Goal: Complete application form

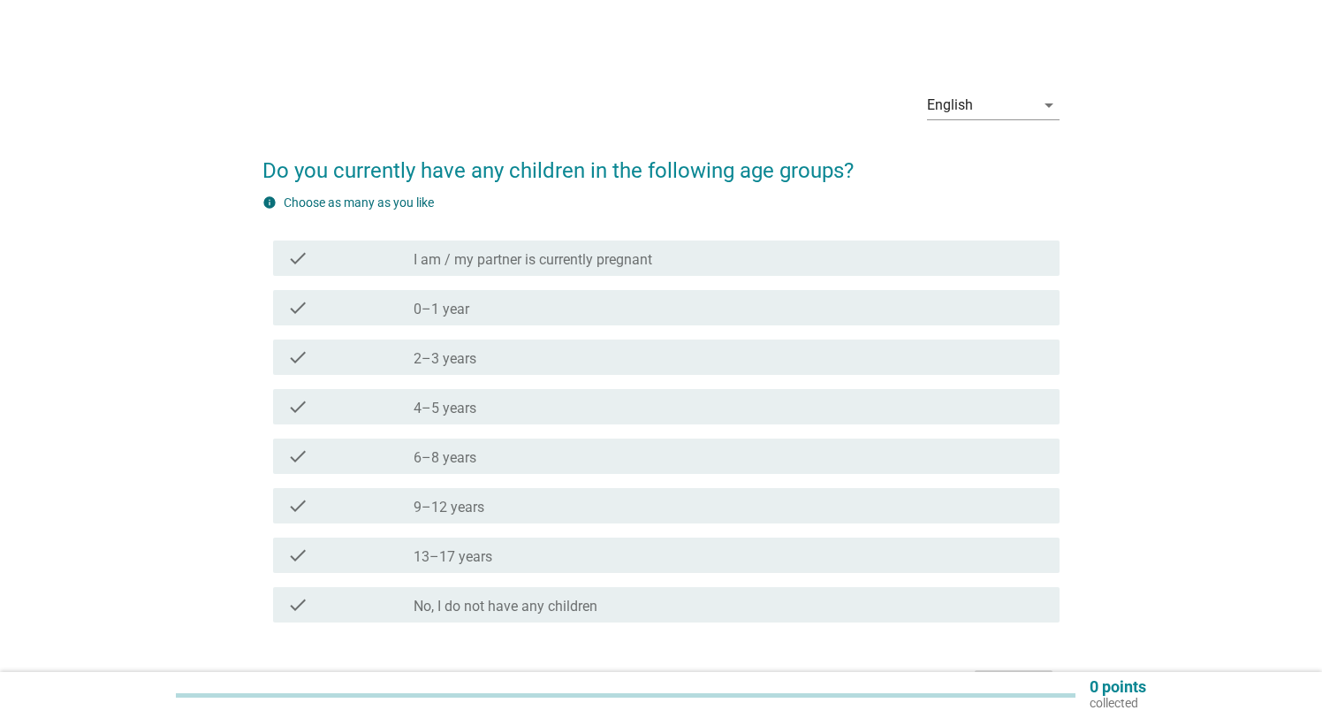
scroll to position [1, 0]
click at [463, 402] on label "4–5 years" at bounding box center [445, 410] width 63 height 18
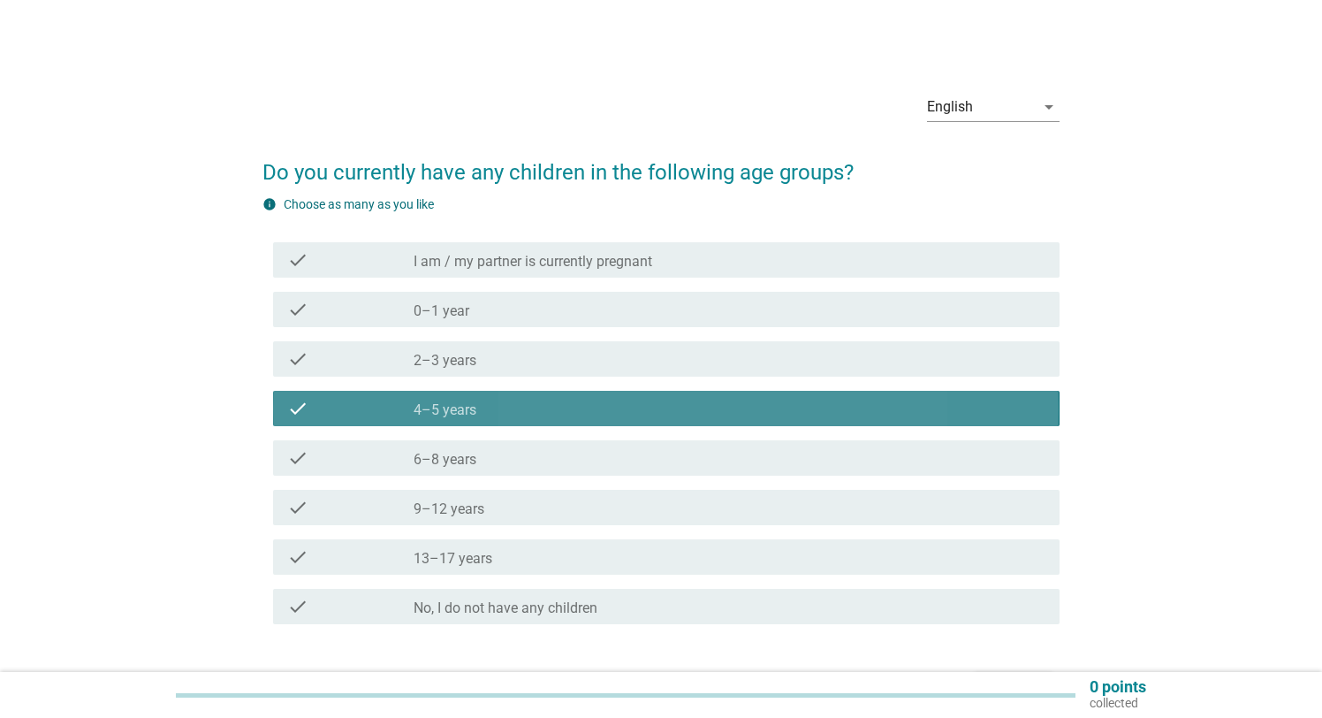
scroll to position [0, 0]
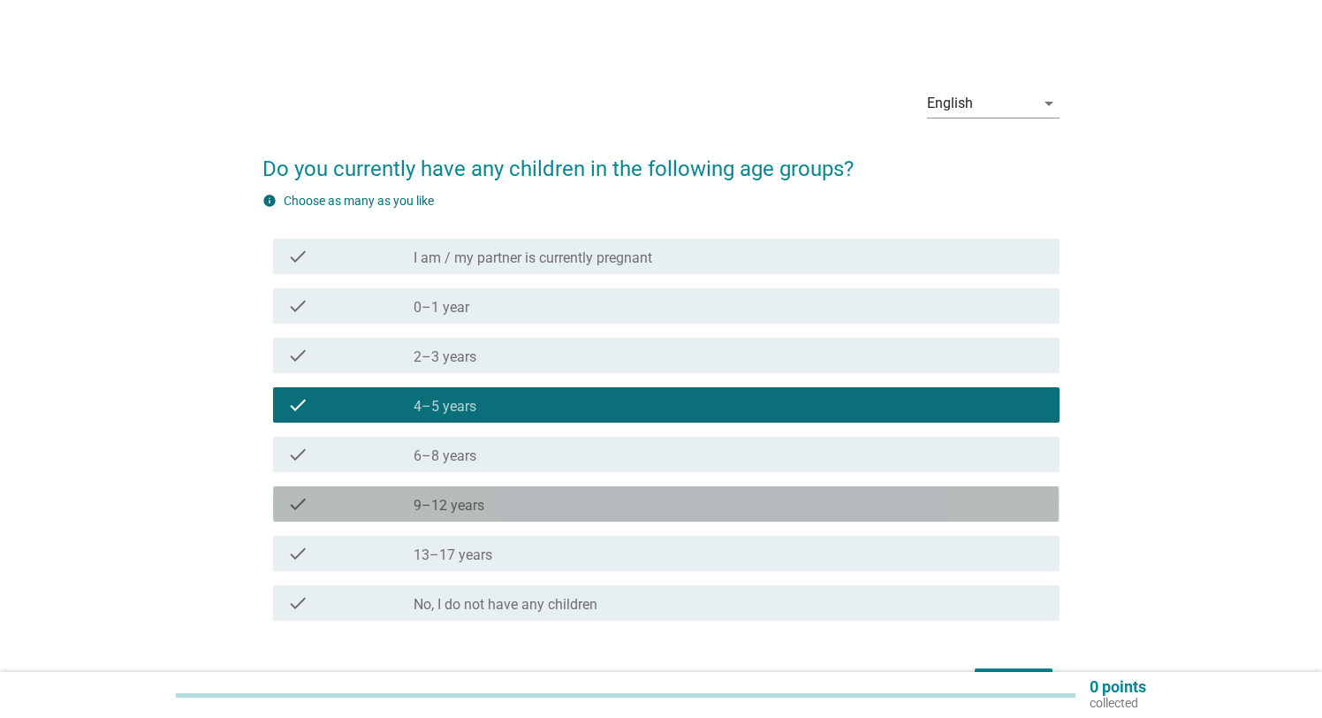
click at [498, 512] on div "check_box_outline_blank 9–12 years" at bounding box center [729, 503] width 631 height 21
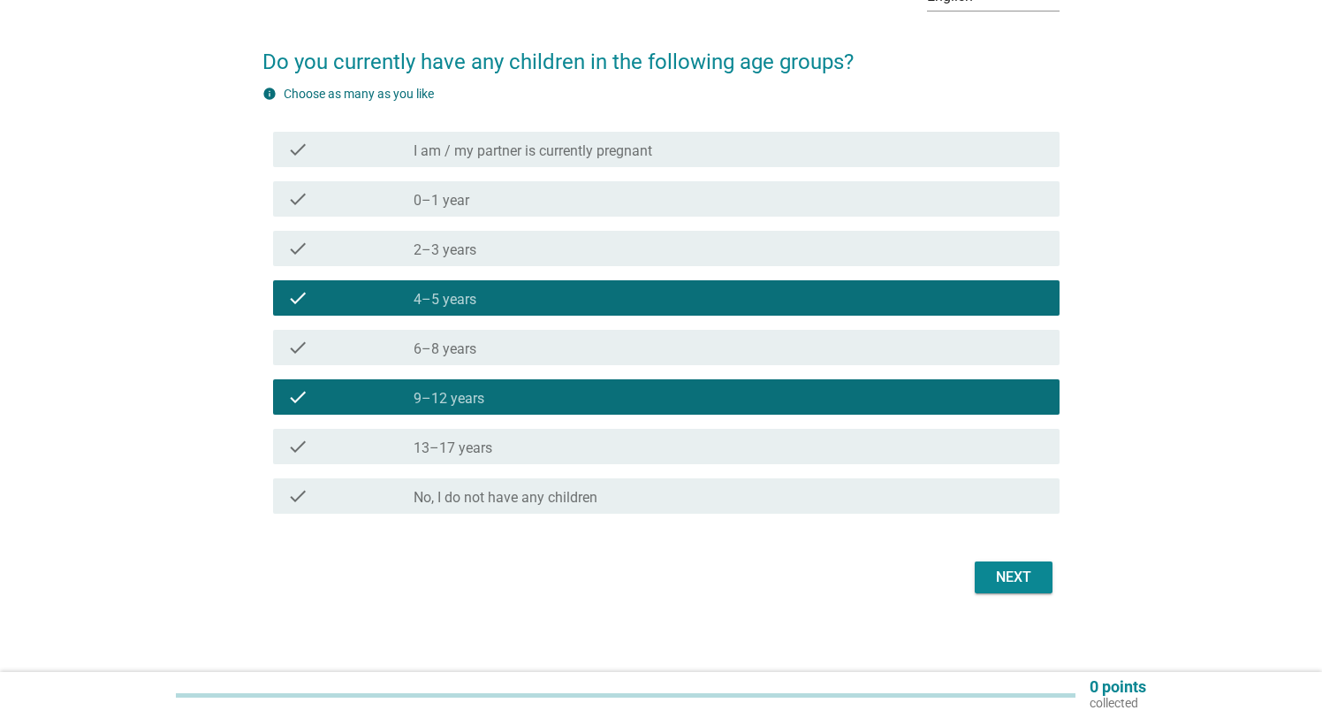
scroll to position [118, 0]
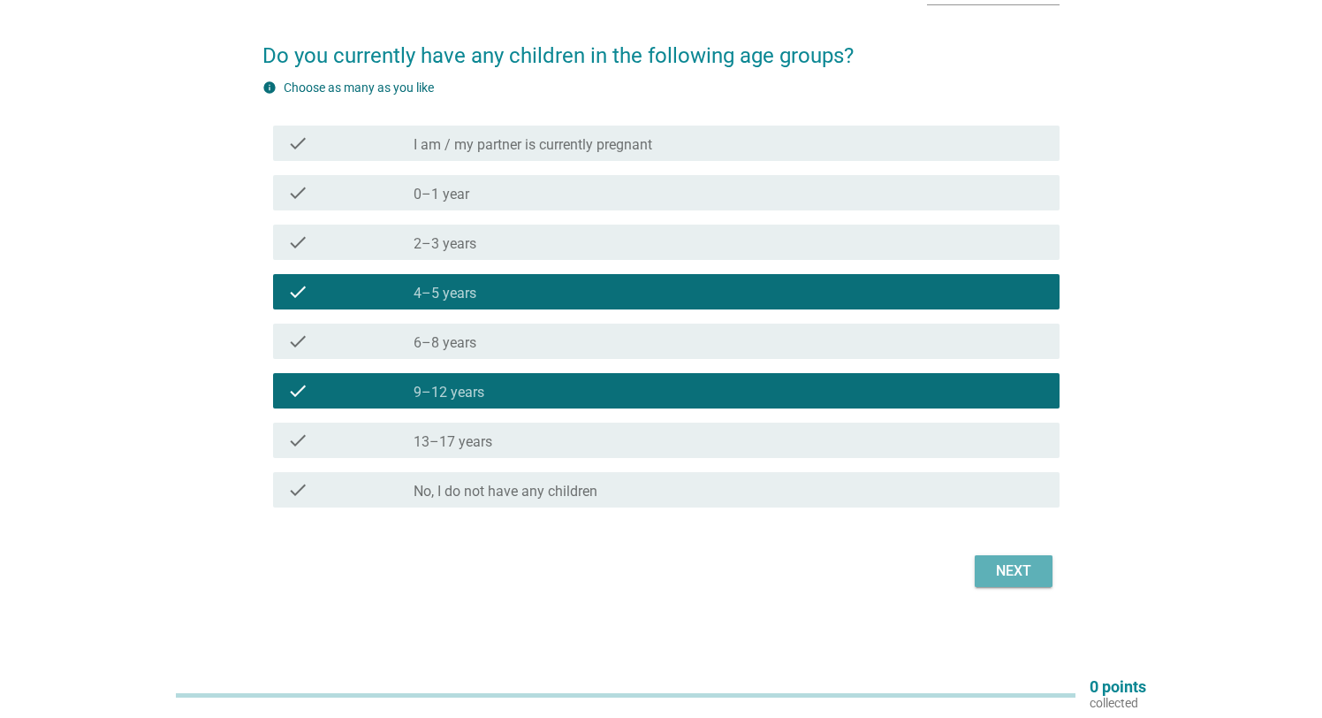
click at [1012, 565] on div "Next" at bounding box center [1013, 570] width 49 height 21
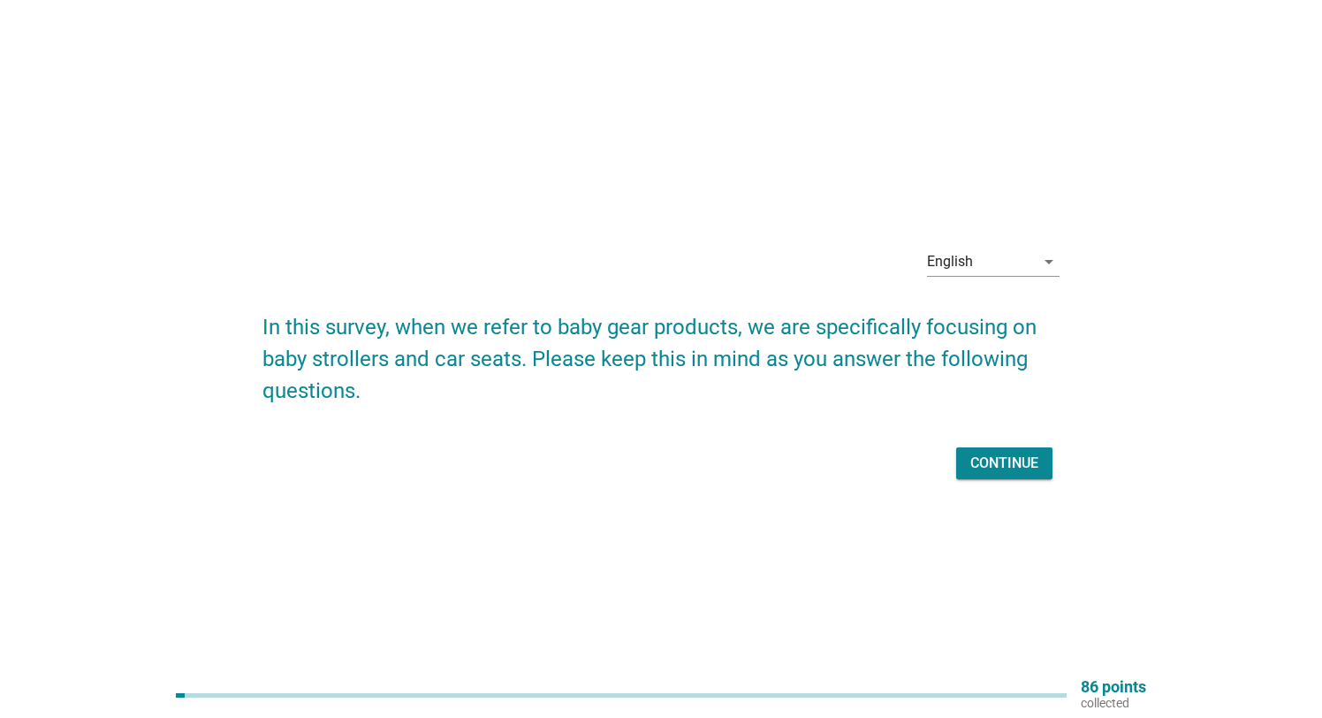
click at [1000, 468] on div "Continue" at bounding box center [1004, 462] width 68 height 21
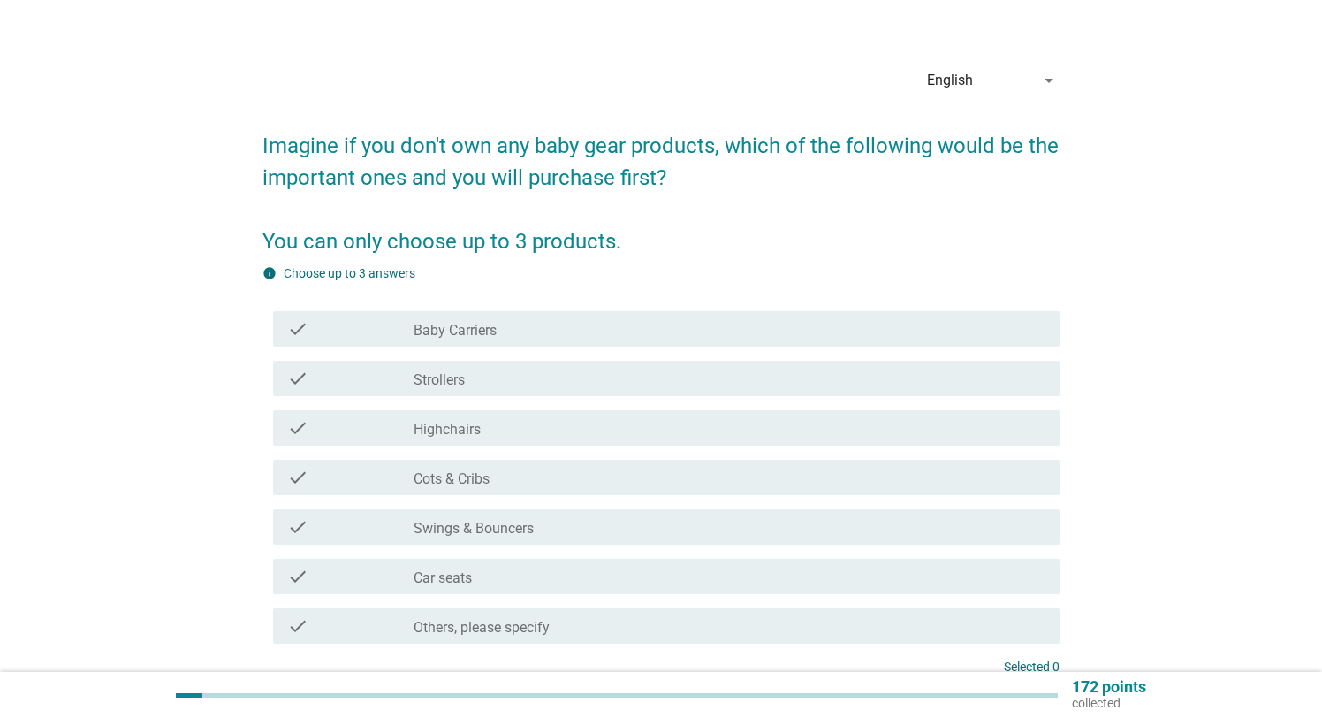
scroll to position [30, 0]
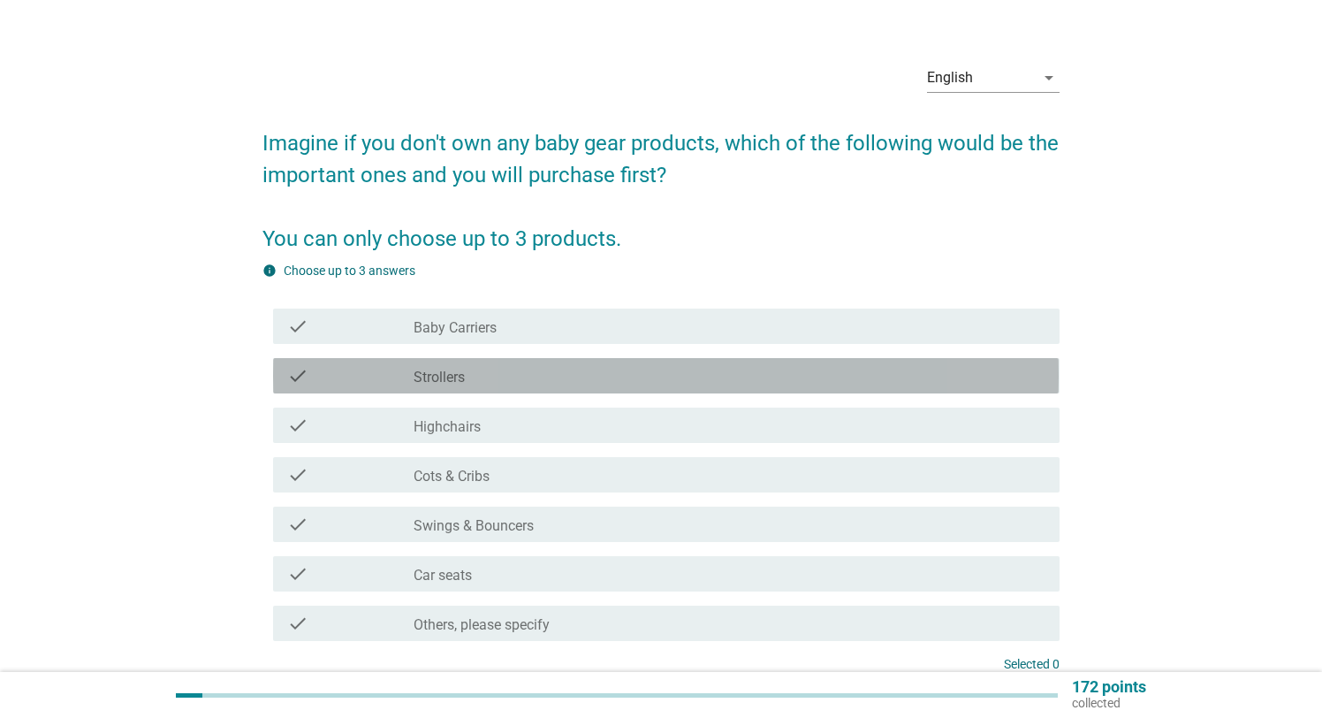
click at [593, 375] on div "check_box_outline_blank Strollers" at bounding box center [729, 375] width 631 height 21
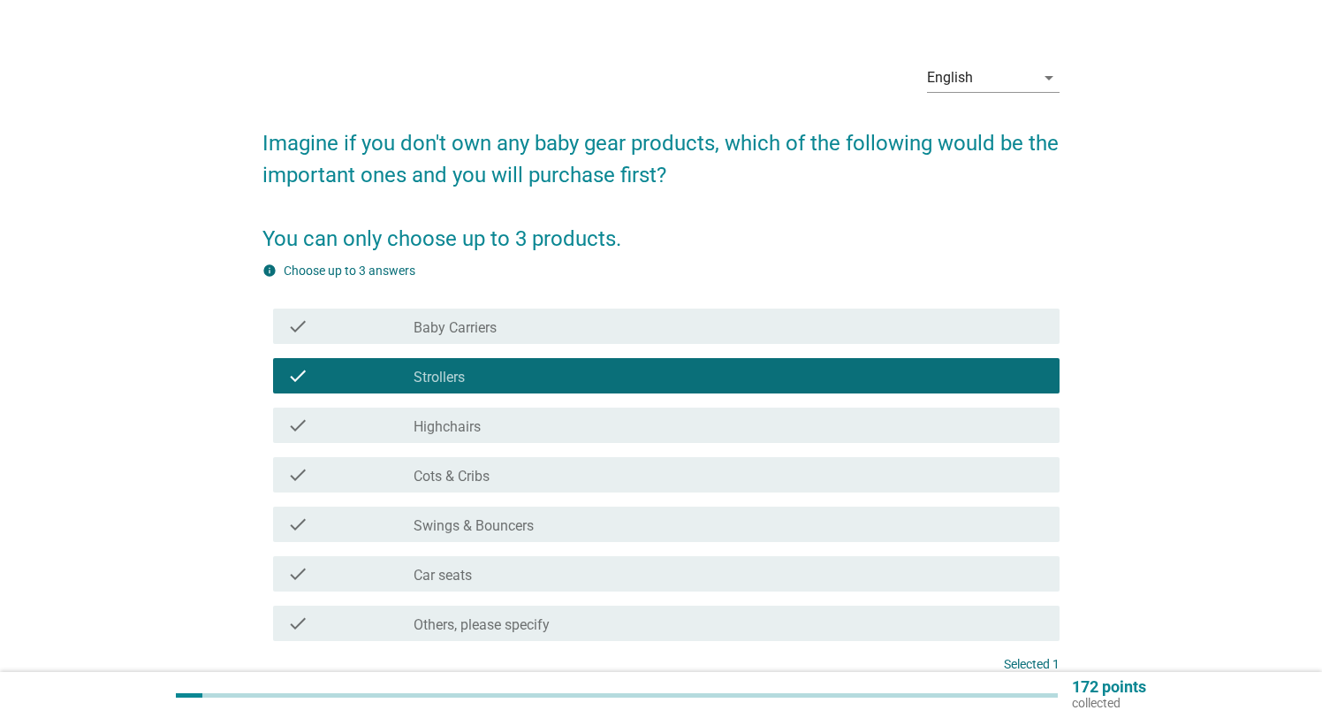
click at [523, 572] on div "check_box_outline_blank Car seats" at bounding box center [729, 573] width 631 height 21
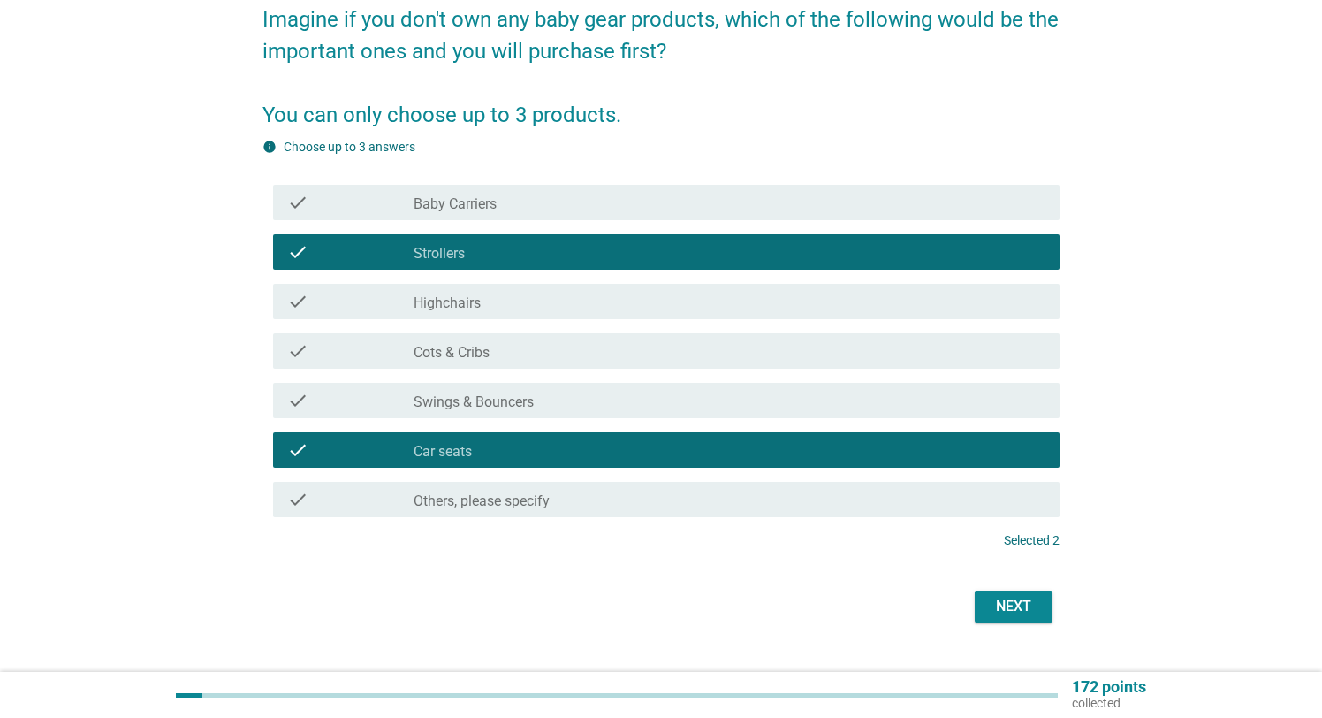
scroll to position [189, 0]
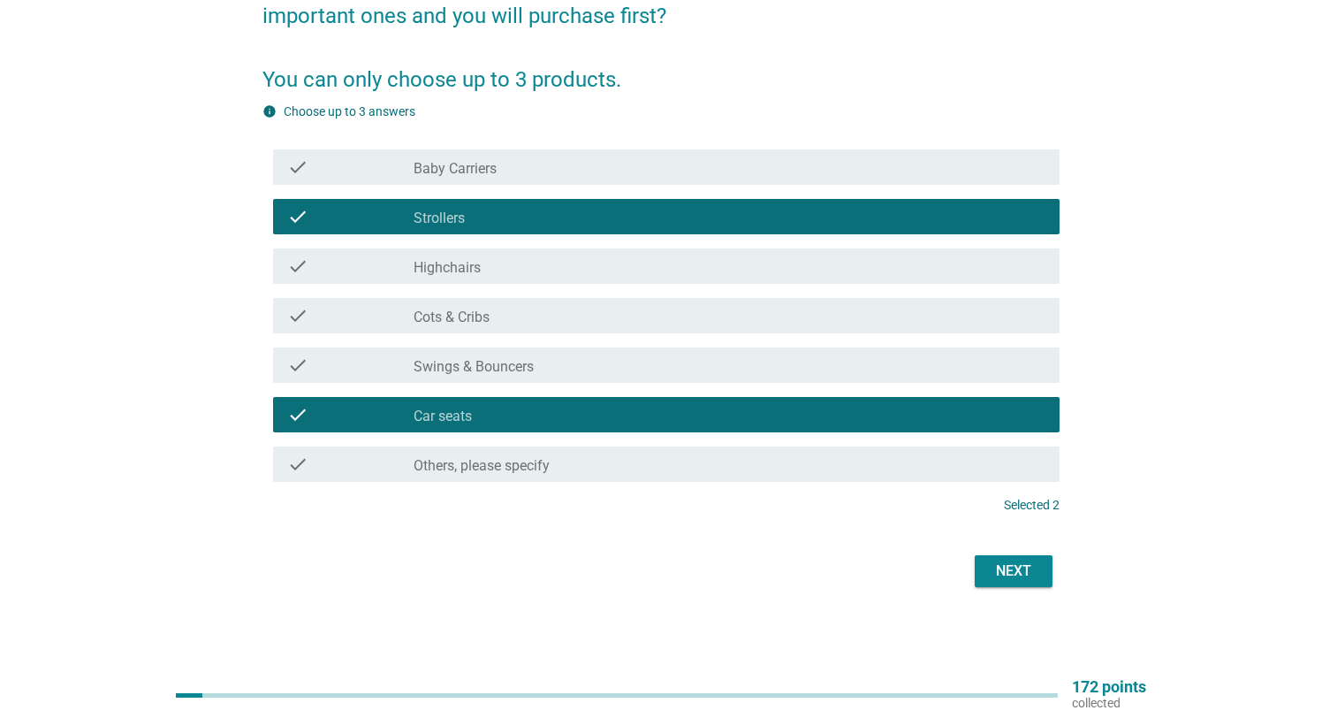
click at [1016, 565] on div "Next" at bounding box center [1013, 570] width 49 height 21
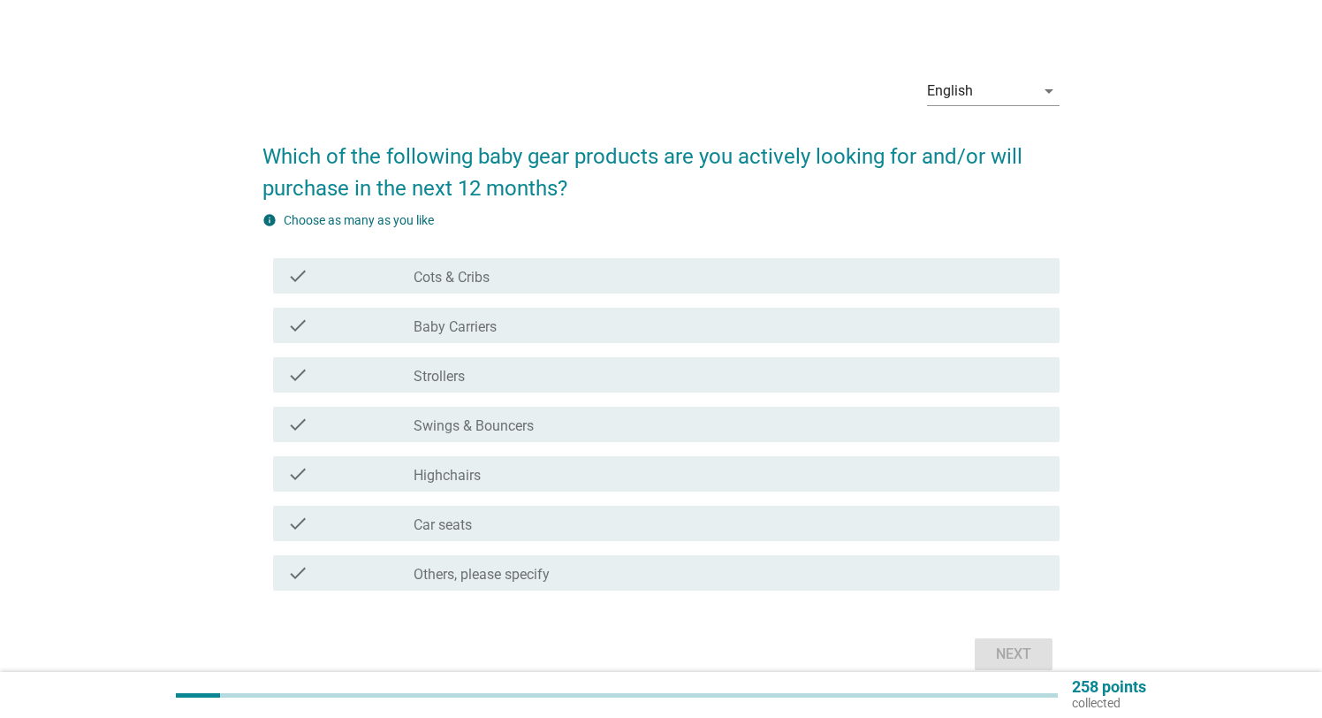
scroll to position [23, 0]
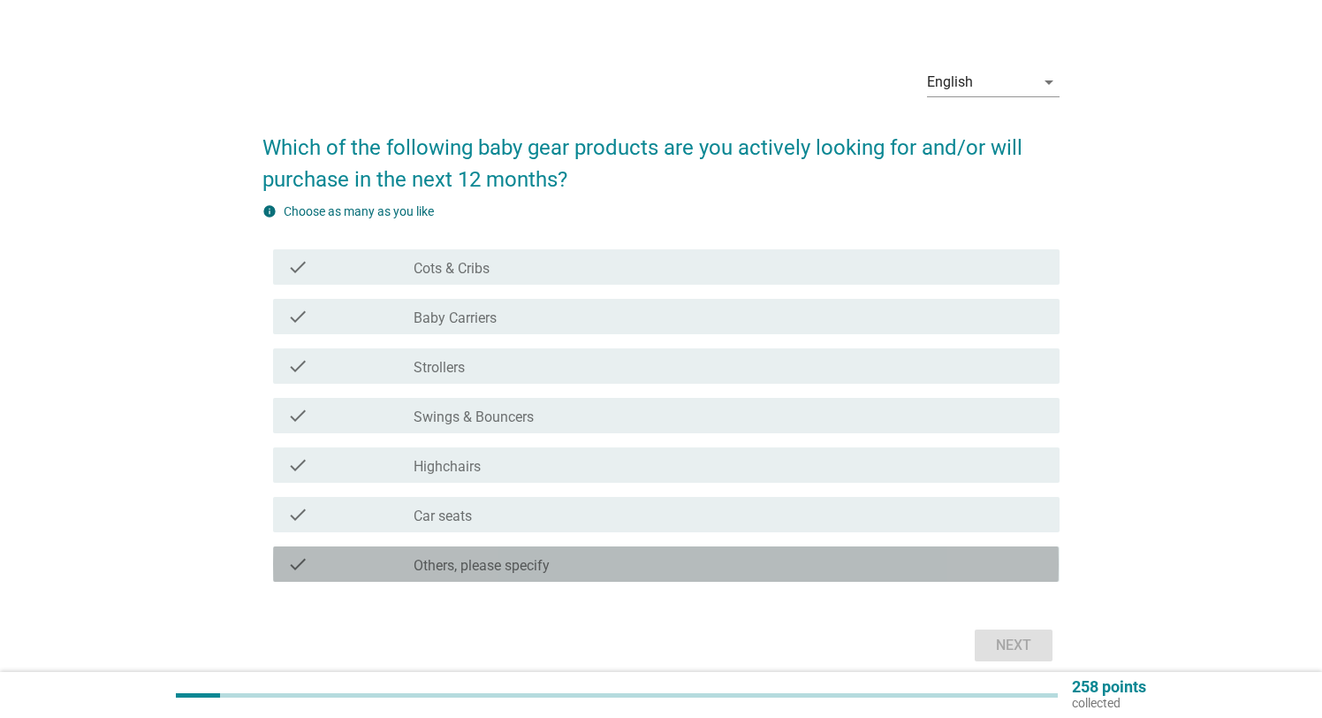
click at [490, 568] on label "Others, please specify" at bounding box center [482, 566] width 136 height 18
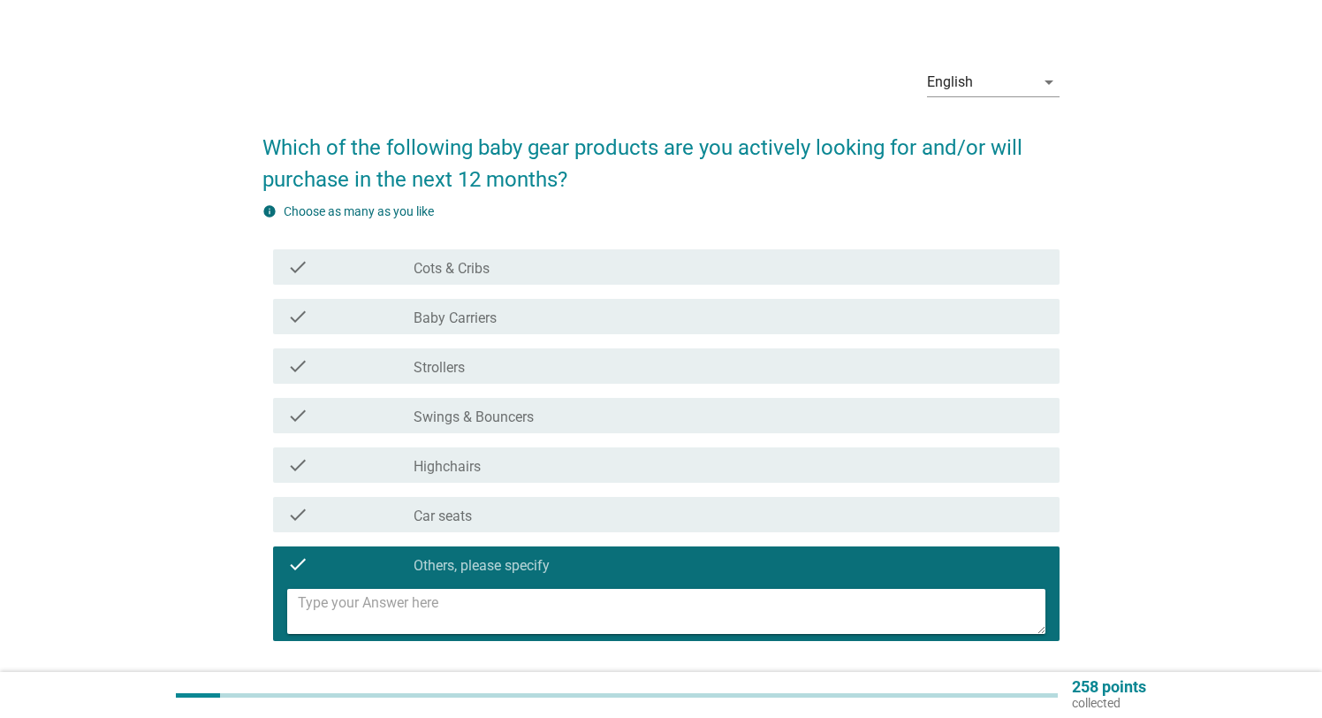
scroll to position [22, 0]
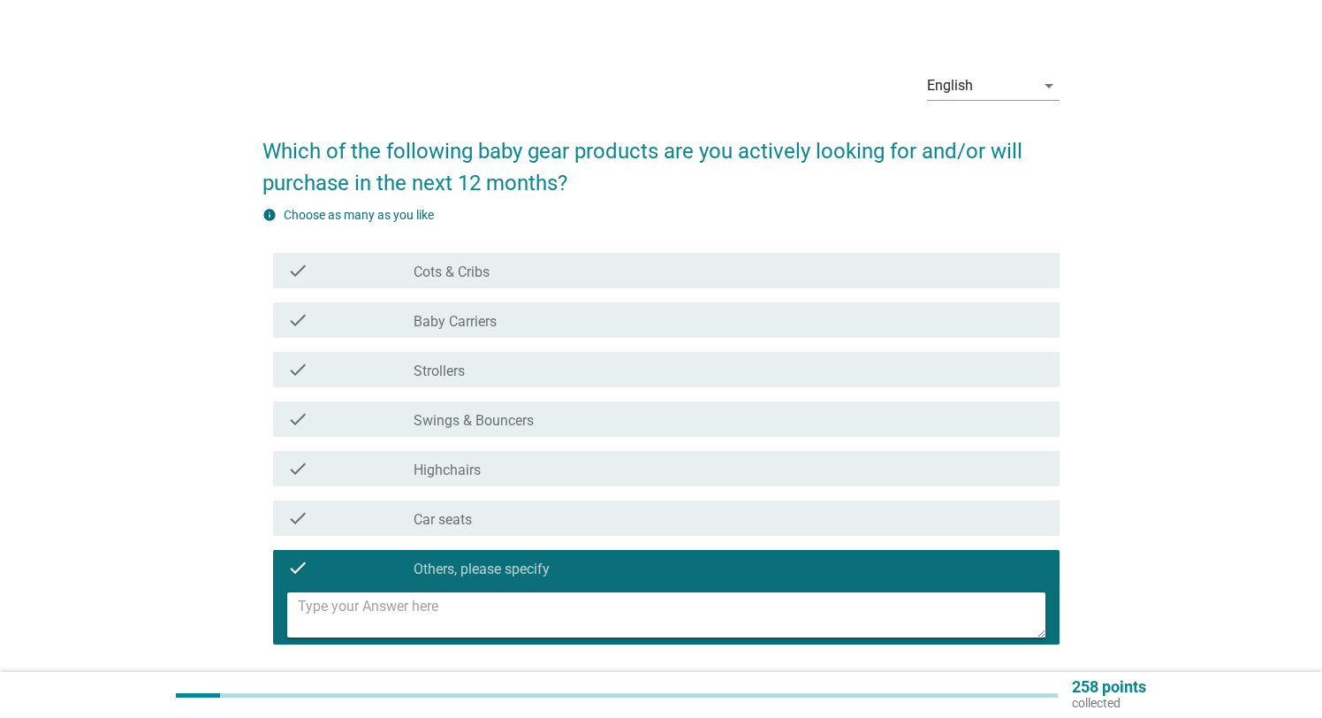
click at [412, 613] on textarea at bounding box center [671, 614] width 747 height 45
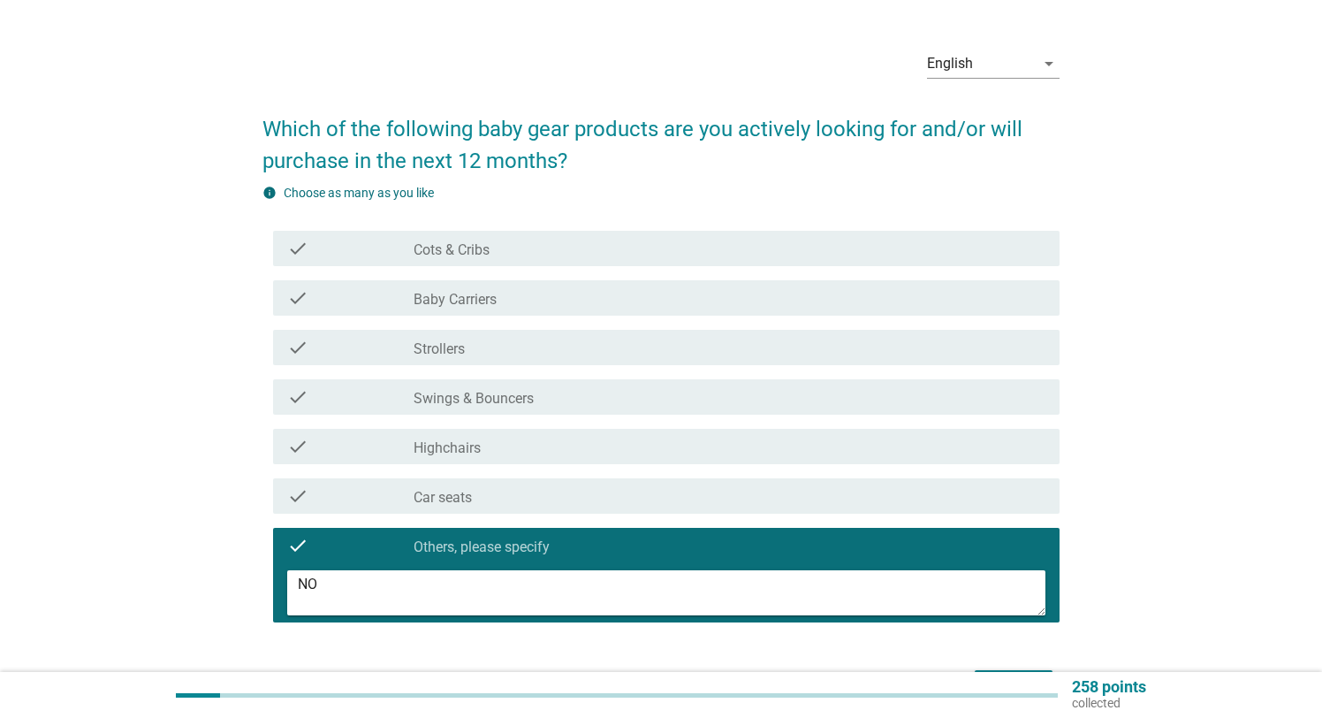
scroll to position [51, 0]
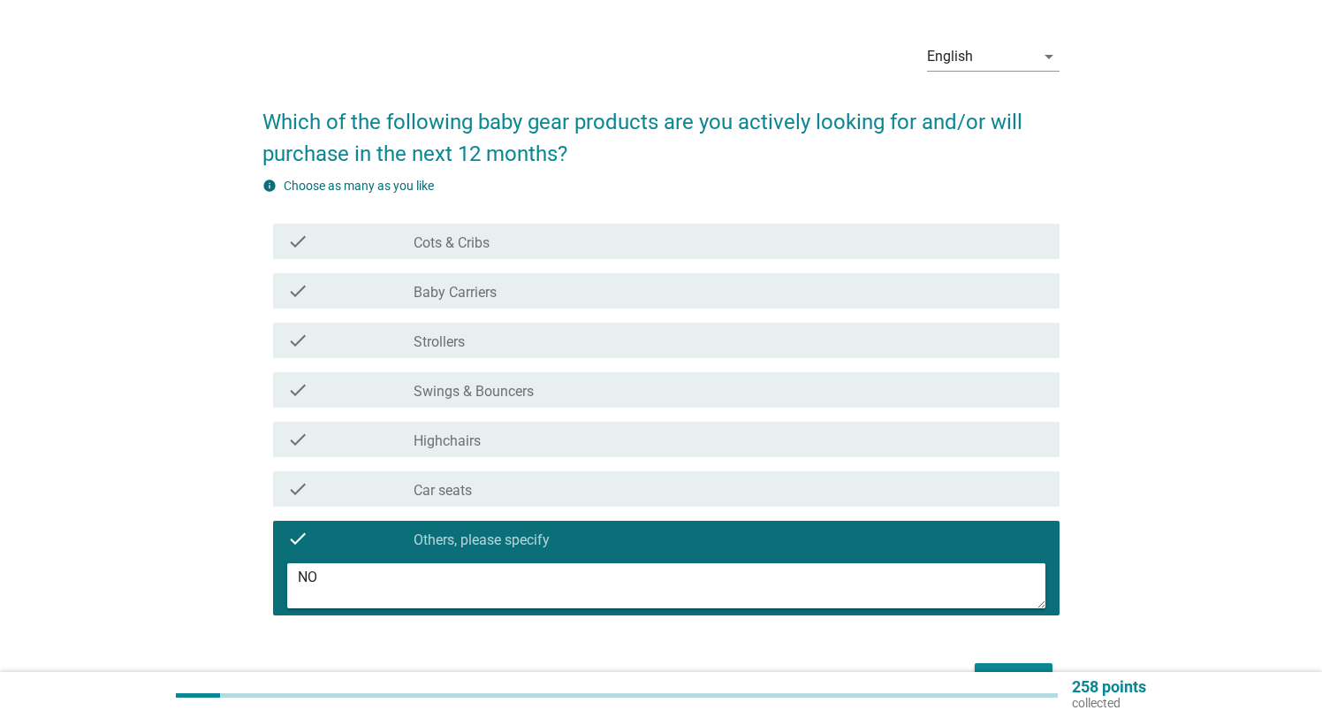
type textarea "NO"
click at [1021, 669] on div "Next" at bounding box center [1013, 678] width 49 height 21
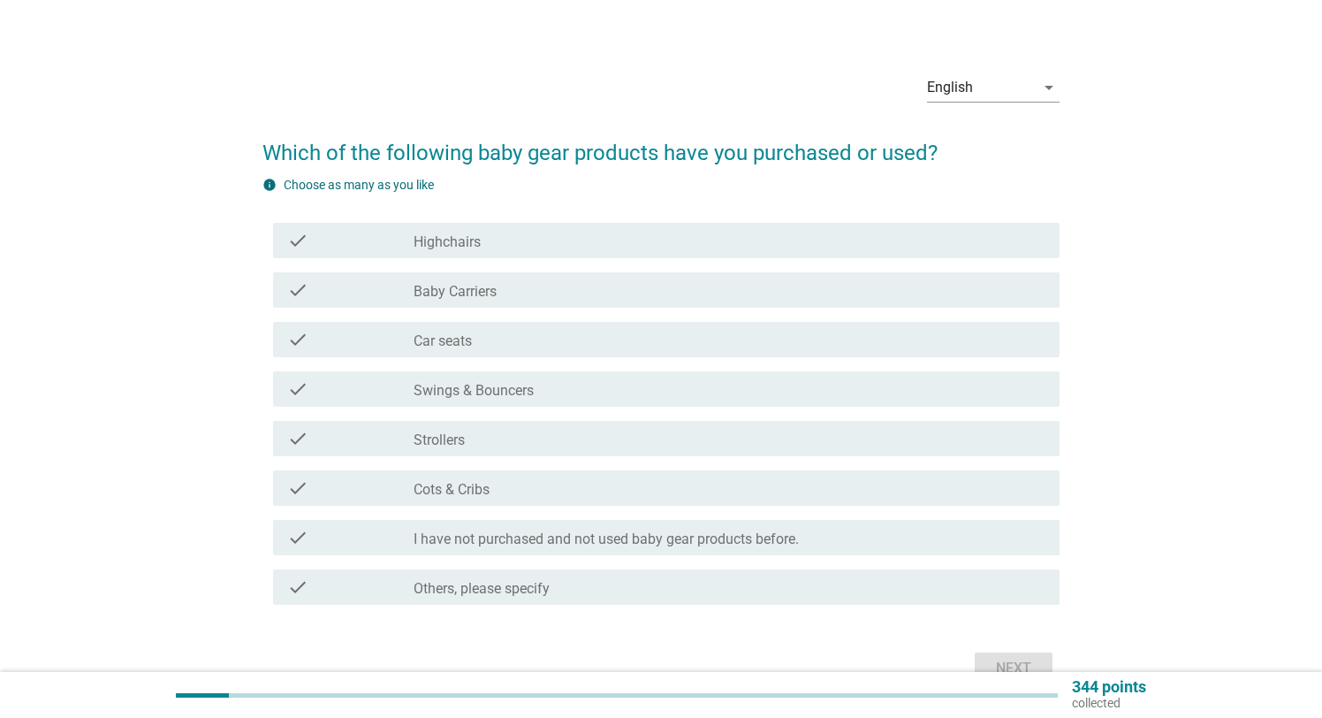
scroll to position [27, 0]
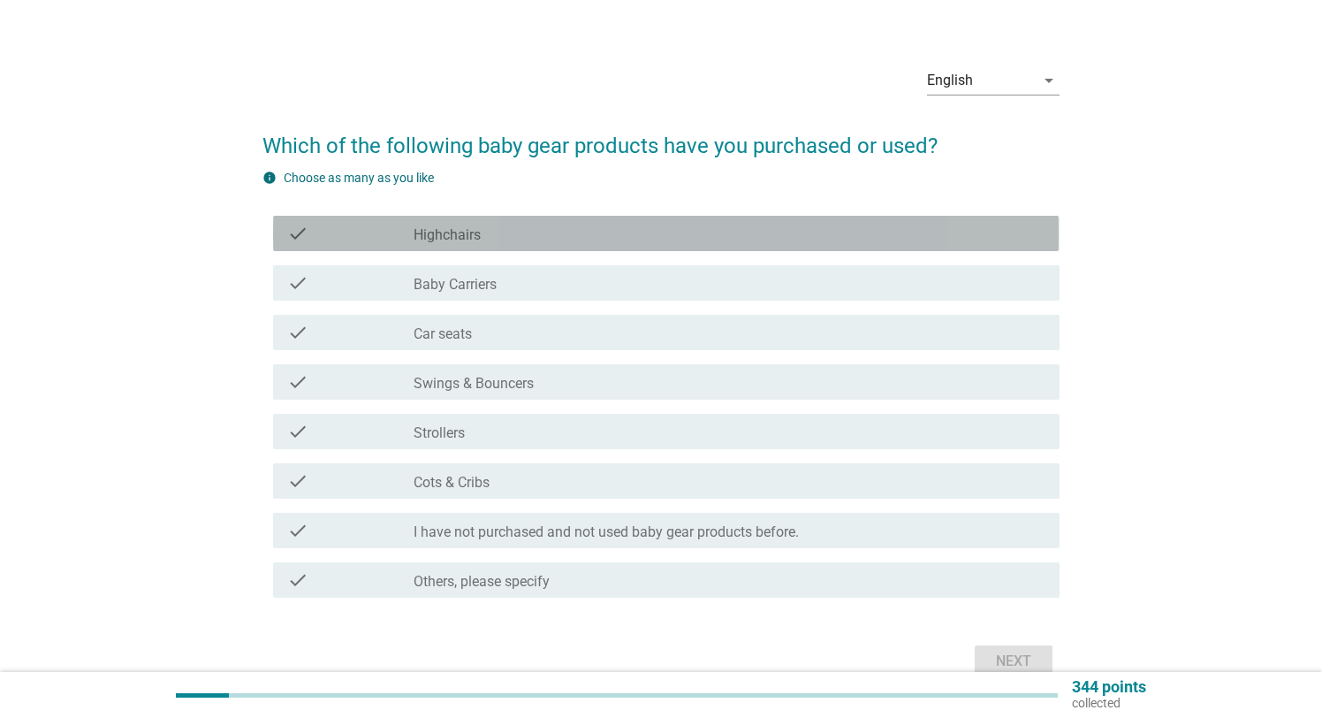
drag, startPoint x: 483, startPoint y: 238, endPoint x: 507, endPoint y: 259, distance: 31.9
click at [483, 238] on div "check_box_outline_blank Highchairs" at bounding box center [729, 233] width 631 height 21
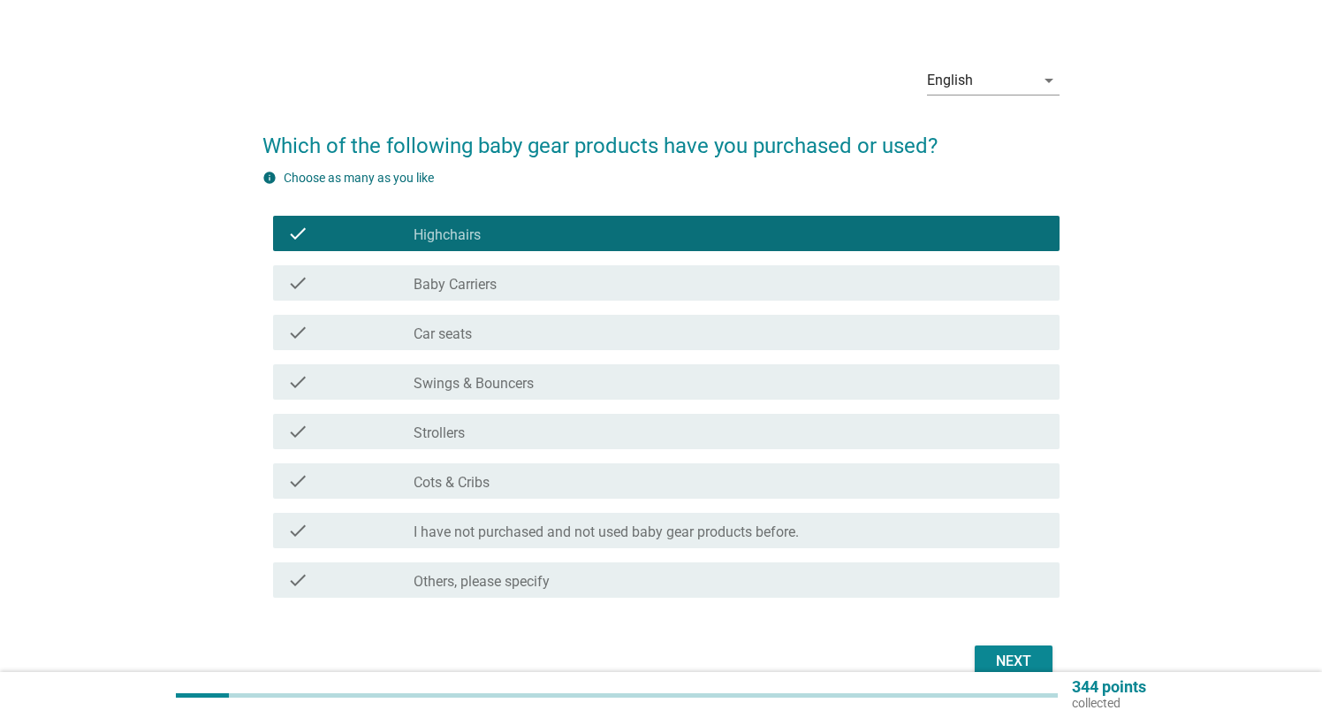
click at [539, 286] on div "check_box_outline_blank Baby Carriers" at bounding box center [729, 282] width 631 height 21
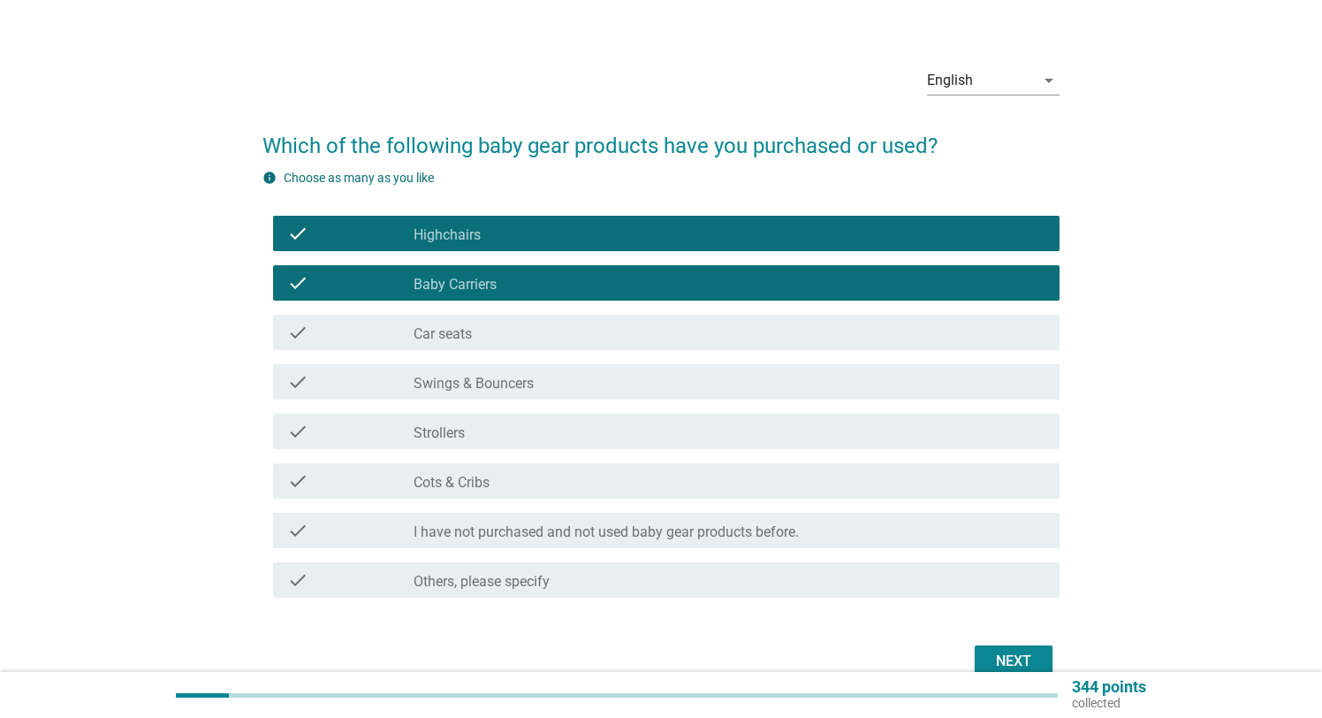
click at [531, 331] on div "check_box_outline_blank Car seats" at bounding box center [729, 332] width 631 height 21
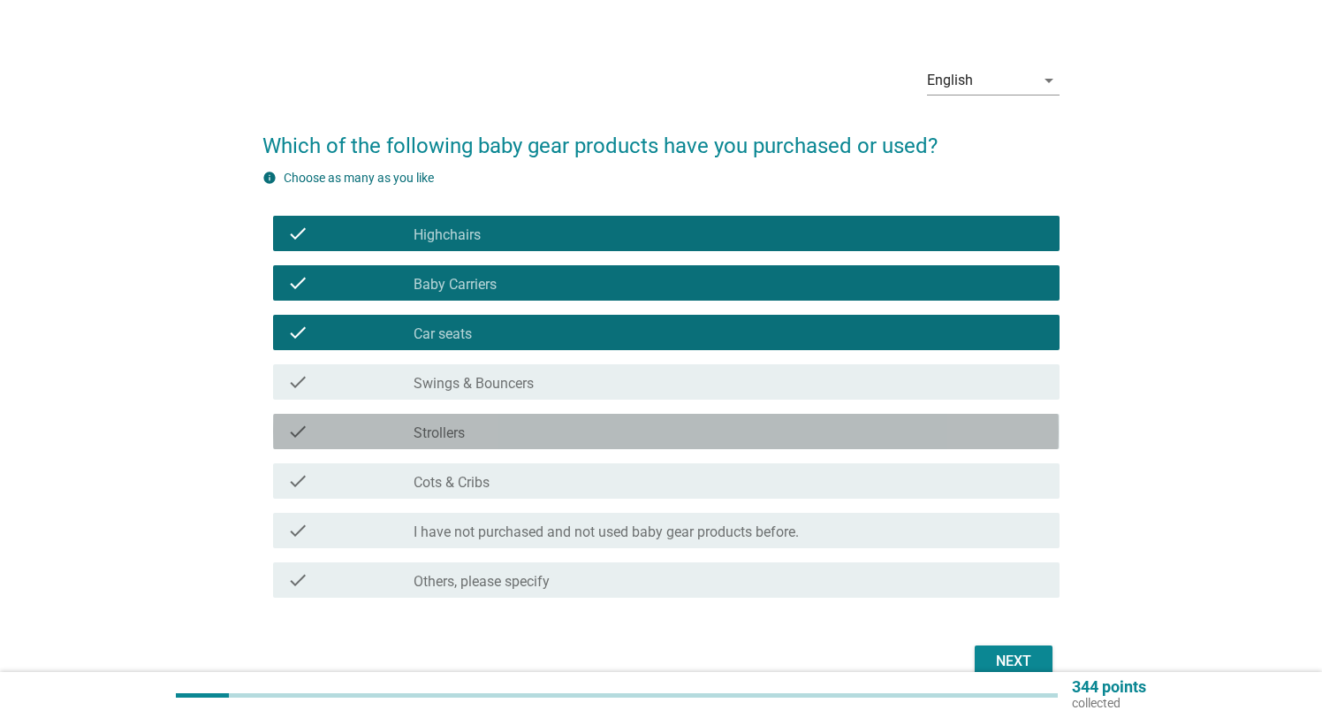
click at [559, 430] on div "check_box_outline_blank Strollers" at bounding box center [729, 431] width 631 height 21
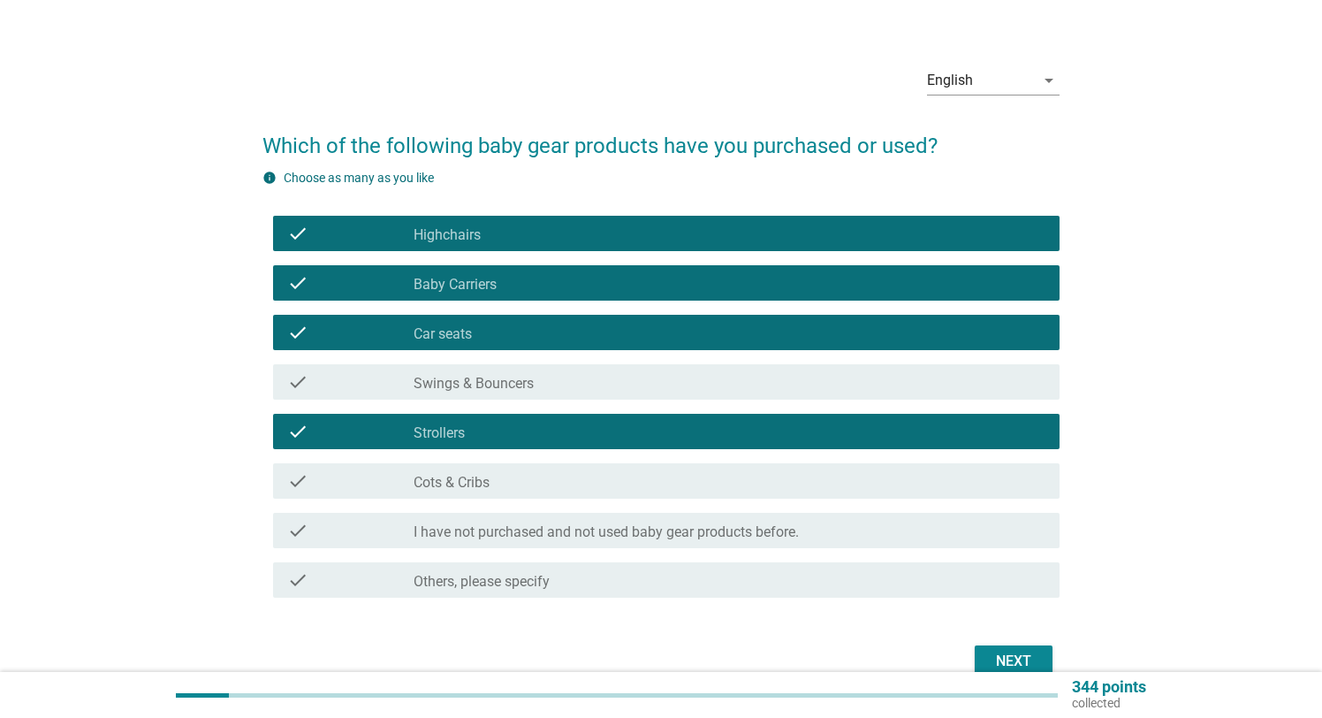
click at [1043, 652] on button "Next" at bounding box center [1014, 661] width 78 height 32
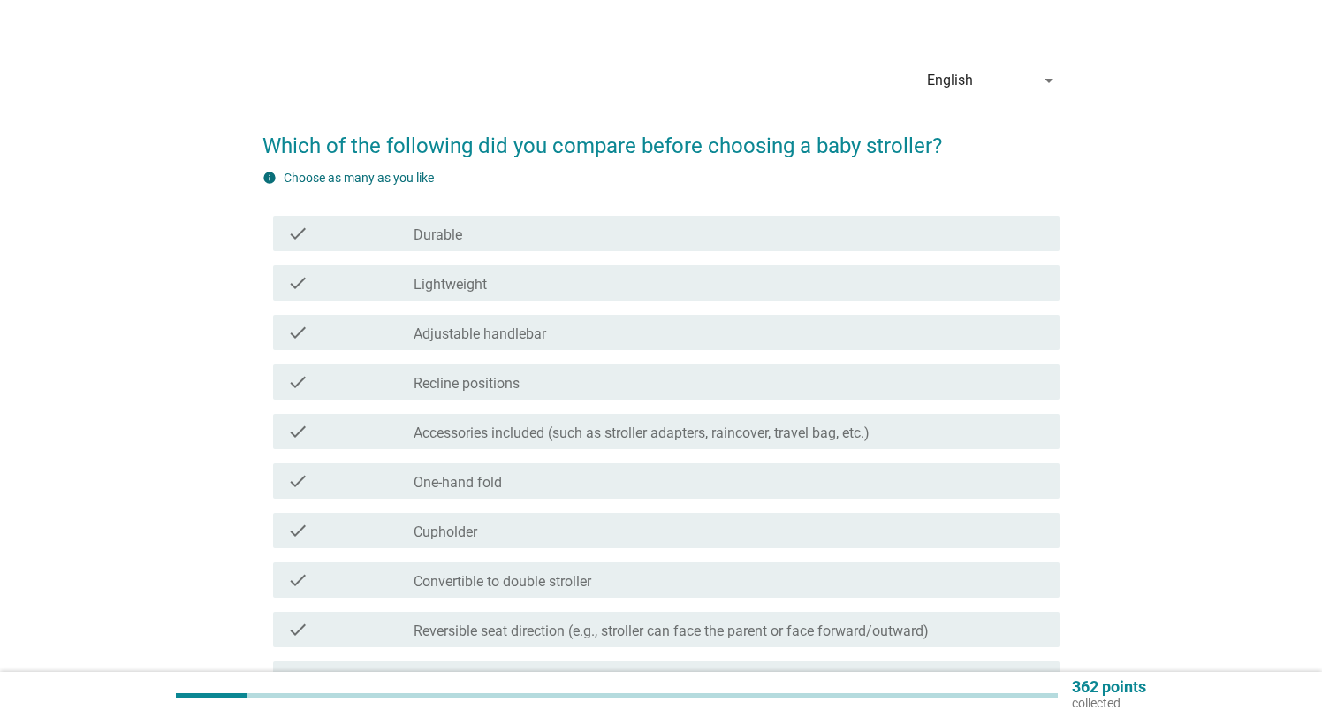
scroll to position [0, 0]
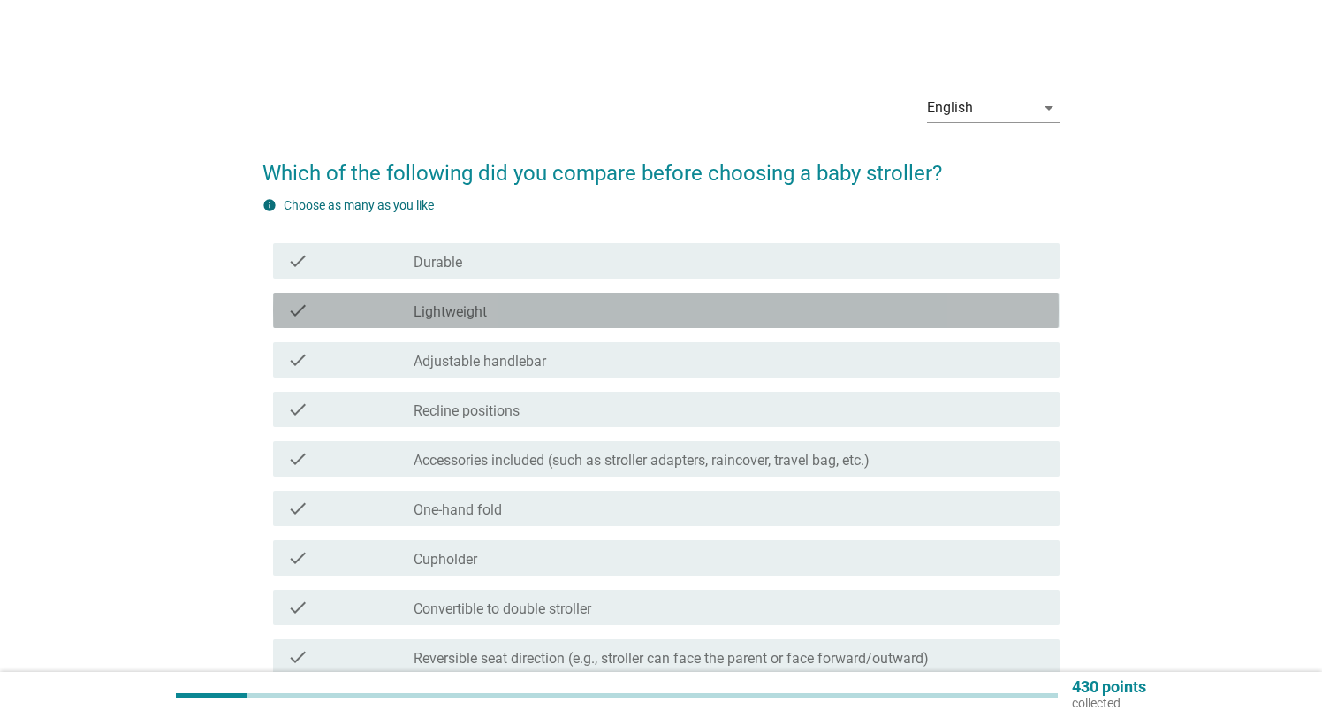
click at [493, 320] on div "check_box_outline_blank Lightweight" at bounding box center [729, 310] width 631 height 21
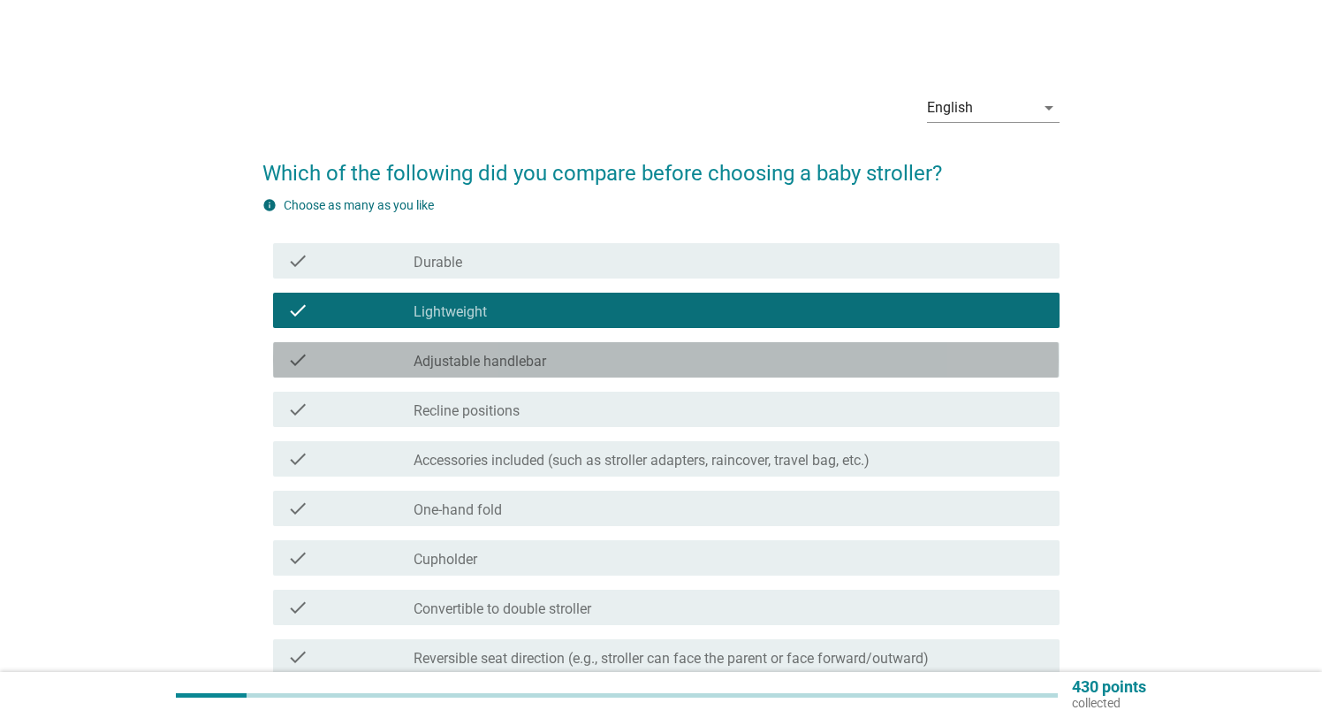
click at [567, 360] on div "check_box_outline_blank Adjustable handlebar" at bounding box center [729, 359] width 631 height 21
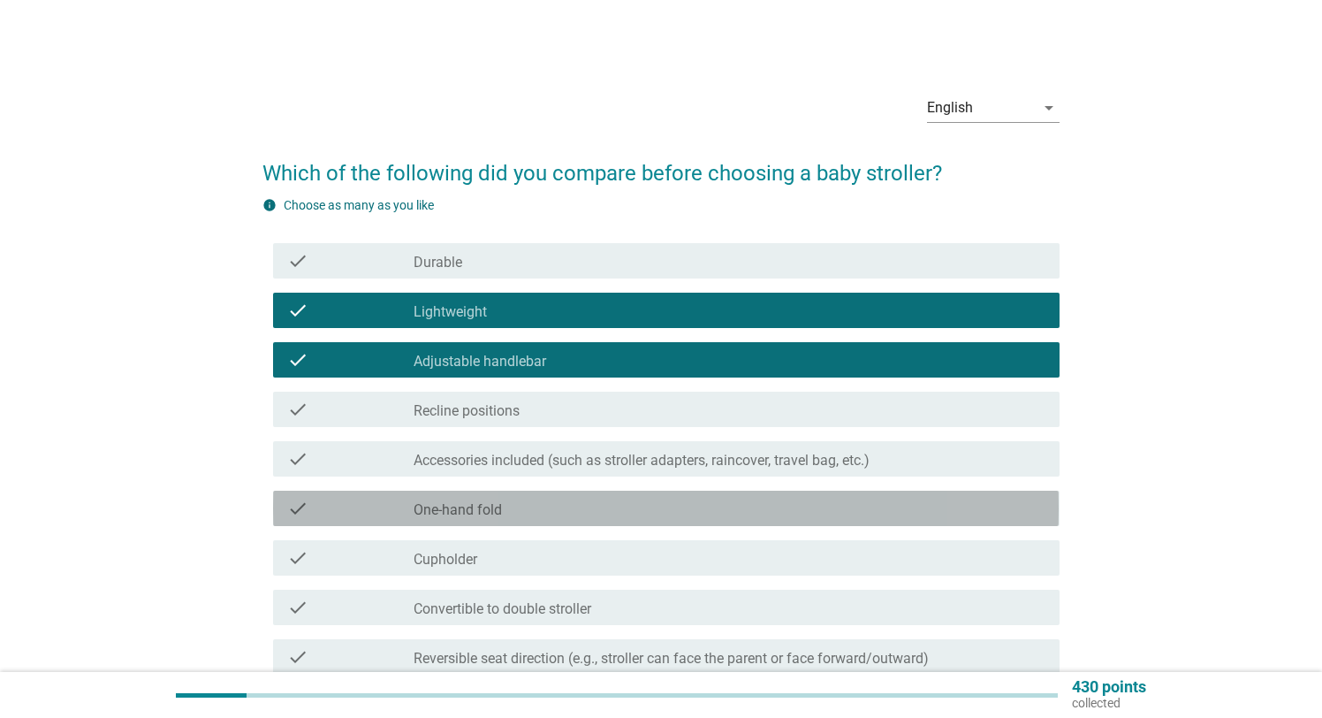
click at [542, 513] on div "check_box_outline_blank One-hand fold" at bounding box center [729, 508] width 631 height 21
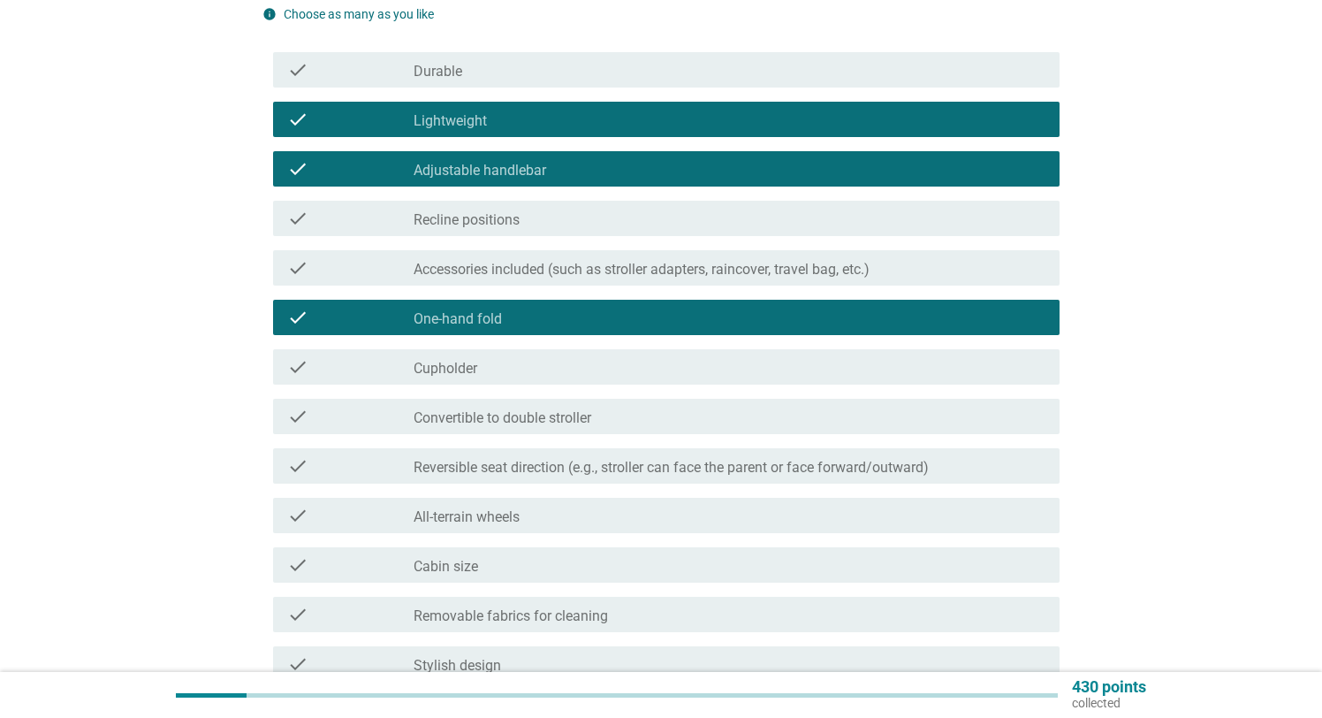
scroll to position [194, 0]
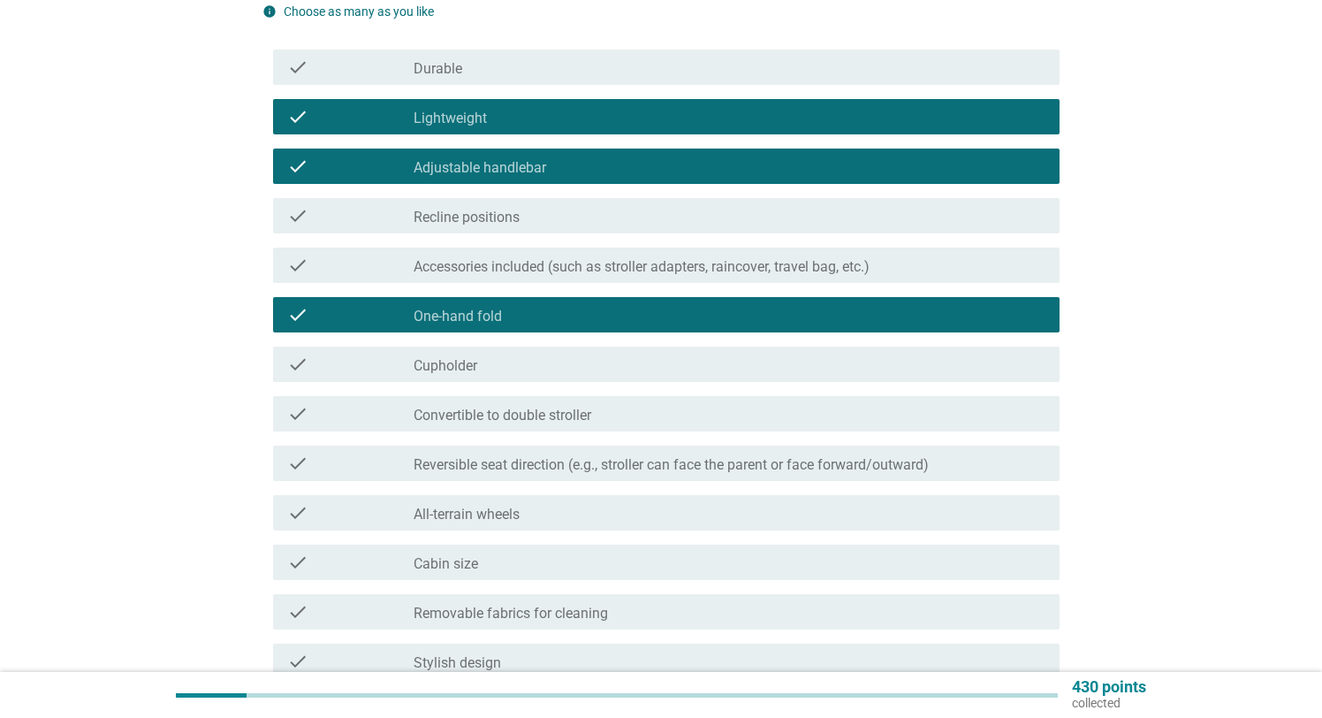
click at [544, 566] on div "check_box_outline_blank Cabin size" at bounding box center [729, 561] width 631 height 21
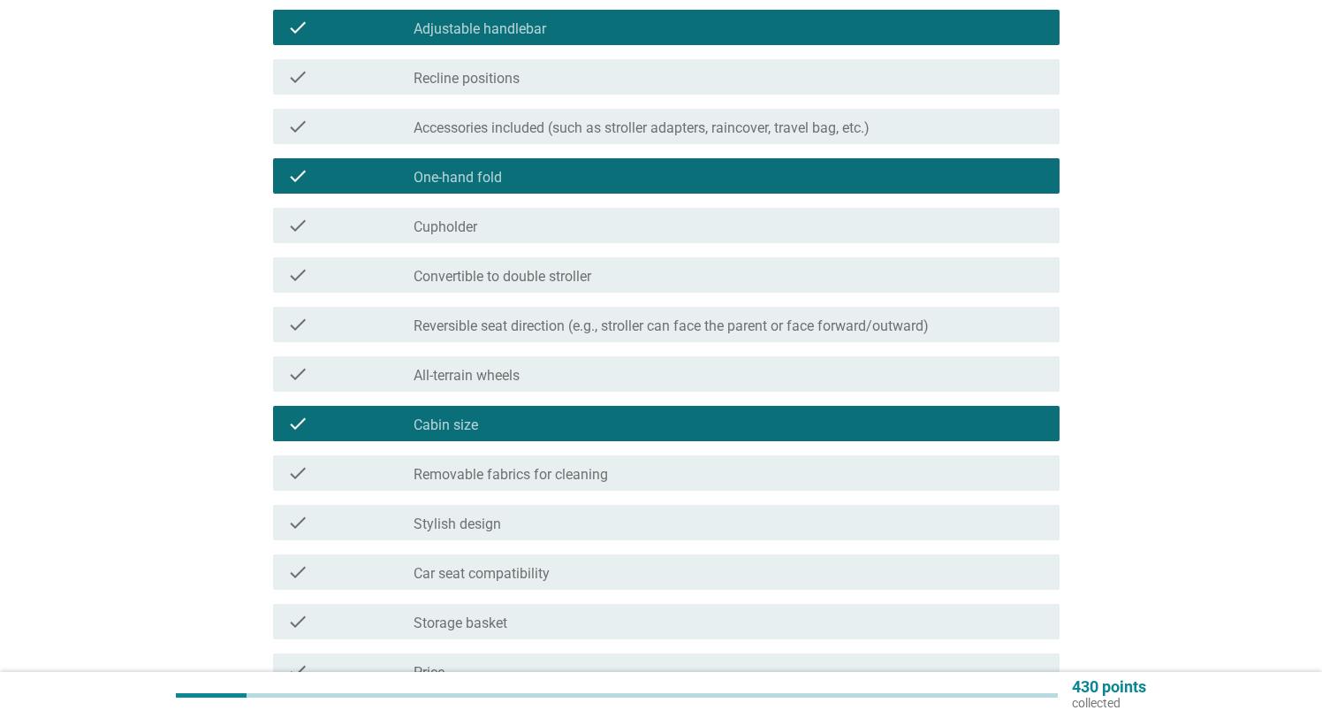
scroll to position [333, 0]
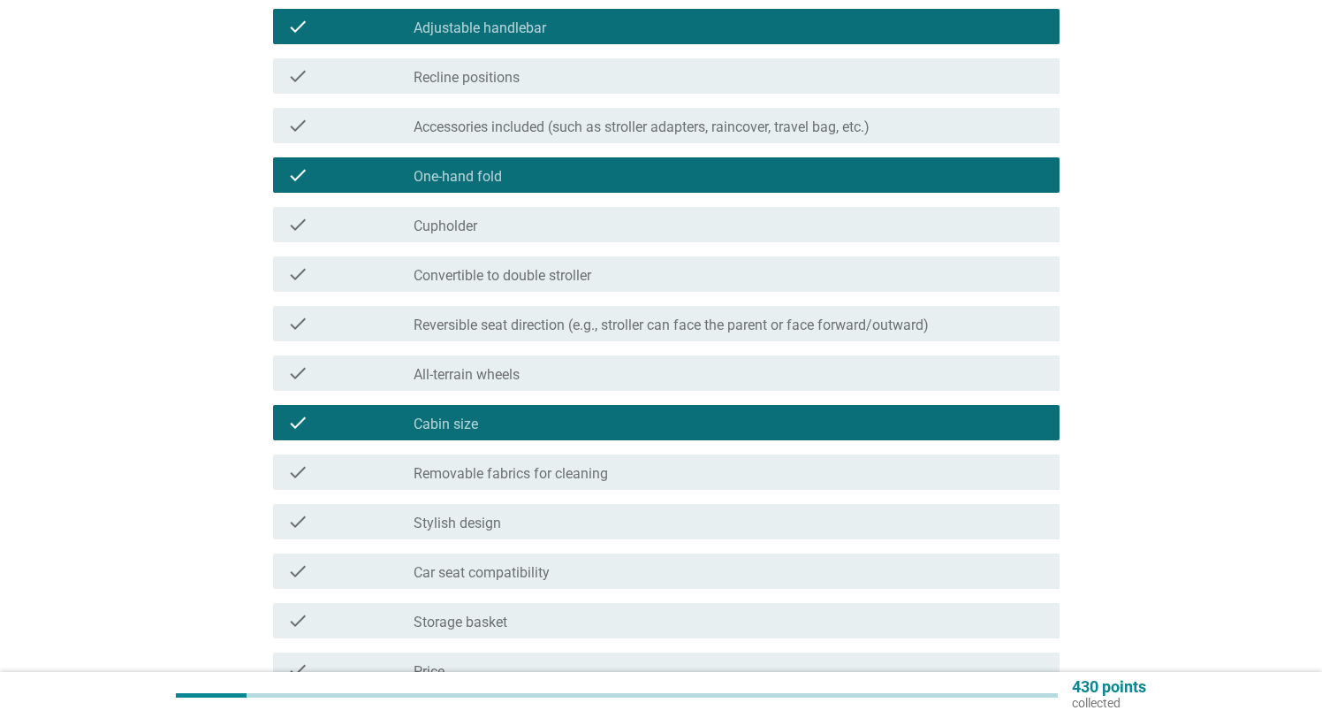
click at [530, 516] on div "check_box_outline_blank Stylish design" at bounding box center [729, 521] width 631 height 21
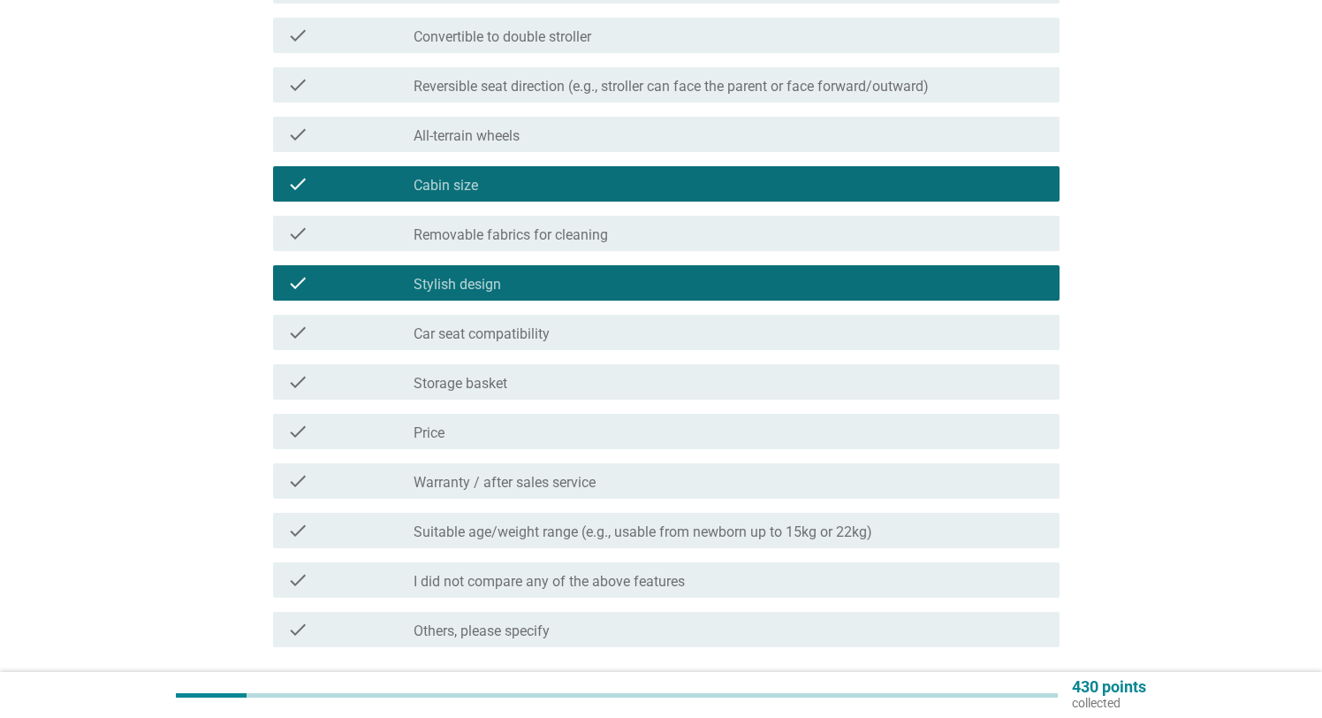
scroll to position [577, 0]
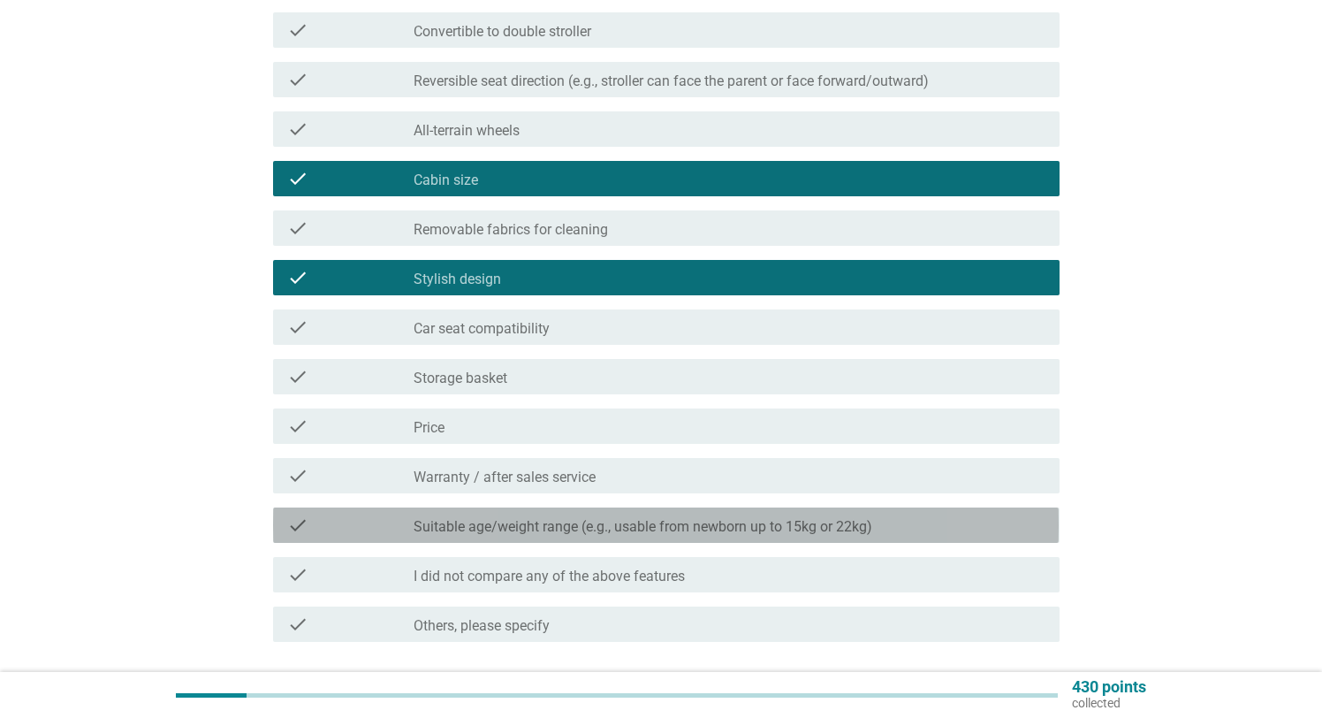
click at [916, 529] on div "check_box_outline_blank Suitable age/weight range (e.g., usable from newborn up…" at bounding box center [729, 524] width 631 height 21
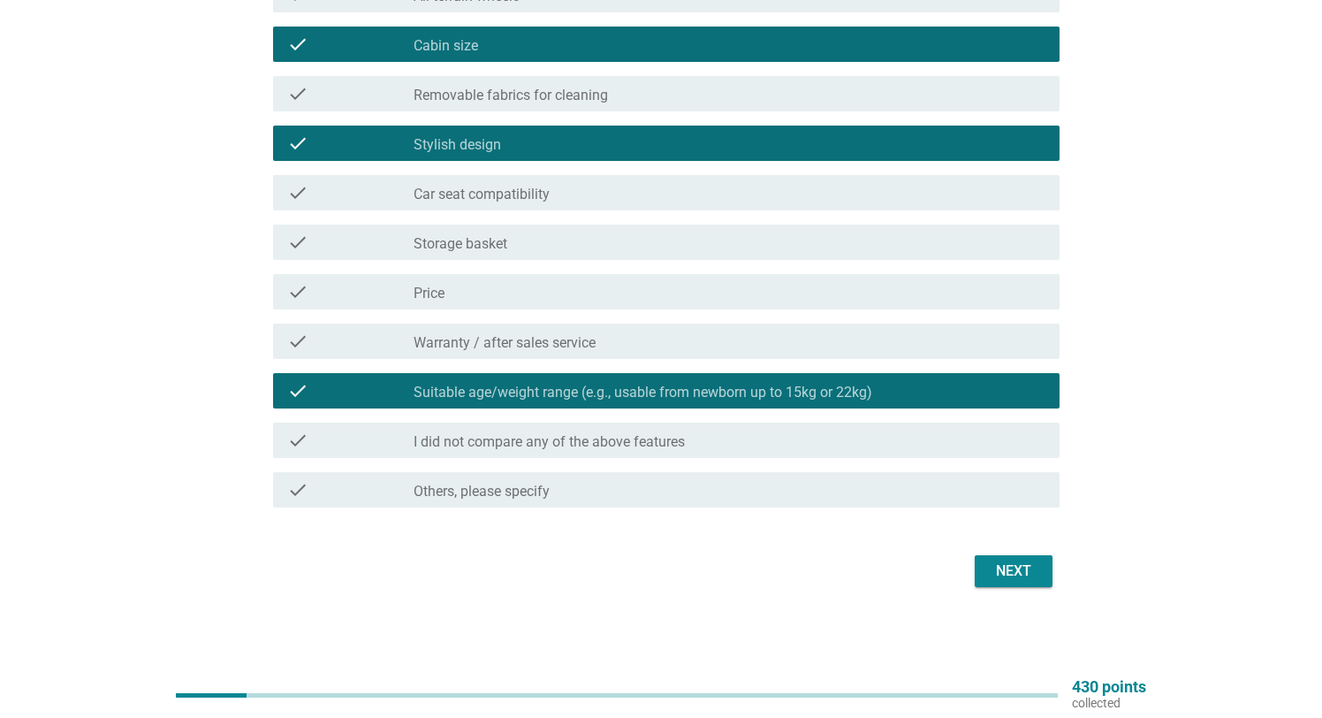
scroll to position [708, 0]
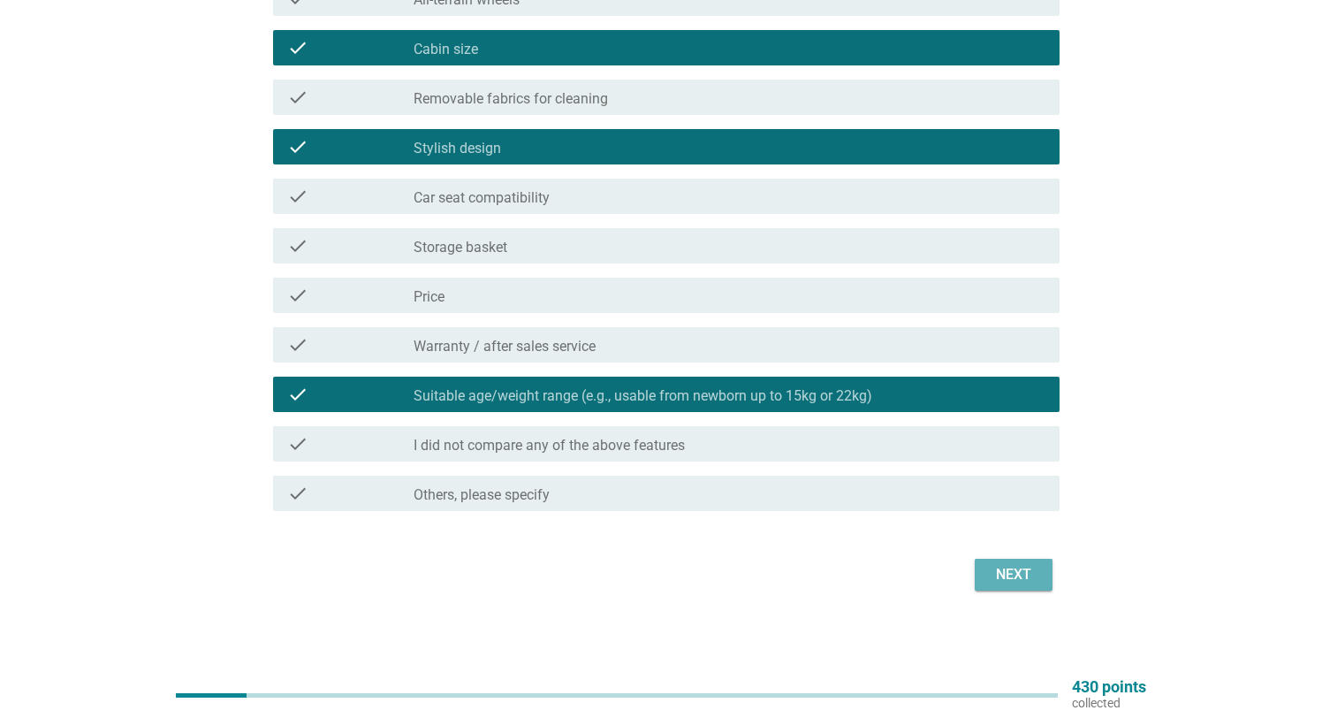
click at [1024, 575] on div "Next" at bounding box center [1013, 574] width 49 height 21
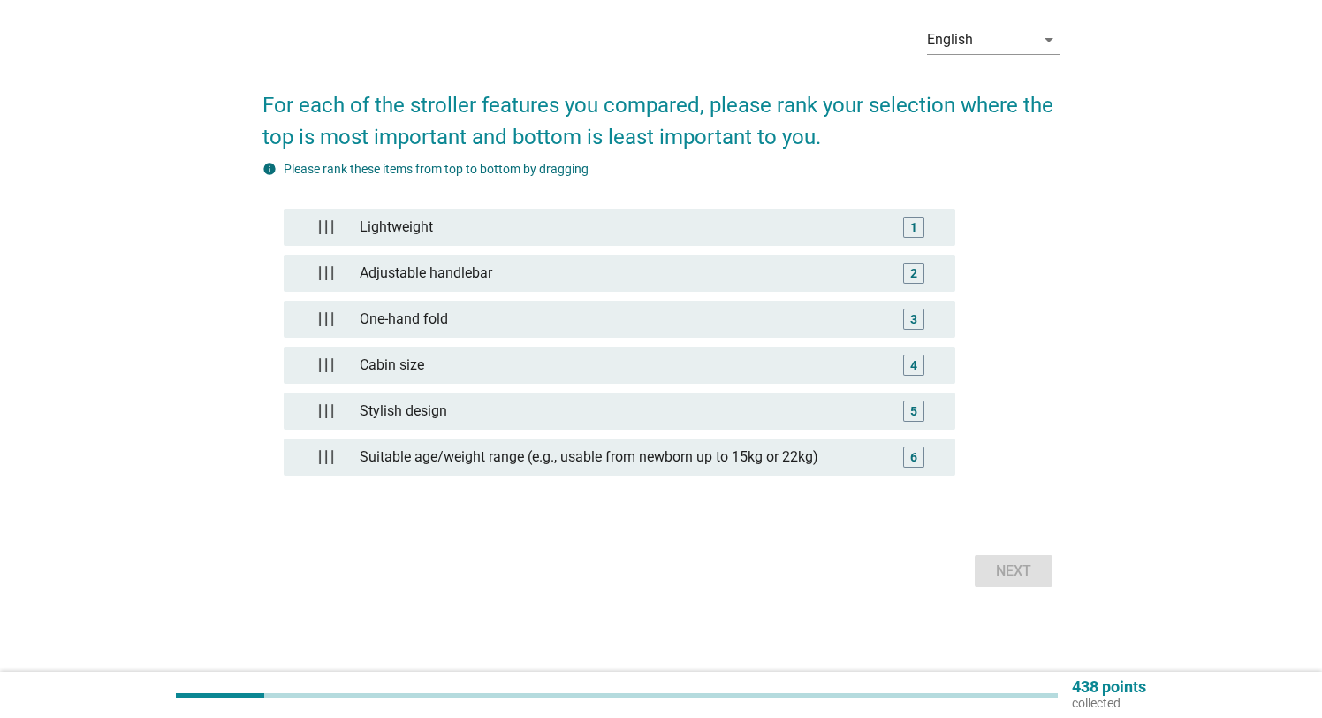
scroll to position [0, 0]
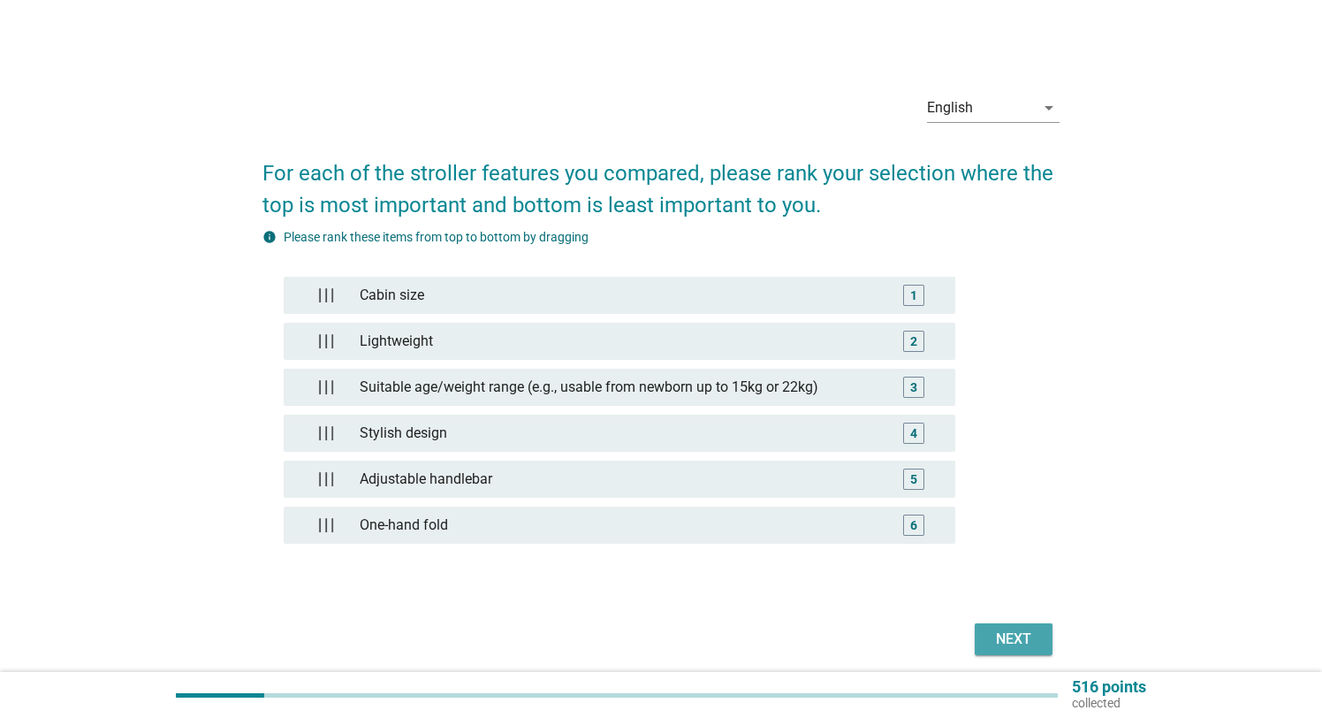
click at [1019, 643] on div "Next" at bounding box center [1013, 638] width 49 height 21
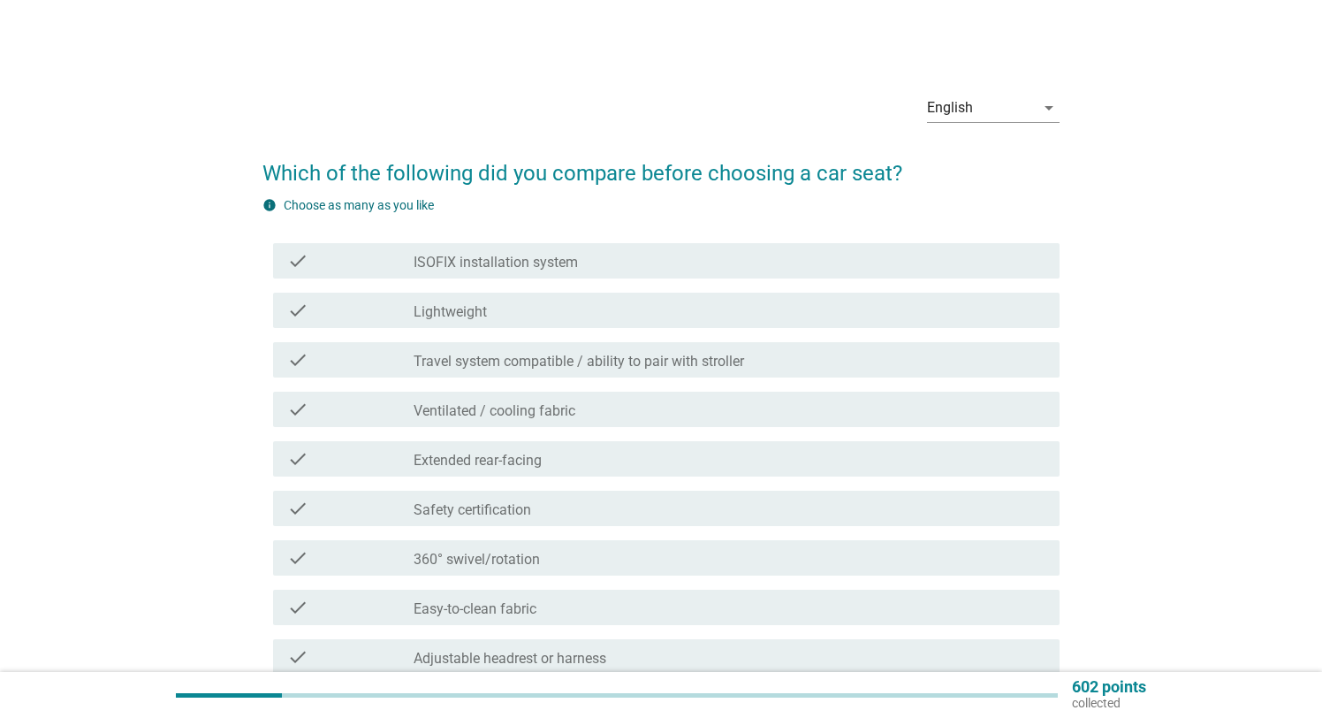
click at [476, 310] on label "Lightweight" at bounding box center [450, 312] width 73 height 18
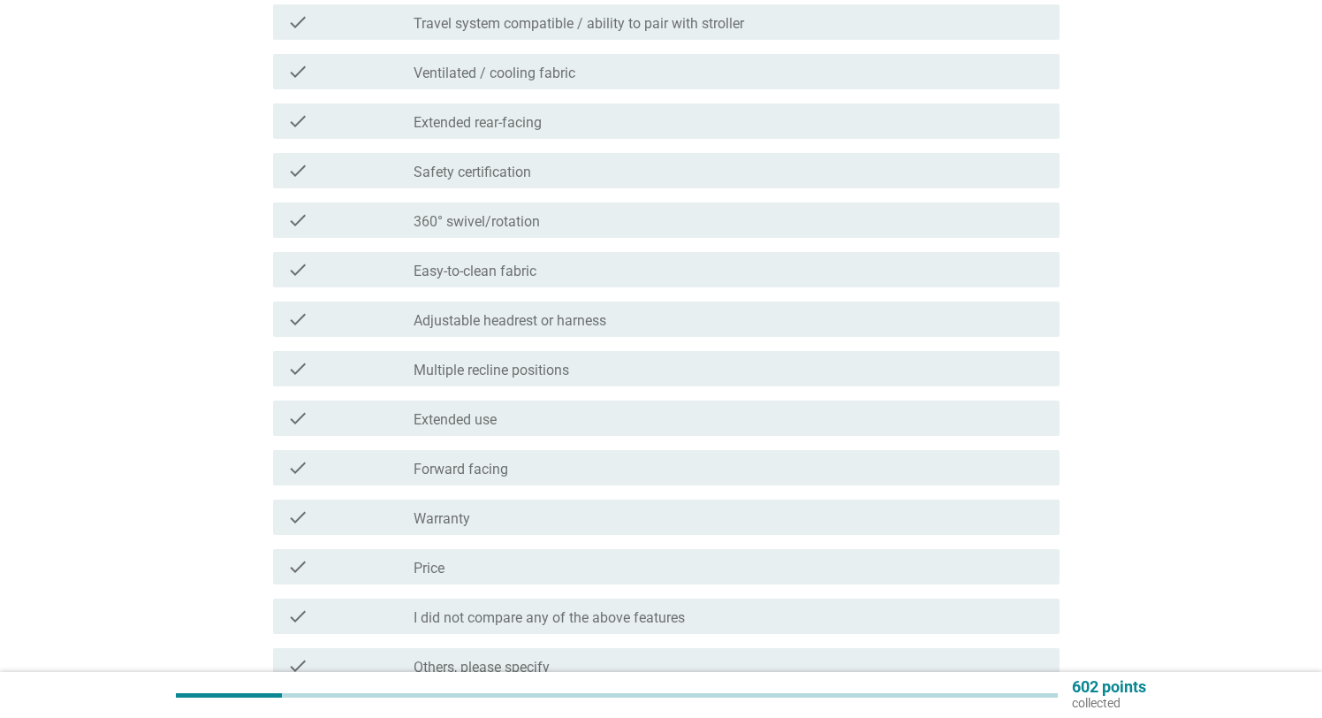
scroll to position [342, 0]
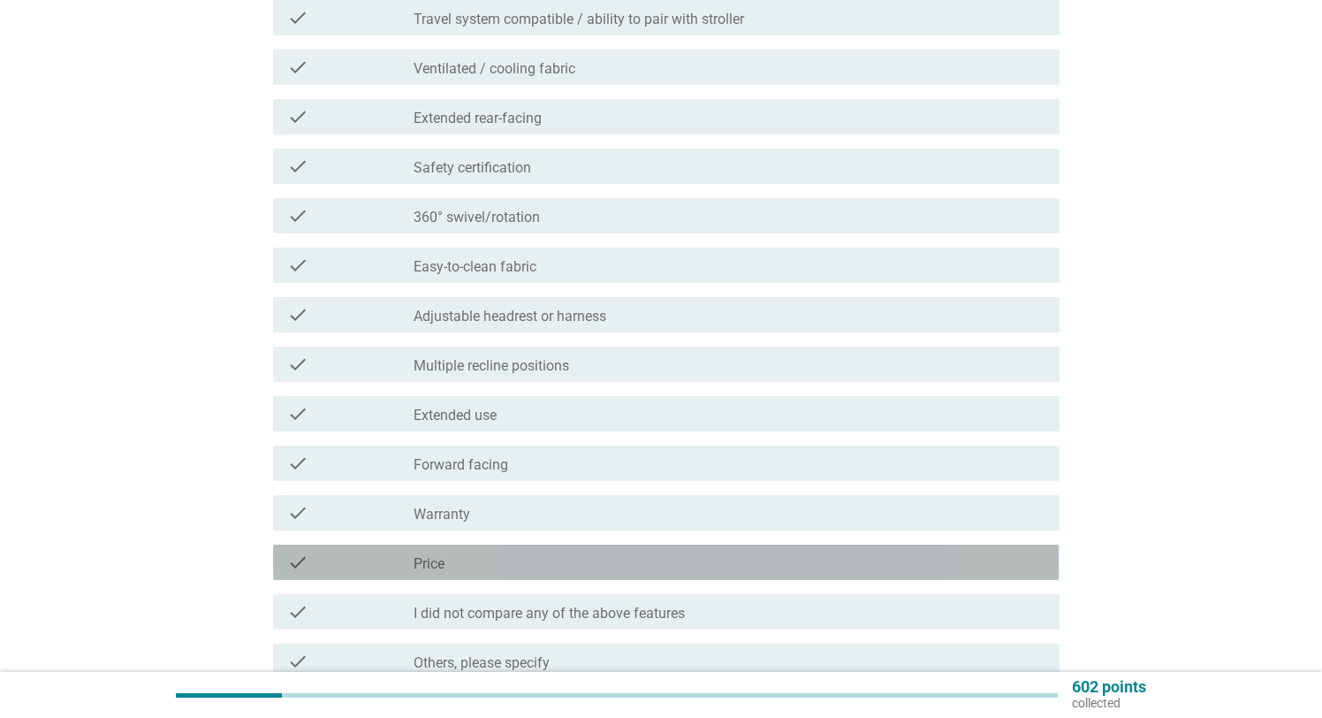
click at [543, 565] on div "check_box_outline_blank Price" at bounding box center [729, 561] width 631 height 21
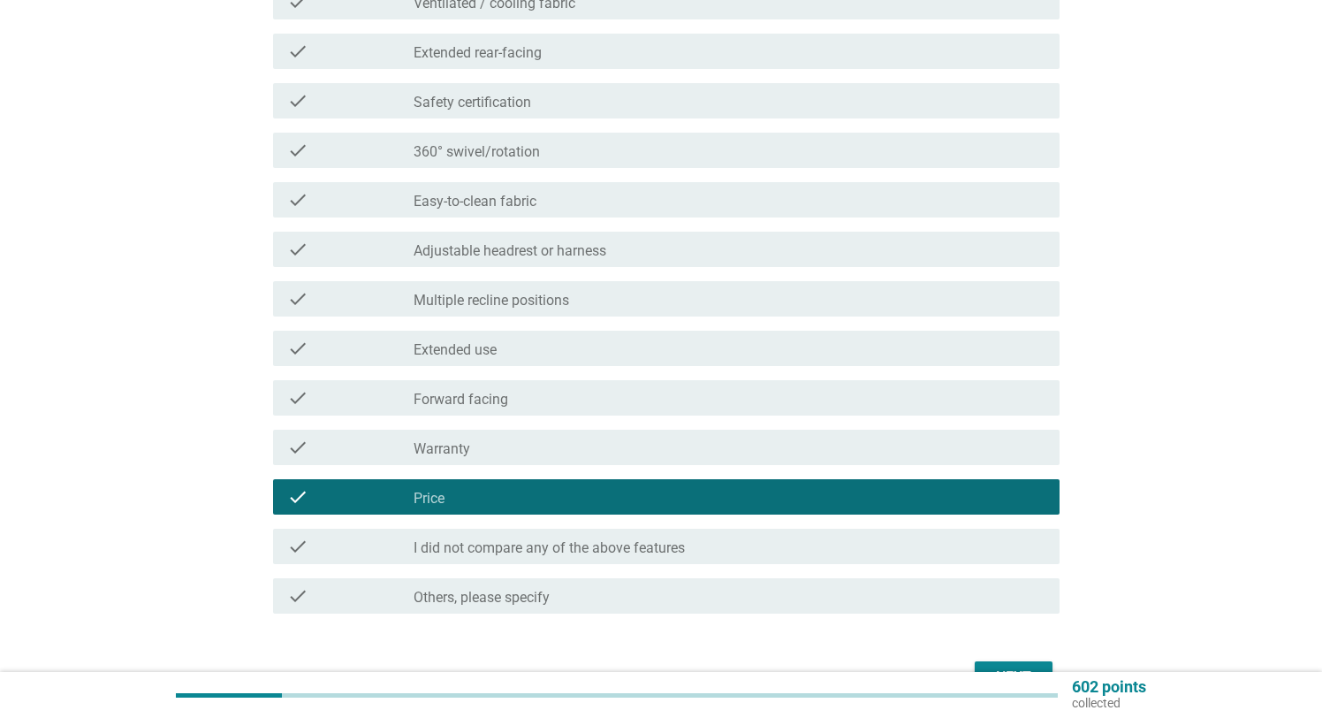
scroll to position [458, 0]
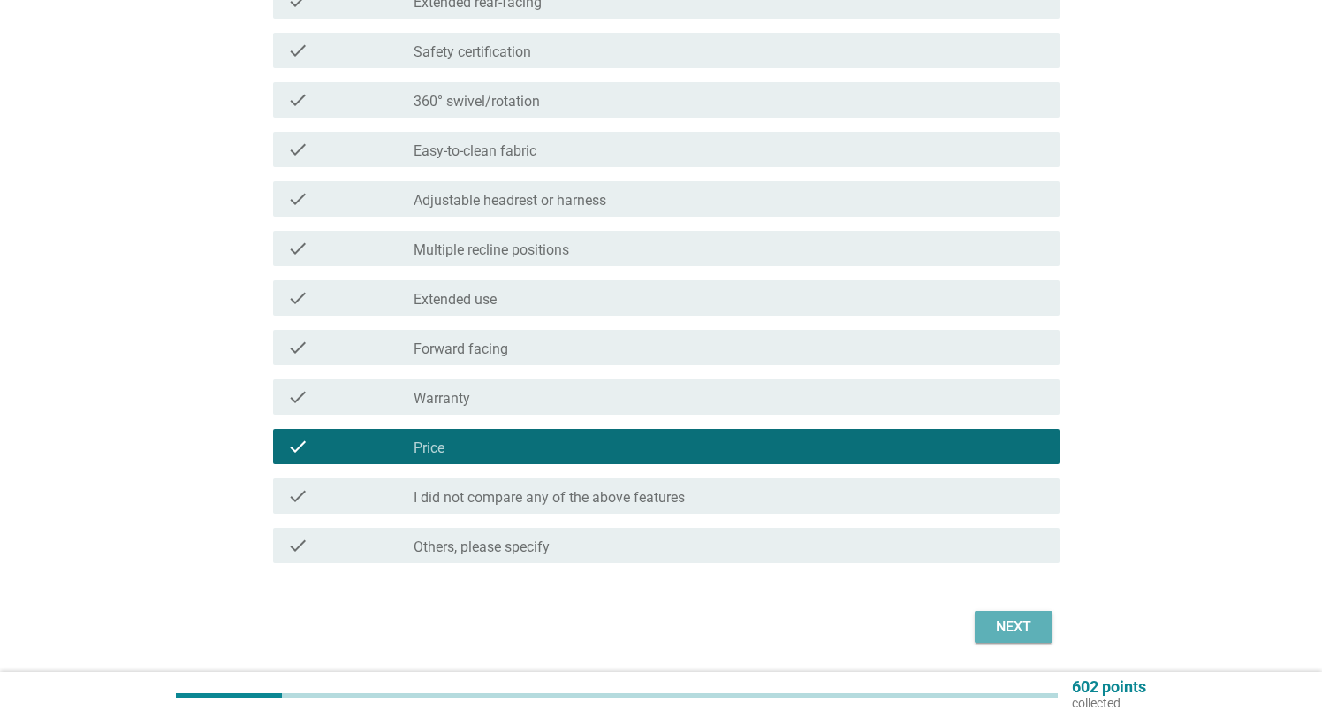
drag, startPoint x: 1014, startPoint y: 624, endPoint x: 1321, endPoint y: 365, distance: 402.1
click at [1014, 624] on div "Next" at bounding box center [1013, 626] width 49 height 21
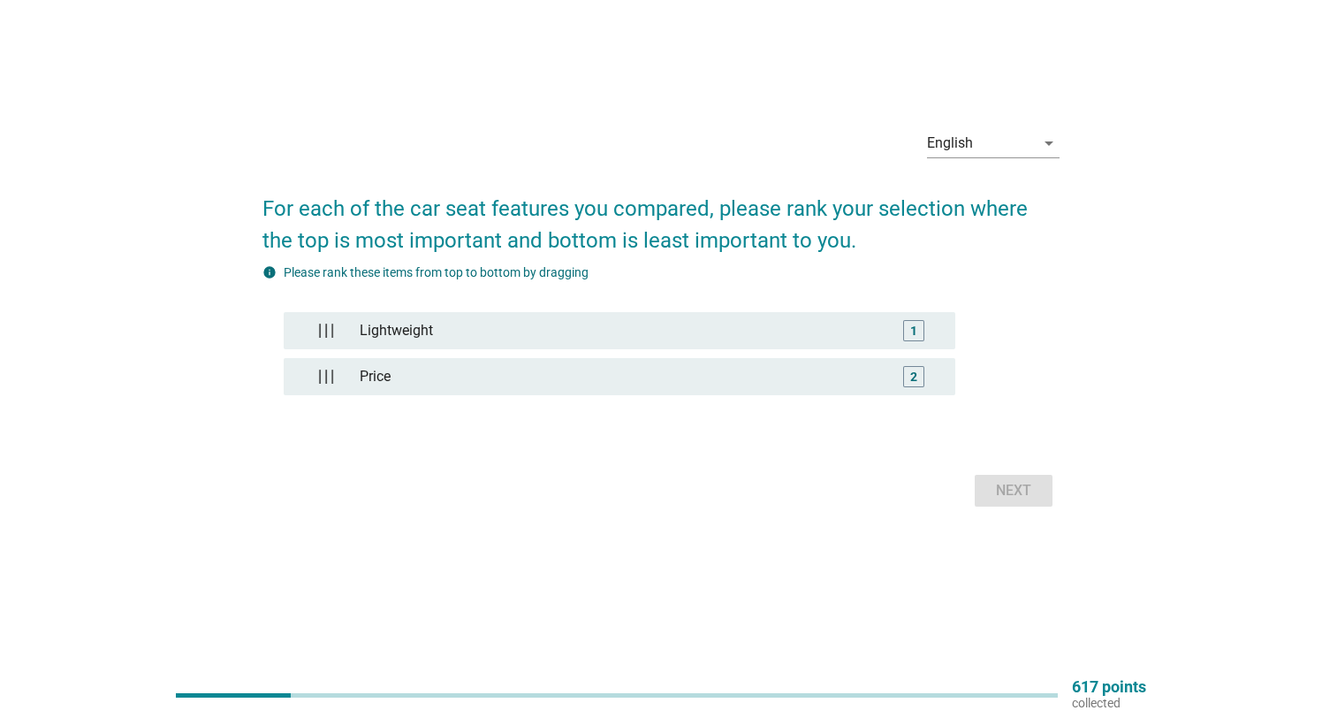
scroll to position [0, 0]
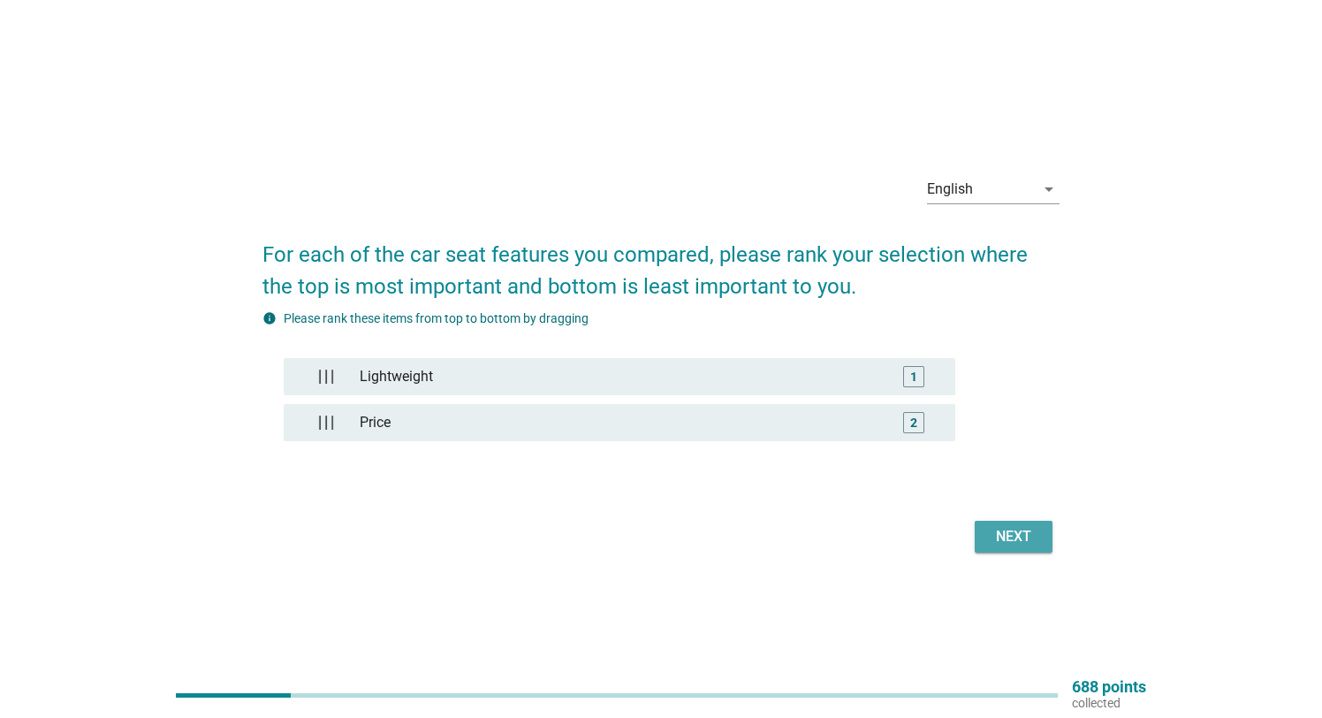
click at [1015, 534] on div "Next" at bounding box center [1013, 536] width 49 height 21
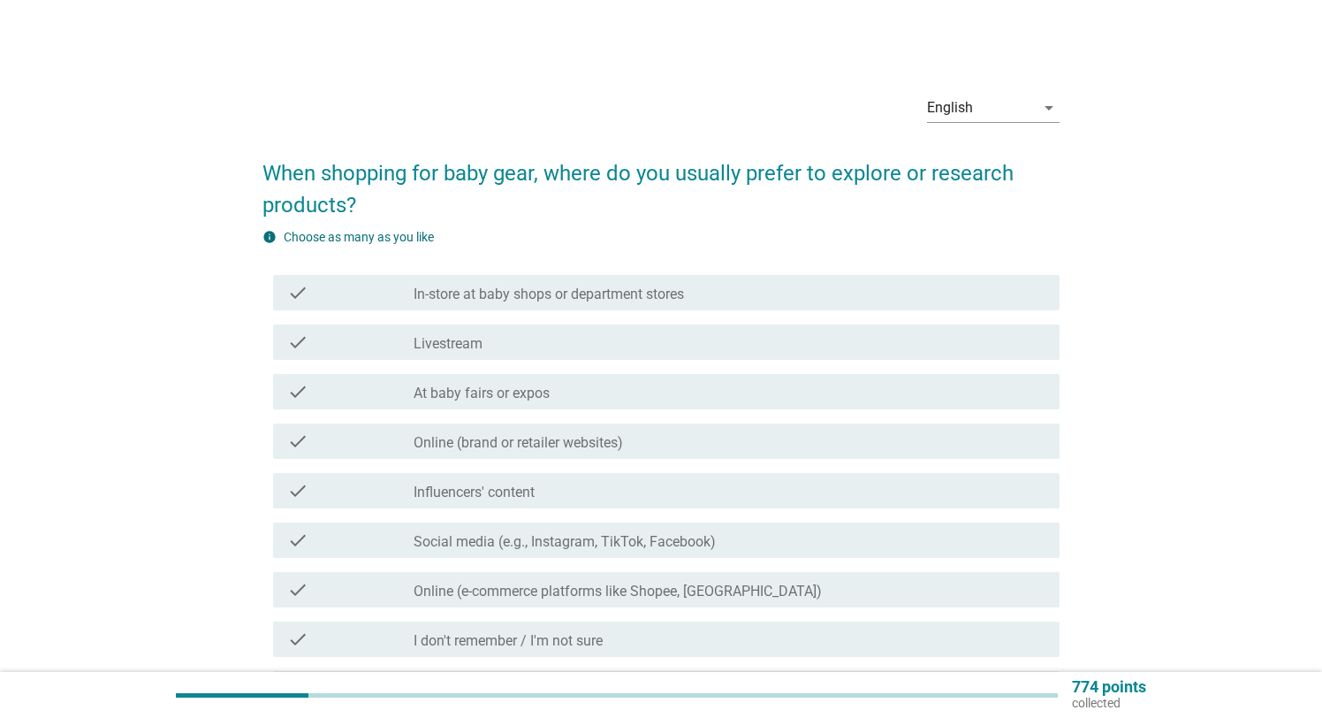
click at [513, 447] on label "Online (brand or retailer websites)" at bounding box center [518, 443] width 209 height 18
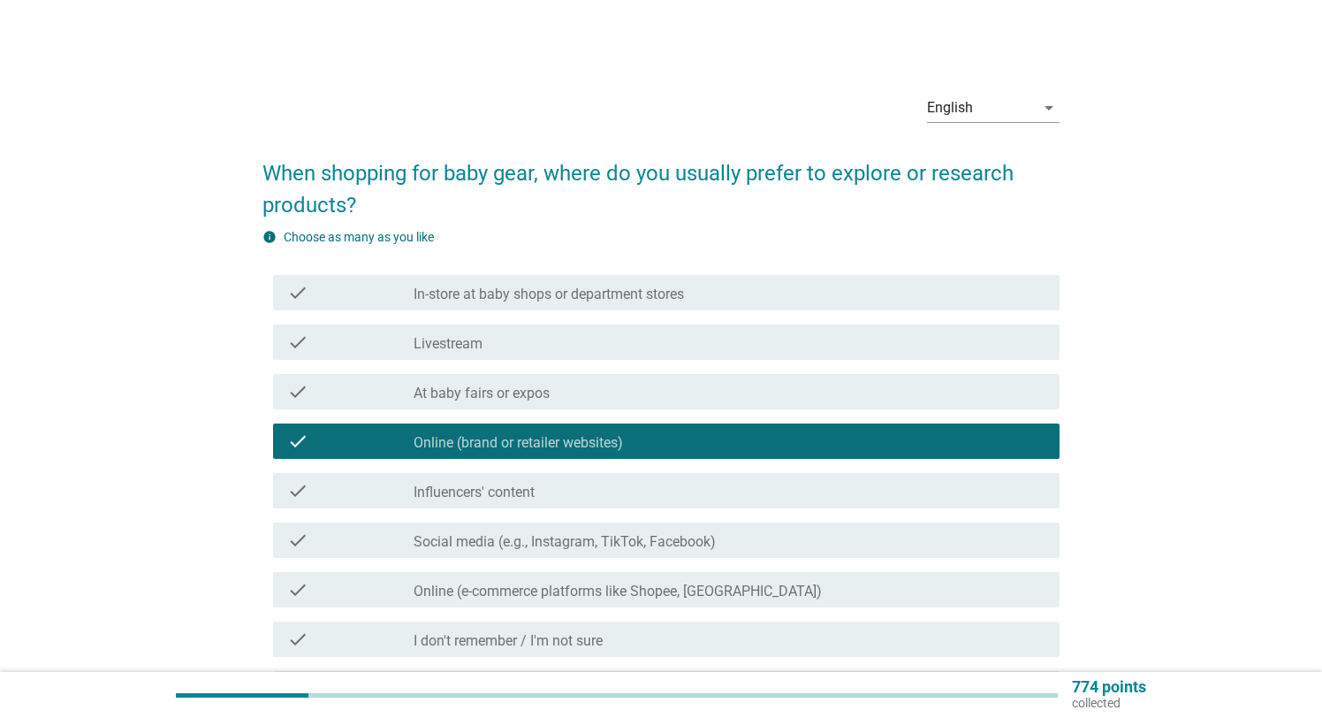
click at [592, 287] on label "In-store at baby shops or department stores" at bounding box center [549, 294] width 270 height 18
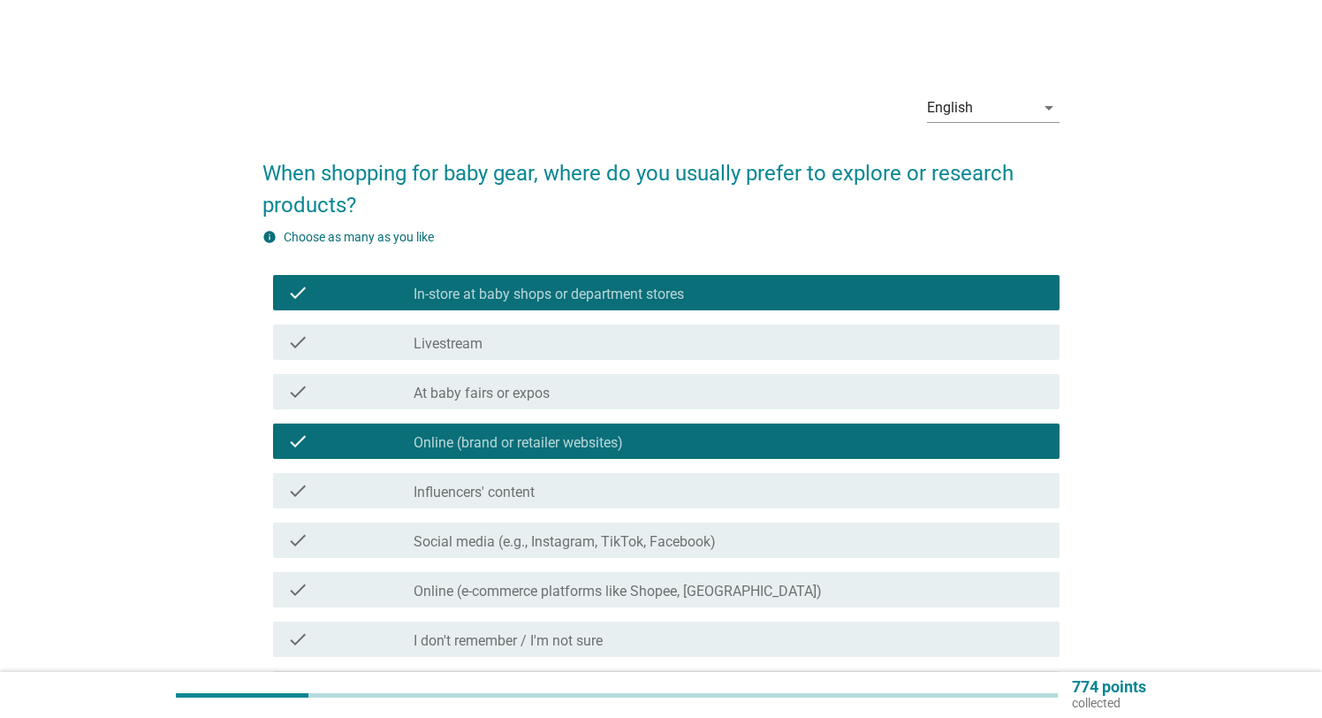
click at [585, 354] on div "check check_box_outline_blank Livestream" at bounding box center [666, 341] width 786 height 35
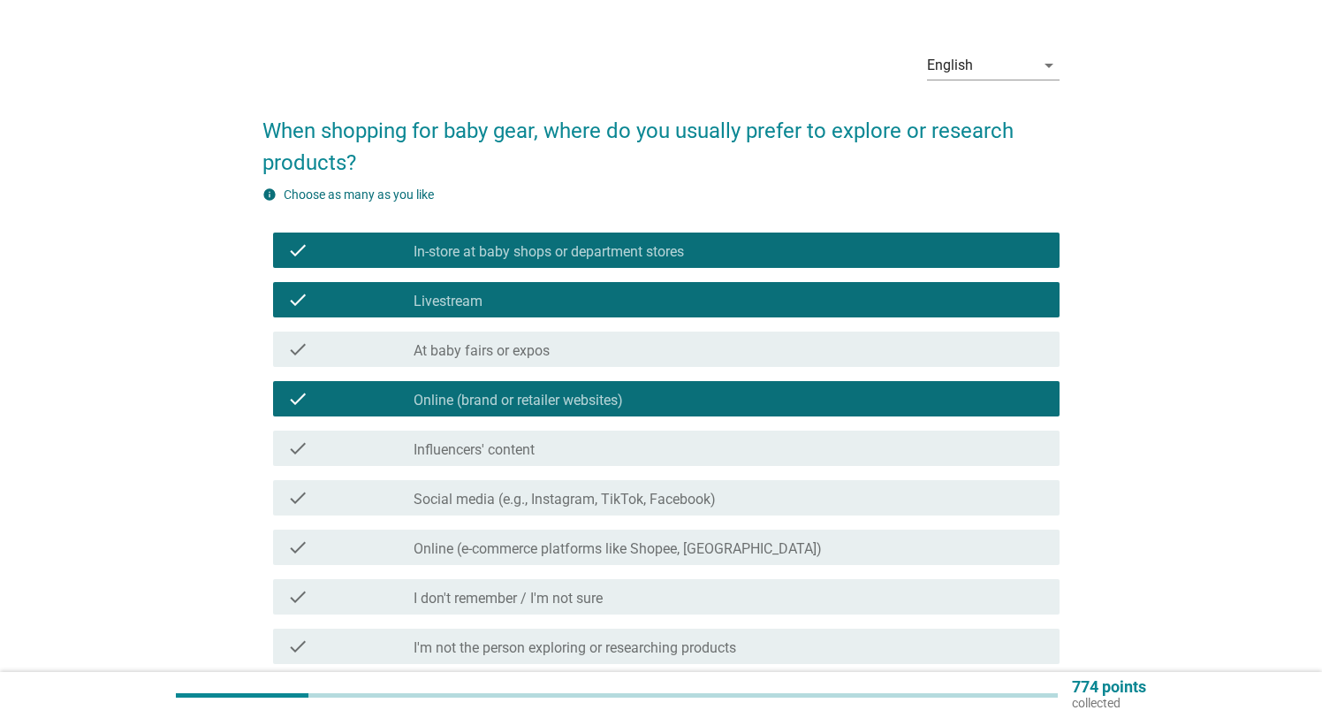
scroll to position [87, 0]
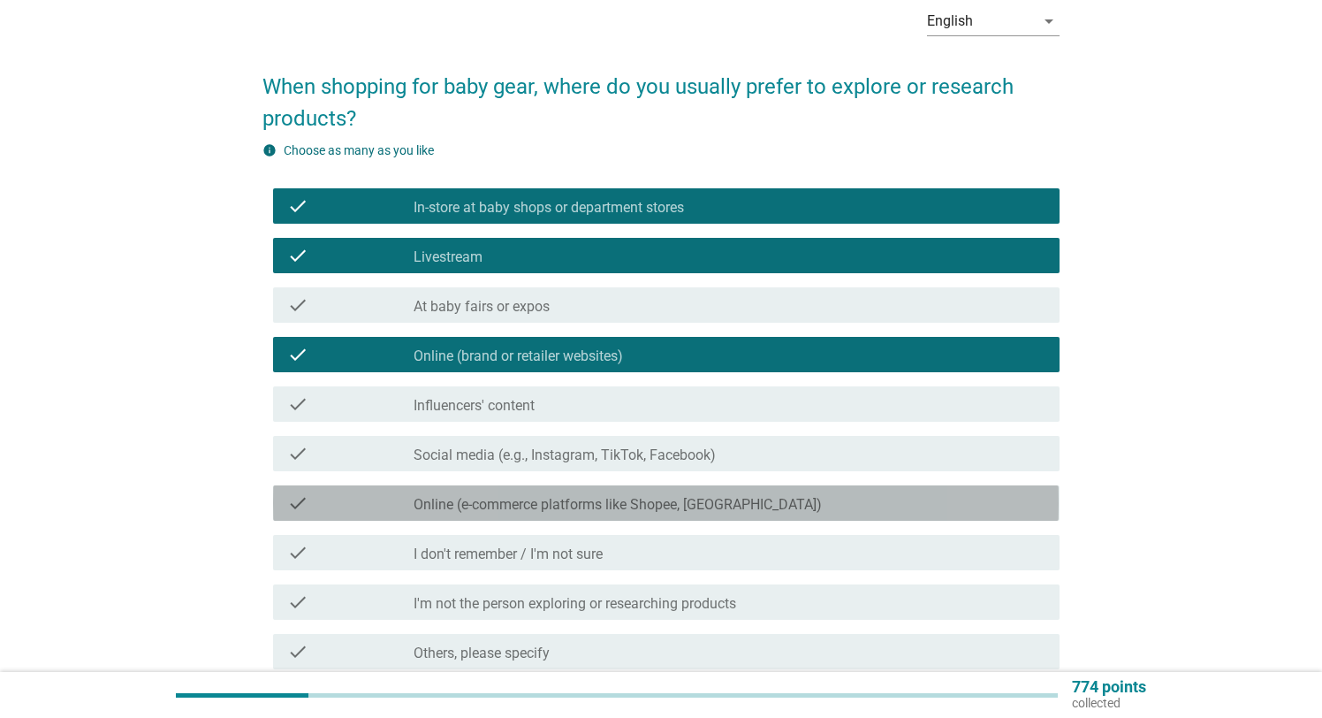
click at [774, 509] on div "check_box_outline_blank Online (e-commerce platforms like Shopee, Lazada)" at bounding box center [729, 502] width 631 height 21
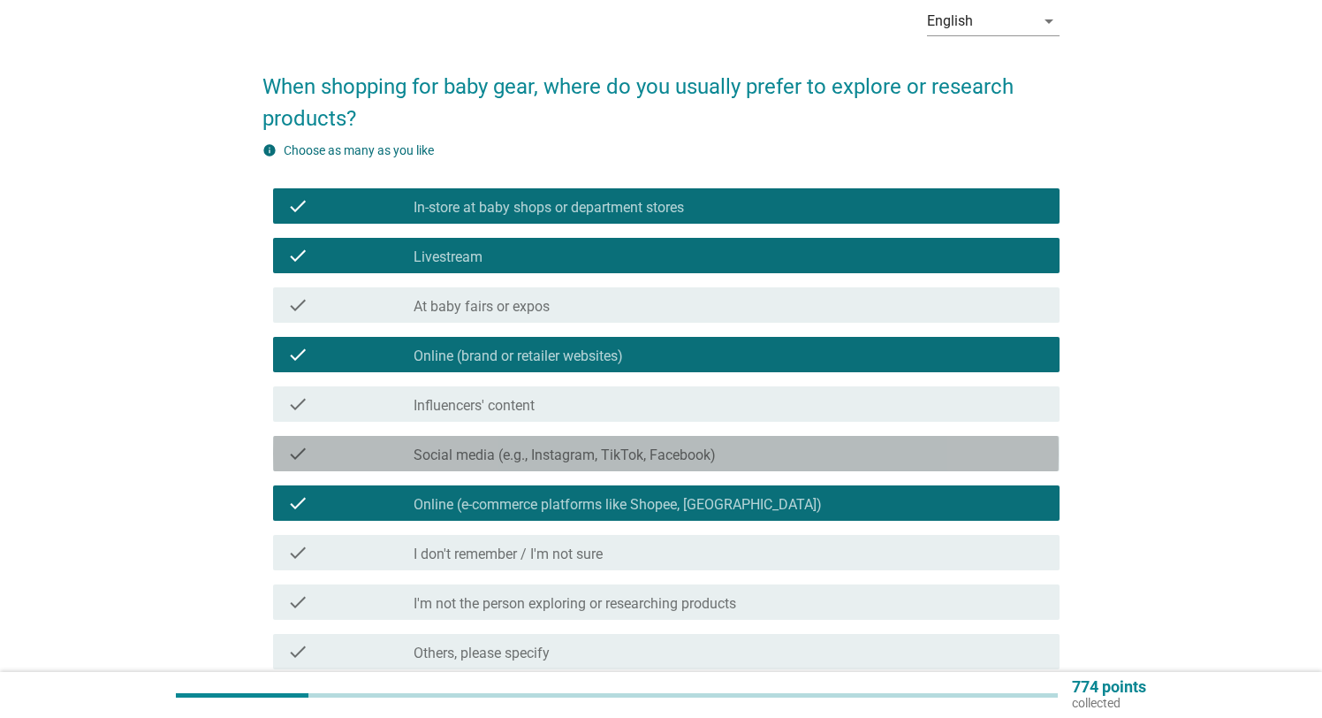
click at [778, 457] on div "check_box_outline_blank Social media (e.g., Instagram, TikTok, Facebook)" at bounding box center [729, 453] width 631 height 21
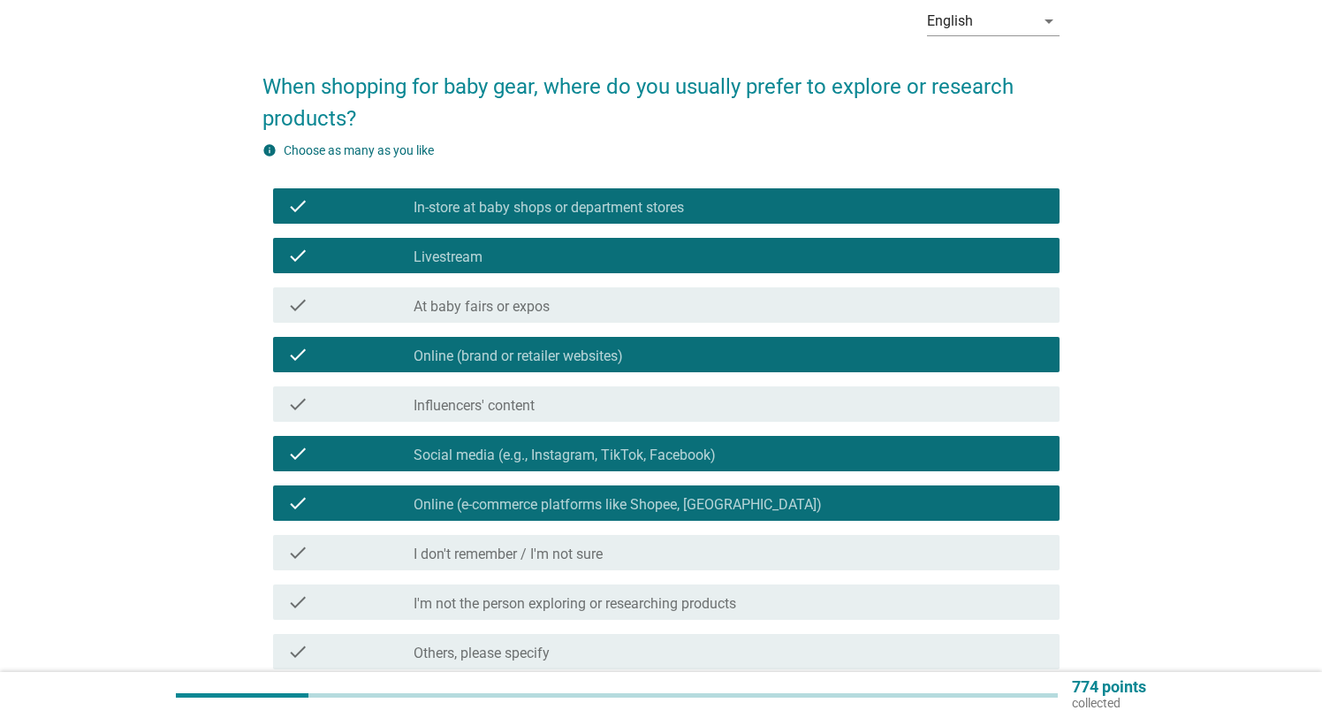
click at [772, 404] on div "check_box_outline_blank Influencers' content" at bounding box center [729, 403] width 631 height 21
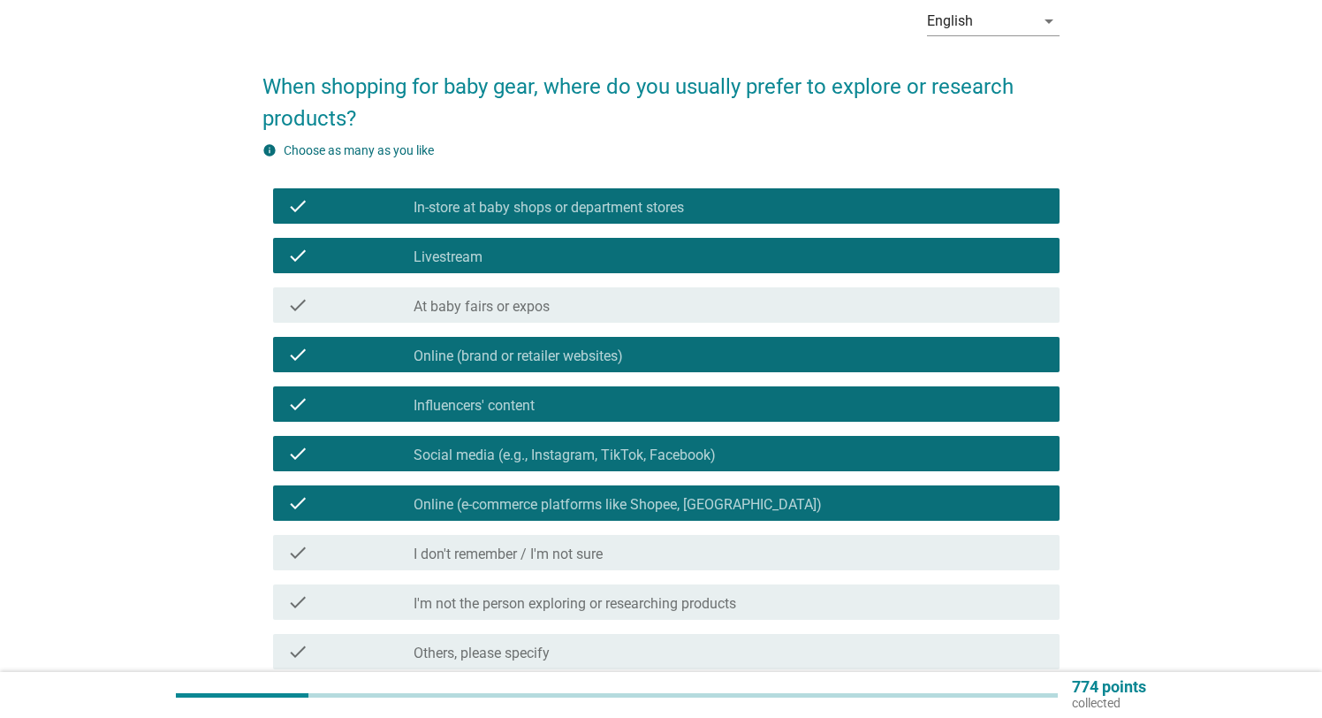
click at [655, 312] on div "check_box_outline_blank At baby fairs or expos" at bounding box center [729, 304] width 631 height 21
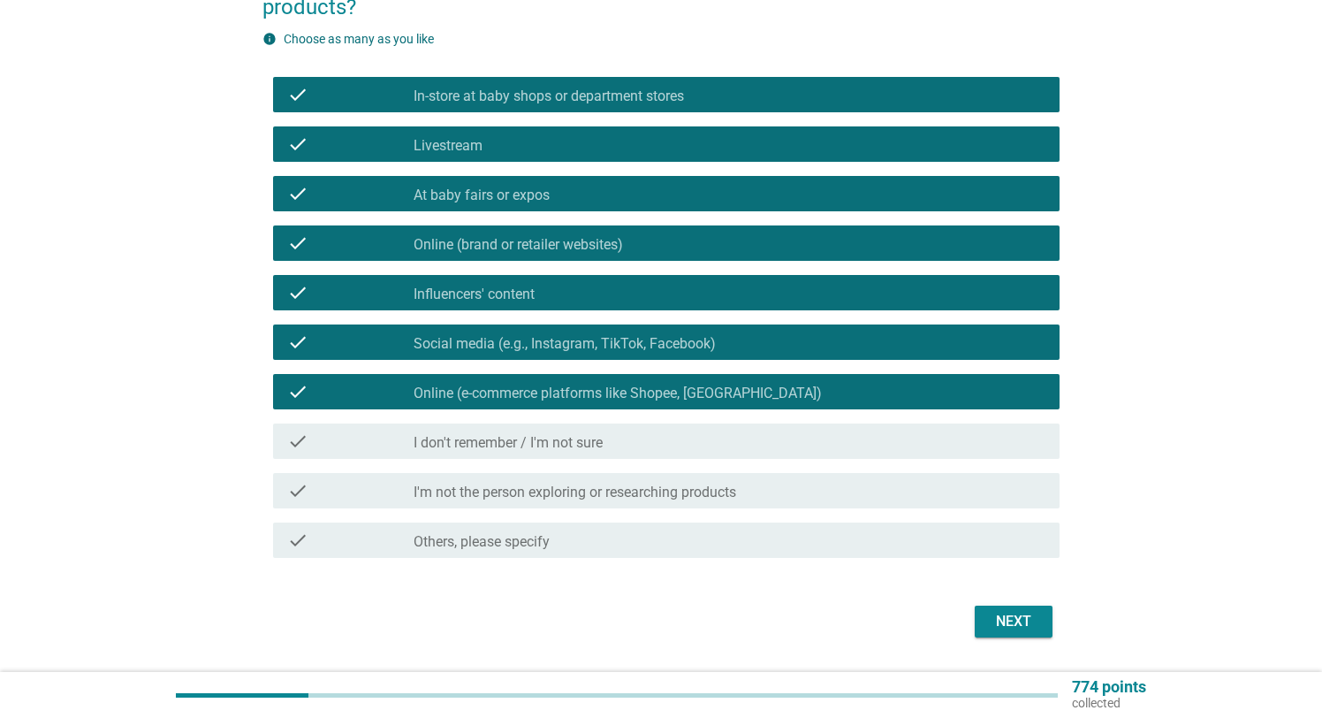
scroll to position [202, 0]
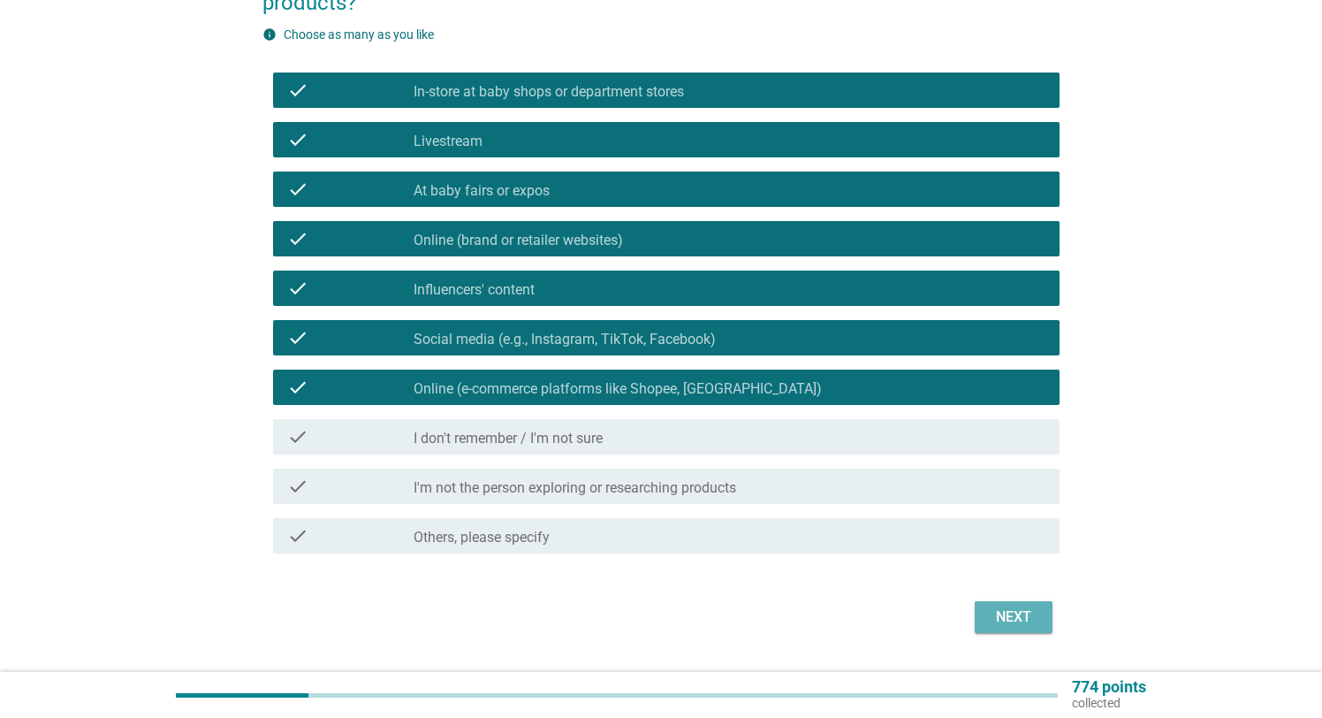
click at [1022, 615] on div "Next" at bounding box center [1013, 616] width 49 height 21
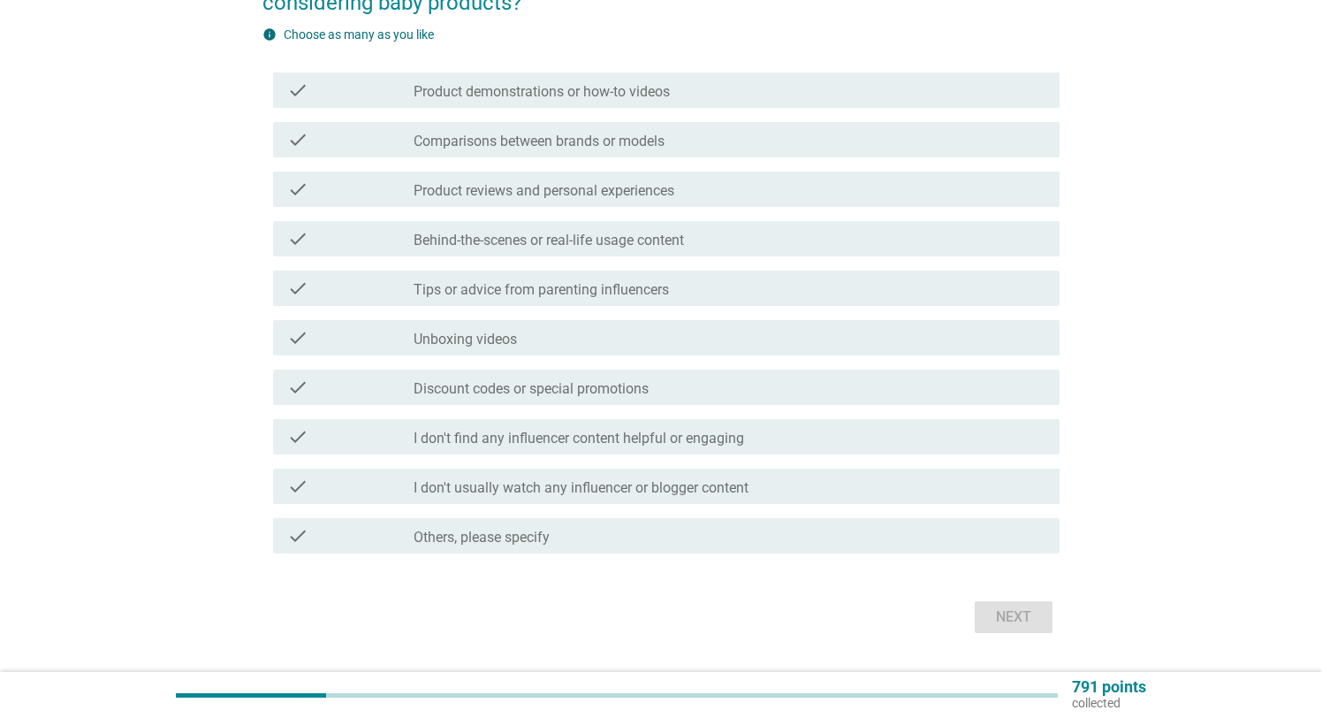
scroll to position [0, 0]
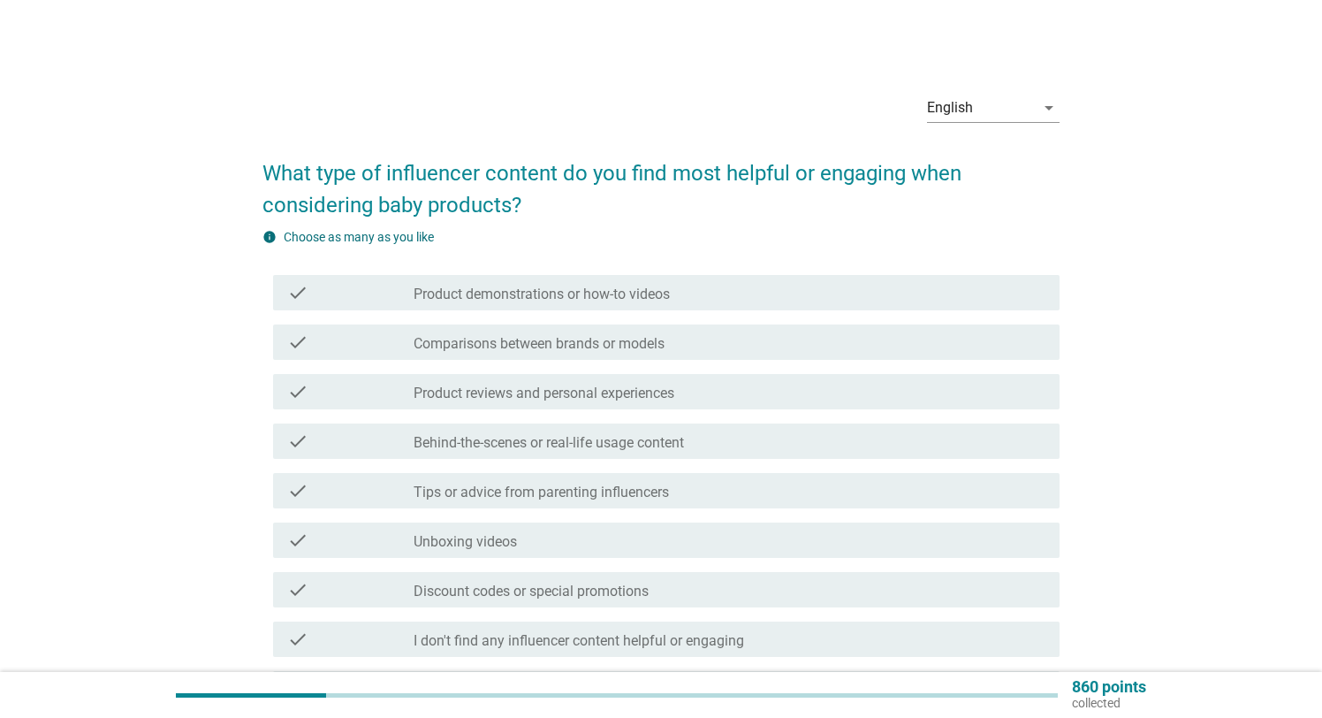
click at [759, 302] on div "check_box_outline_blank Product demonstrations or how-to videos" at bounding box center [729, 292] width 631 height 21
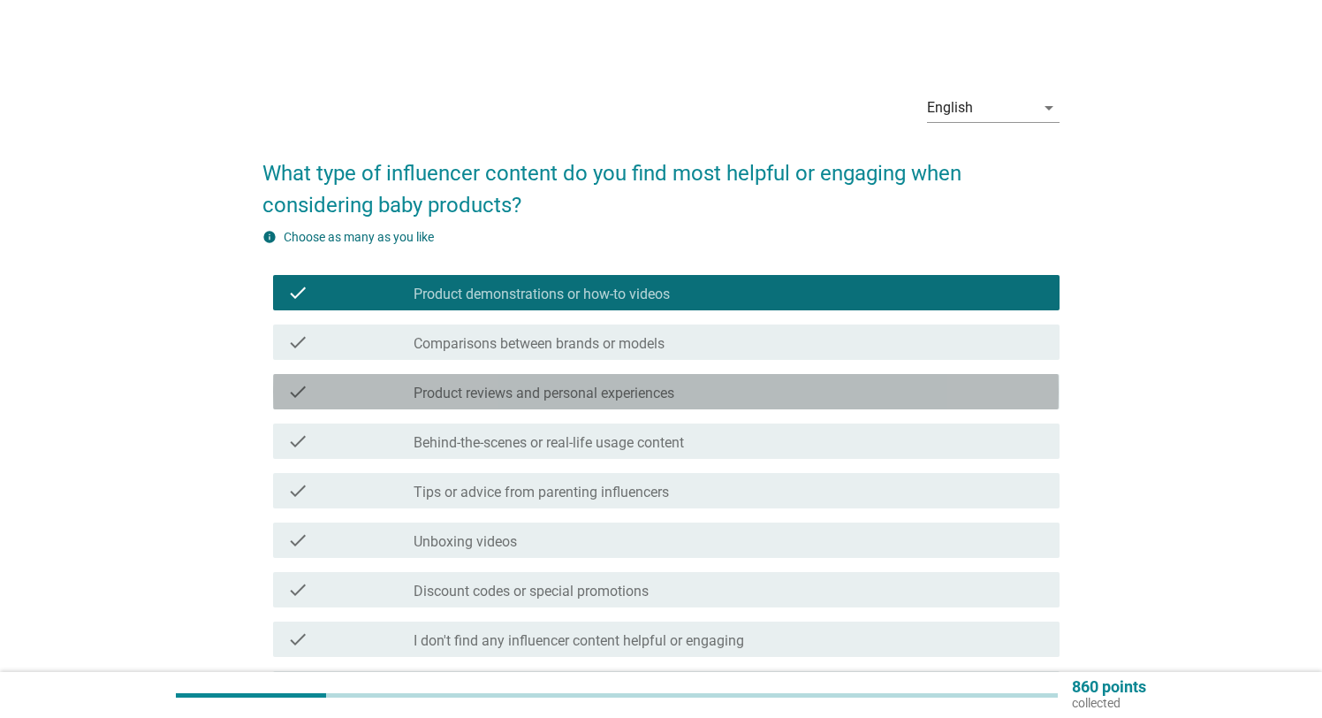
click at [732, 400] on div "check_box_outline_blank Product reviews and personal experiences" at bounding box center [729, 391] width 631 height 21
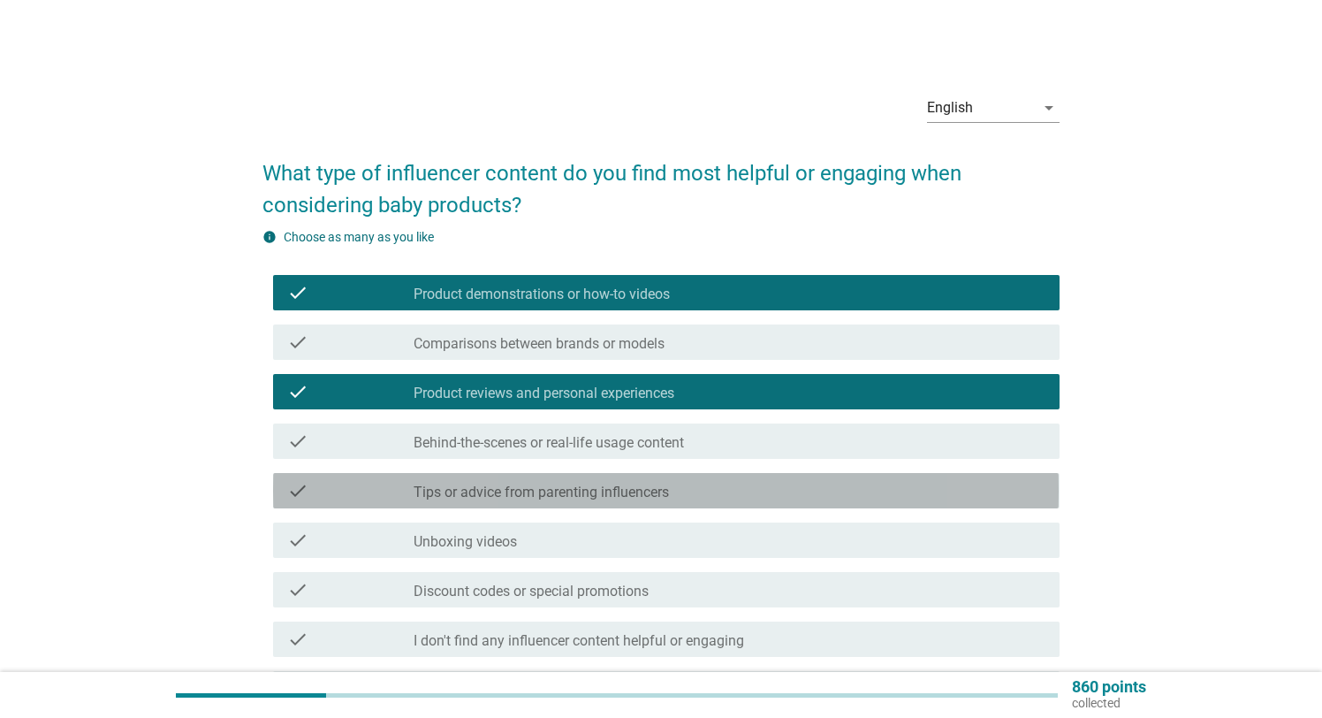
click at [712, 490] on div "check_box_outline_blank Tips or advice from parenting influencers" at bounding box center [729, 490] width 631 height 21
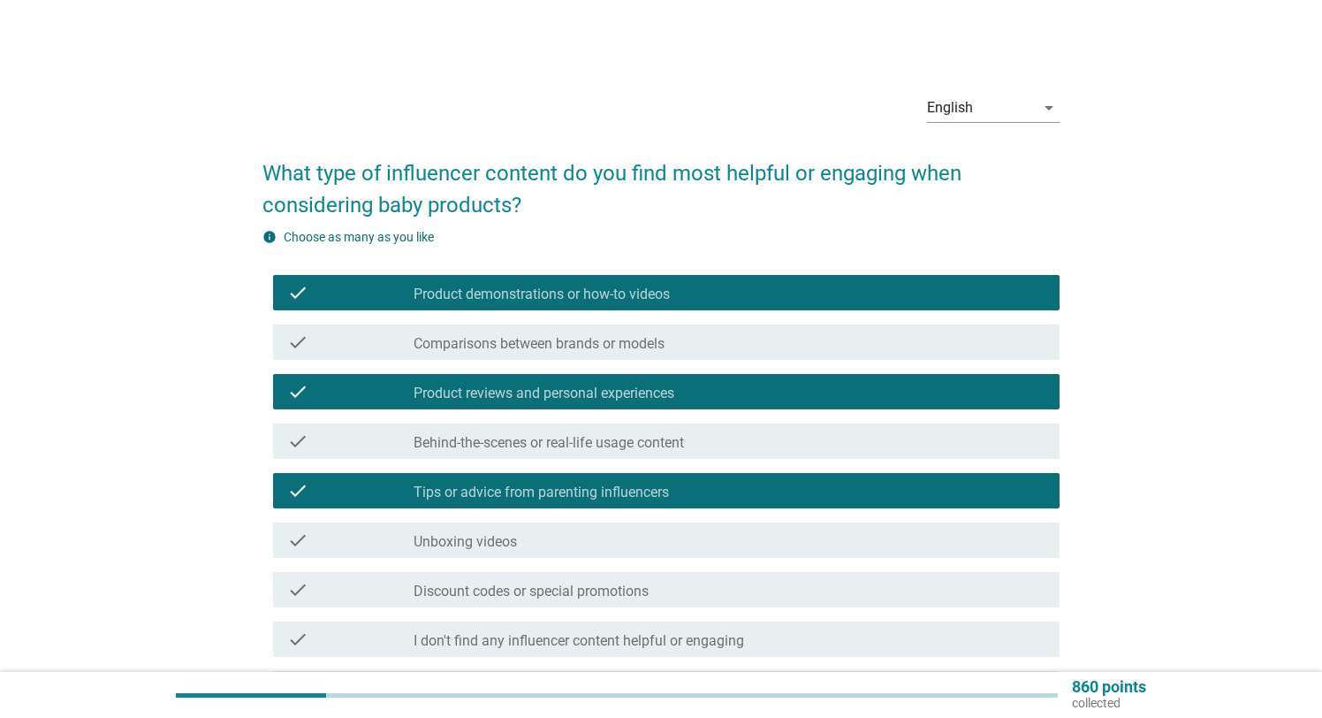
click at [601, 534] on div "check_box_outline_blank Unboxing videos" at bounding box center [729, 539] width 631 height 21
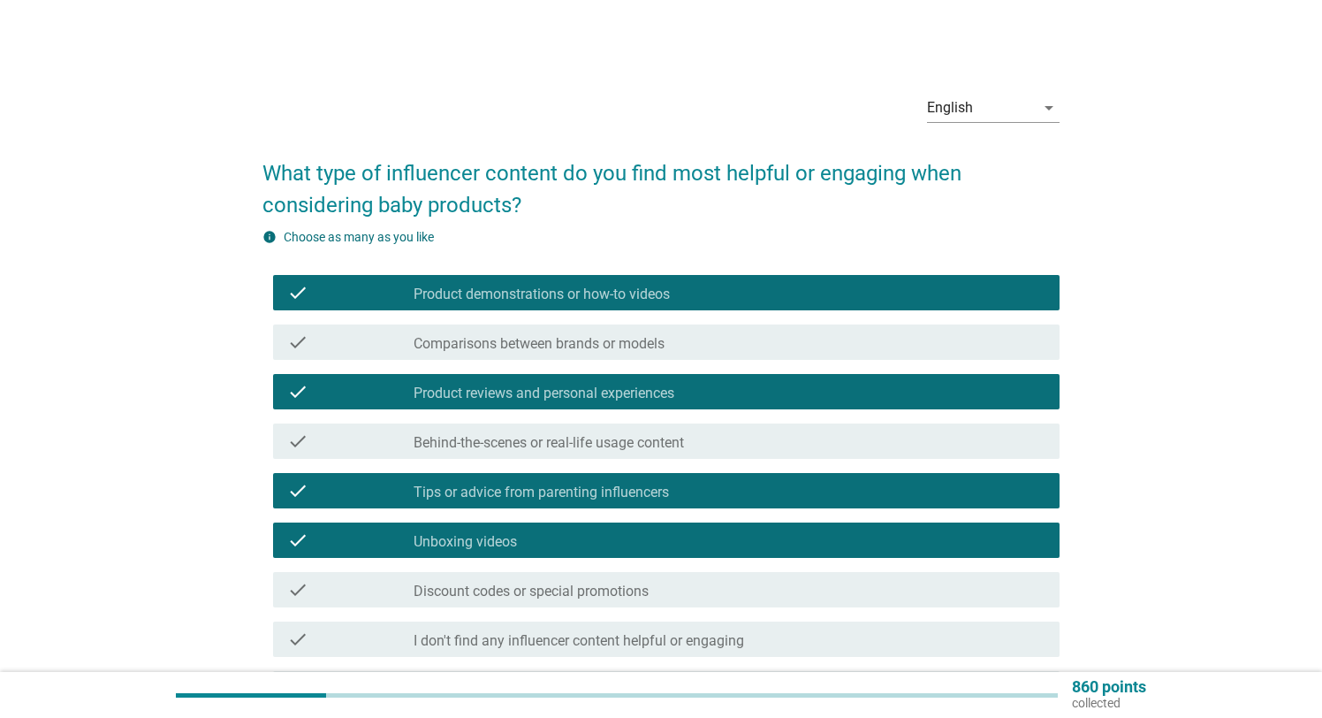
click at [599, 539] on div "check_box_outline_blank Unboxing videos" at bounding box center [729, 539] width 631 height 21
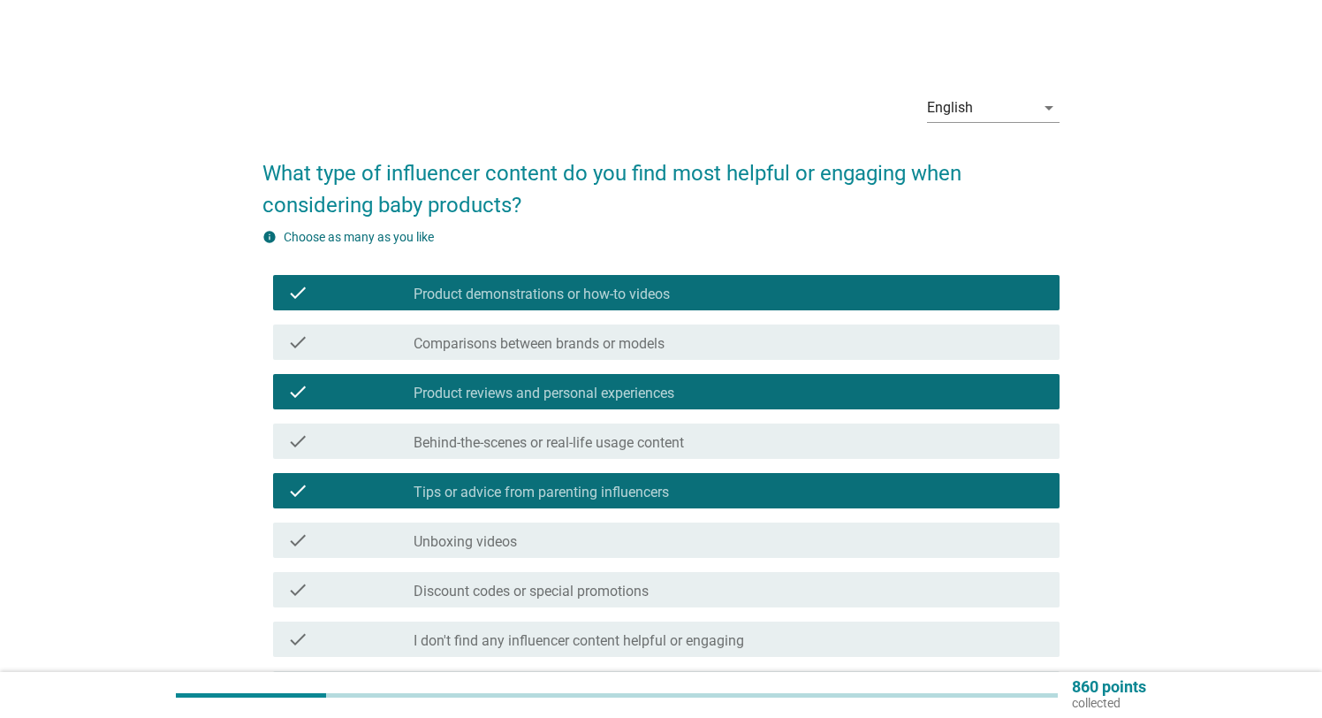
click at [543, 599] on label "Discount codes or special promotions" at bounding box center [531, 591] width 235 height 18
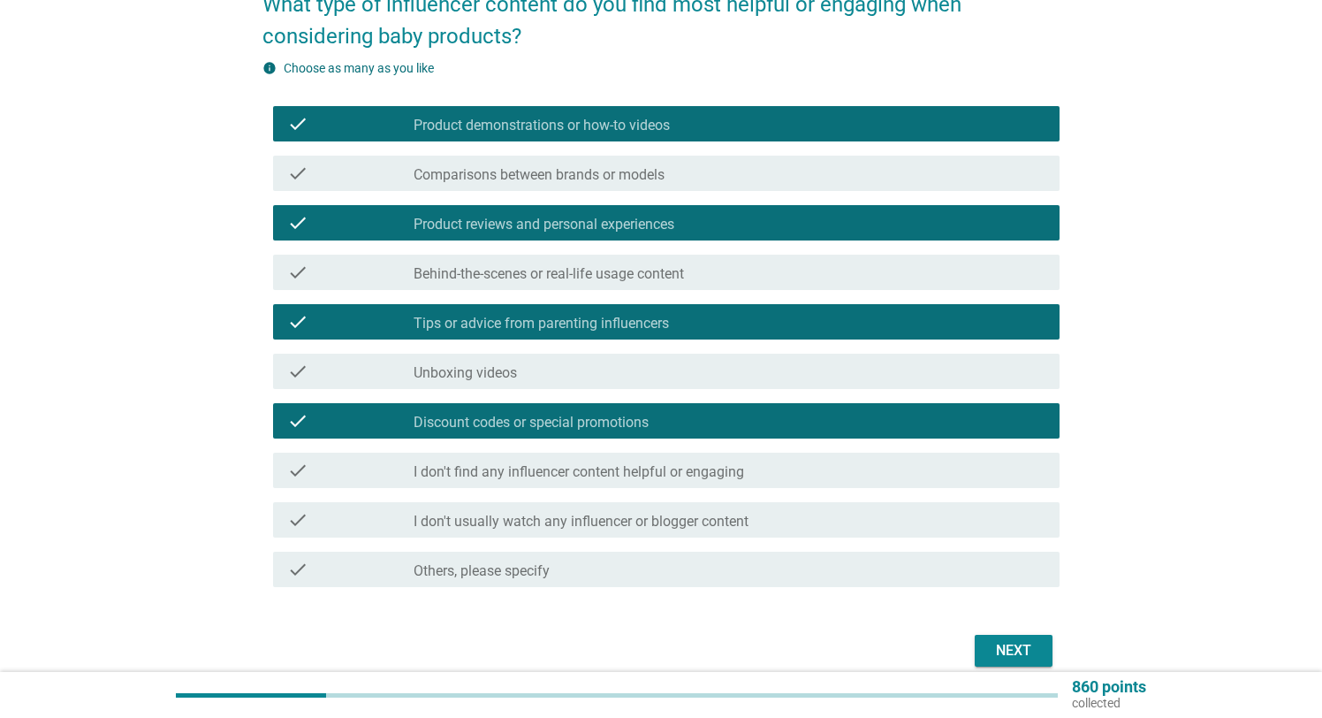
scroll to position [171, 0]
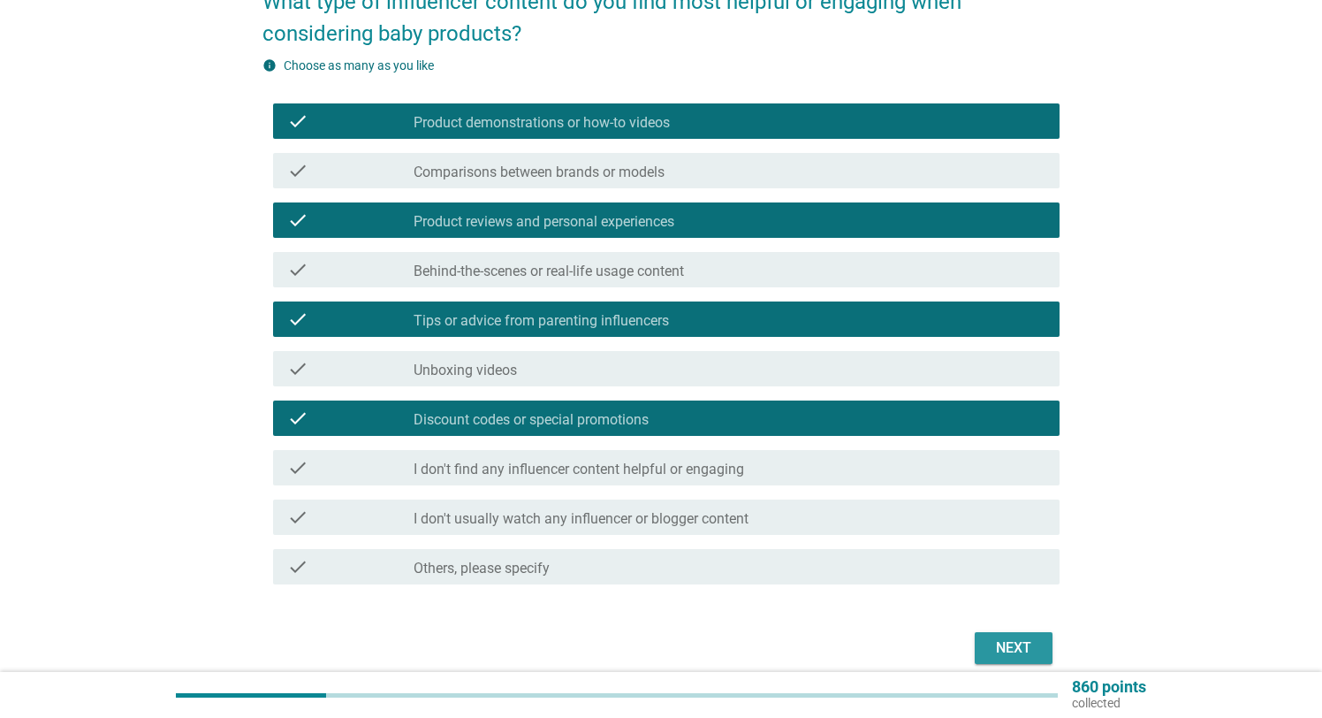
click at [1010, 650] on div "Next" at bounding box center [1013, 647] width 49 height 21
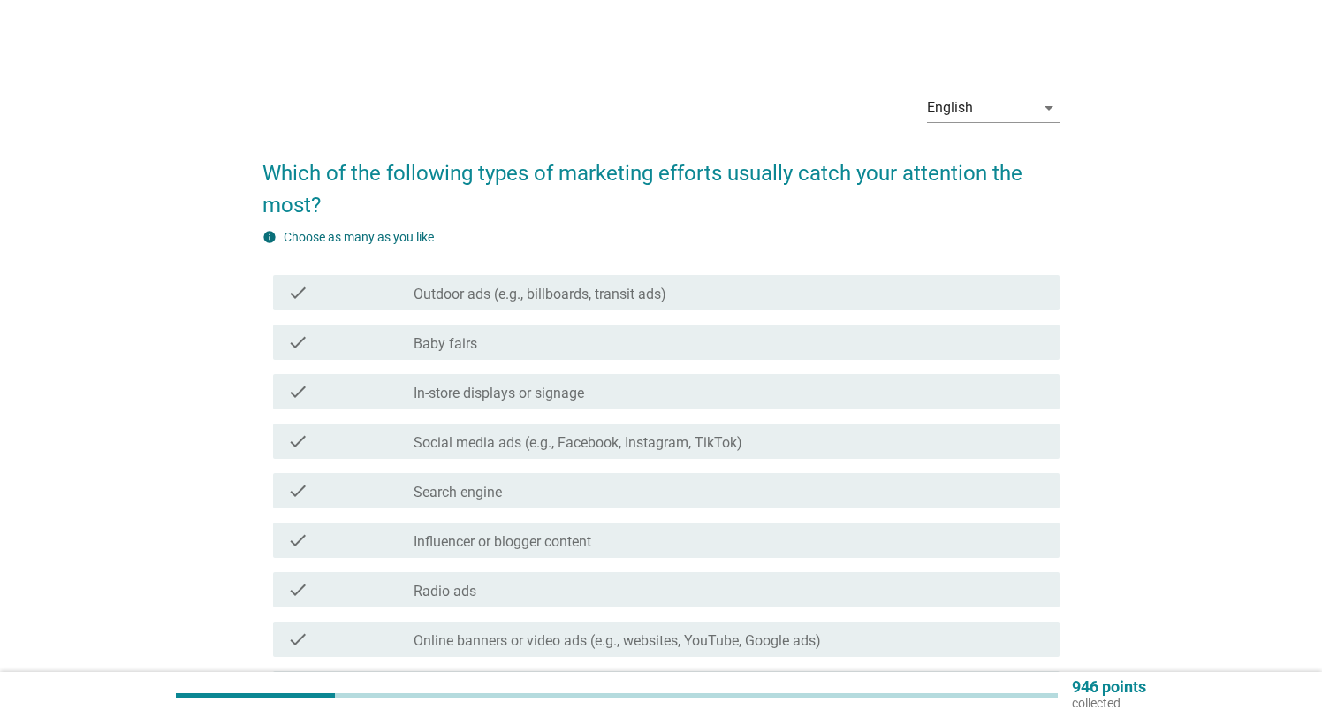
click at [729, 296] on div "check_box_outline_blank Outdoor ads (e.g., billboards, transit ads)" at bounding box center [729, 292] width 631 height 21
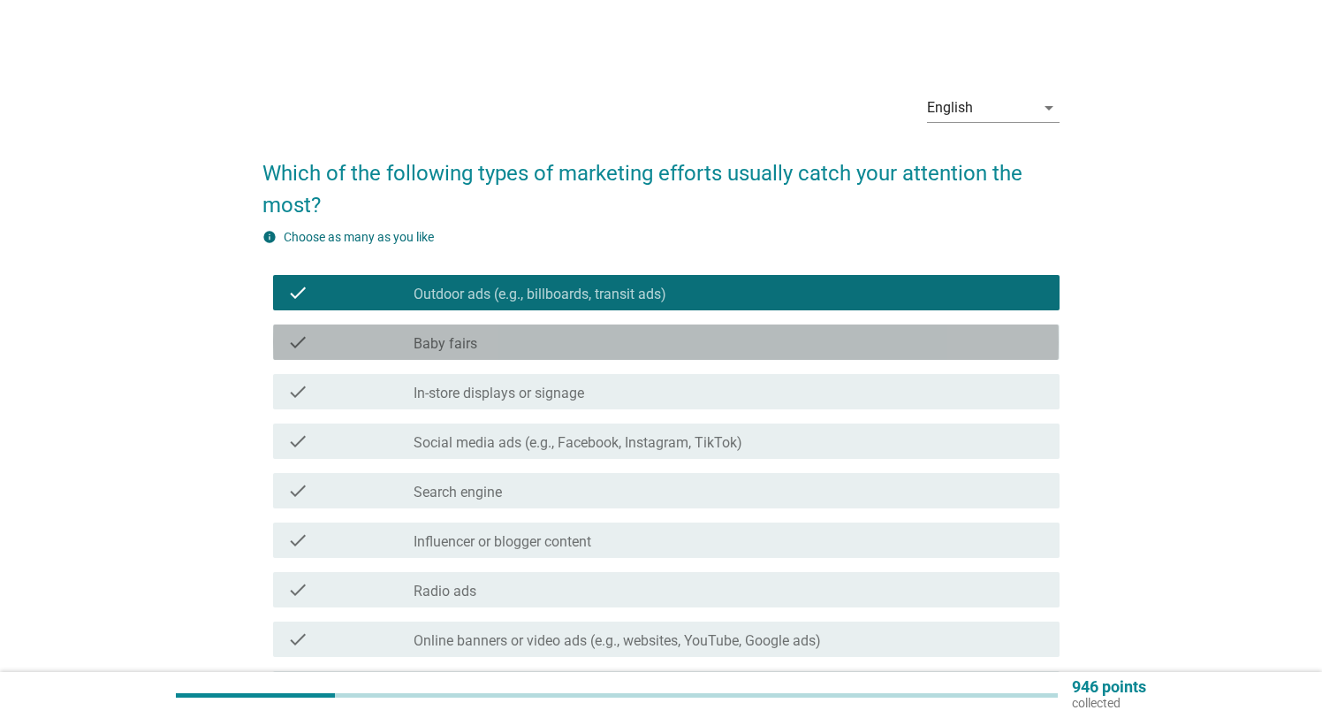
click at [485, 335] on div "check_box_outline_blank Baby fairs" at bounding box center [729, 341] width 631 height 21
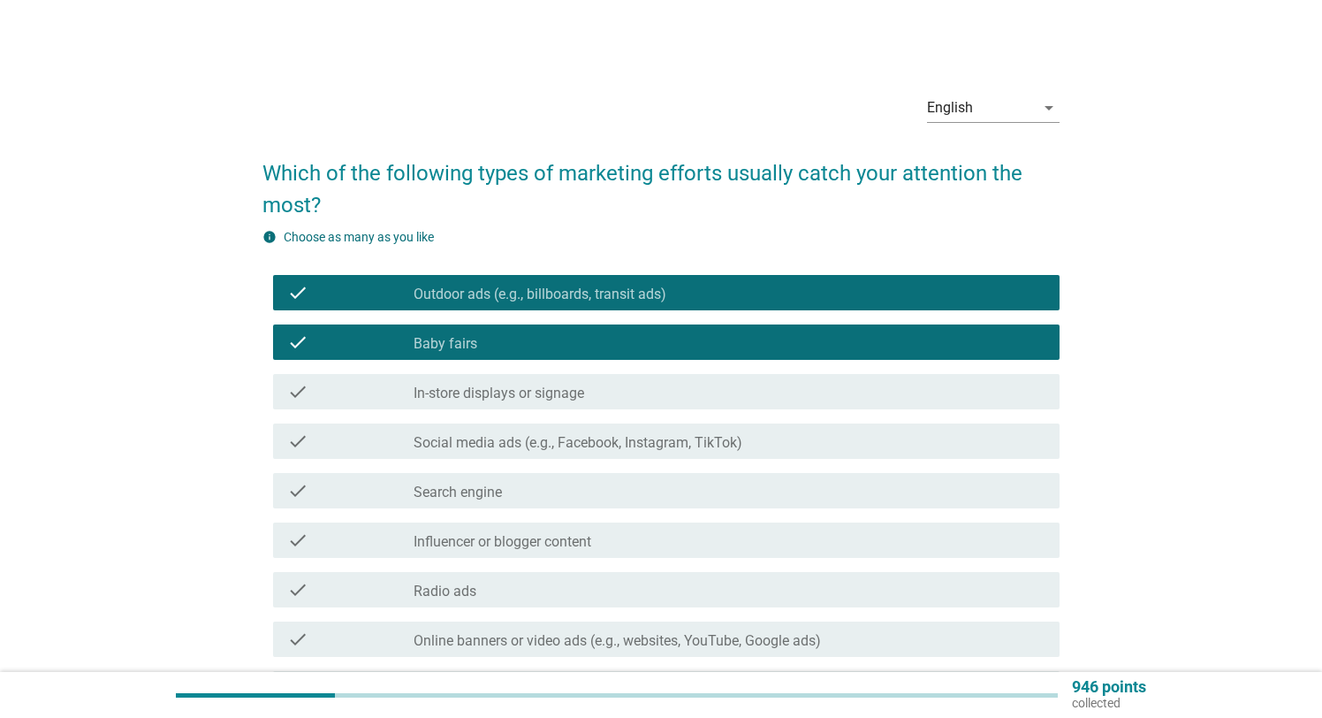
click at [584, 392] on label "In-store displays or signage" at bounding box center [499, 393] width 171 height 18
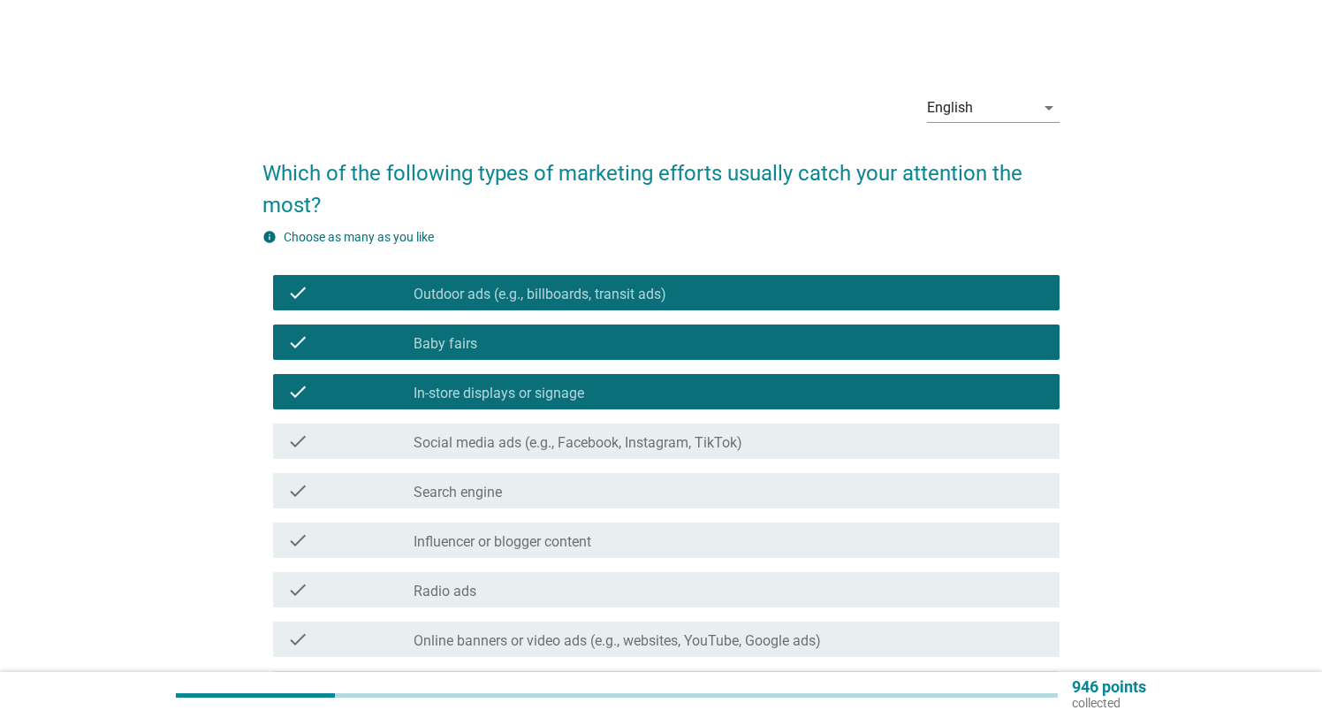
click at [599, 447] on label "Social media ads (e.g., Facebook, Instagram, TikTok)" at bounding box center [578, 443] width 329 height 18
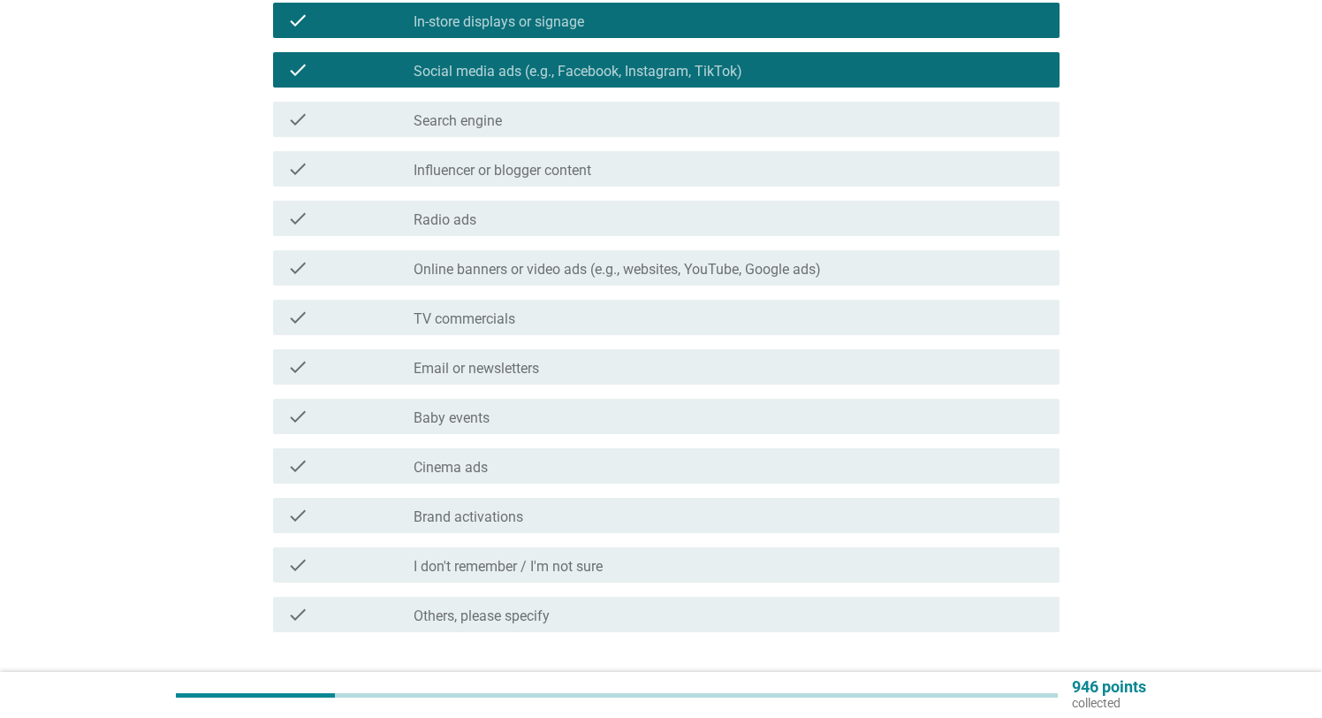
scroll to position [370, 0]
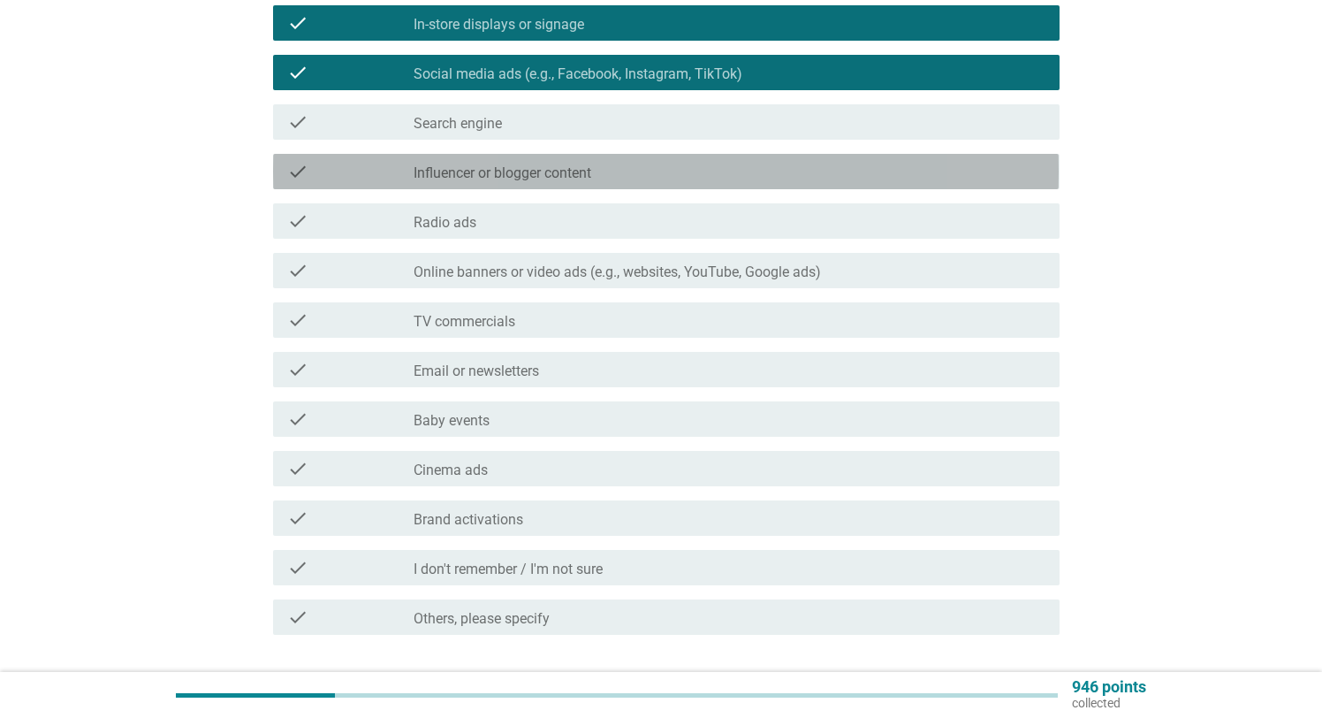
click at [617, 178] on div "check_box_outline_blank Influencer or blogger content" at bounding box center [729, 171] width 631 height 21
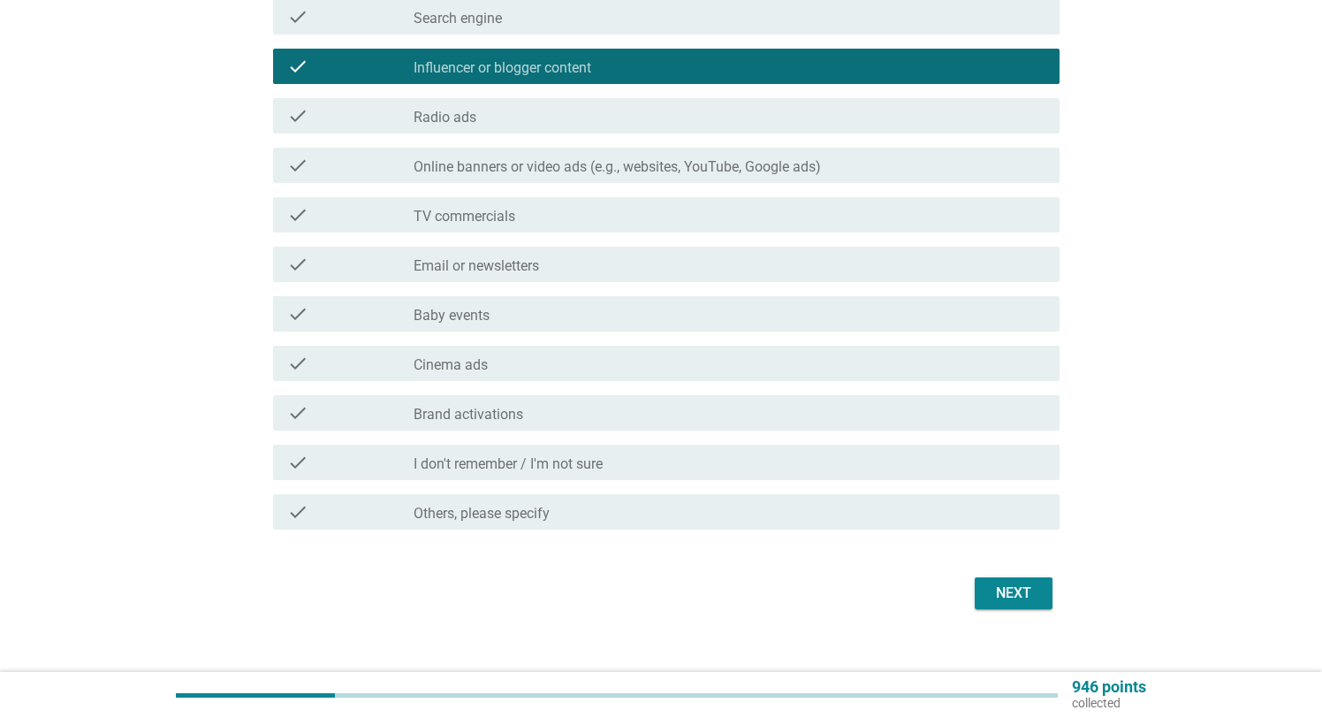
scroll to position [496, 0]
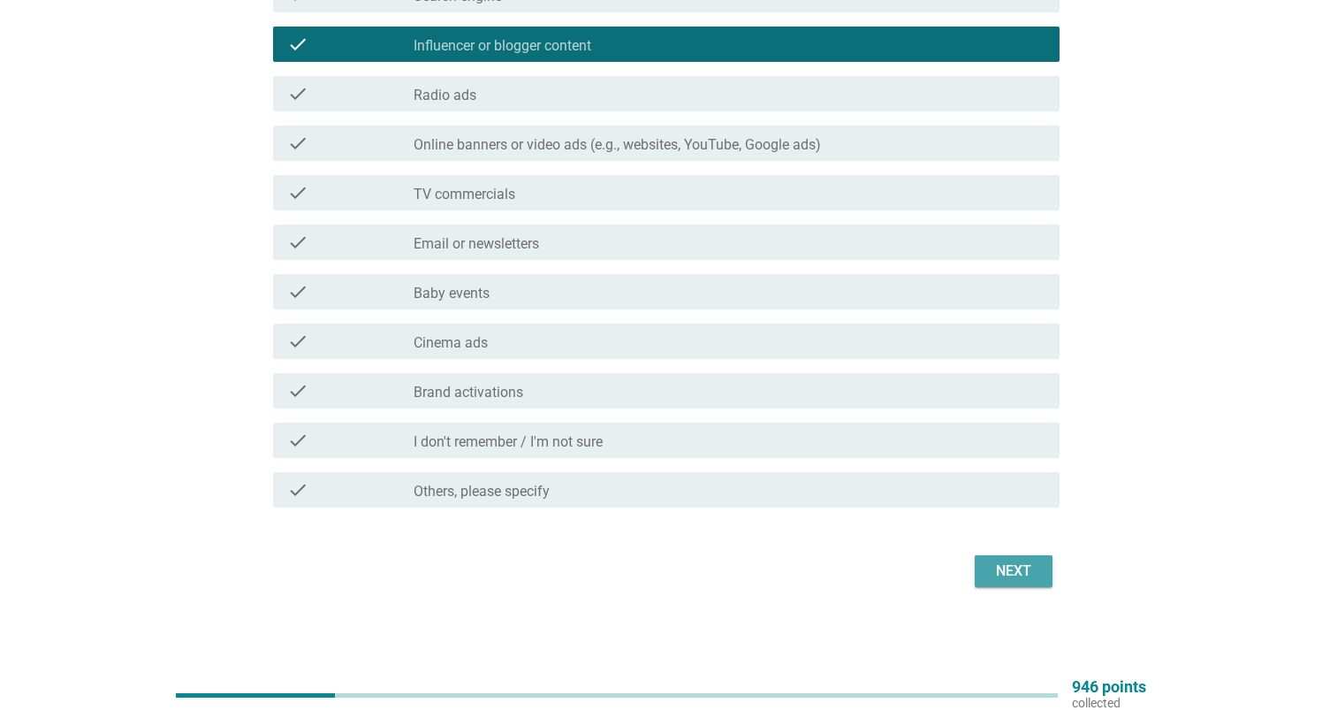
click at [1018, 575] on div "Next" at bounding box center [1013, 570] width 49 height 21
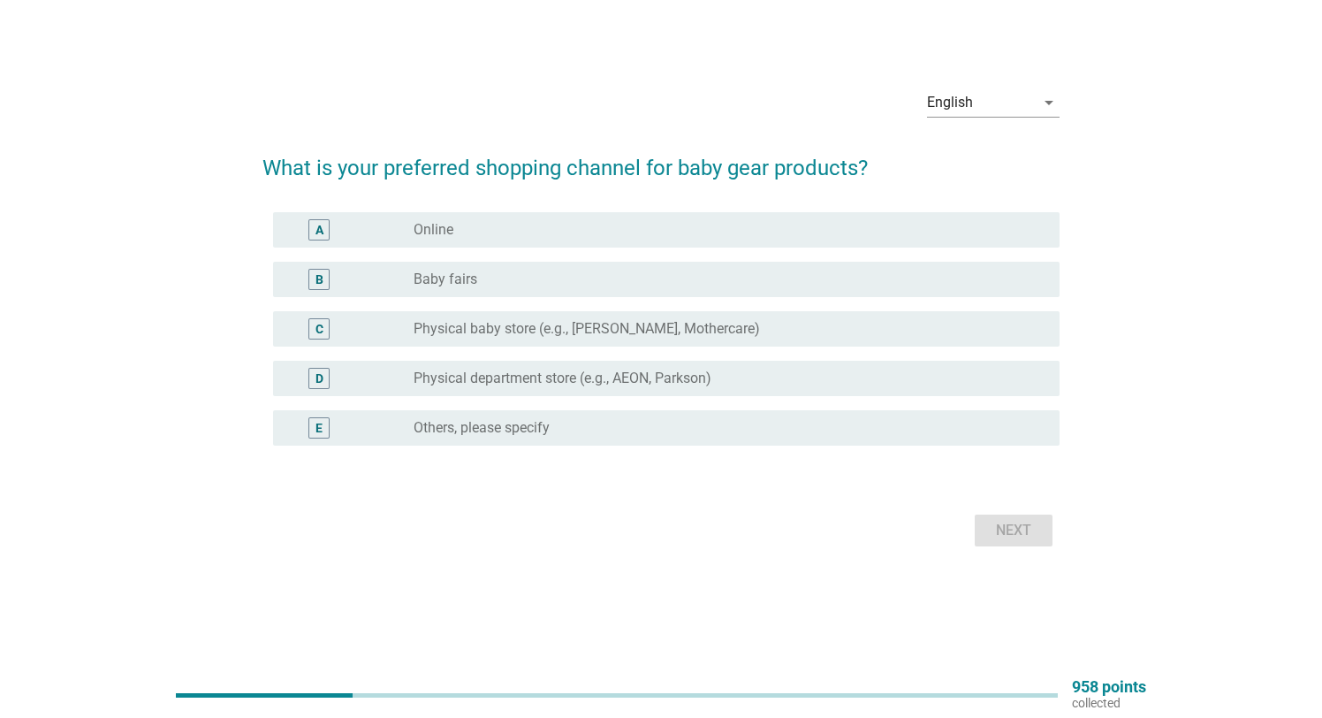
scroll to position [0, 0]
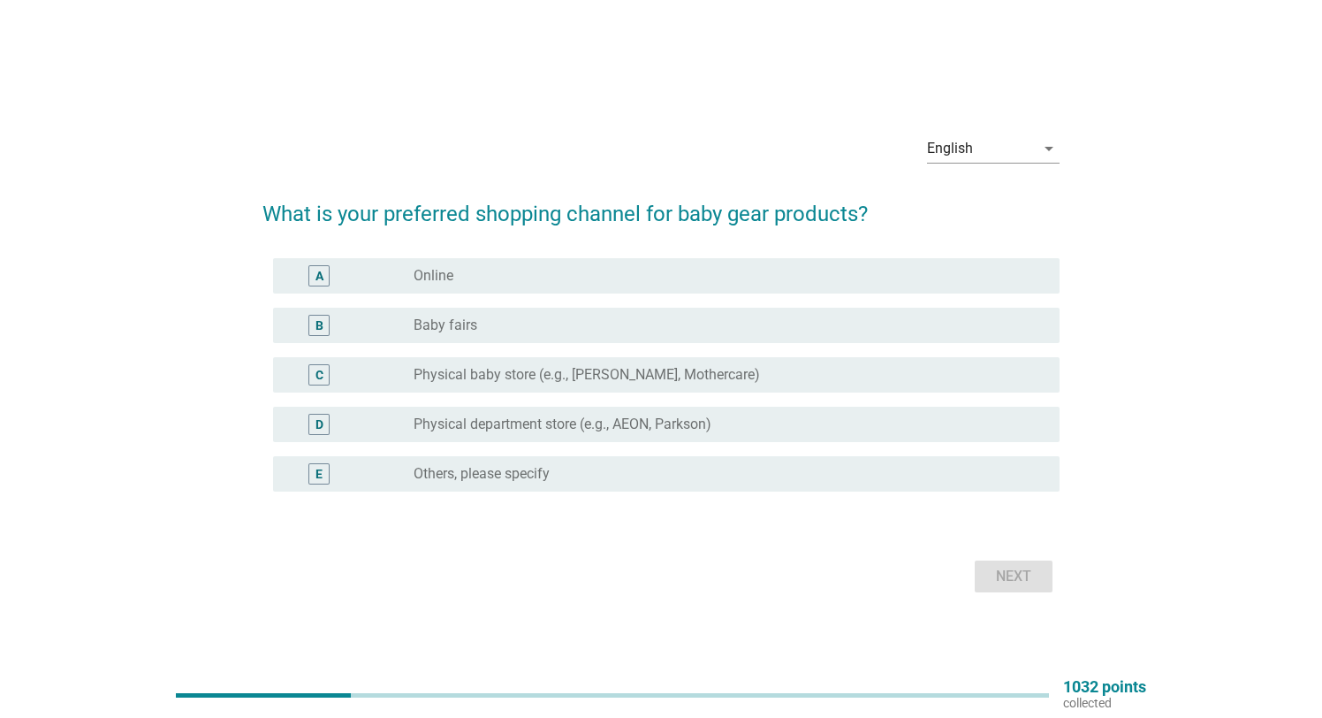
drag, startPoint x: 497, startPoint y: 326, endPoint x: 509, endPoint y: 288, distance: 40.0
click at [509, 288] on div "A radio_button_unchecked Online B radio_button_unchecked Baby fairs C radio_but…" at bounding box center [660, 374] width 796 height 247
drag, startPoint x: 447, startPoint y: 287, endPoint x: 441, endPoint y: 328, distance: 41.1
click at [441, 331] on div "A radio_button_unchecked Online B radio_button_unchecked Baby fairs C radio_but…" at bounding box center [660, 374] width 796 height 247
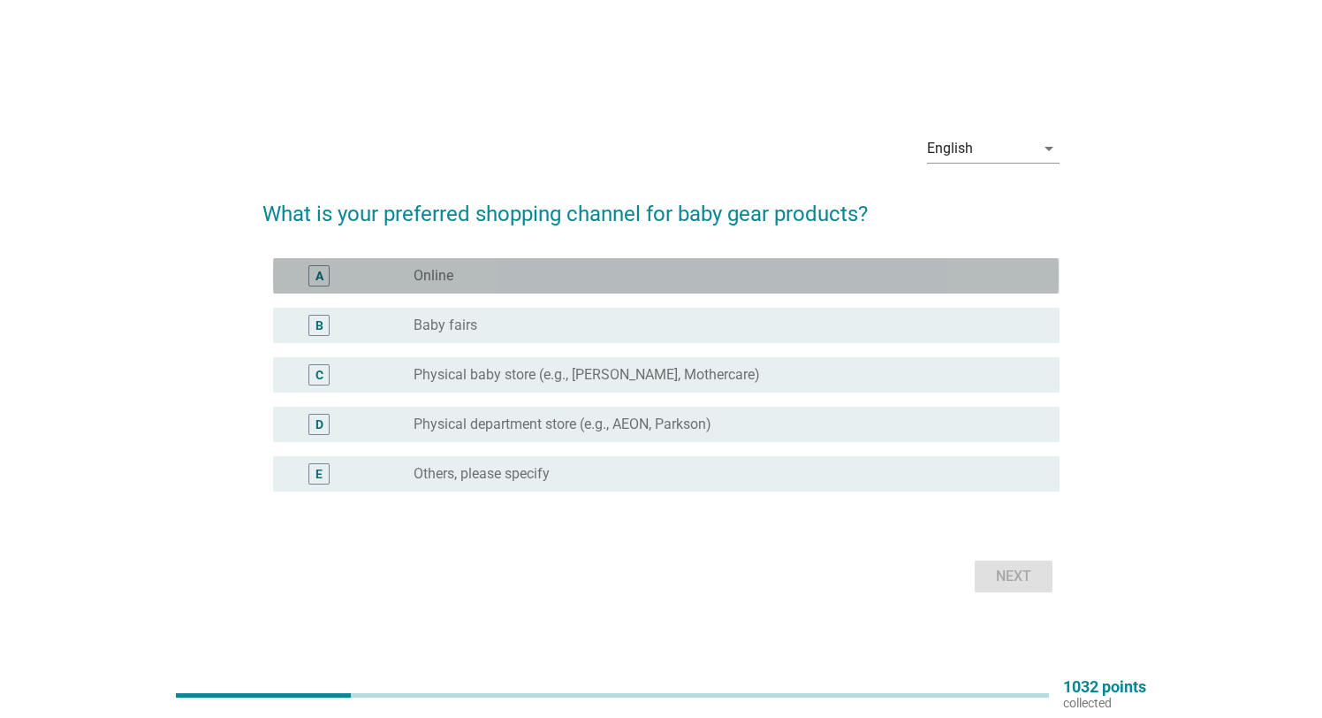
click at [386, 278] on div "A" at bounding box center [350, 275] width 126 height 21
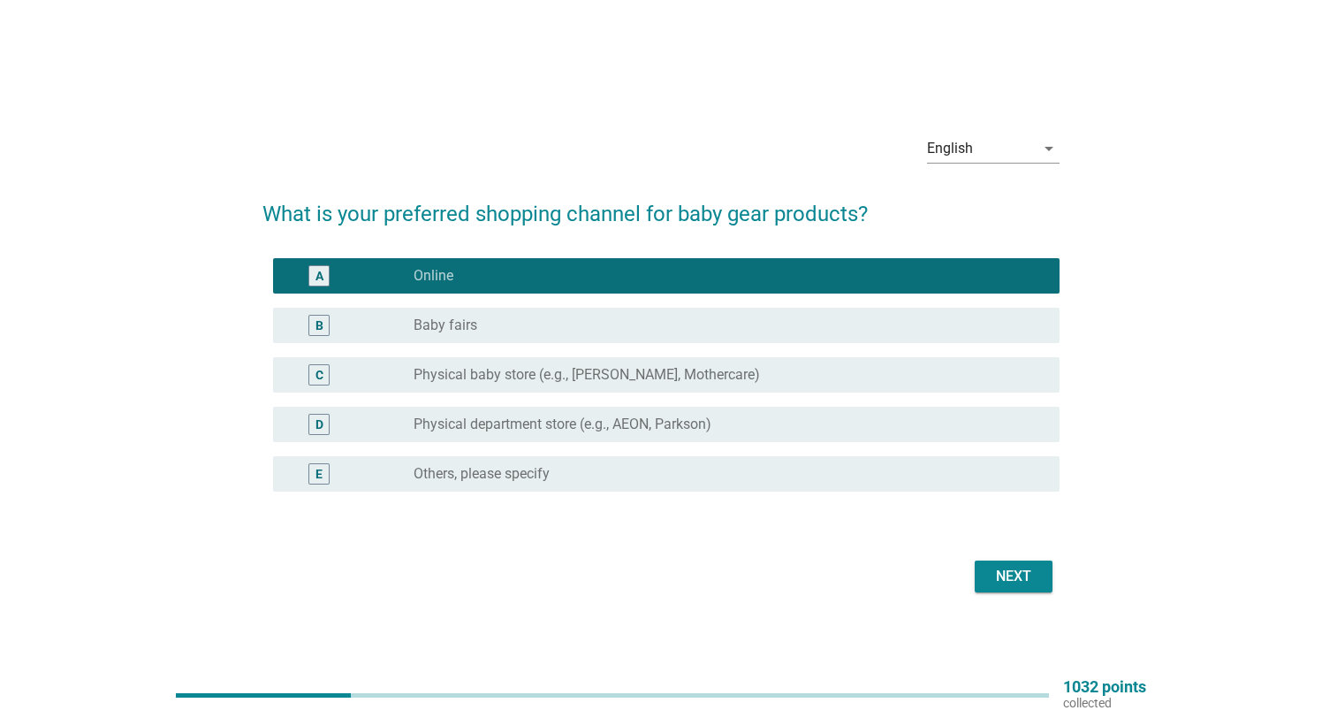
click at [373, 306] on div "B radio_button_unchecked Baby fairs" at bounding box center [660, 324] width 796 height 49
click at [361, 320] on div "B" at bounding box center [350, 325] width 126 height 21
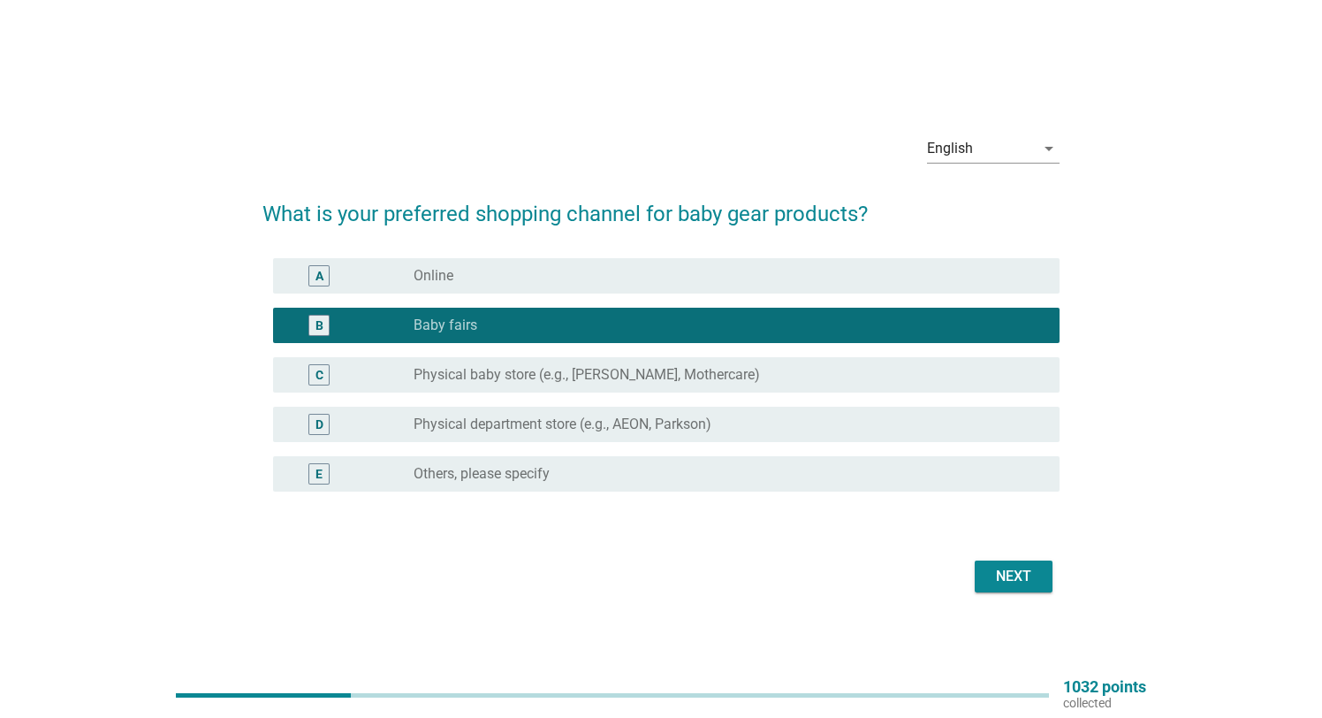
click at [388, 278] on div "A" at bounding box center [350, 275] width 126 height 21
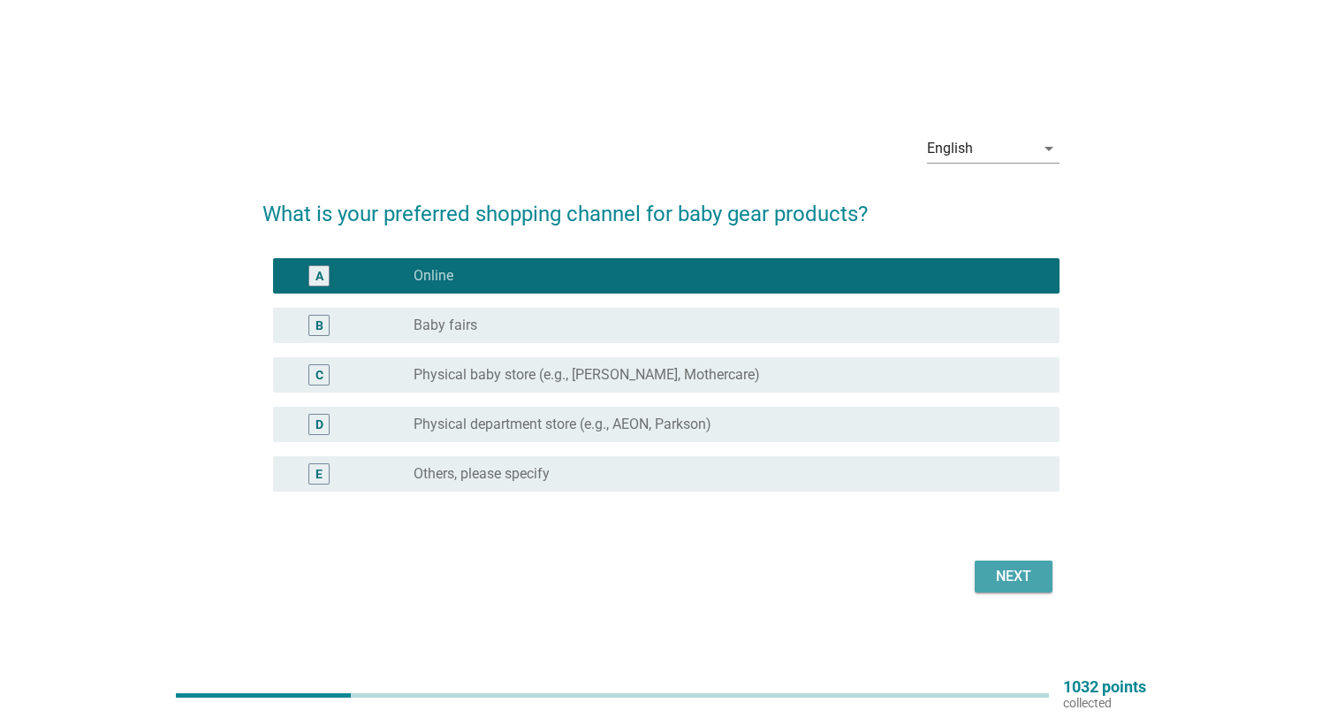
click at [1001, 563] on button "Next" at bounding box center [1014, 576] width 78 height 32
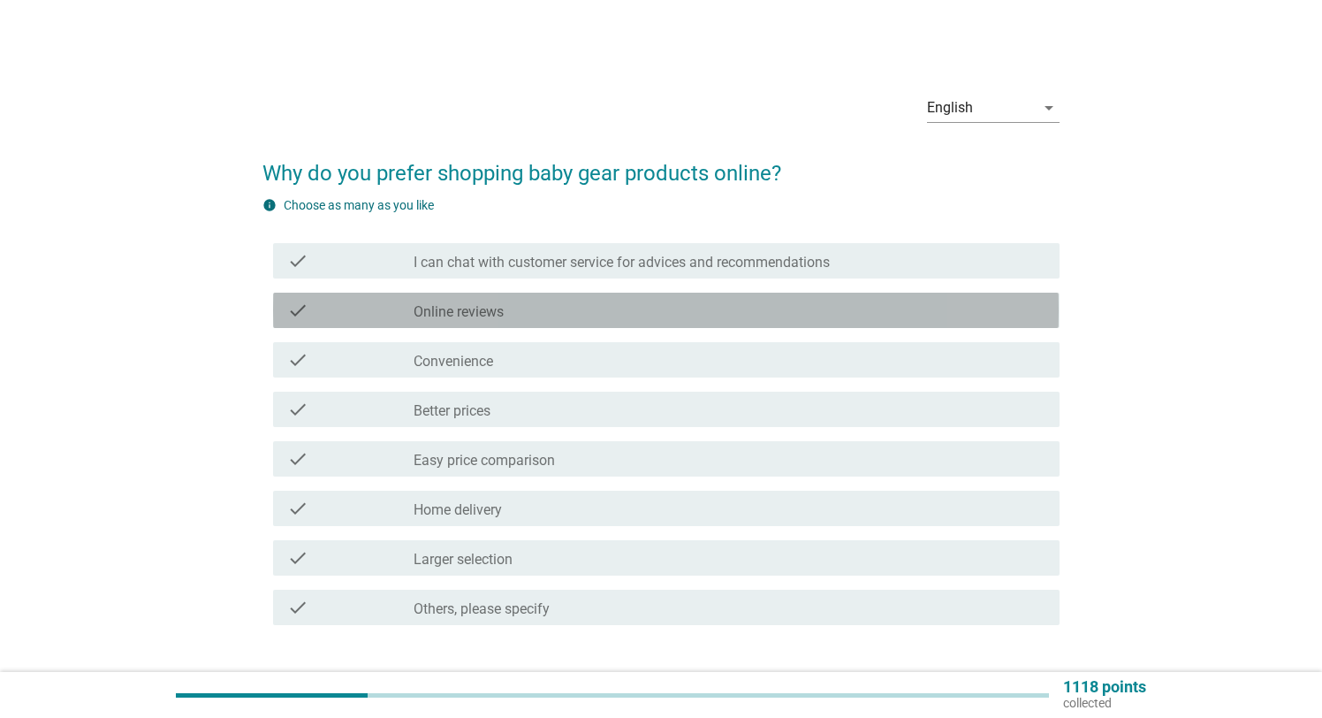
click at [463, 315] on label "Online reviews" at bounding box center [459, 312] width 90 height 18
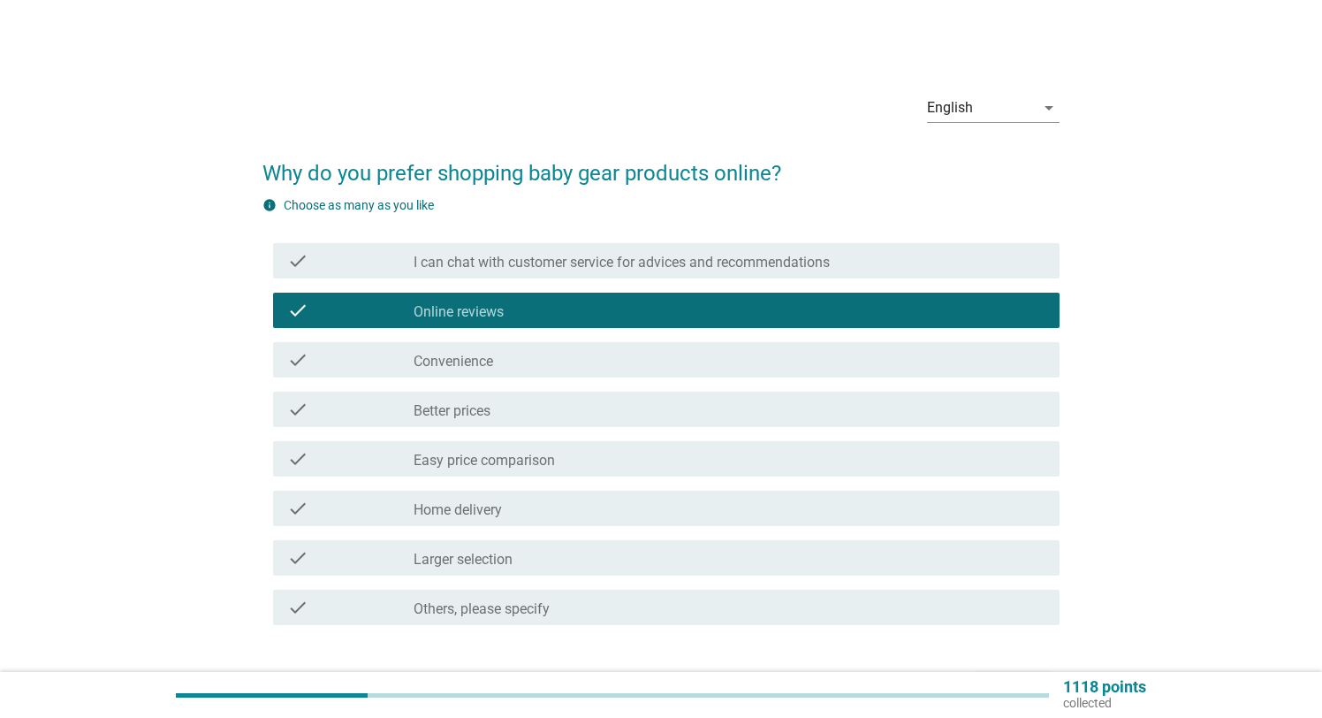
click at [545, 414] on div "check_box_outline_blank Better prices" at bounding box center [729, 409] width 631 height 21
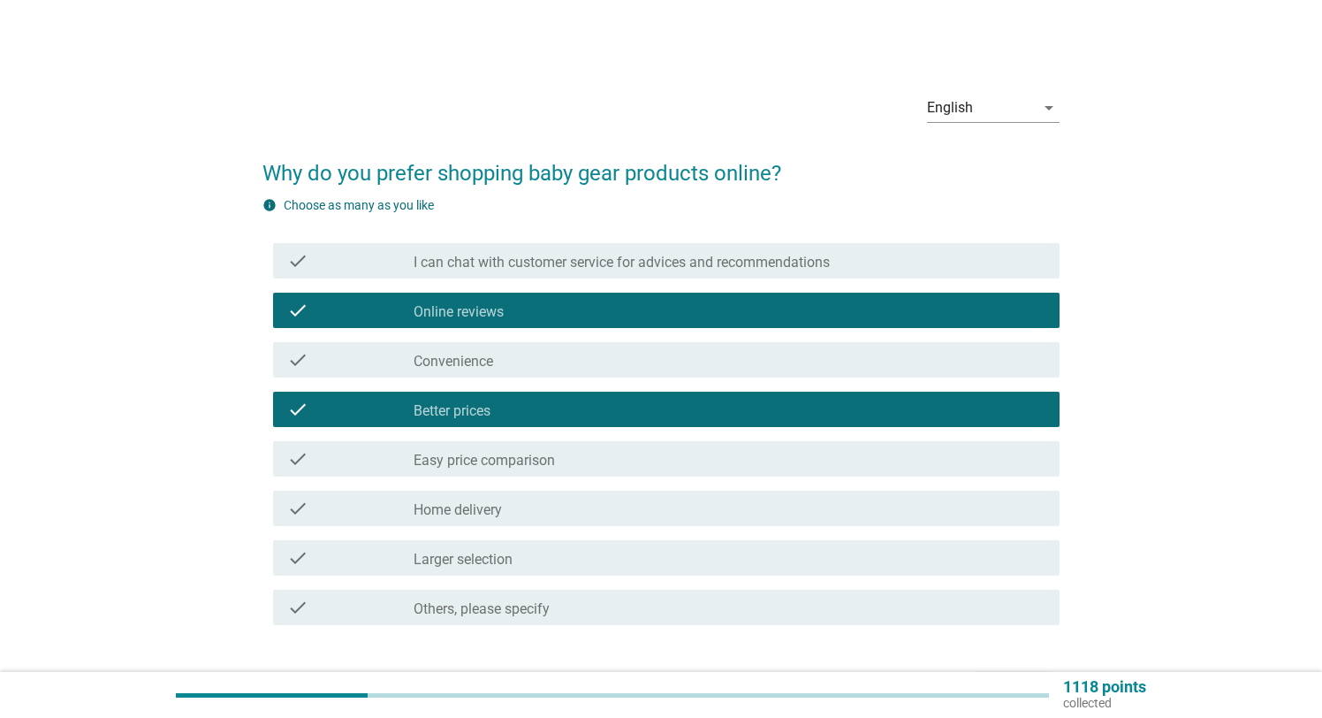
click at [502, 506] on label "Home delivery" at bounding box center [458, 510] width 88 height 18
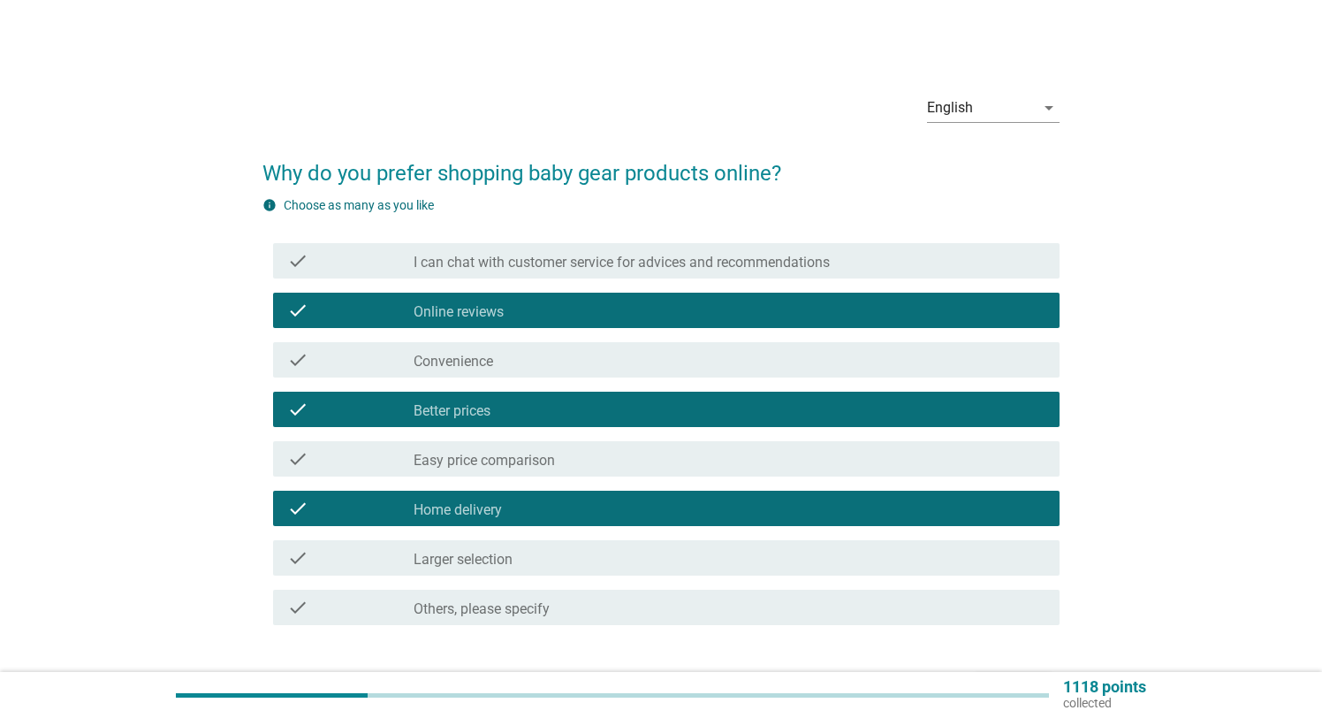
click at [521, 371] on div "check check_box_outline_blank Convenience" at bounding box center [666, 359] width 786 height 35
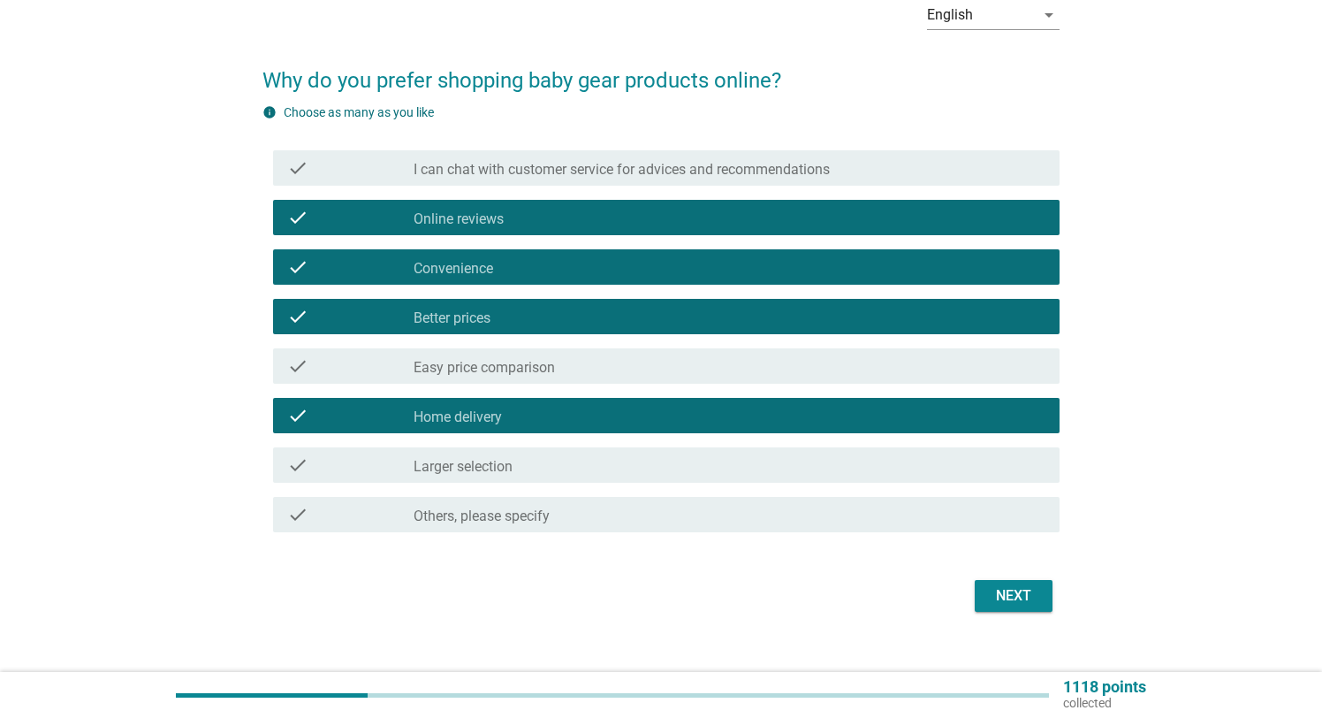
scroll to position [118, 0]
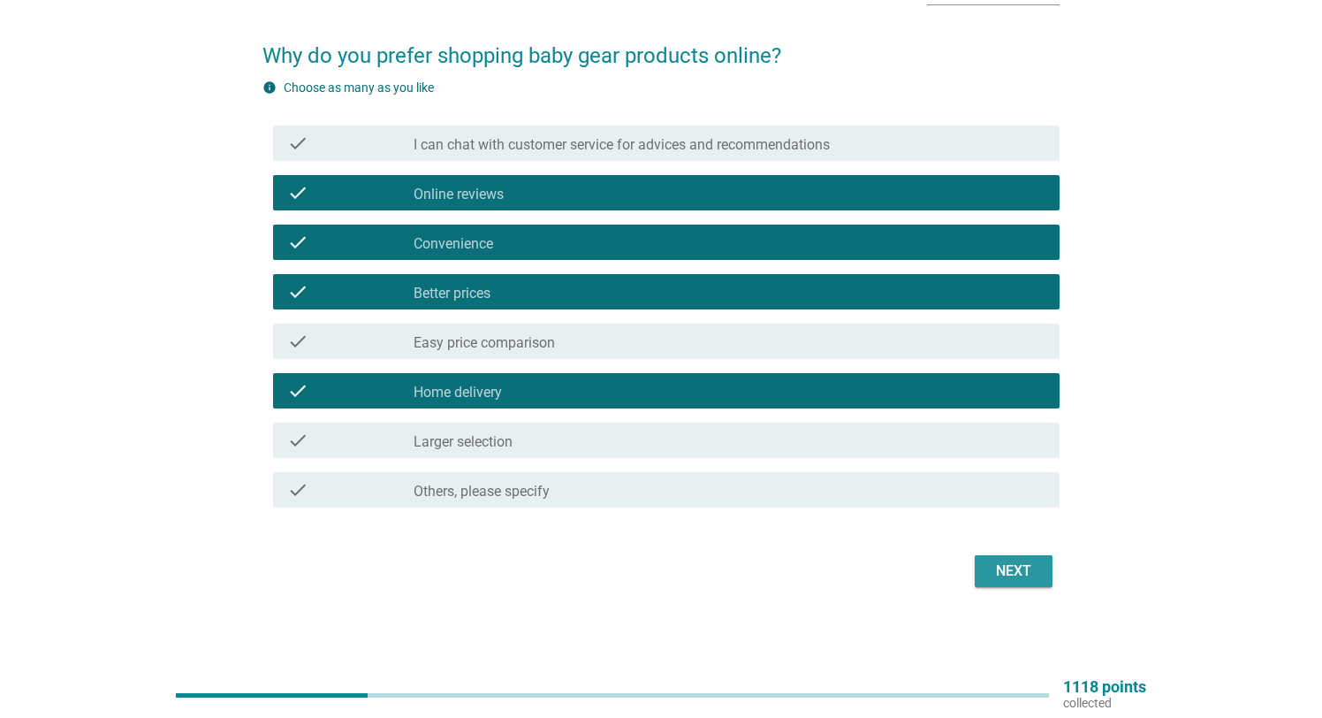
click at [1030, 578] on div "Next" at bounding box center [1013, 570] width 49 height 21
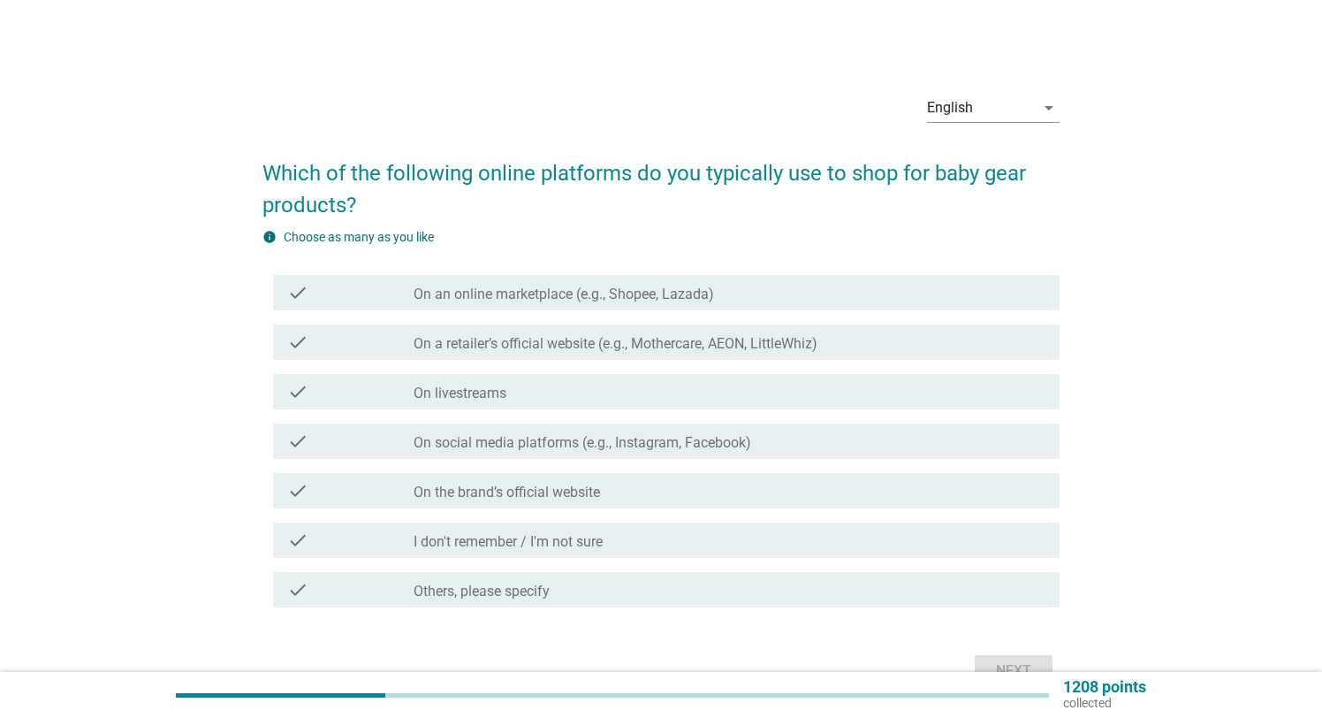
click at [787, 285] on div "check_box_outline_blank On an online marketplace (e.g., Shopee, Lazada)" at bounding box center [729, 292] width 631 height 21
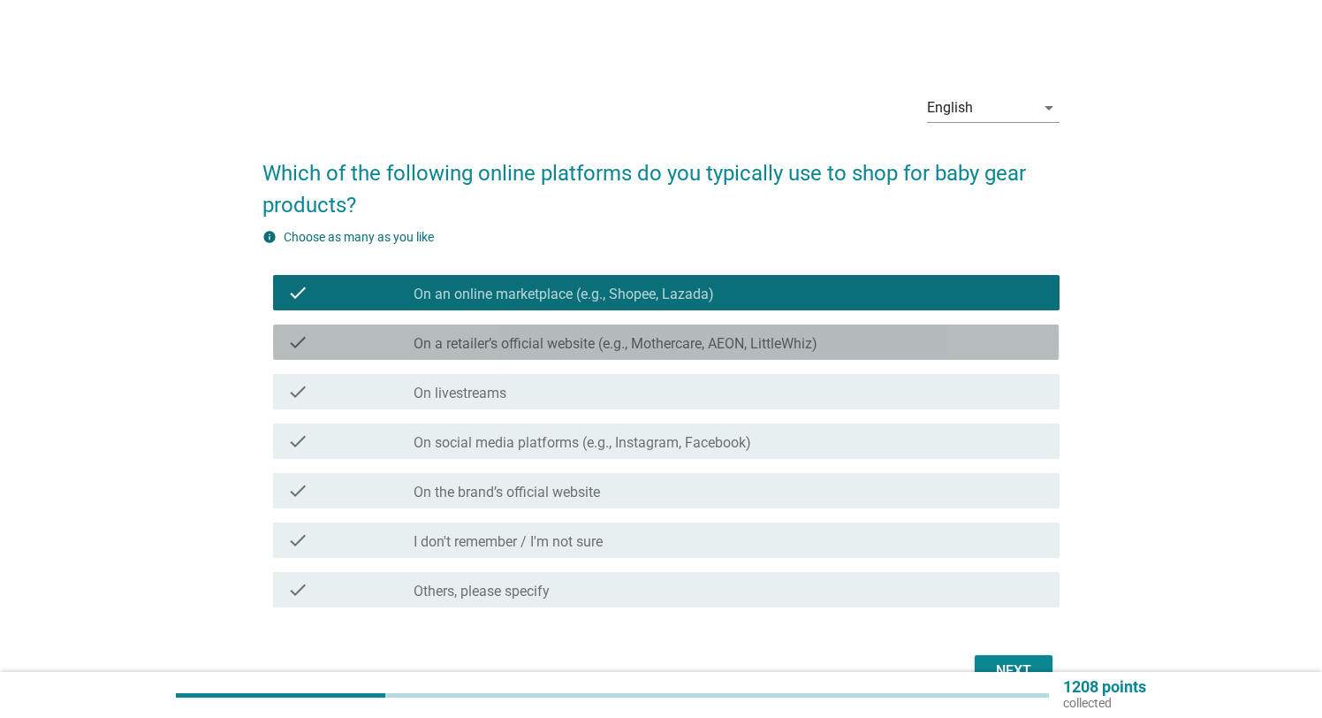
click at [817, 336] on label "On a retailer’s official website (e.g., Mothercare, AEON, LittleWhiz)" at bounding box center [616, 344] width 404 height 18
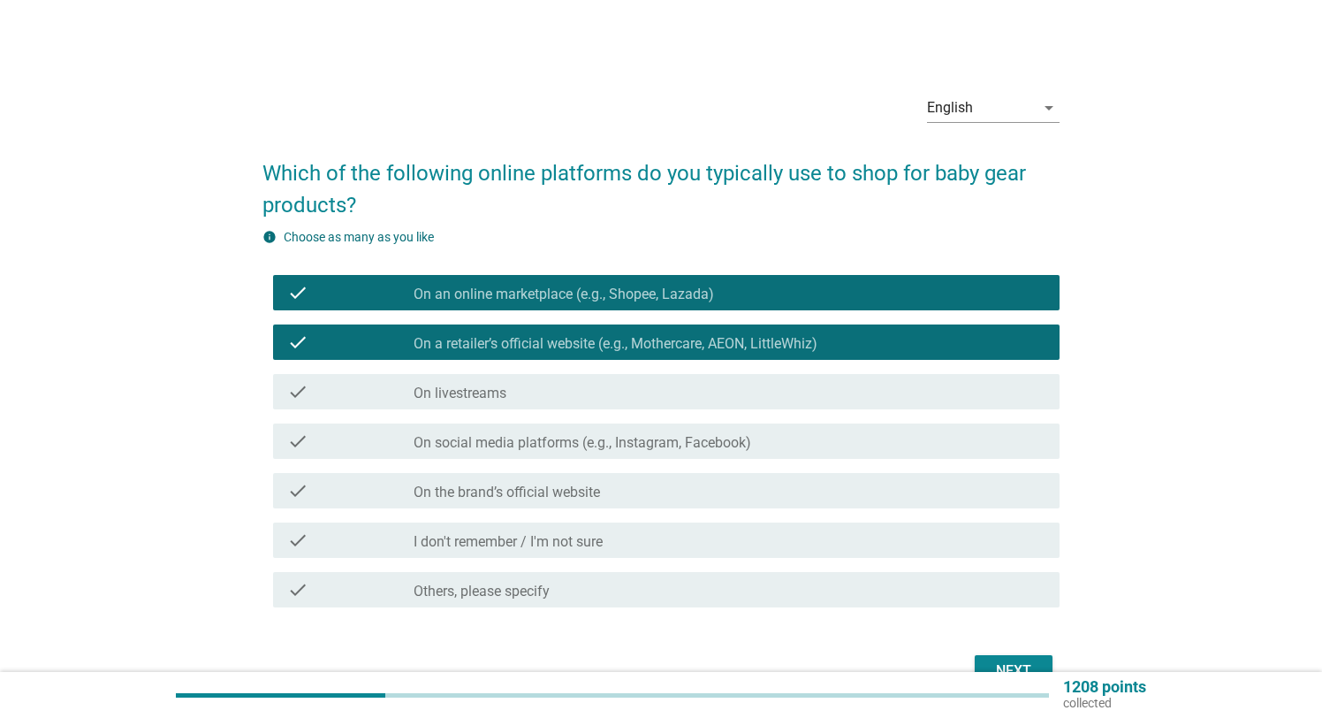
click at [601, 496] on div "check_box_outline_blank On the brand’s official website" at bounding box center [729, 490] width 631 height 21
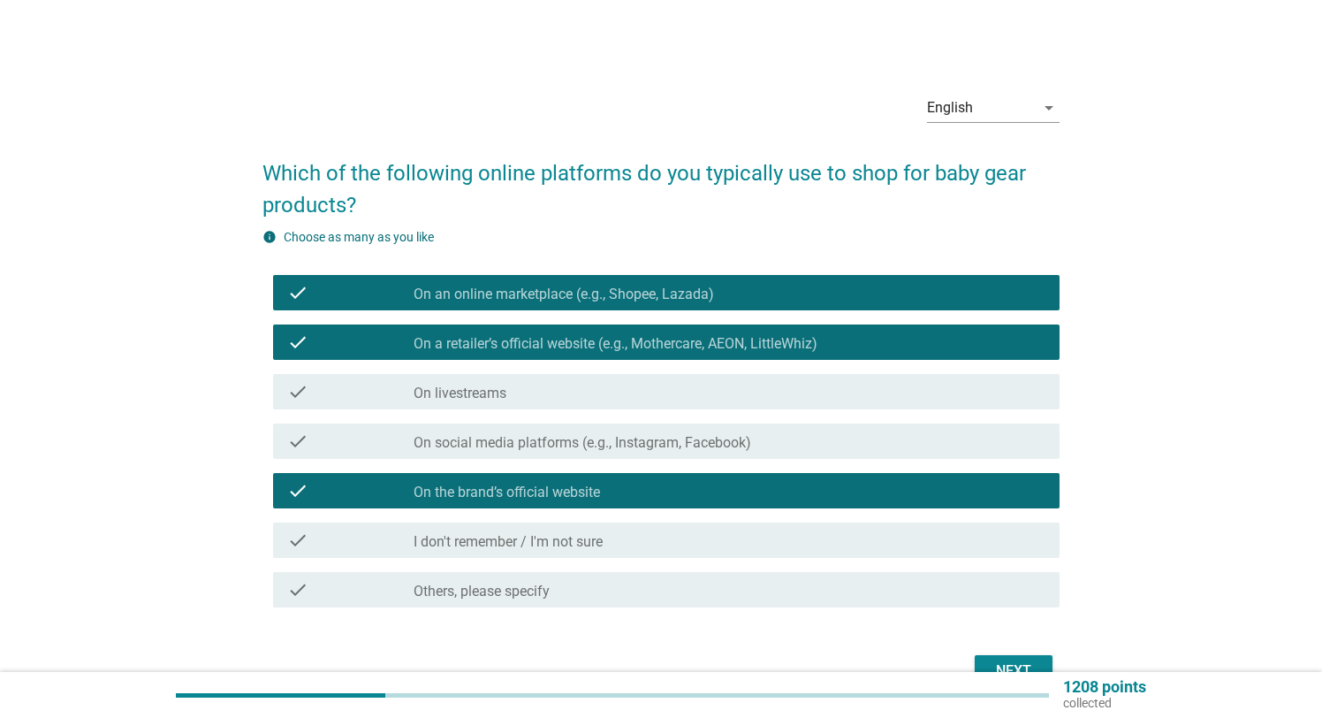
click at [1017, 662] on div "Next" at bounding box center [1013, 670] width 49 height 21
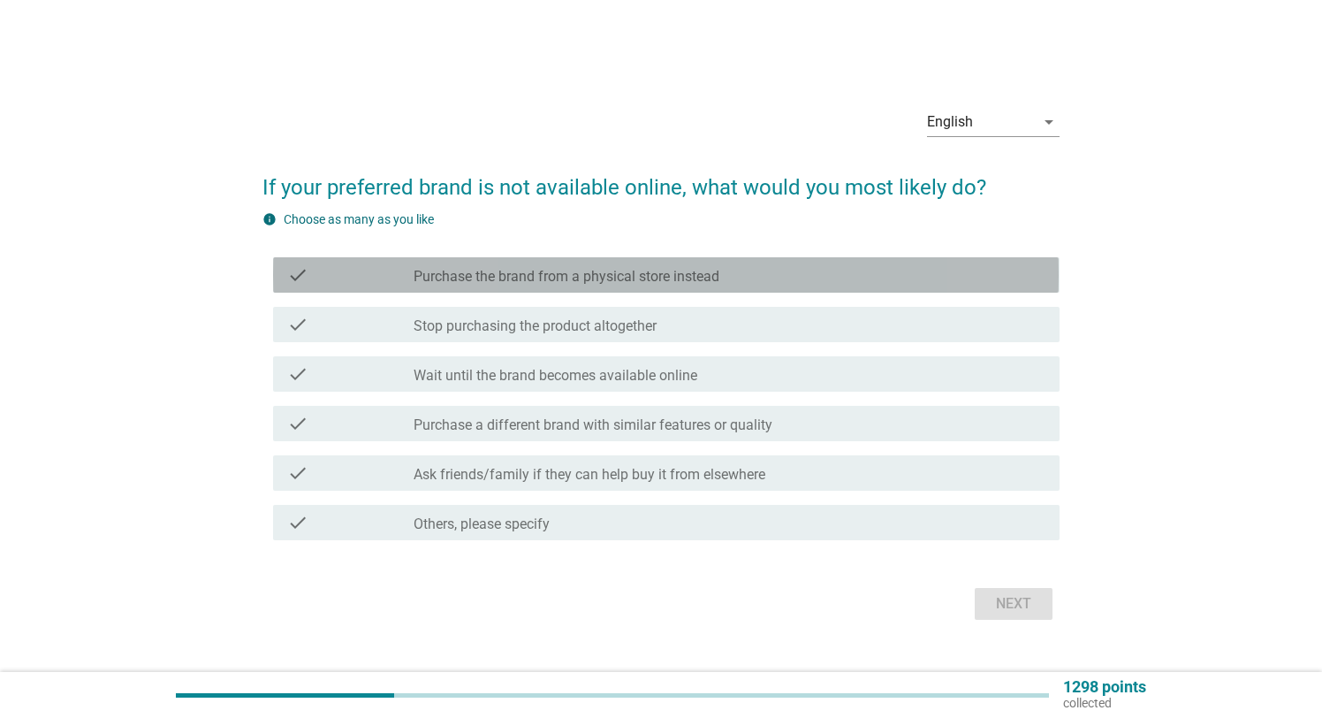
click at [595, 281] on label "Purchase the brand from a physical store instead" at bounding box center [567, 277] width 306 height 18
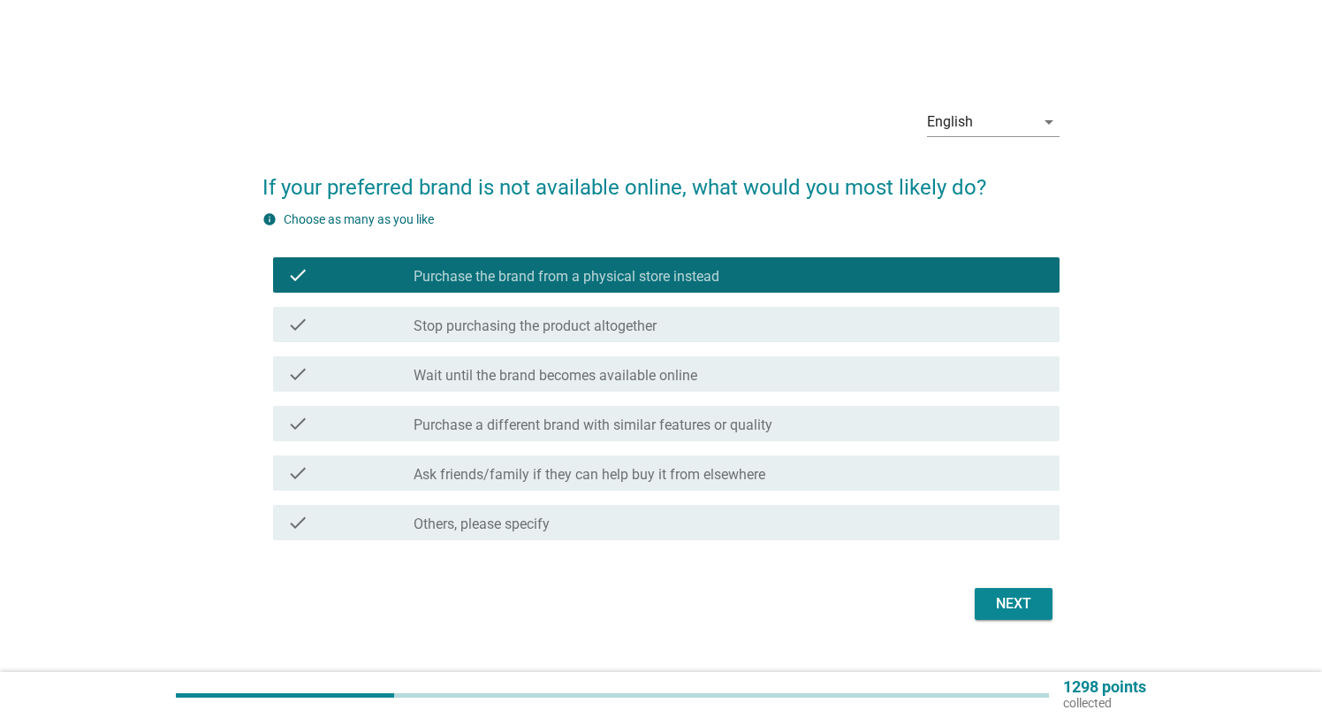
click at [1026, 609] on div "Next" at bounding box center [1013, 603] width 49 height 21
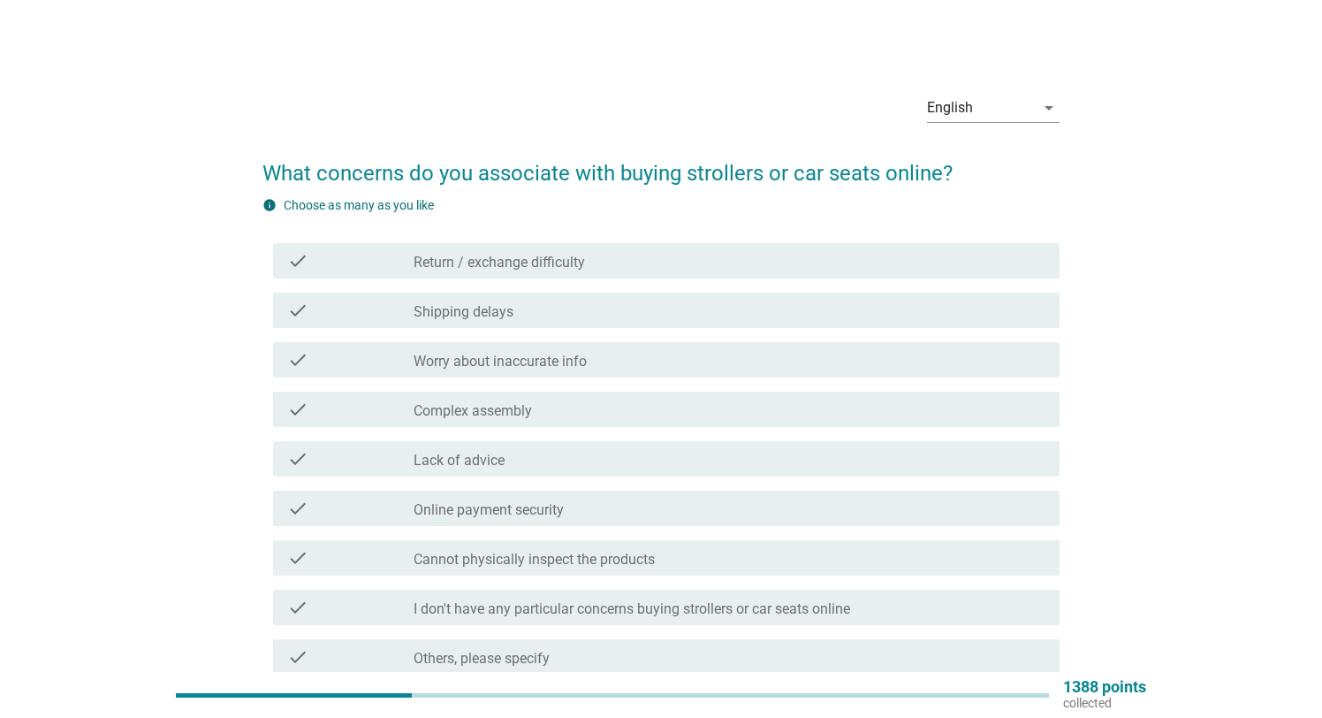
click at [624, 325] on div "check check_box_outline_blank Shipping delays" at bounding box center [666, 310] width 786 height 35
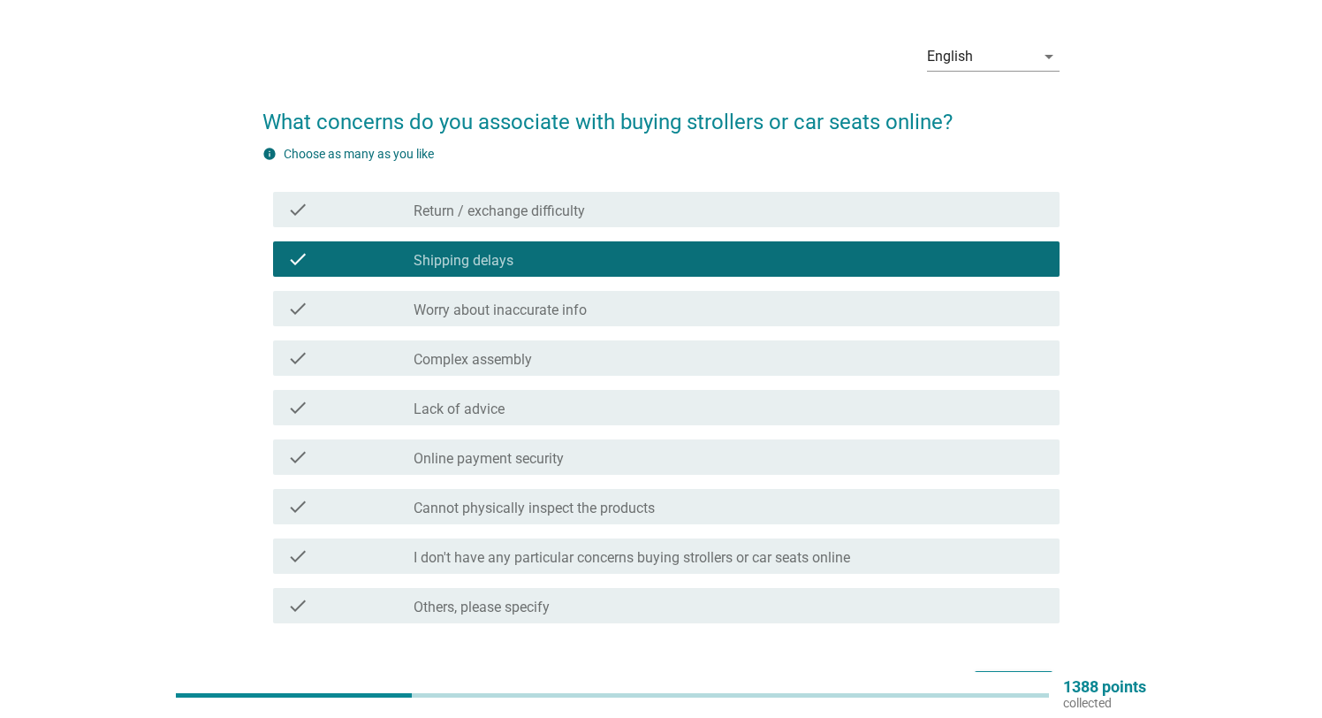
scroll to position [68, 0]
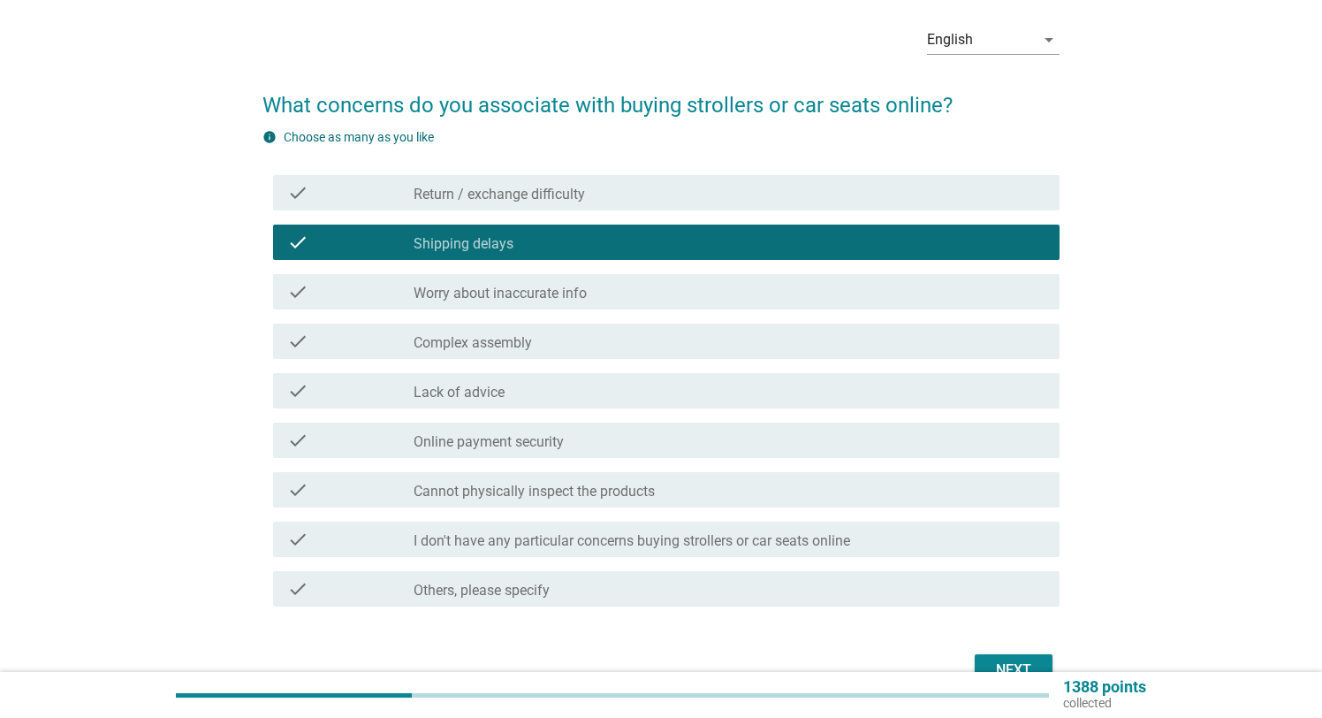
click at [1023, 664] on div "Next" at bounding box center [1013, 669] width 49 height 21
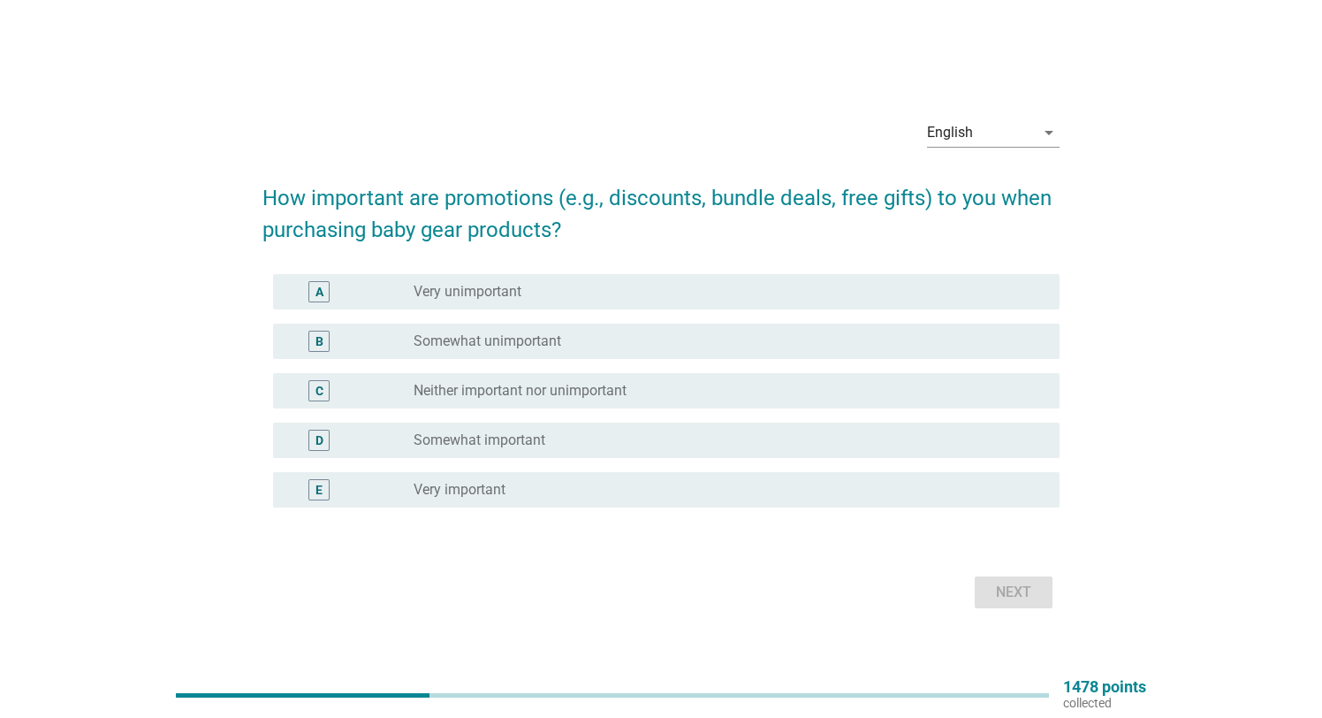
click at [544, 494] on div "radio_button_unchecked Very important" at bounding box center [722, 490] width 617 height 18
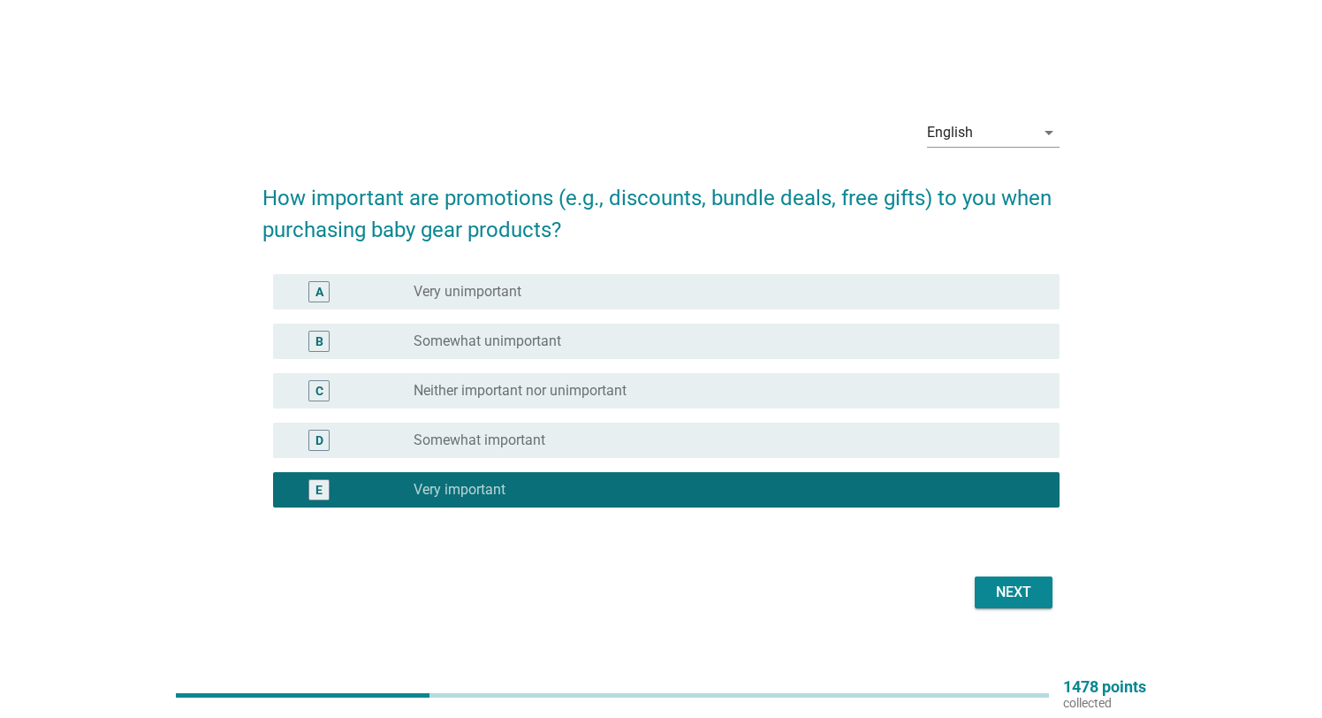
click at [1012, 598] on div "Next" at bounding box center [1013, 592] width 49 height 21
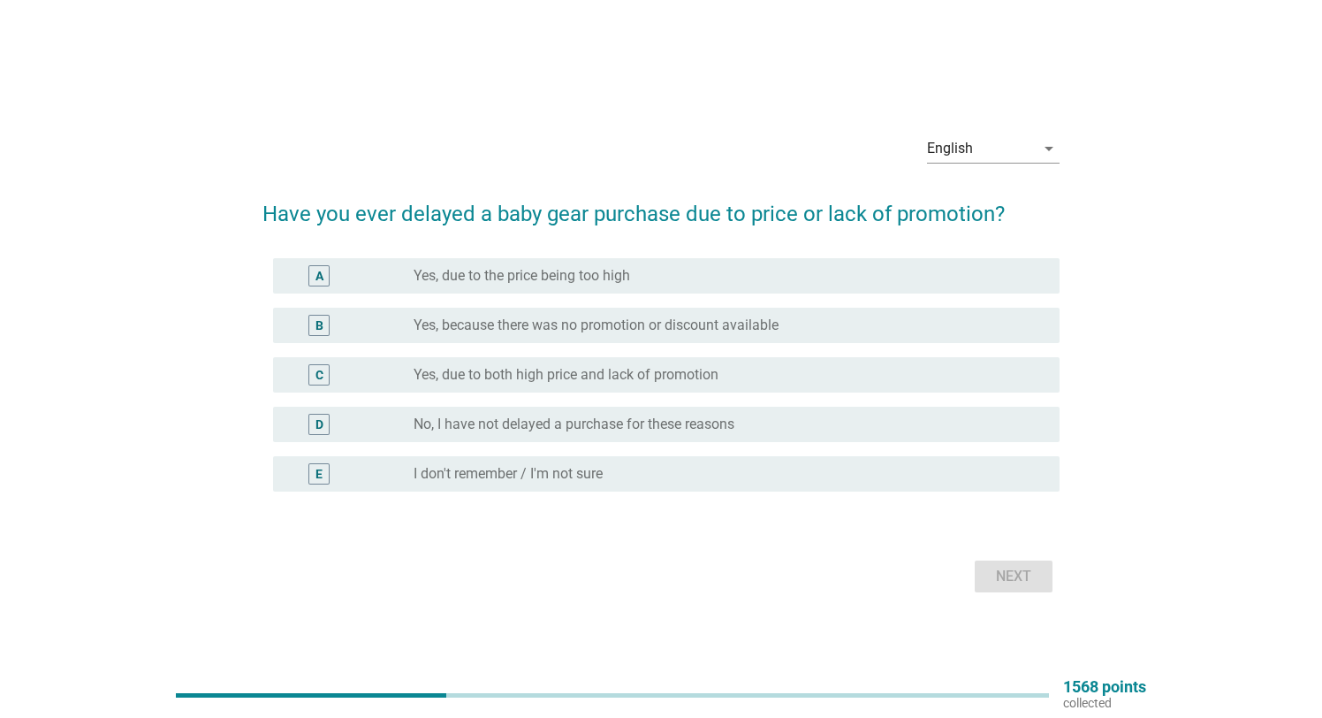
click at [644, 272] on div "radio_button_unchecked Yes, due to the price being too high" at bounding box center [722, 276] width 617 height 18
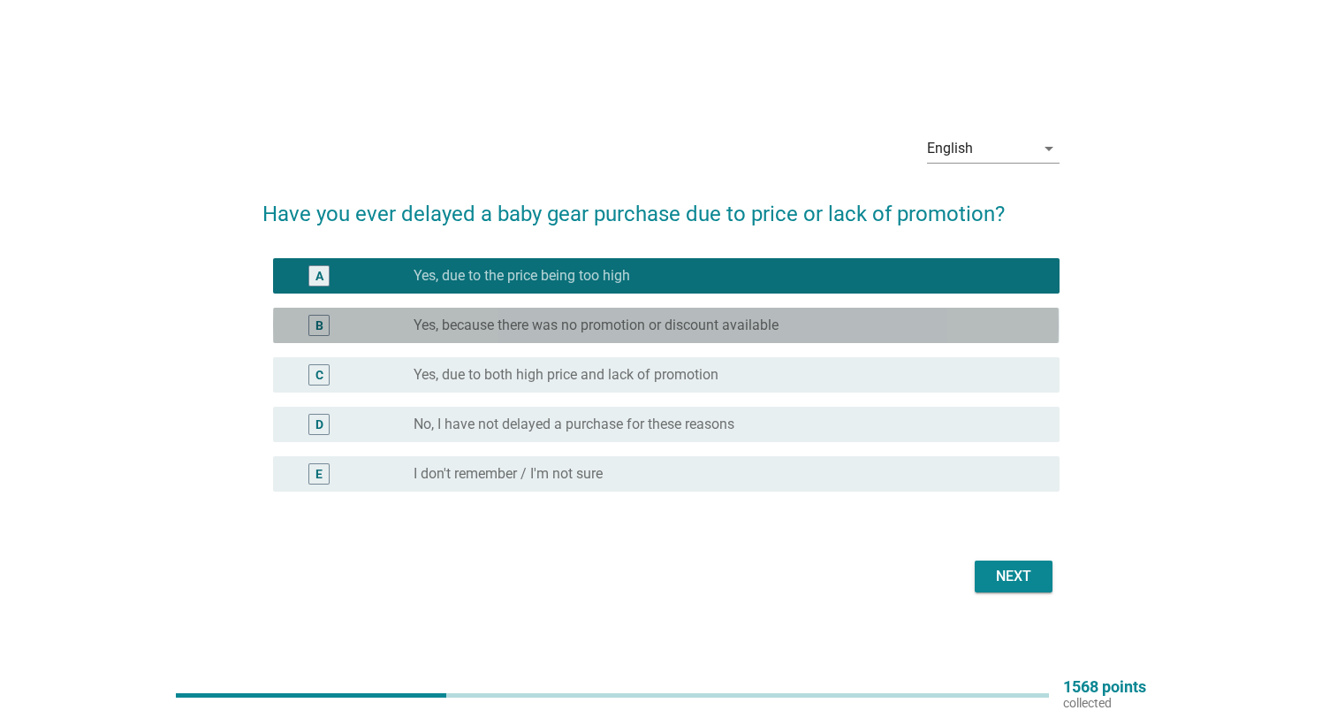
click at [602, 333] on label "Yes, because there was no promotion or discount available" at bounding box center [596, 325] width 365 height 18
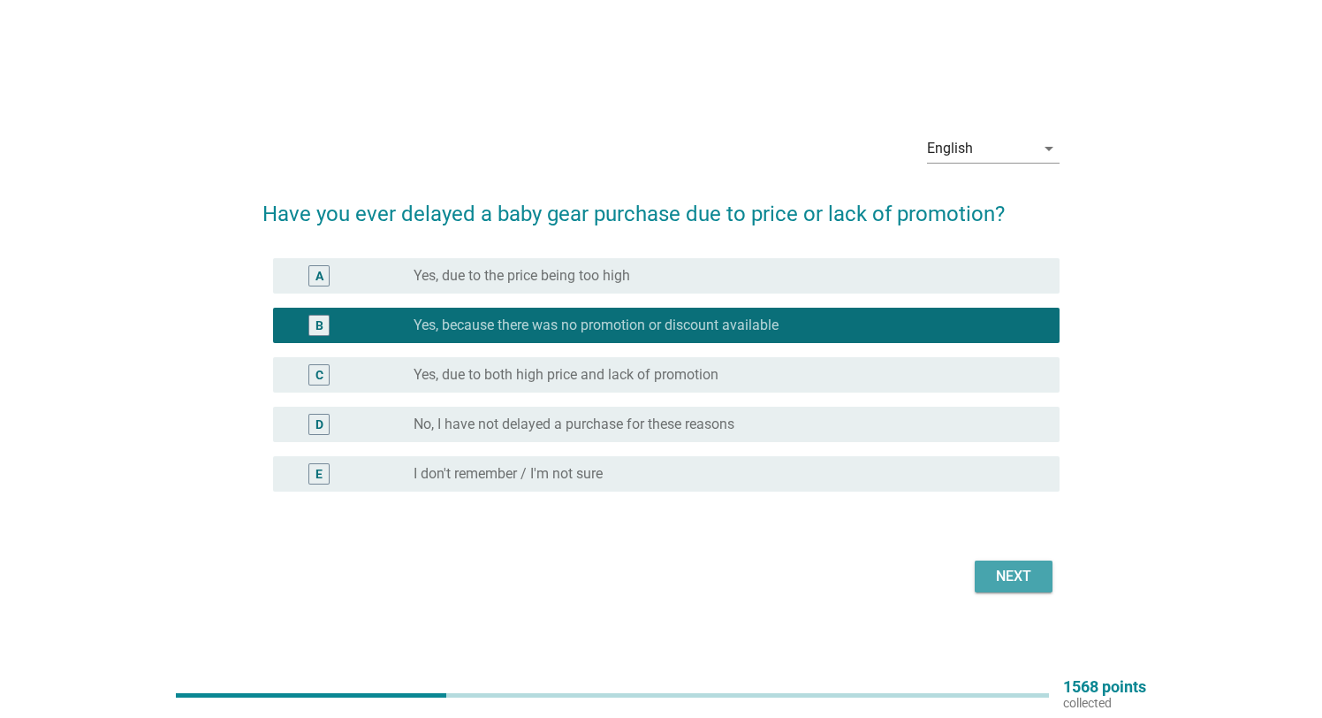
click at [1024, 574] on div "Next" at bounding box center [1013, 576] width 49 height 21
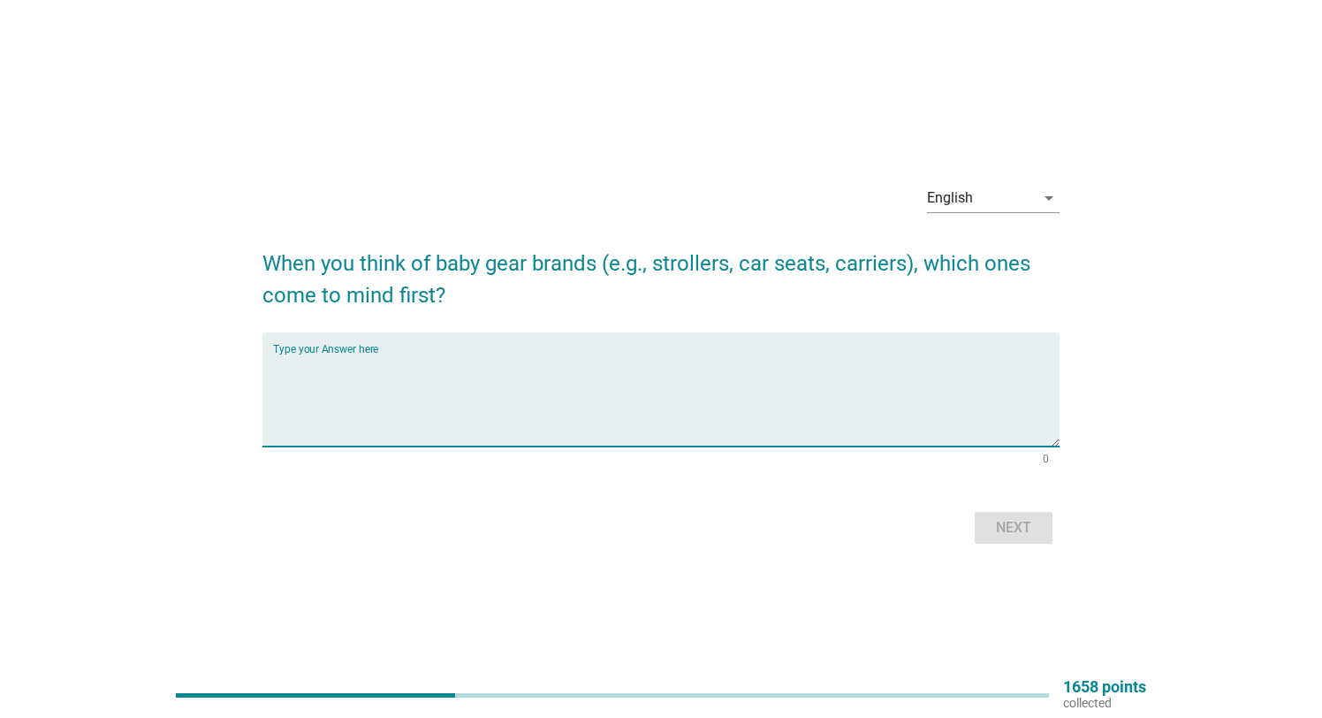
click at [358, 419] on textarea "Type your Answer here" at bounding box center [666, 400] width 786 height 93
type textarea "Chicco"
click at [997, 518] on div "Next" at bounding box center [1013, 527] width 49 height 21
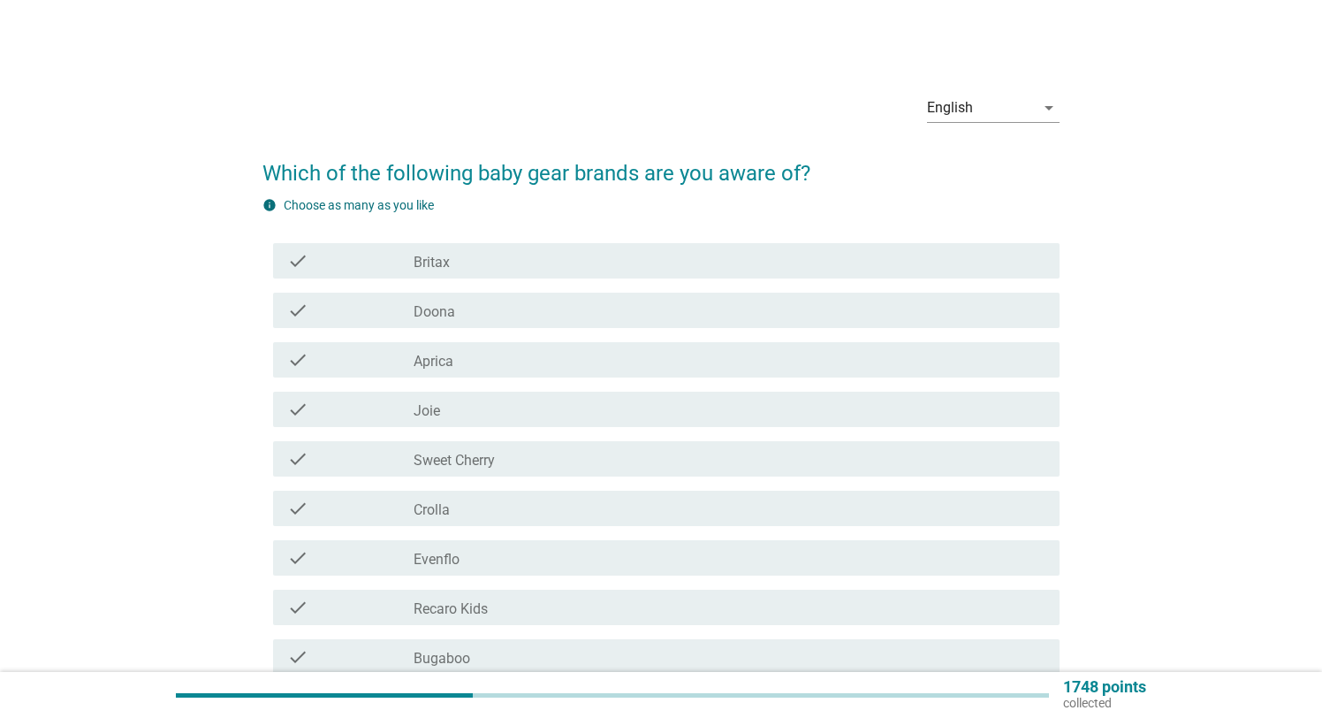
click at [504, 414] on div "check_box_outline_blank Joie" at bounding box center [729, 409] width 631 height 21
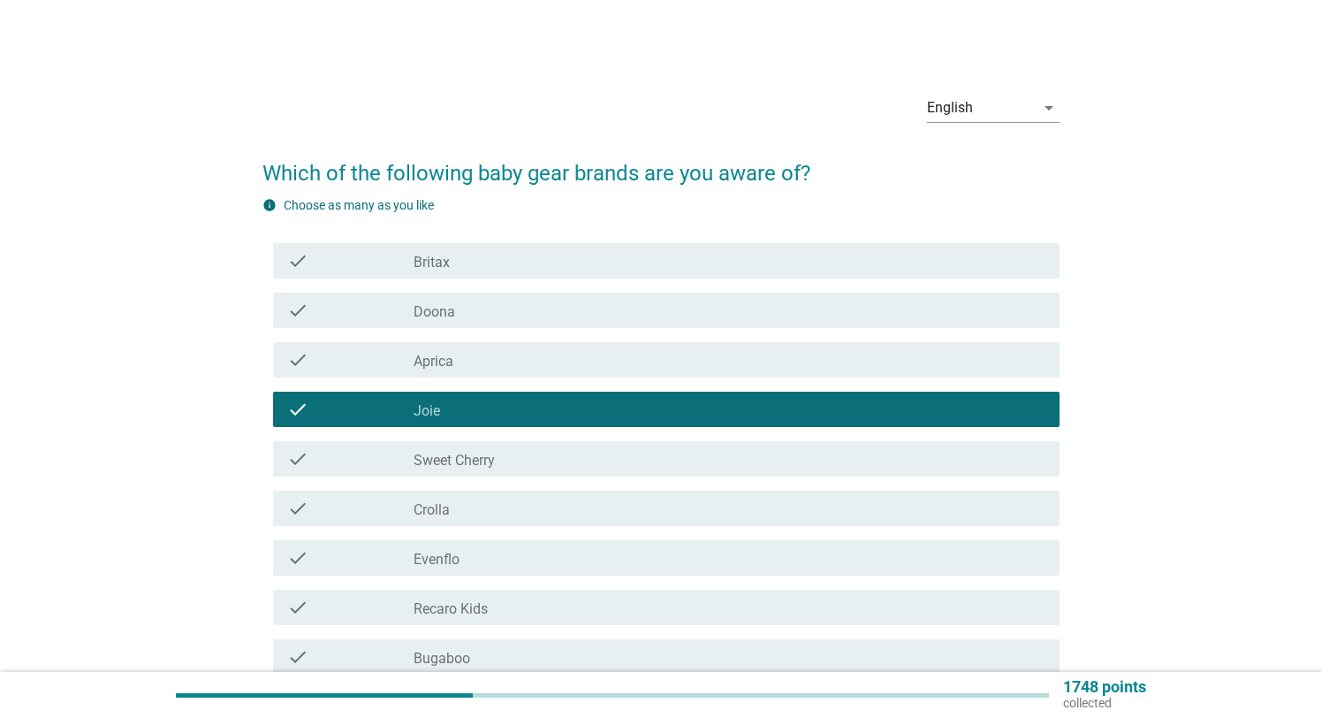
click at [498, 474] on div "check check_box_outline_blank Sweet Cherry" at bounding box center [666, 458] width 786 height 35
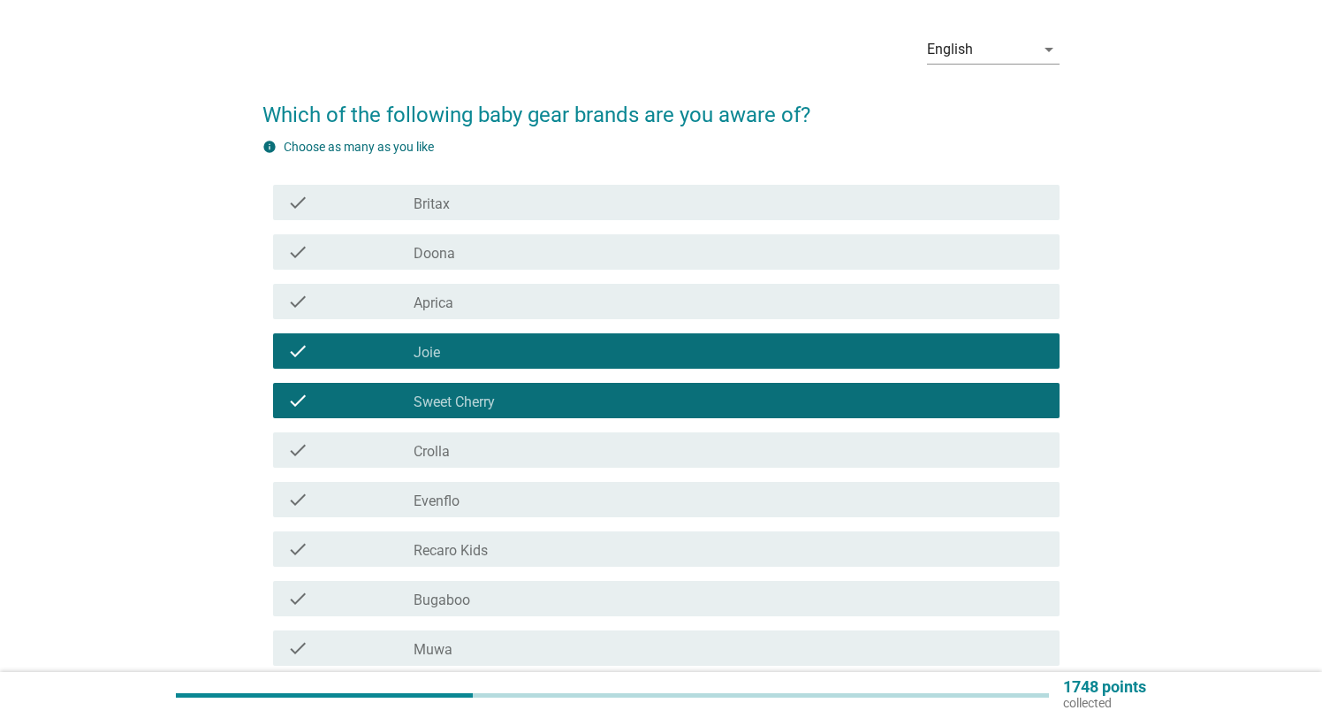
scroll to position [73, 0]
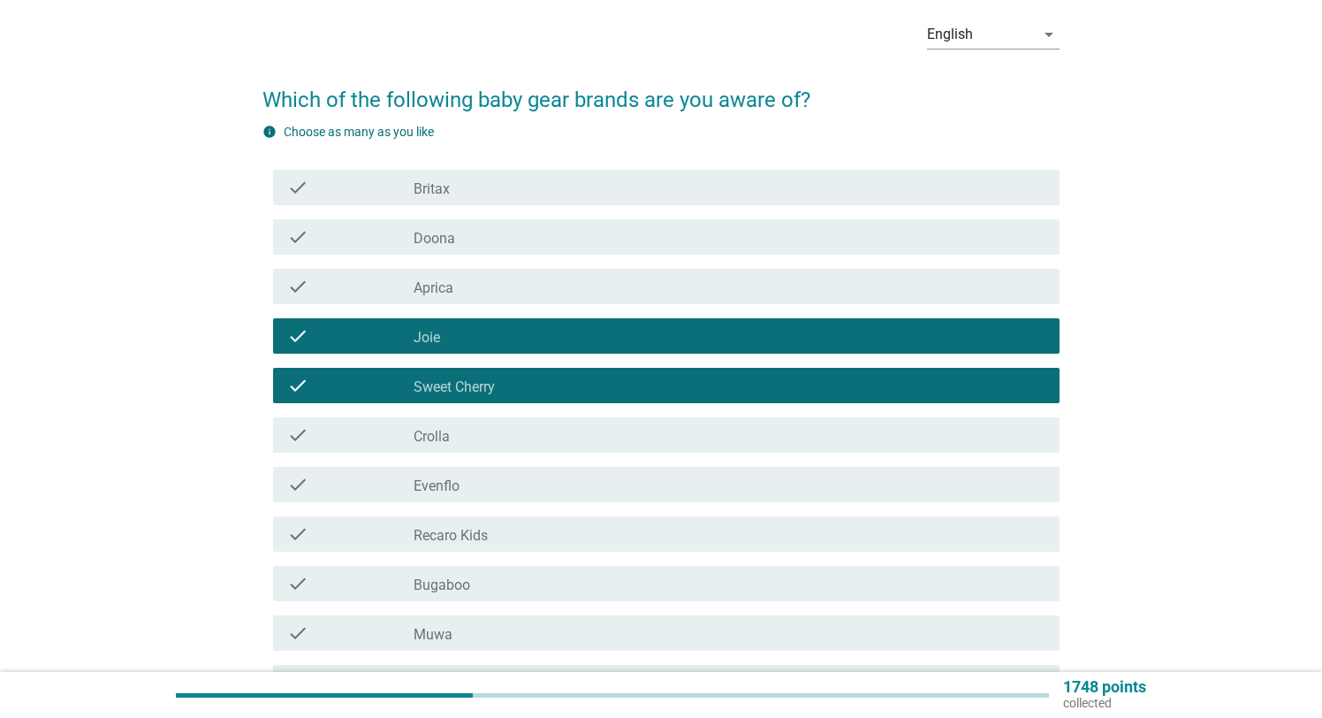
click at [492, 295] on div "check_box_outline_blank Aprica" at bounding box center [729, 286] width 631 height 21
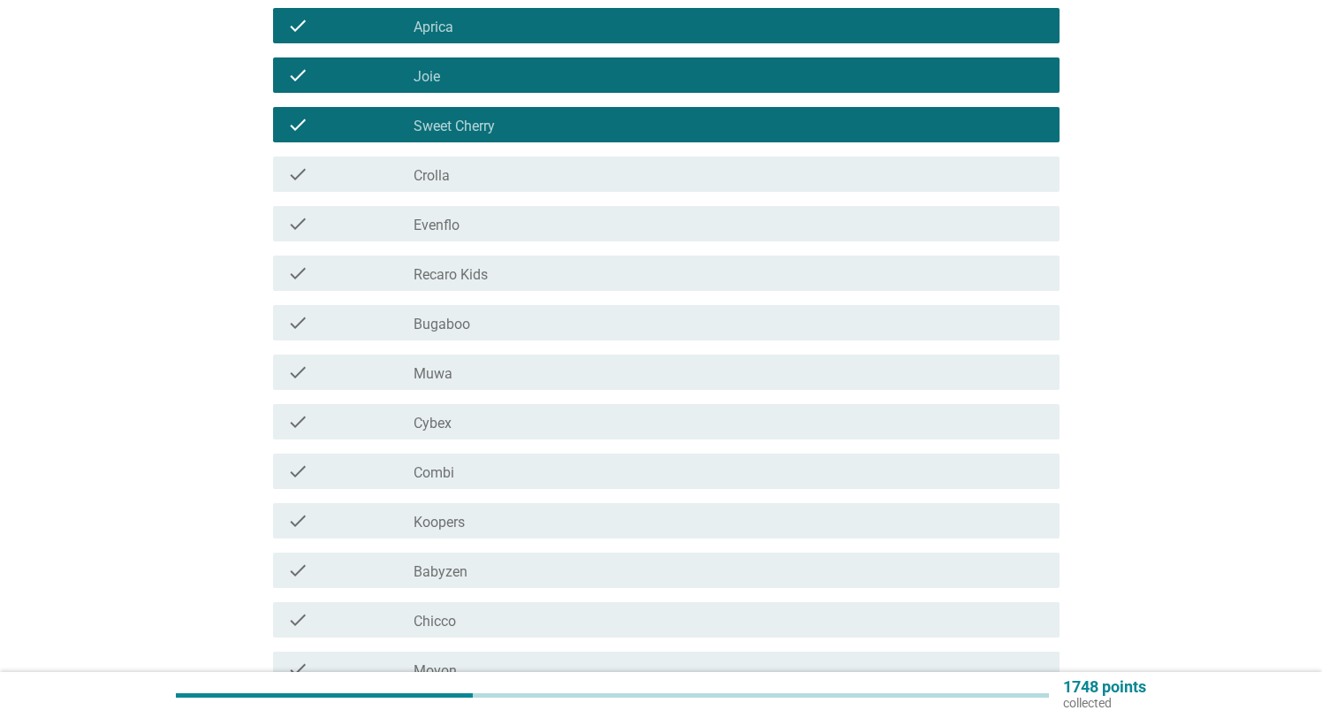
scroll to position [349, 0]
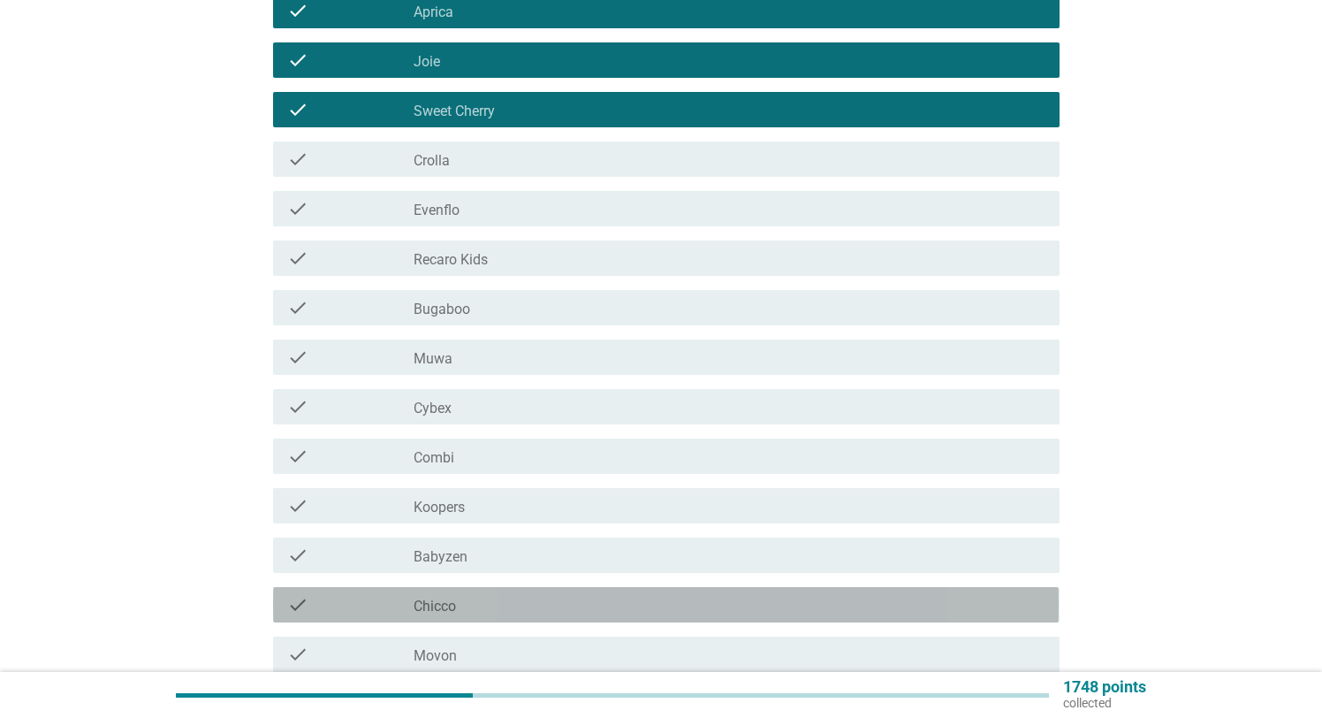
click at [484, 604] on div "check_box_outline_blank Chicco" at bounding box center [729, 604] width 631 height 21
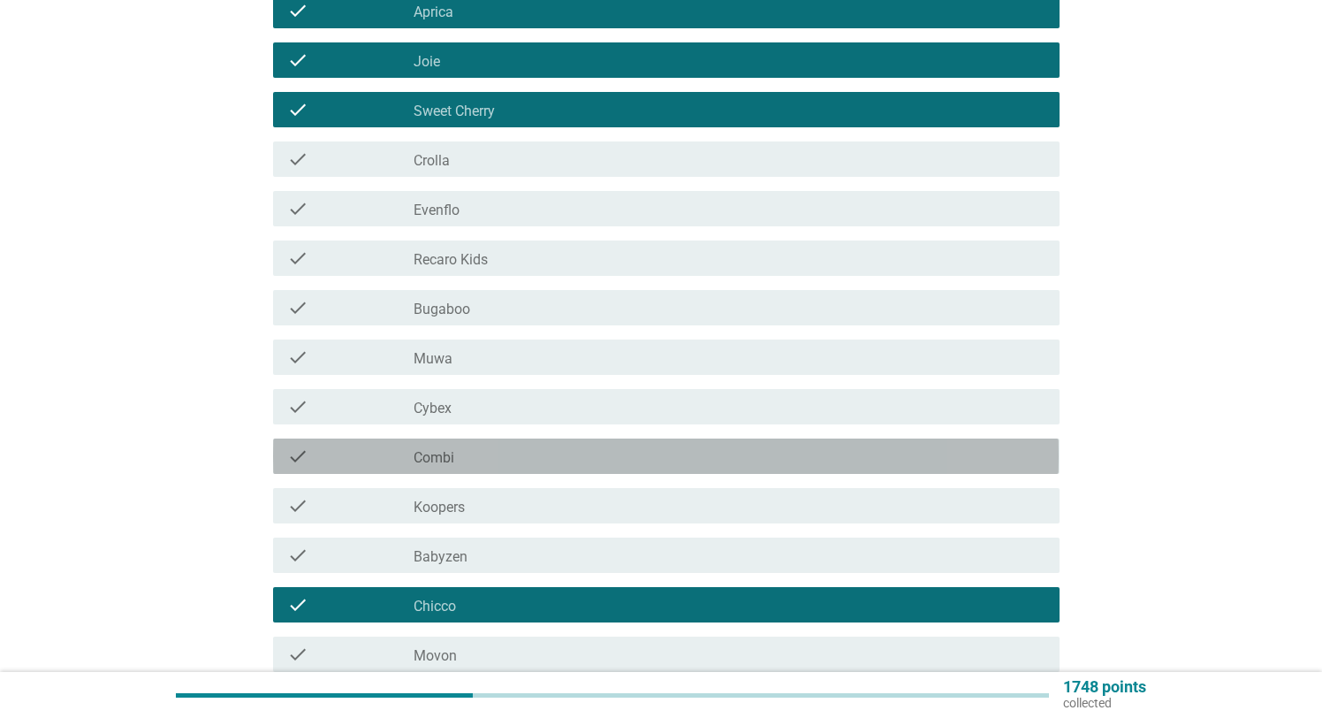
click at [481, 450] on div "check_box_outline_blank Combi" at bounding box center [729, 455] width 631 height 21
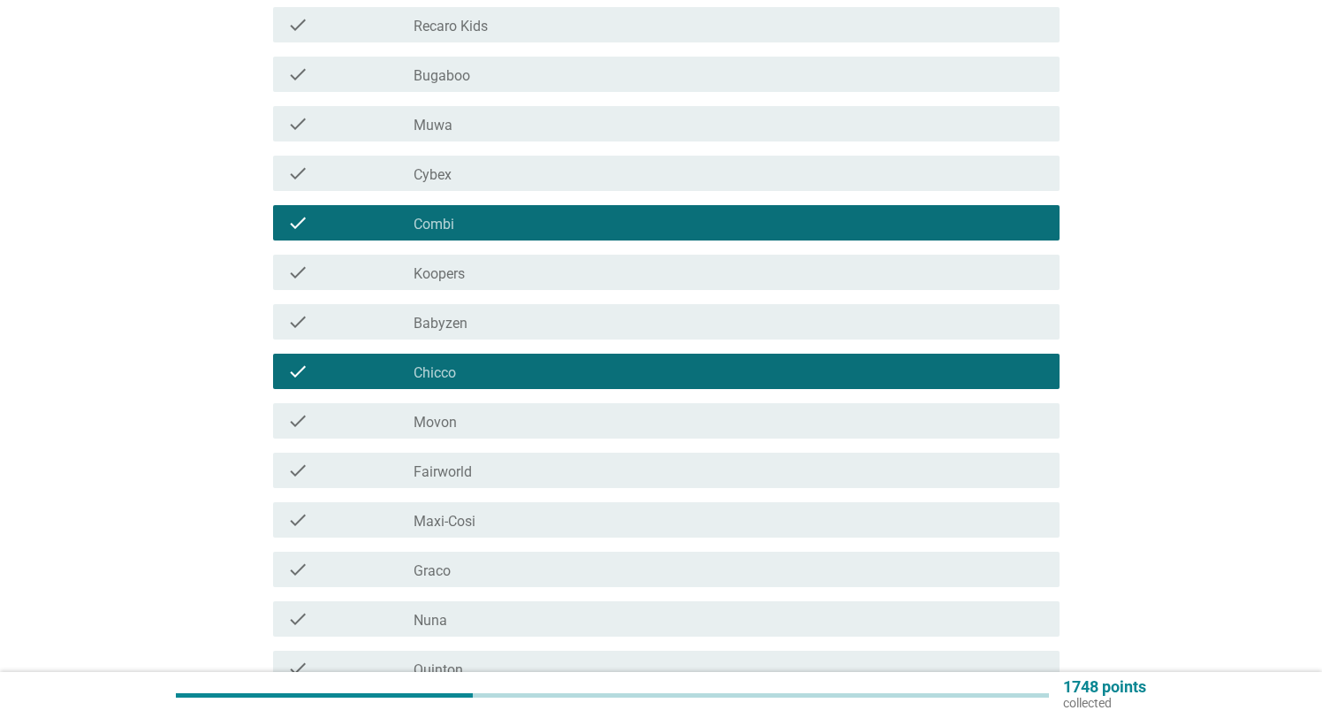
scroll to position [586, 0]
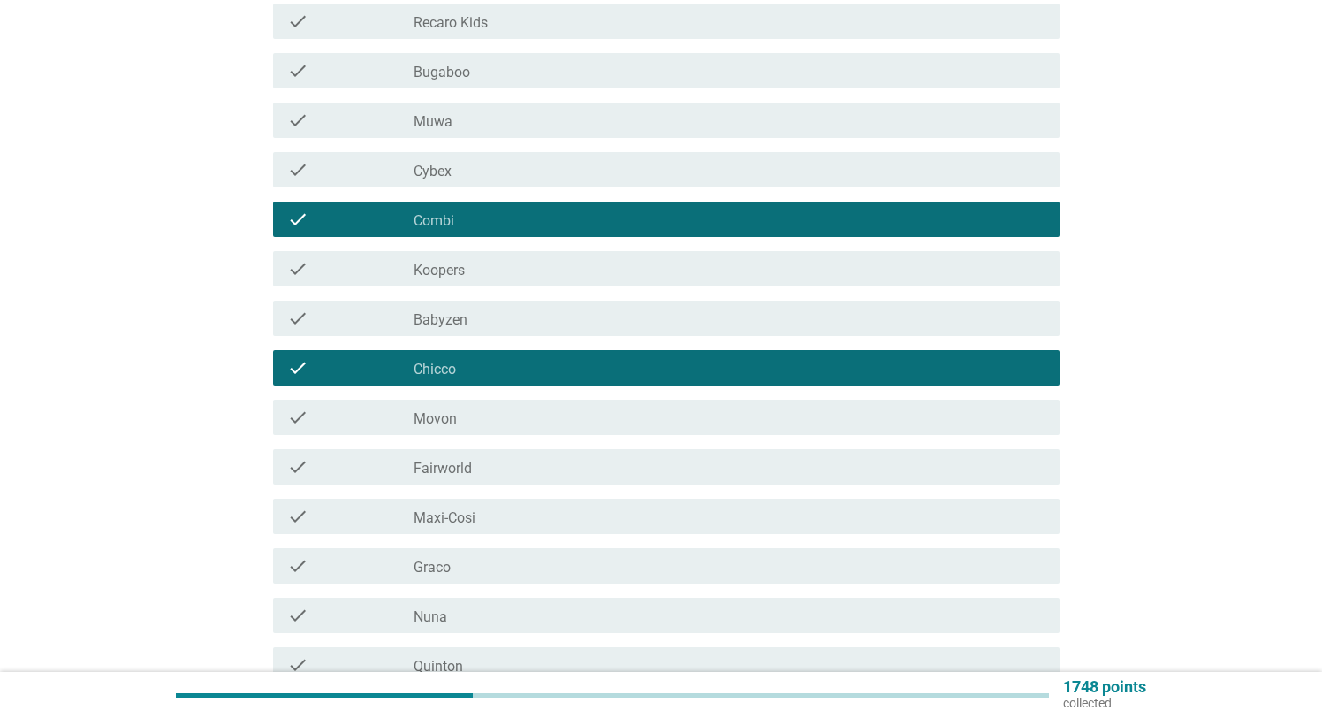
click at [476, 573] on div "check_box_outline_blank Graco" at bounding box center [729, 565] width 631 height 21
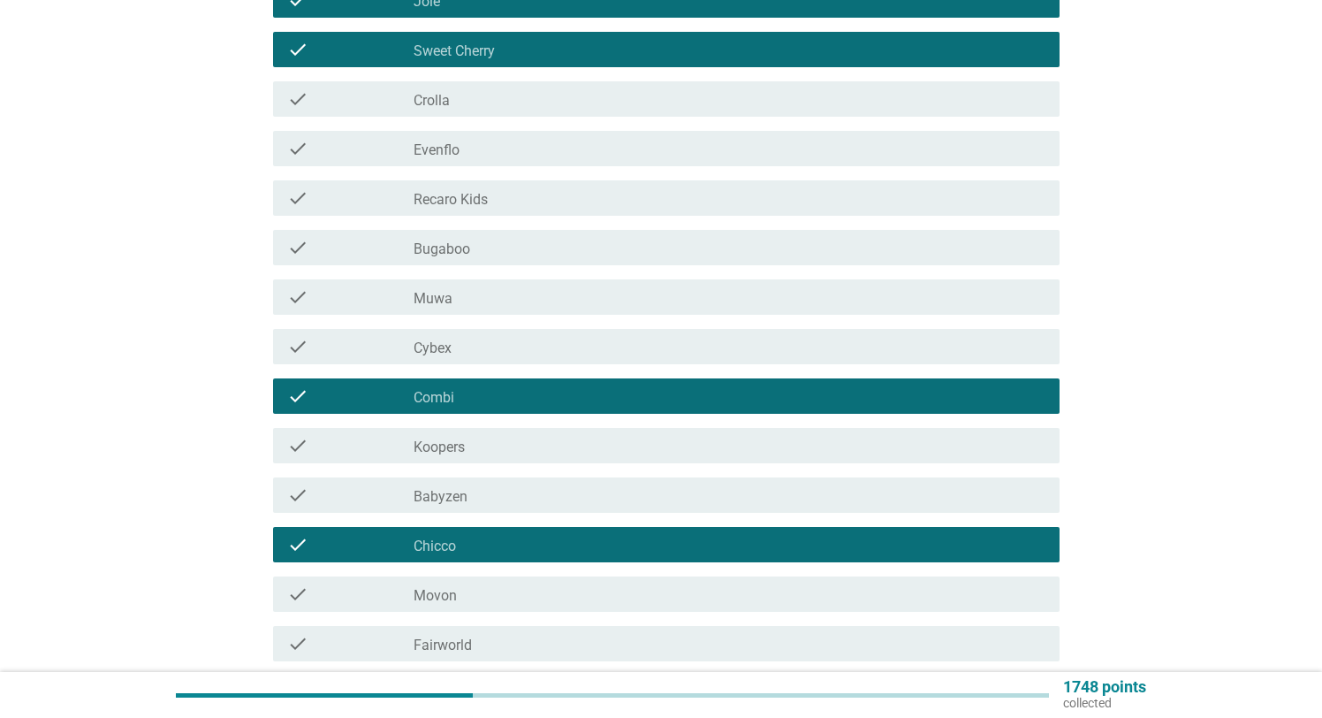
scroll to position [860, 0]
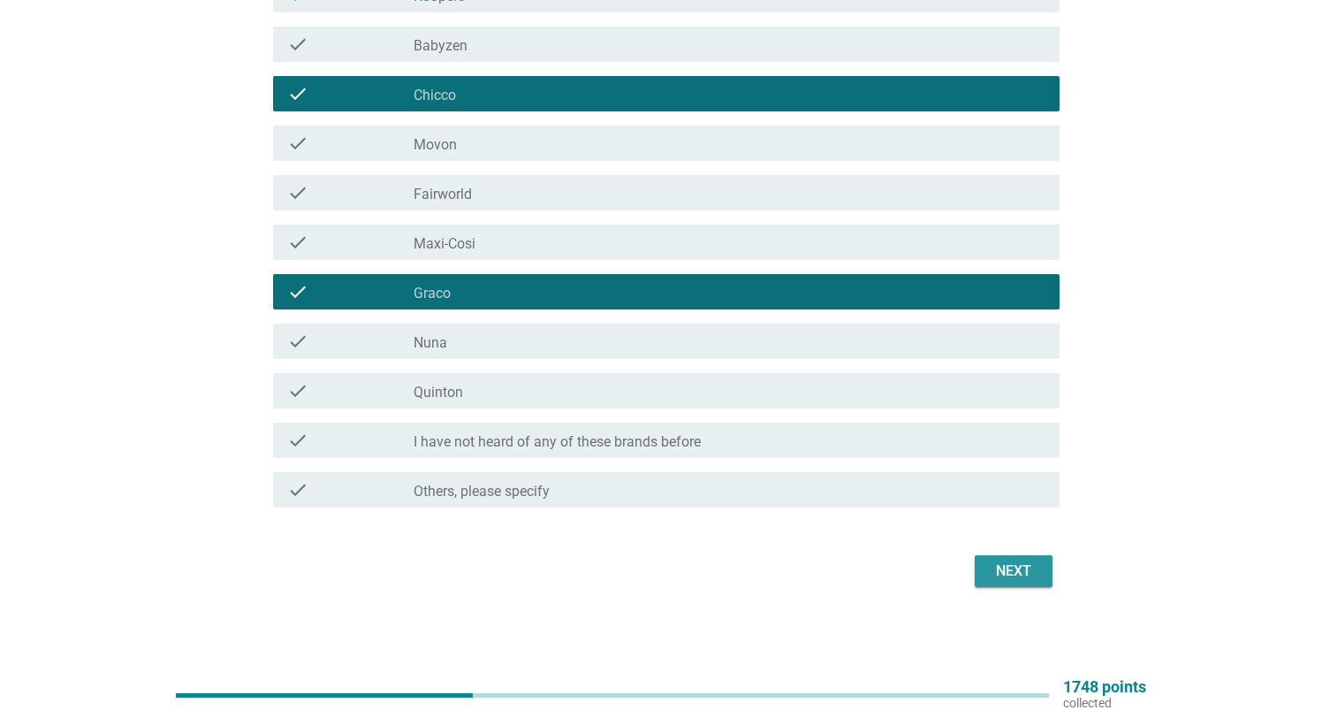
click at [1004, 573] on div "Next" at bounding box center [1013, 570] width 49 height 21
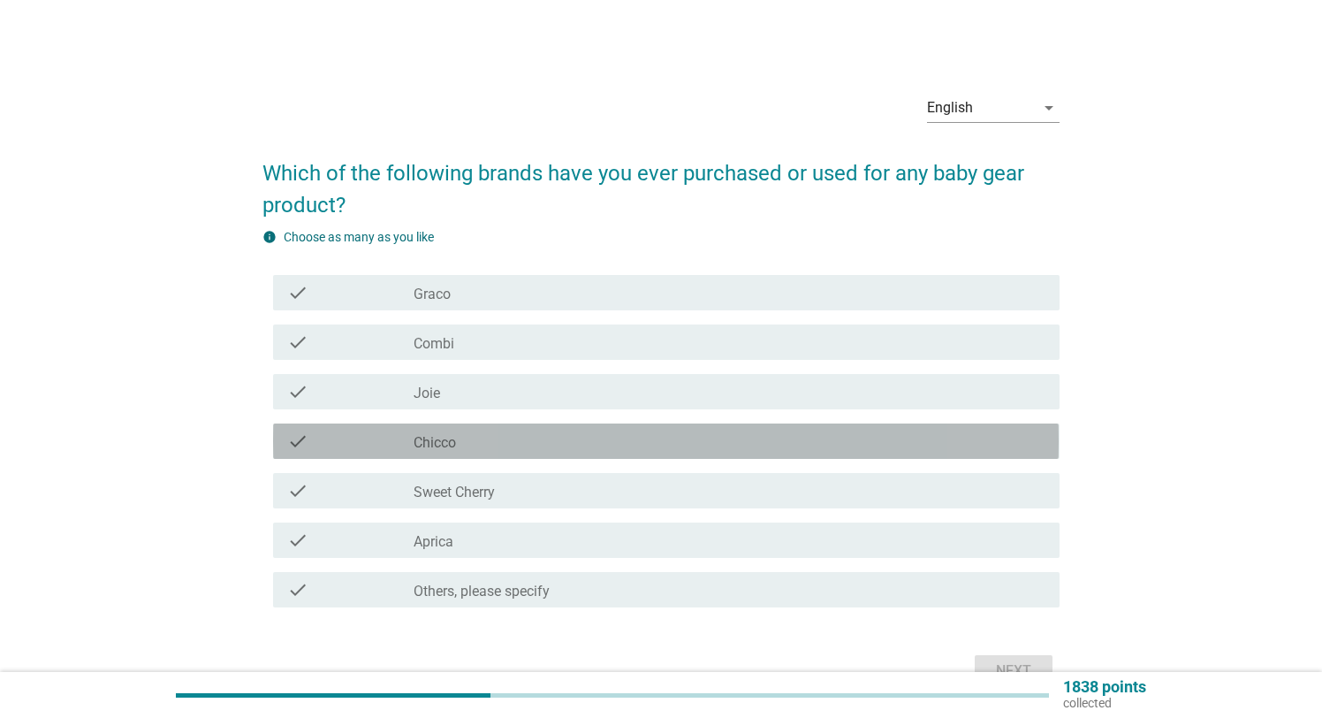
click at [511, 439] on div "check_box_outline_blank Chicco" at bounding box center [729, 440] width 631 height 21
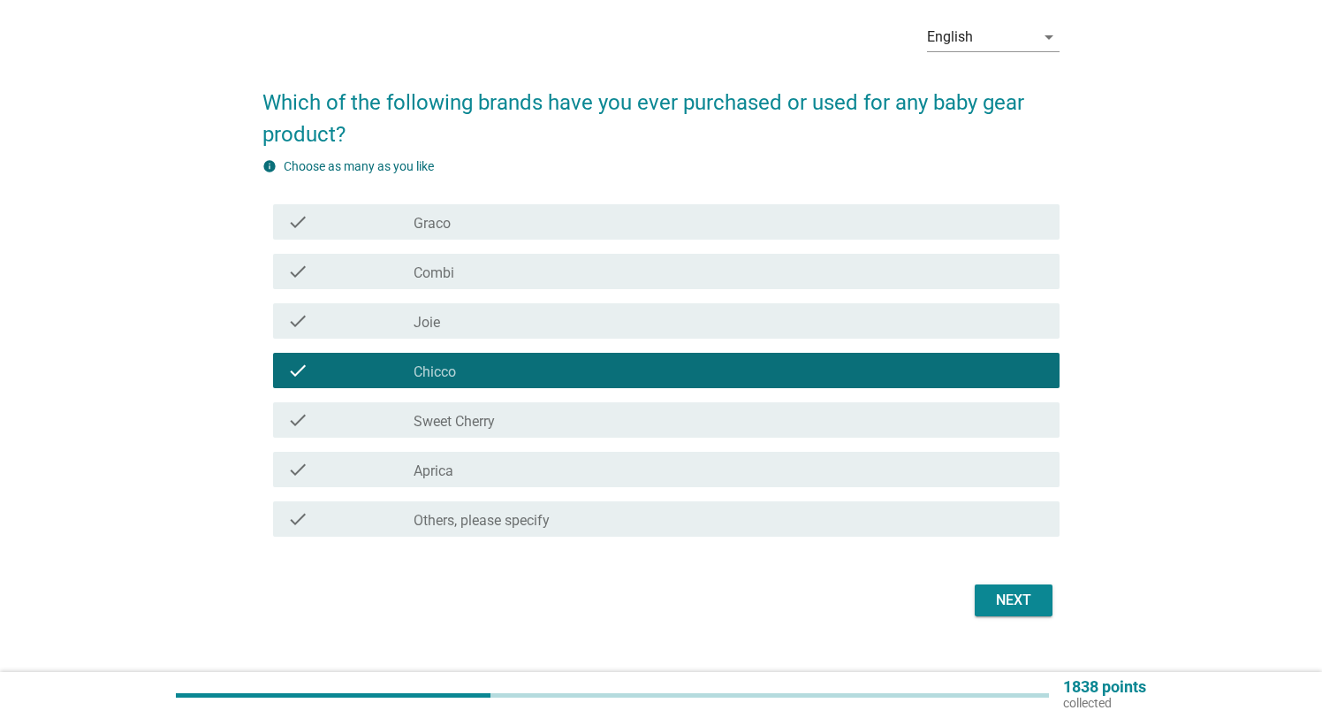
scroll to position [100, 0]
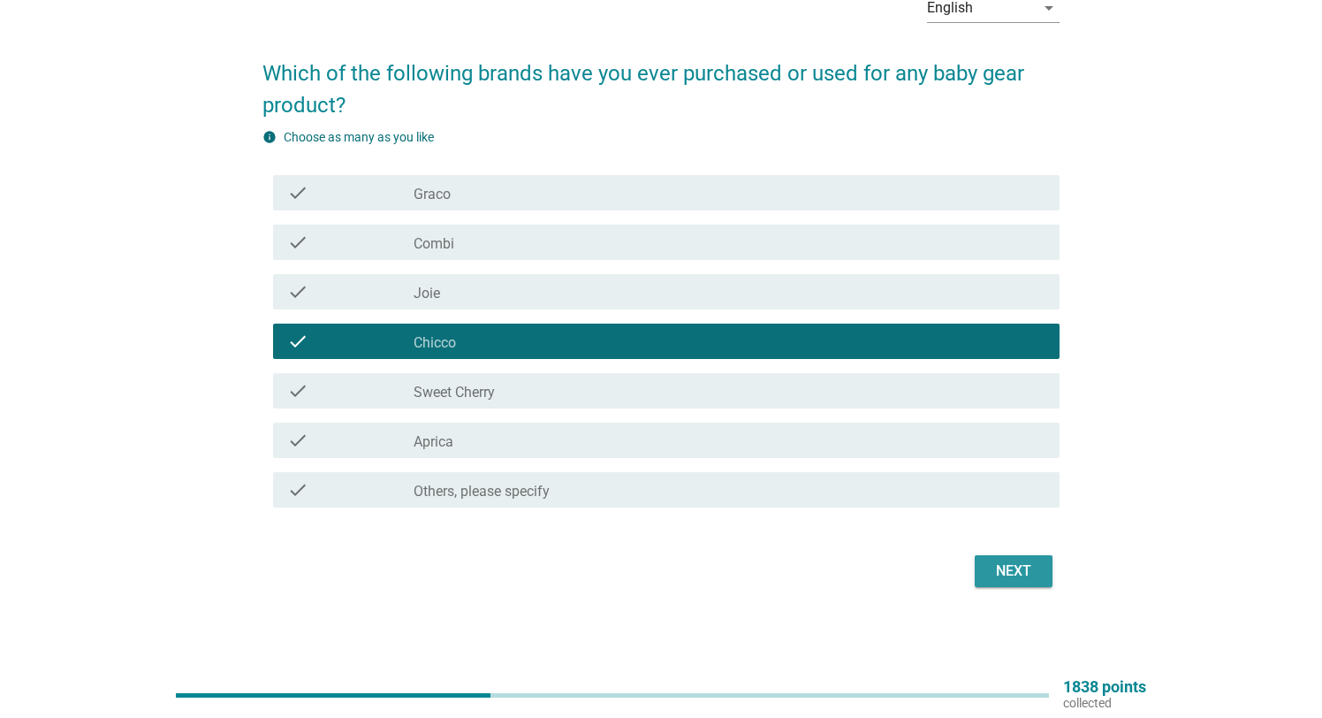
drag, startPoint x: 1026, startPoint y: 575, endPoint x: 535, endPoint y: 498, distance: 497.4
click at [618, 612] on div "English arrow_drop_down Which of the following brands have you ever purchased o…" at bounding box center [661, 285] width 1280 height 683
click at [555, 393] on div "check_box_outline_blank Sweet Cherry" at bounding box center [729, 390] width 631 height 21
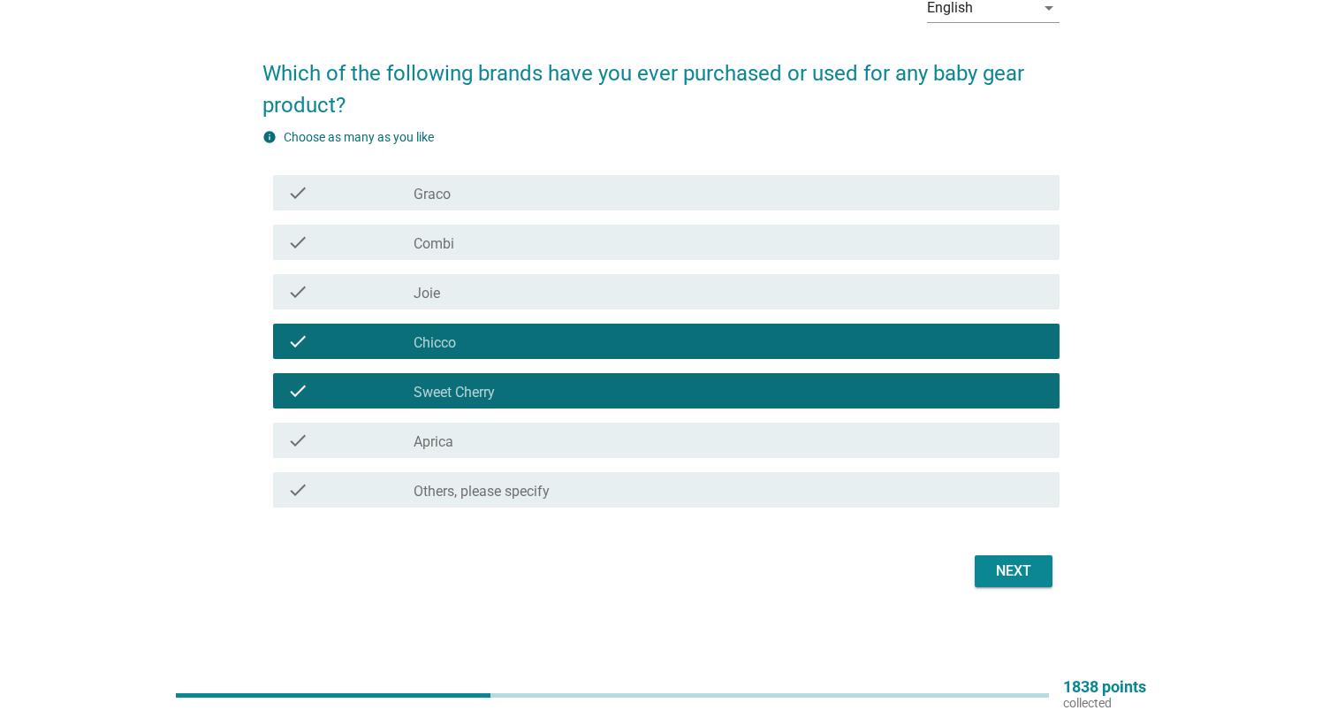
click at [510, 242] on div "check_box_outline_blank Combi" at bounding box center [729, 242] width 631 height 21
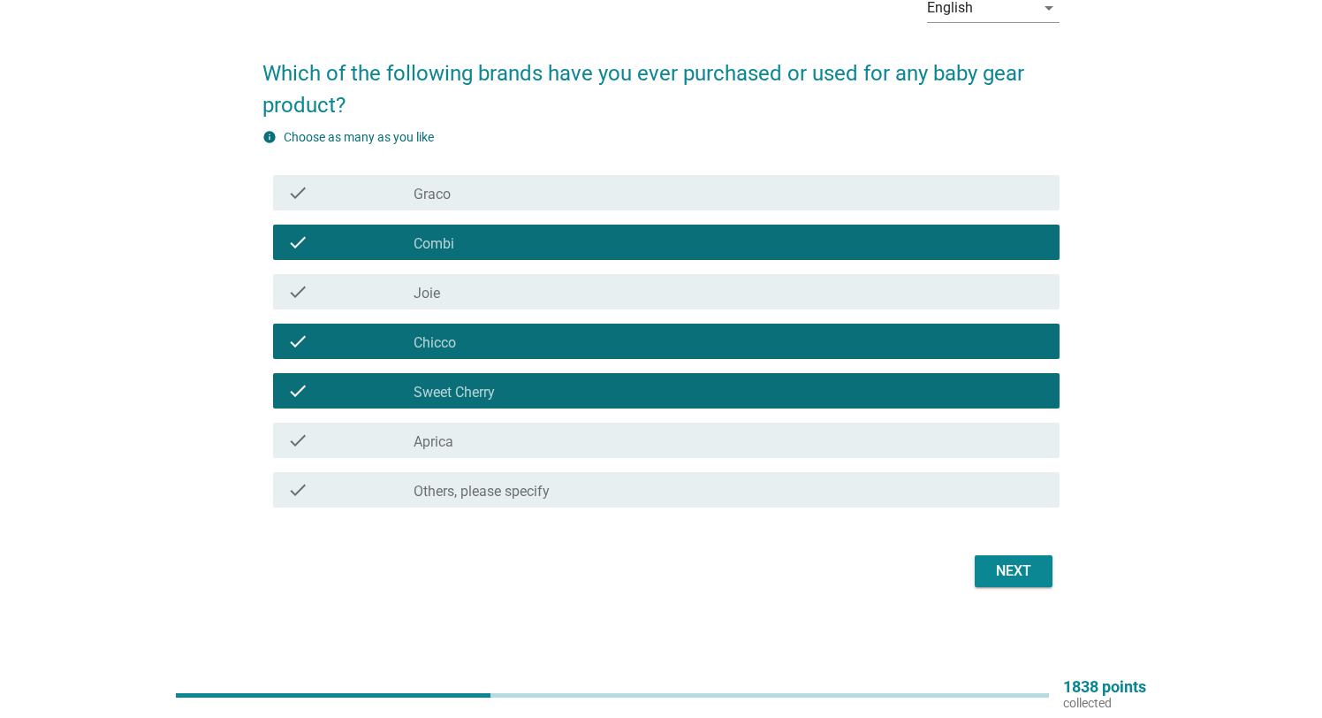
click at [1038, 570] on button "Next" at bounding box center [1014, 571] width 78 height 32
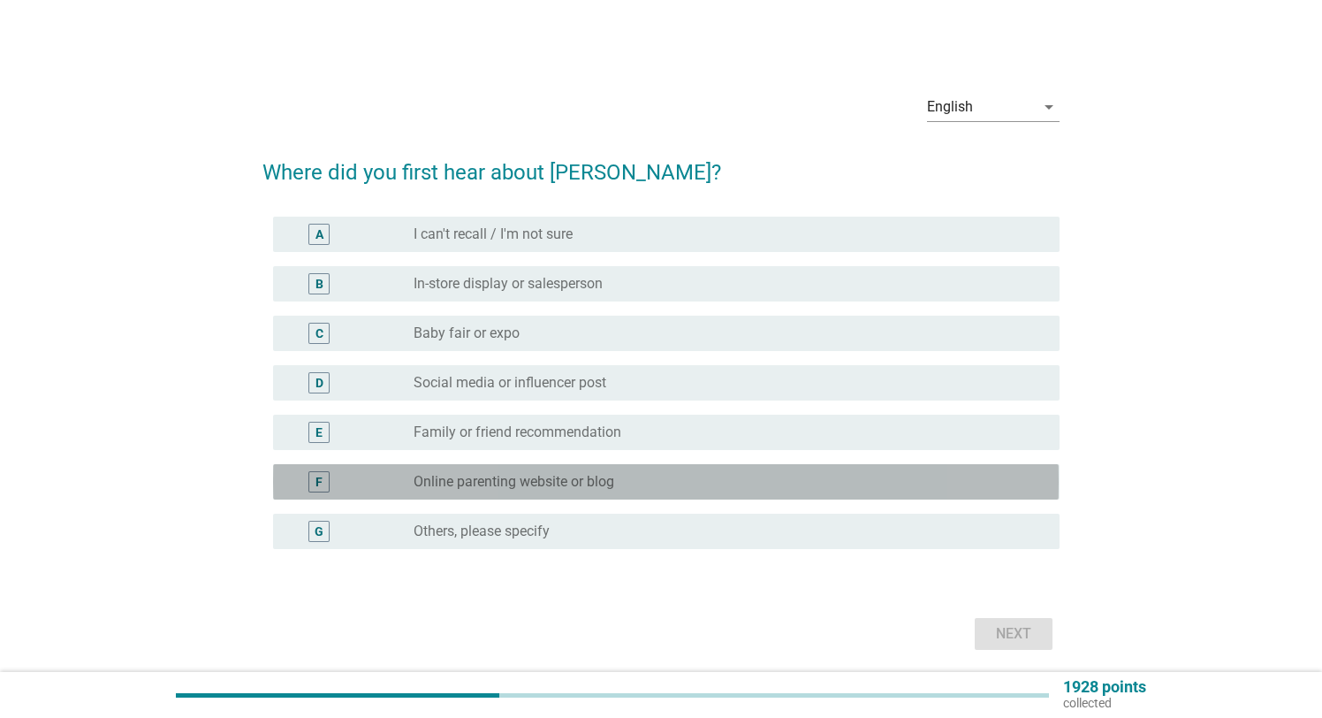
scroll to position [6, 0]
click at [433, 486] on div "radio_button_unchecked Online parenting website or blog" at bounding box center [729, 479] width 631 height 21
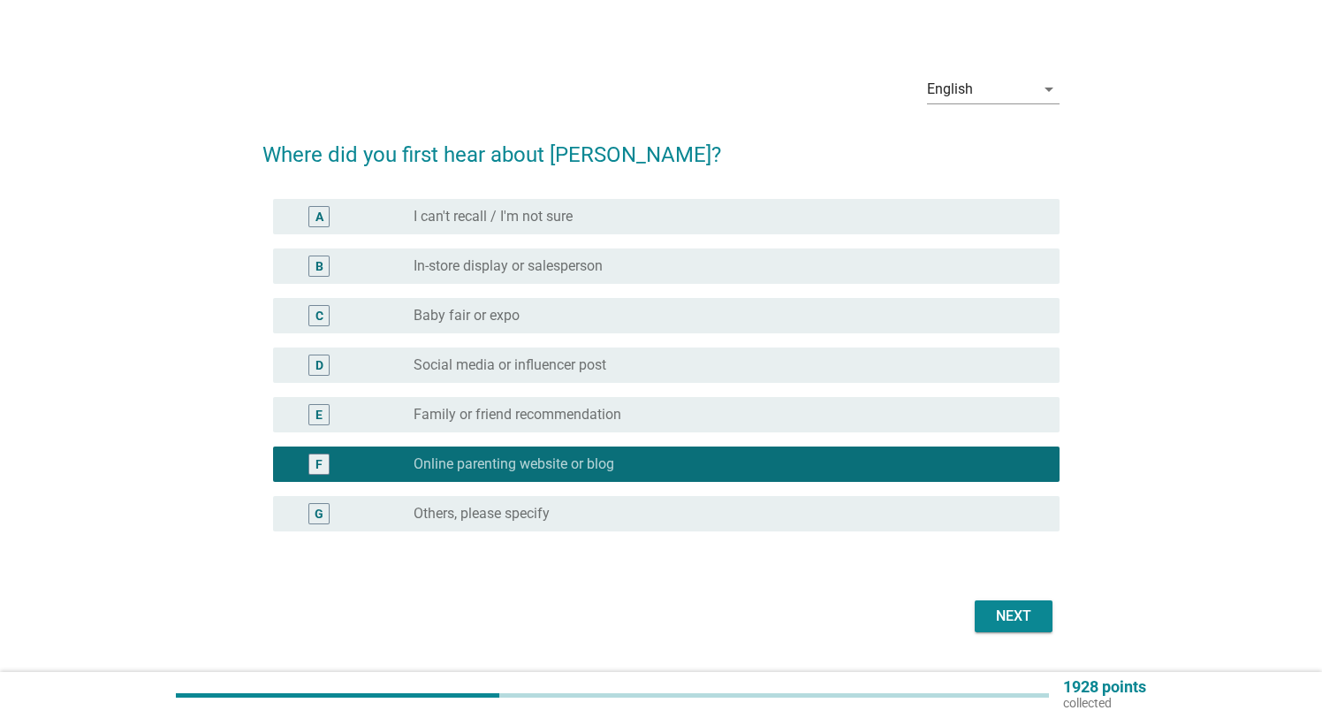
scroll to position [19, 0]
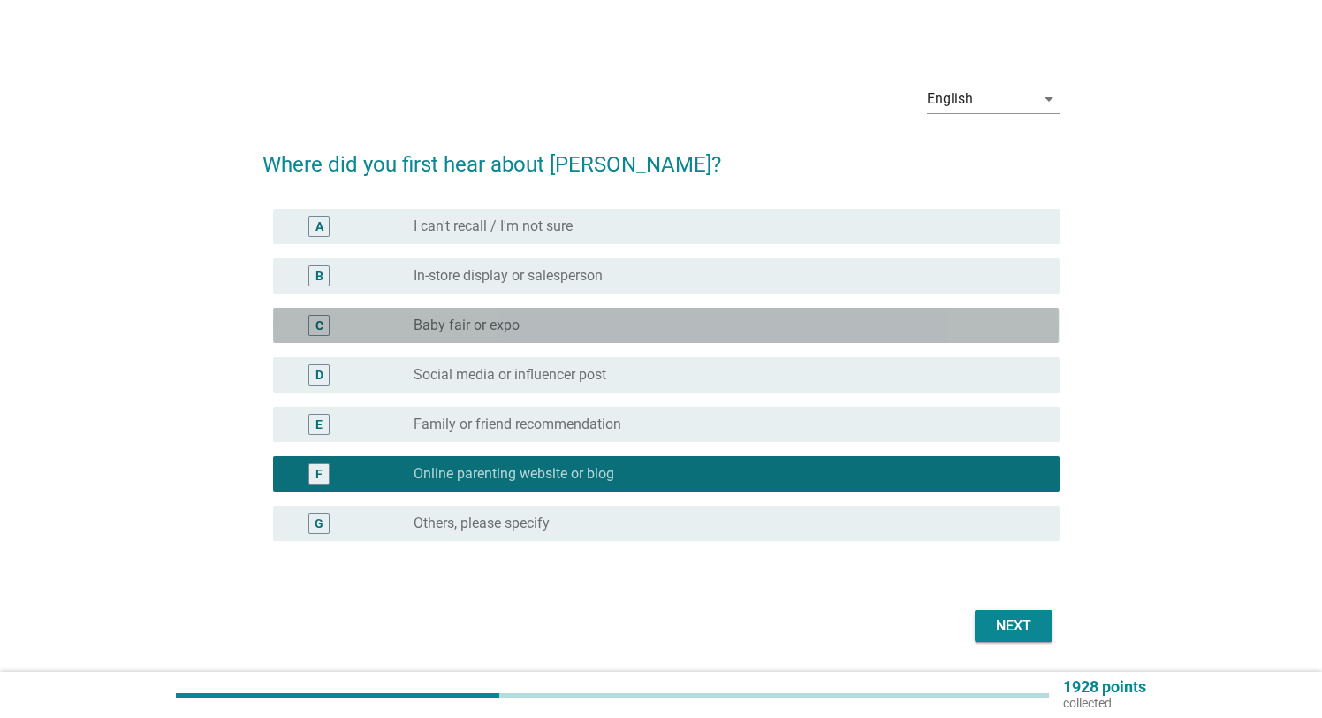
click at [362, 315] on div "C" at bounding box center [350, 325] width 126 height 21
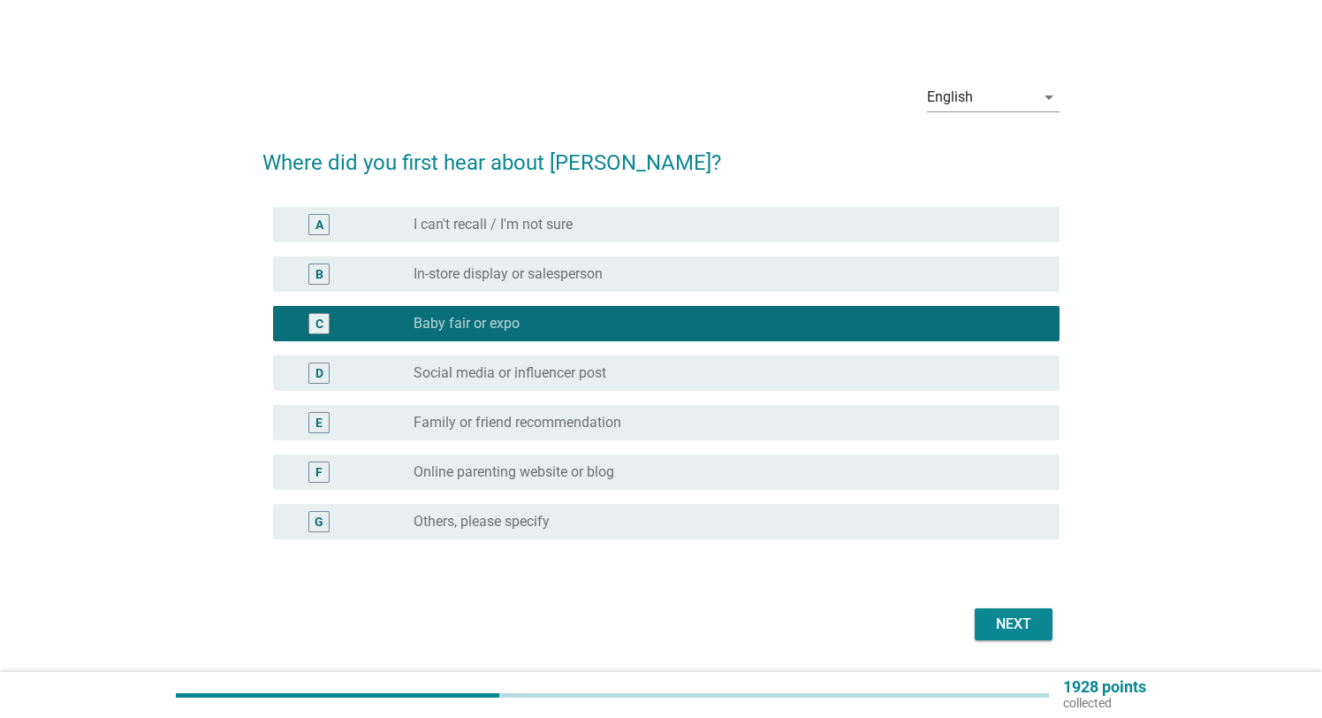
drag, startPoint x: 382, startPoint y: 460, endPoint x: 418, endPoint y: 470, distance: 37.5
click at [384, 460] on div "F radio_button_unchecked Online parenting website or blog" at bounding box center [666, 471] width 786 height 35
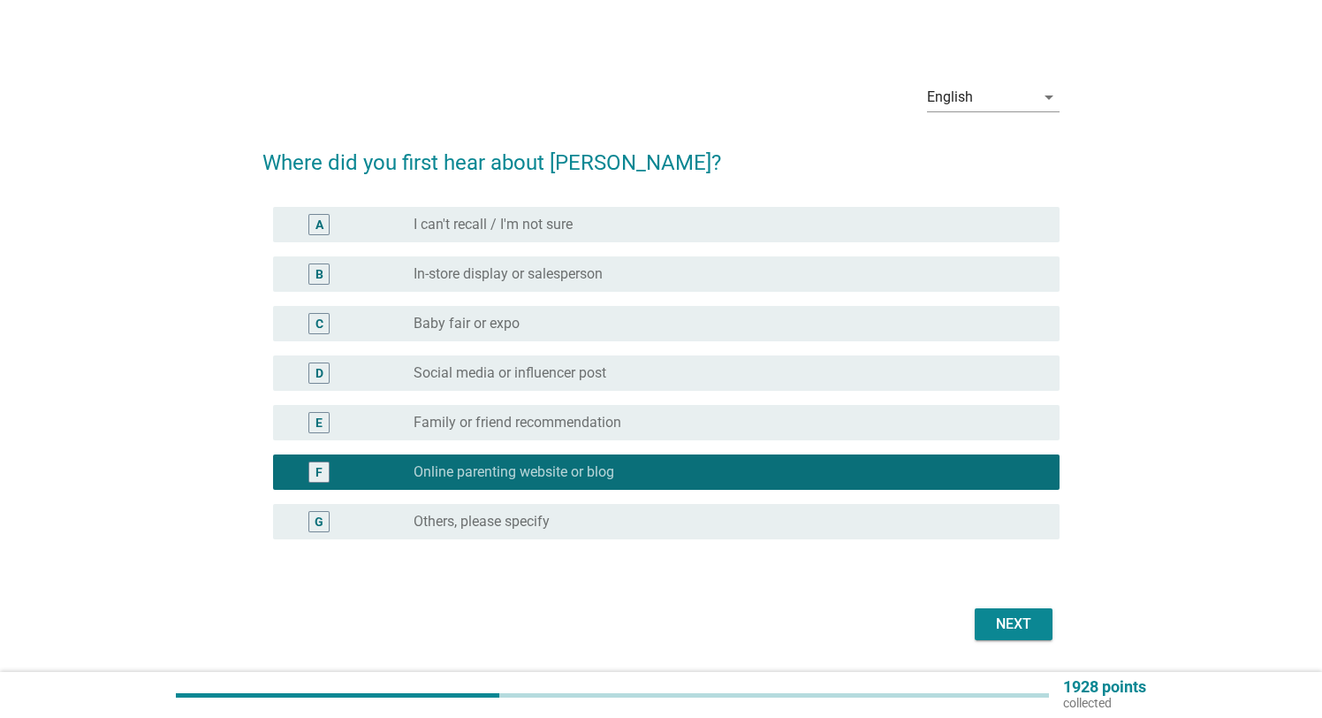
scroll to position [10, 0]
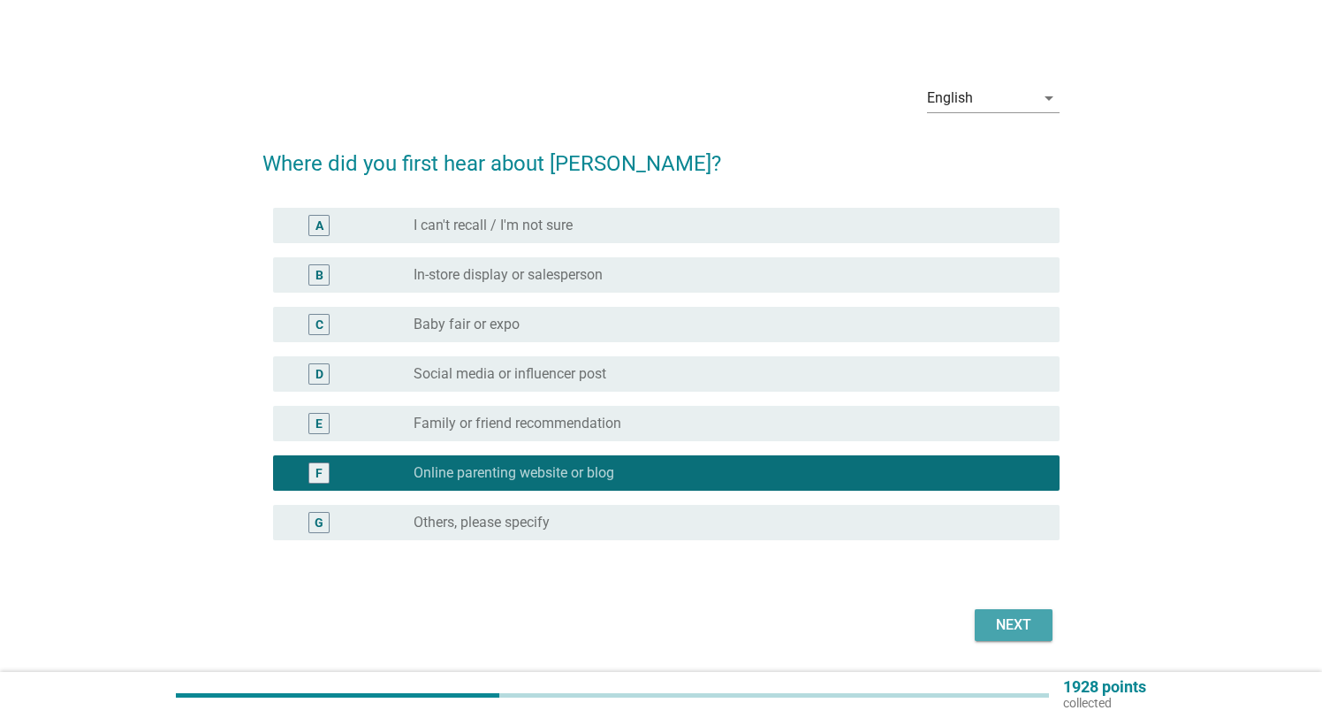
click at [1030, 622] on div "Next" at bounding box center [1013, 624] width 49 height 21
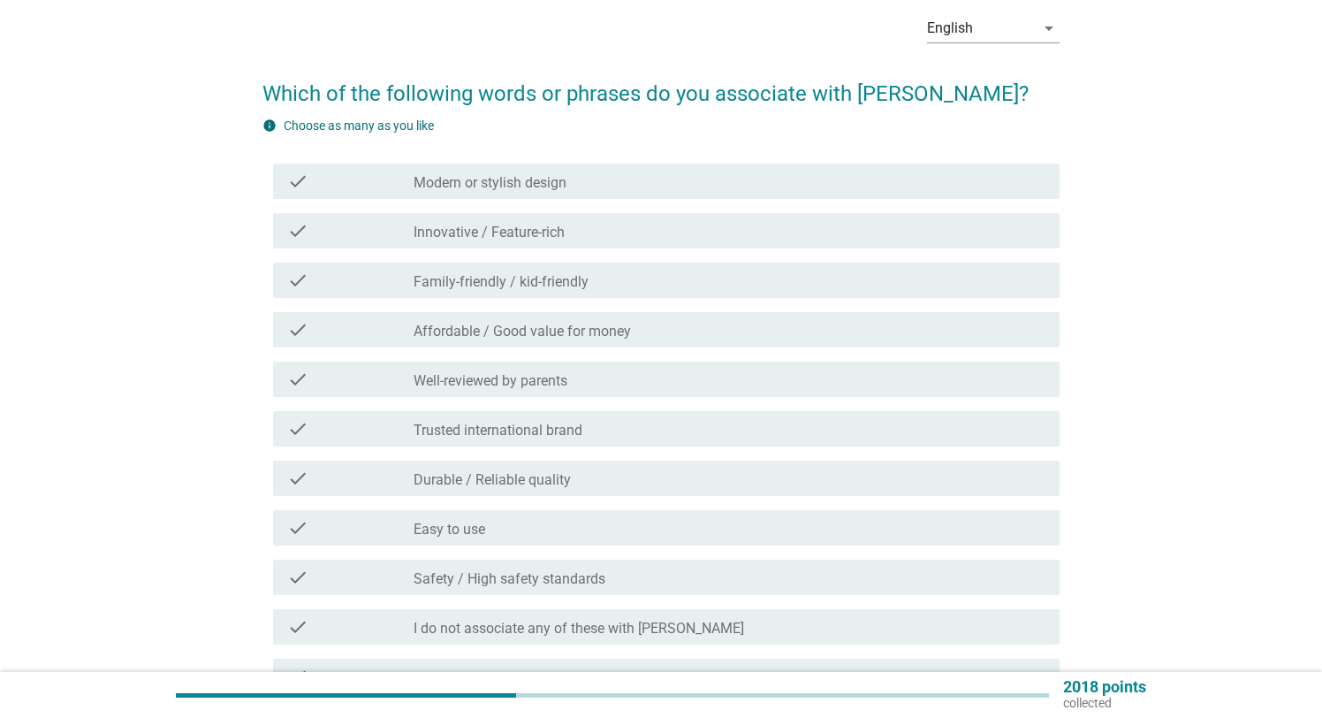
scroll to position [102, 0]
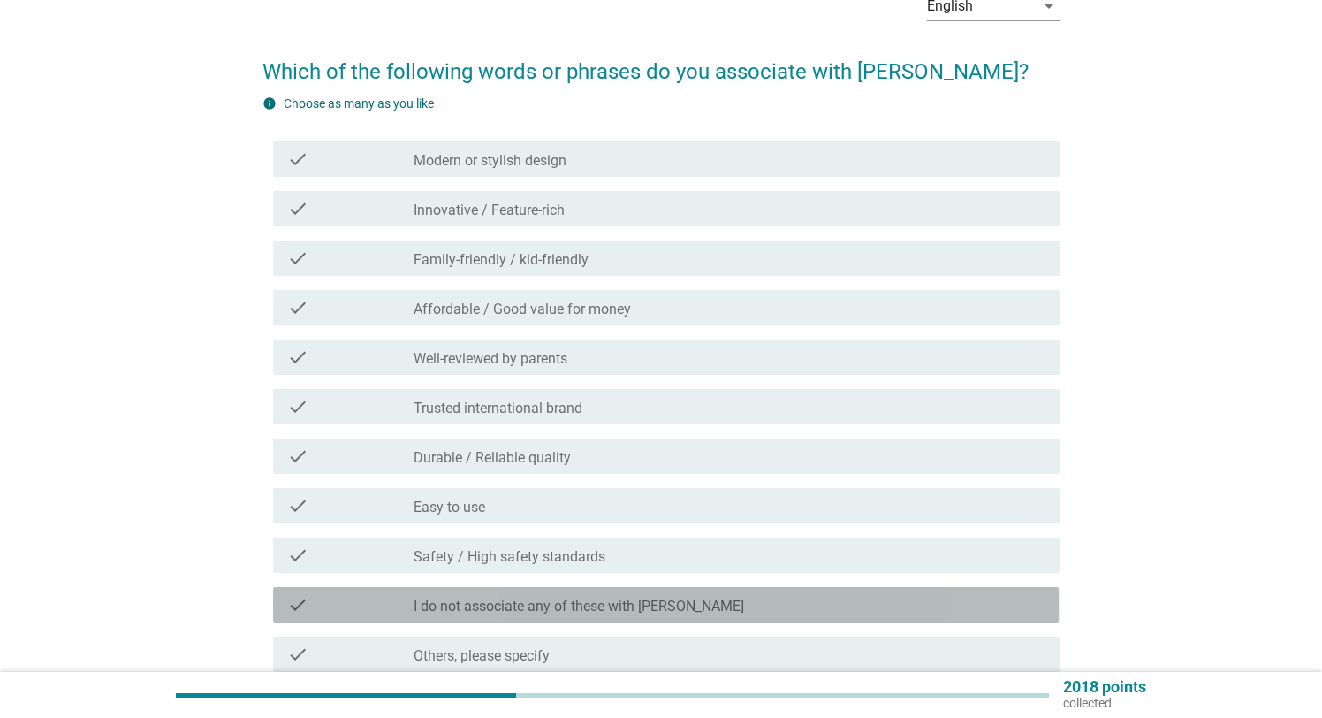
click at [668, 610] on div "check_box_outline_blank I do not associate any of these with [PERSON_NAME]" at bounding box center [729, 604] width 631 height 21
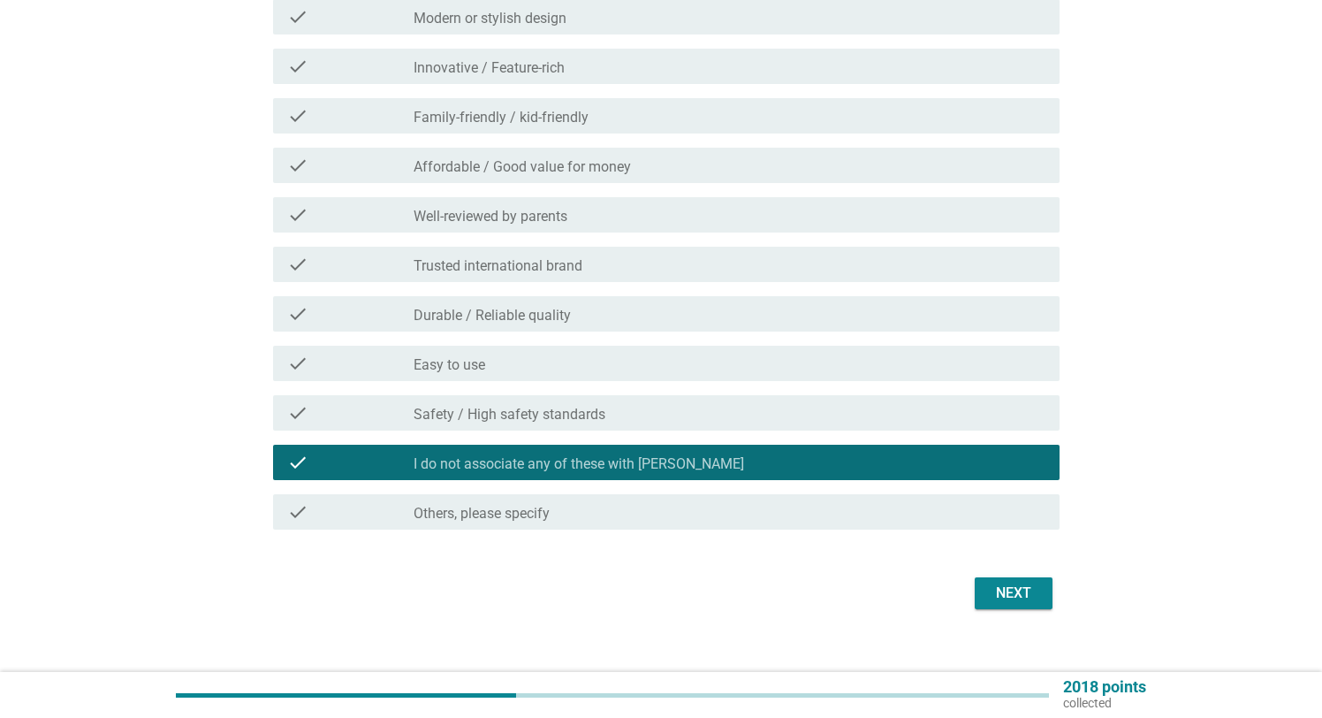
scroll to position [266, 0]
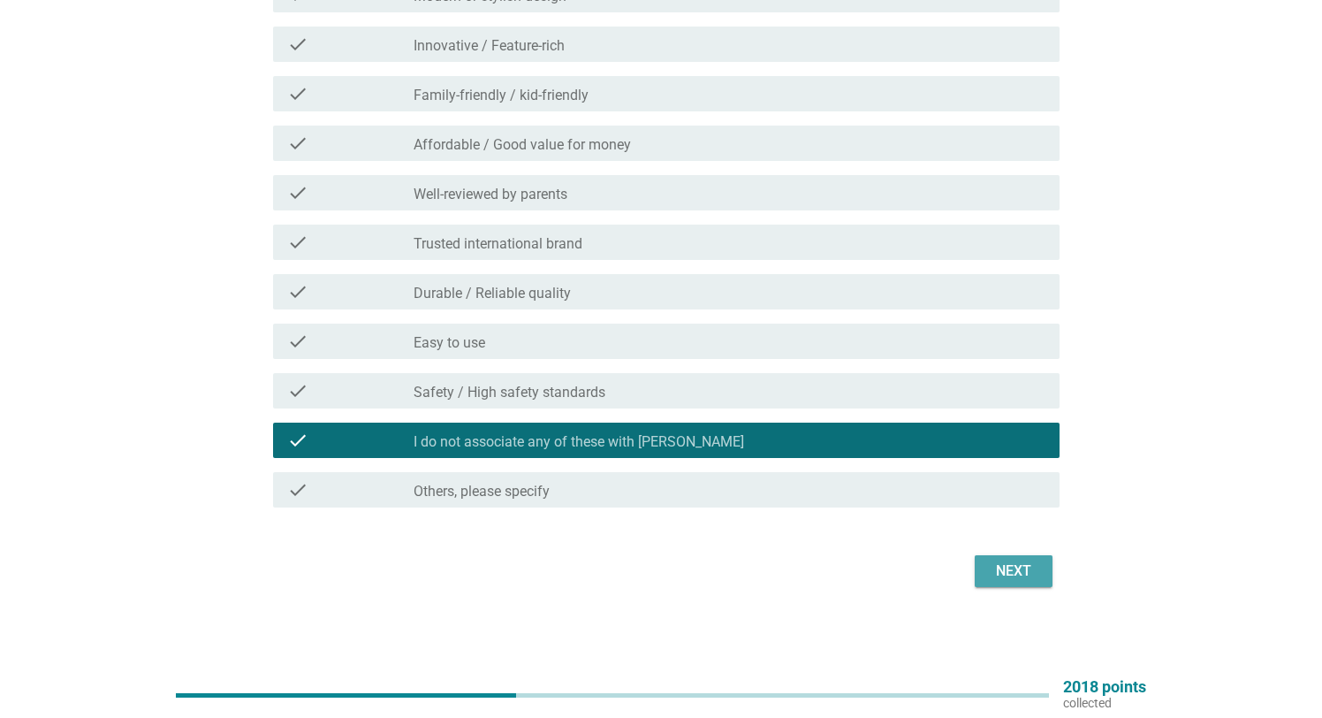
click at [1026, 557] on button "Next" at bounding box center [1014, 571] width 78 height 32
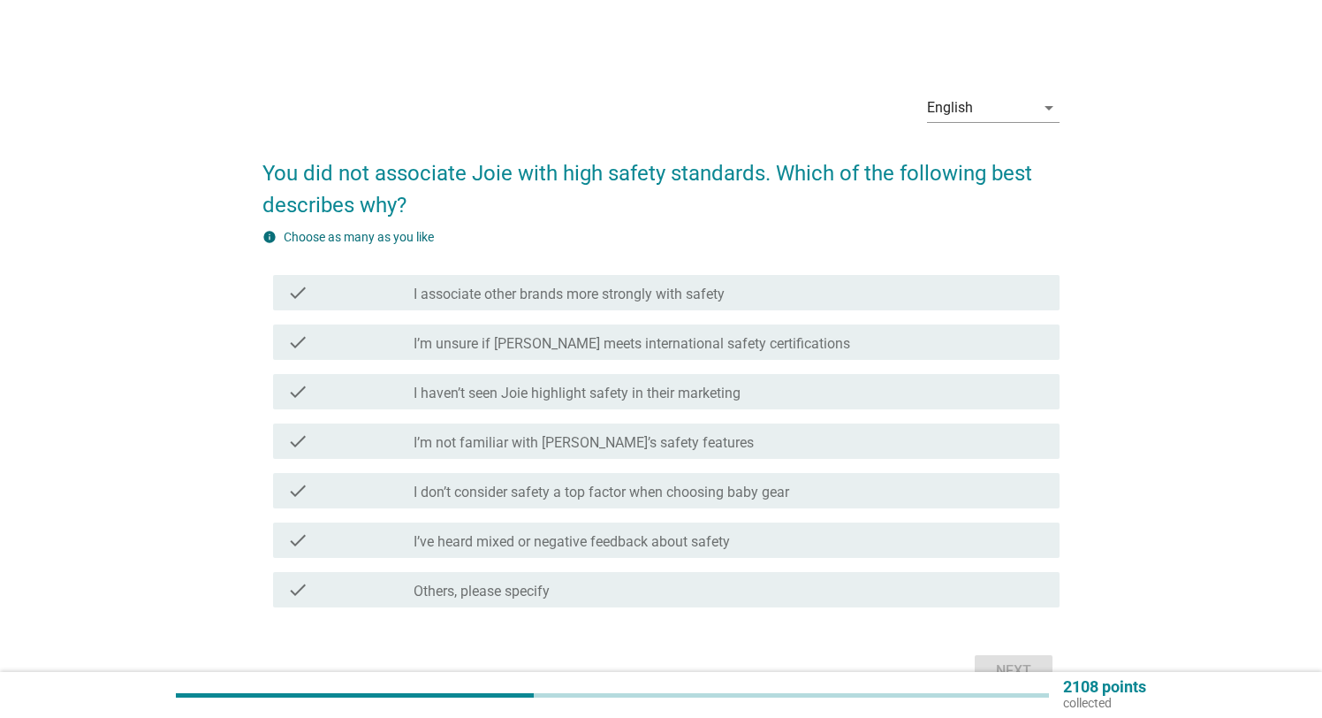
click at [687, 329] on div "check check_box_outline_blank I’m unsure if [PERSON_NAME] meets international s…" at bounding box center [666, 341] width 786 height 35
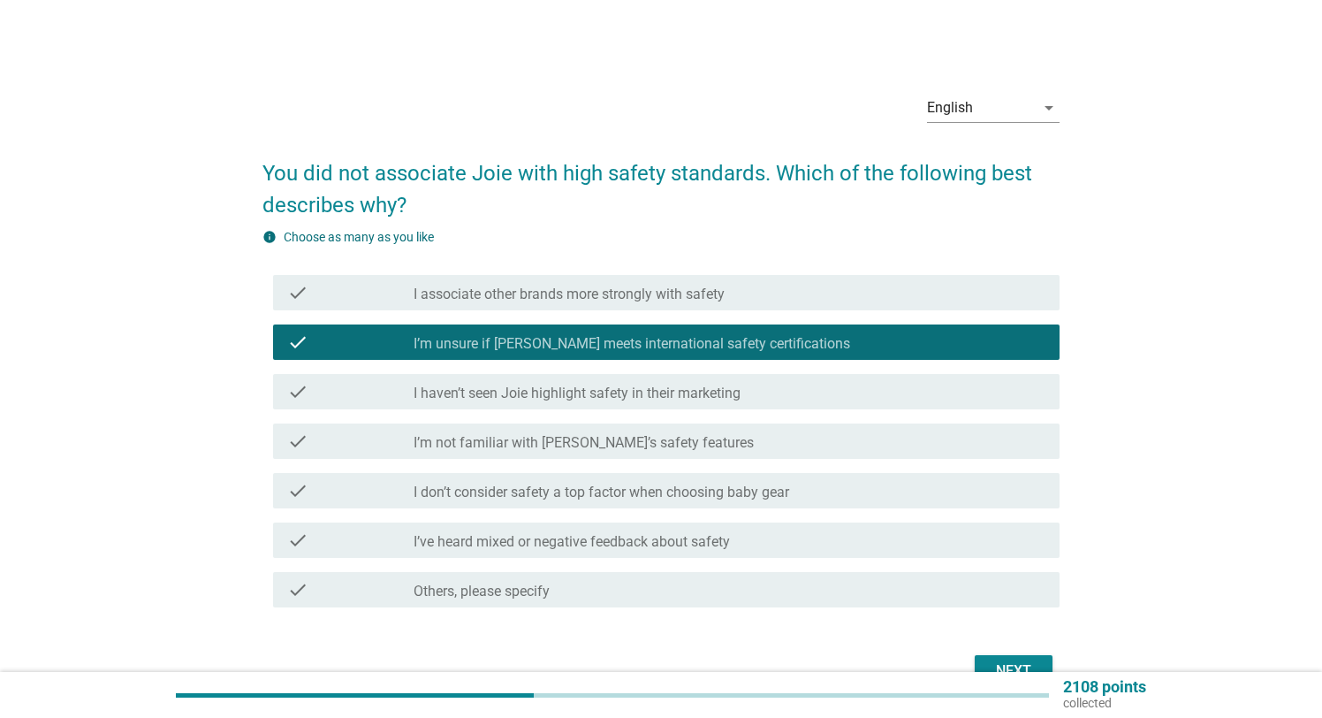
click at [689, 393] on label "I haven’t seen Joie highlight safety in their marketing" at bounding box center [577, 393] width 327 height 18
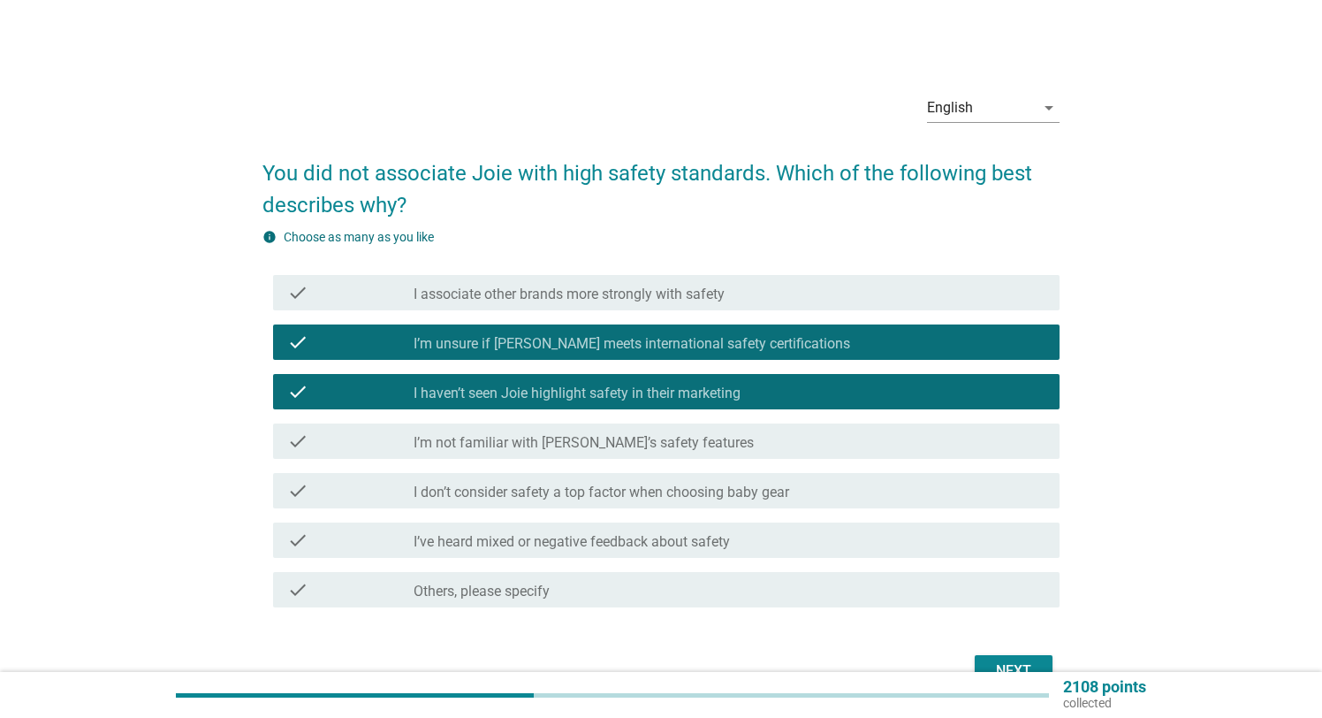
click at [663, 288] on label "I associate other brands more strongly with safety" at bounding box center [569, 294] width 311 height 18
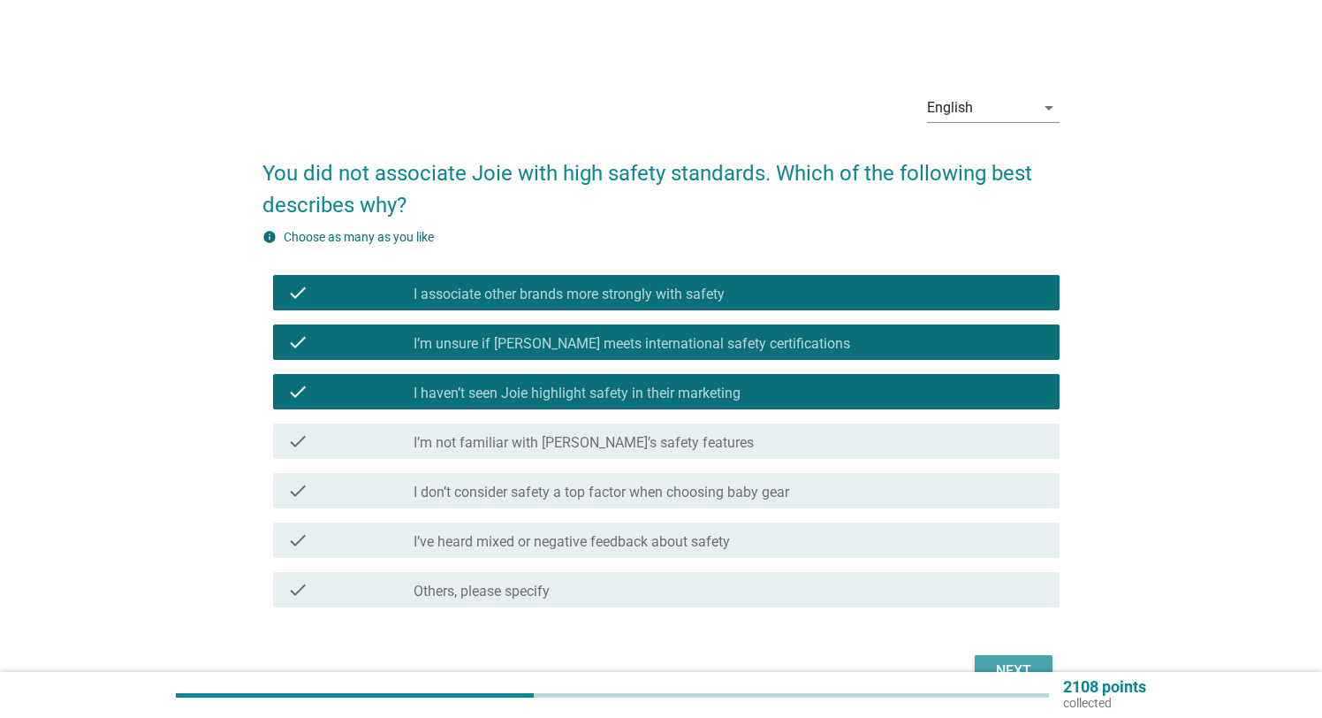
click at [1014, 662] on div "Next" at bounding box center [1013, 670] width 49 height 21
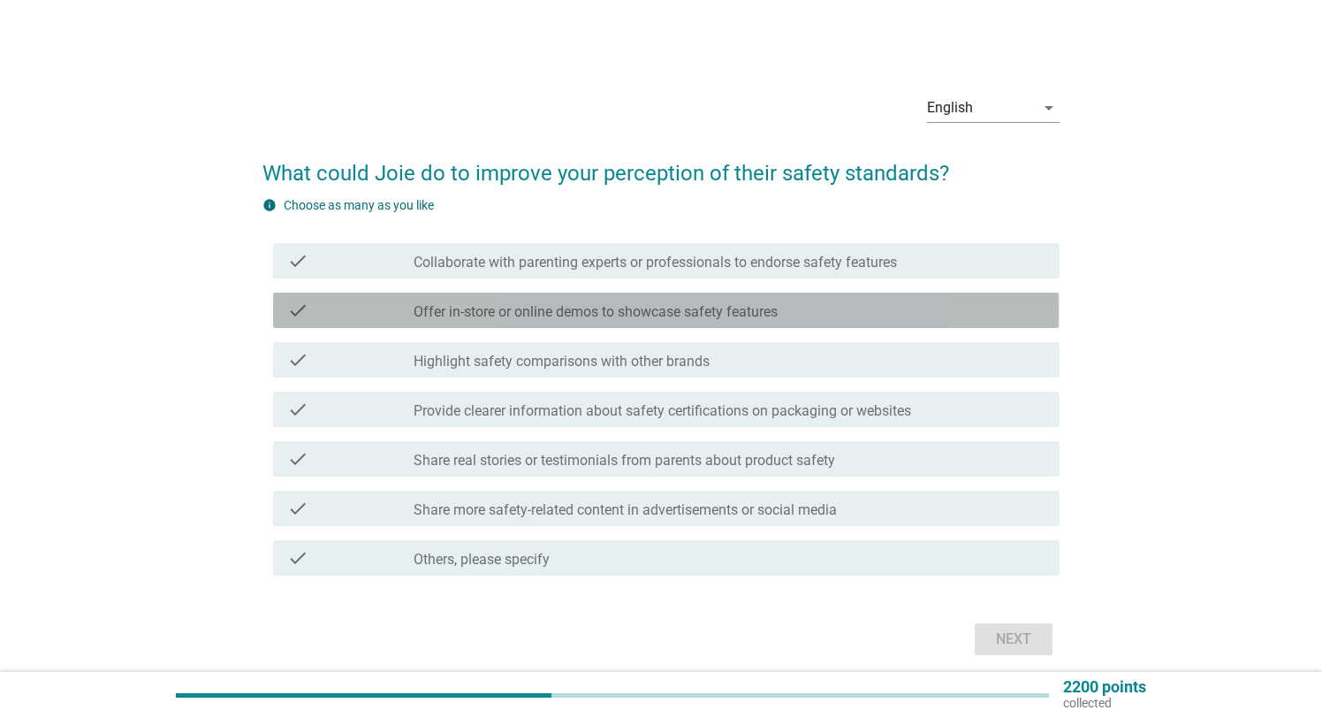
click at [434, 310] on label "Offer in-store or online demos to showcase safety features" at bounding box center [596, 312] width 364 height 18
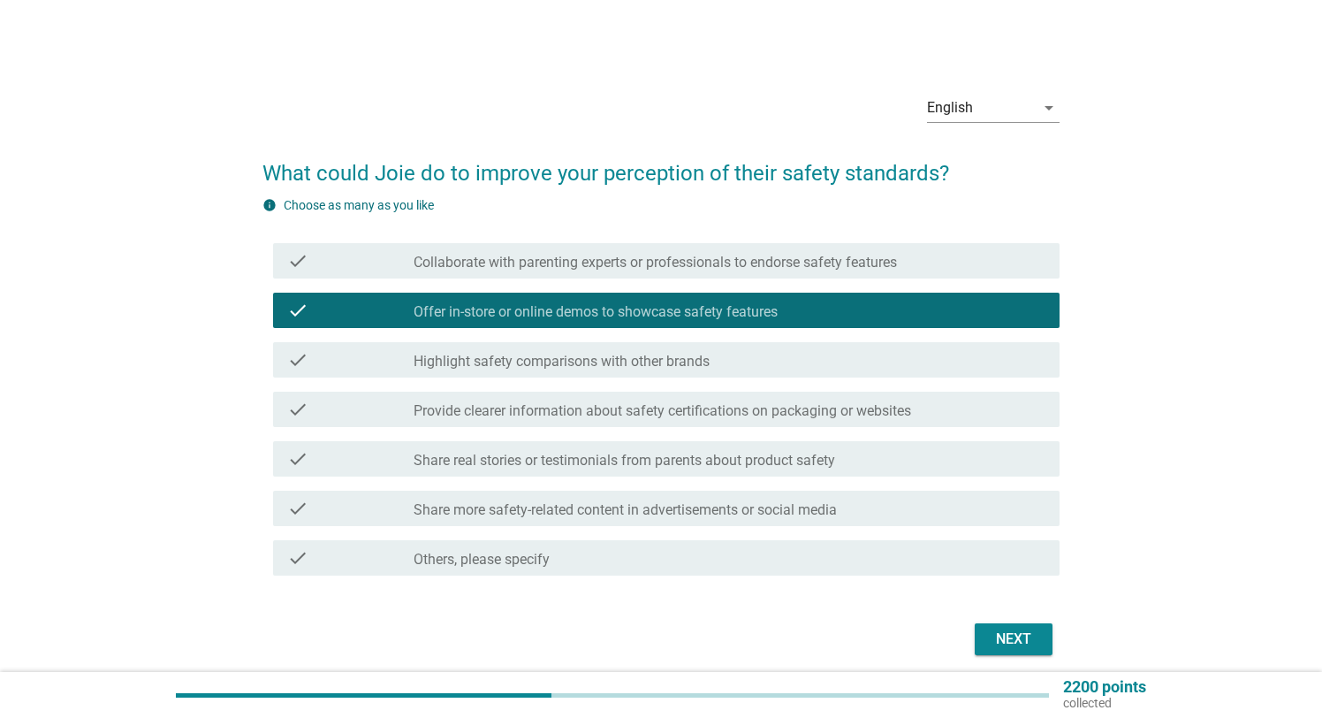
click at [1016, 644] on div "Next" at bounding box center [1013, 638] width 49 height 21
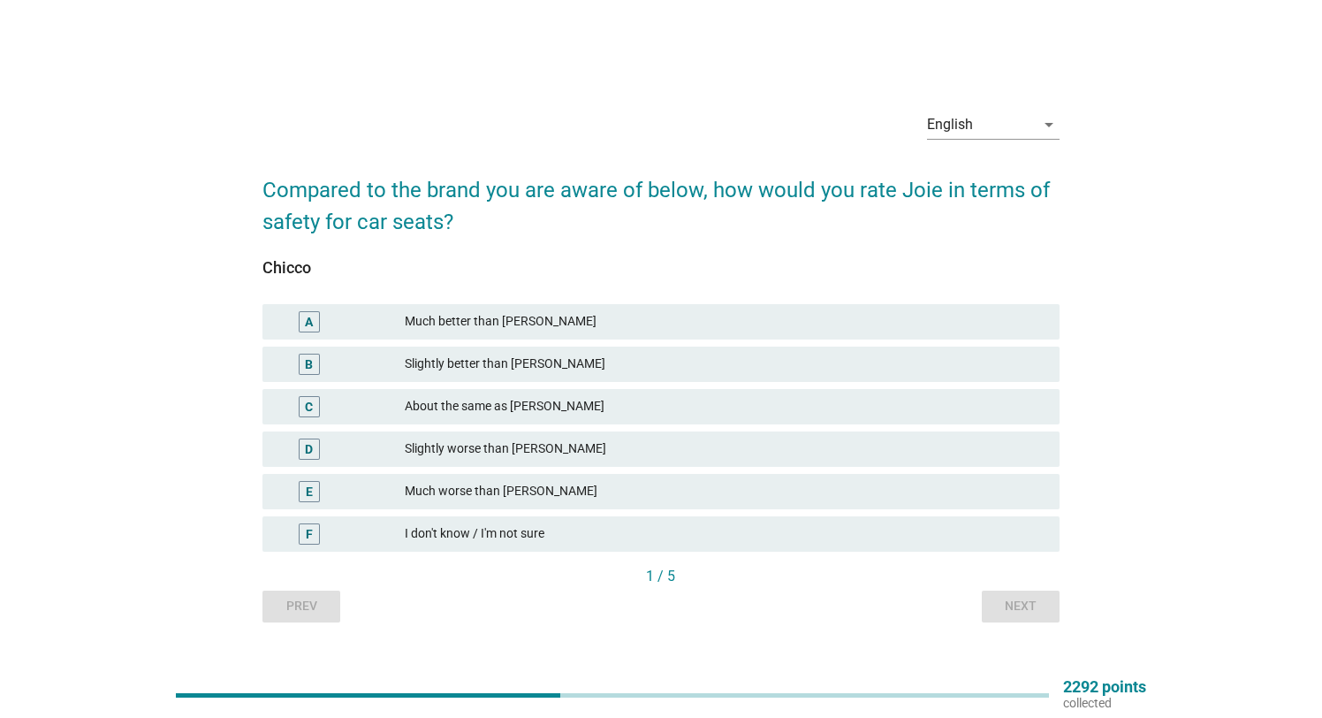
click at [475, 306] on div "A Much better than [PERSON_NAME]" at bounding box center [660, 321] width 796 height 35
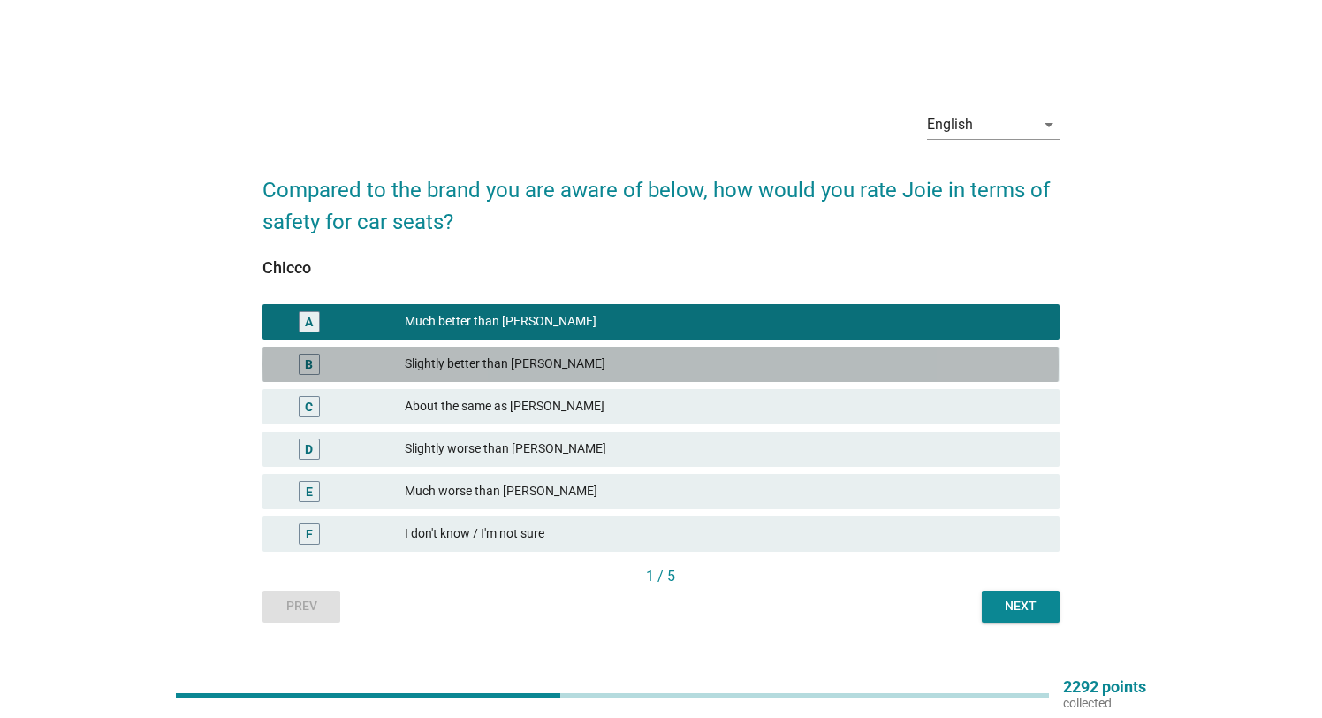
click at [431, 348] on div "B Slightly better than [PERSON_NAME]" at bounding box center [660, 363] width 796 height 35
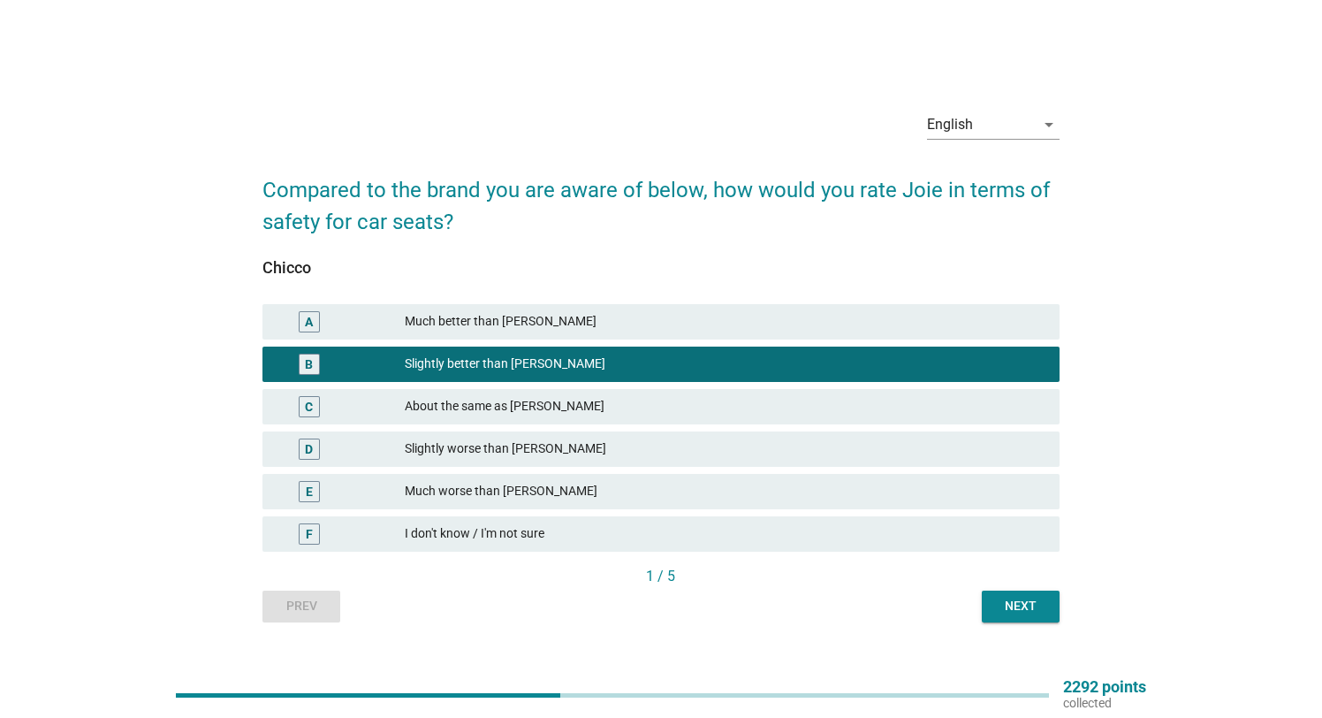
click at [547, 452] on div "Slightly worse than [PERSON_NAME]" at bounding box center [725, 448] width 640 height 21
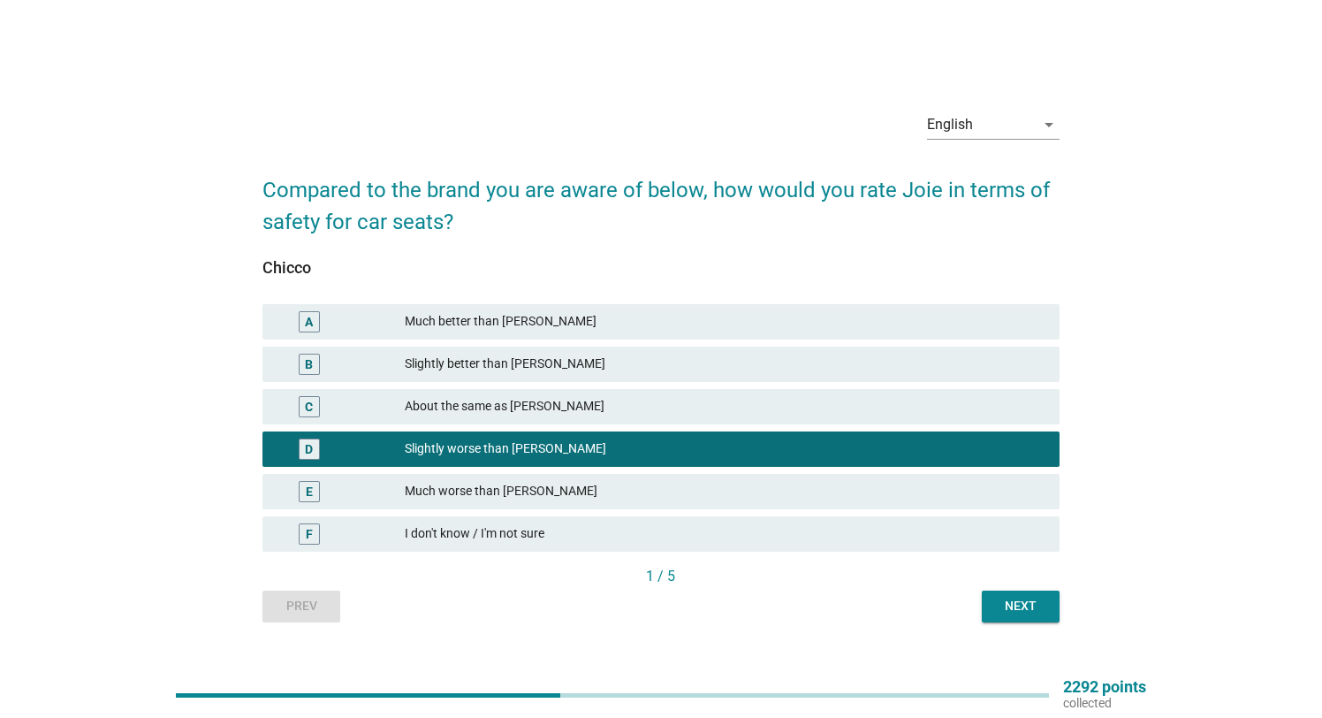
click at [546, 402] on div "About the same as [PERSON_NAME]" at bounding box center [725, 406] width 640 height 21
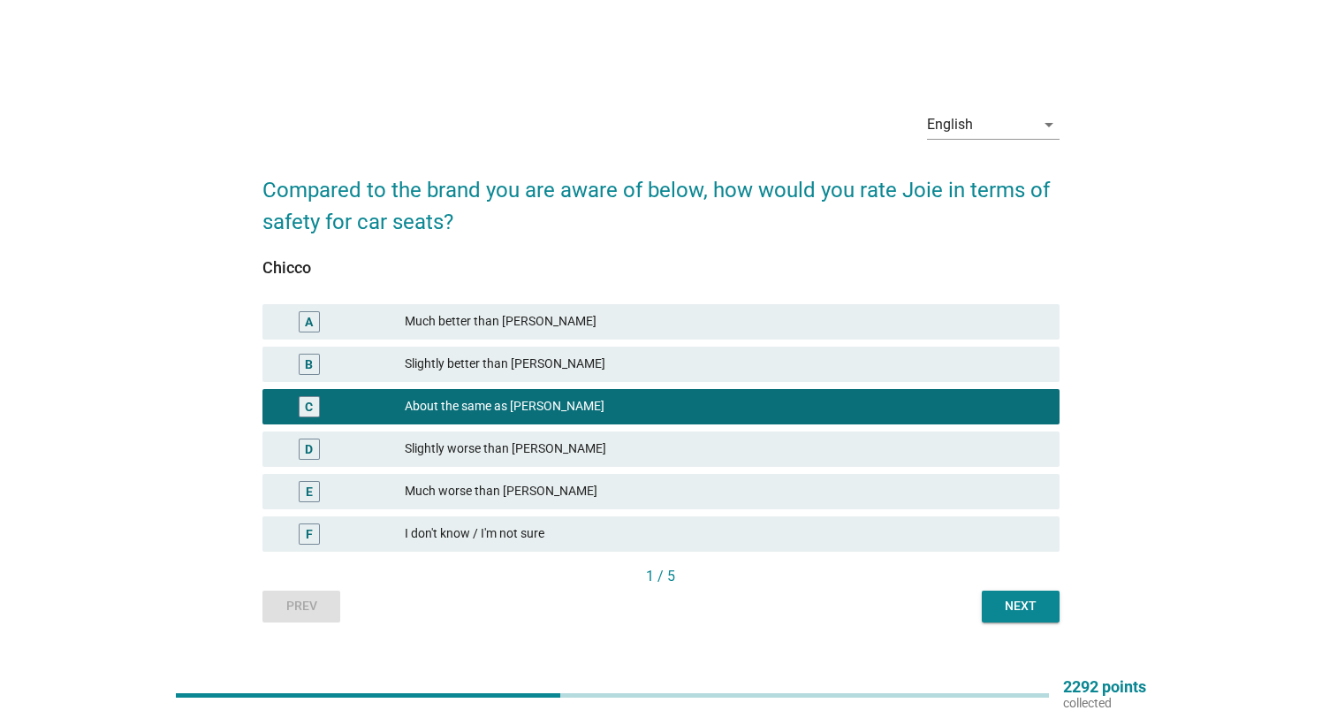
click at [1034, 606] on div "Next" at bounding box center [1020, 606] width 49 height 19
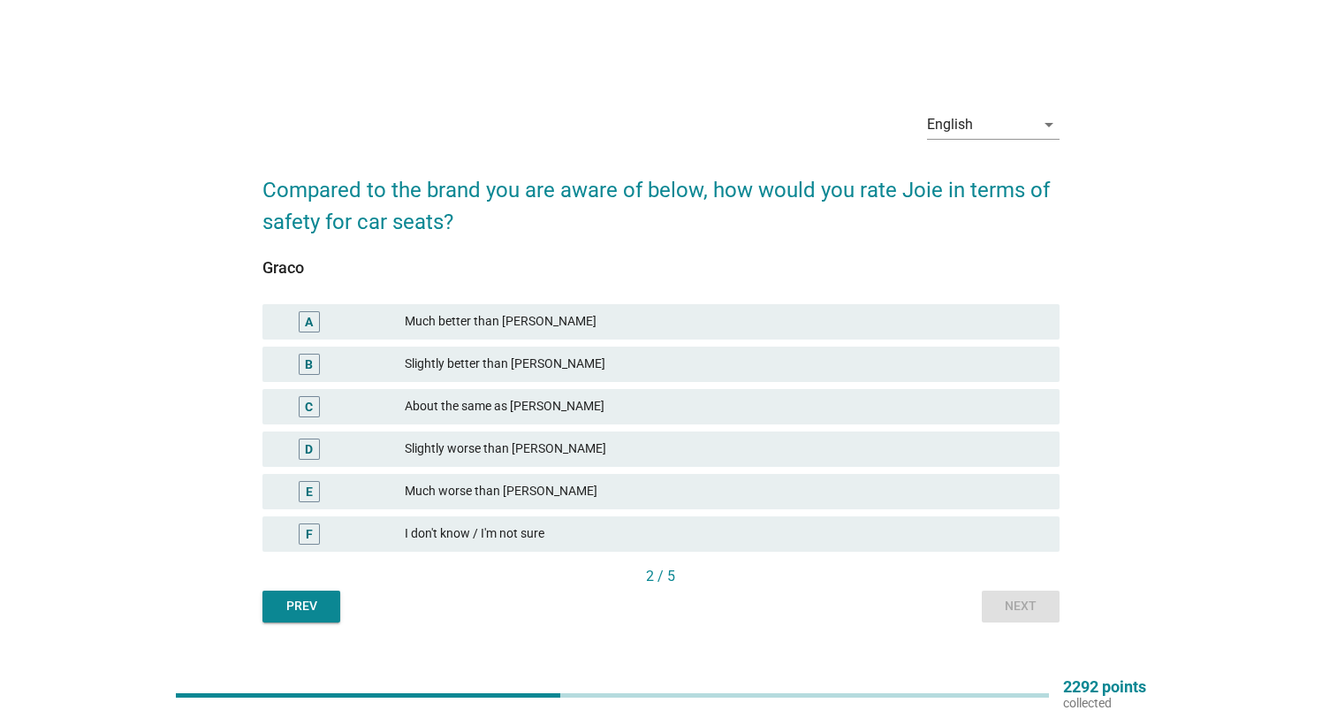
click at [519, 521] on div "F I don't know / I'm not sure" at bounding box center [660, 533] width 796 height 35
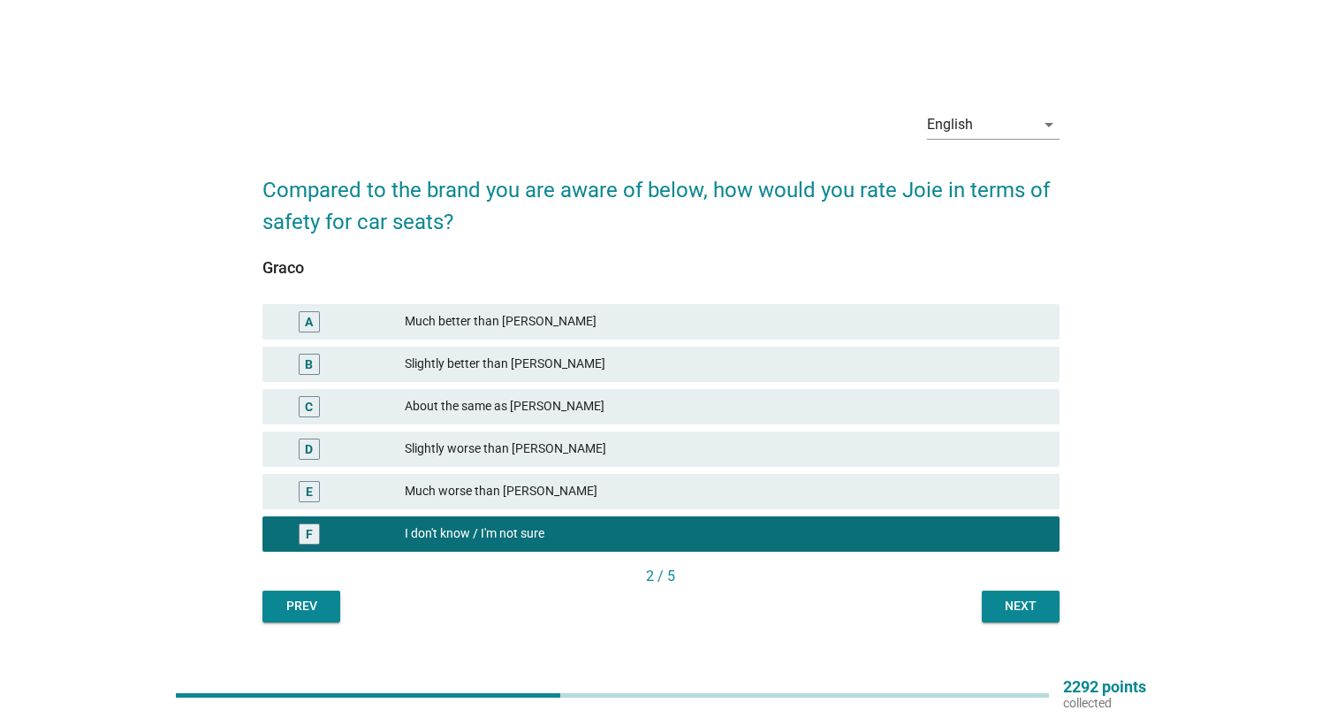
click at [1015, 605] on div "Next" at bounding box center [1020, 606] width 49 height 19
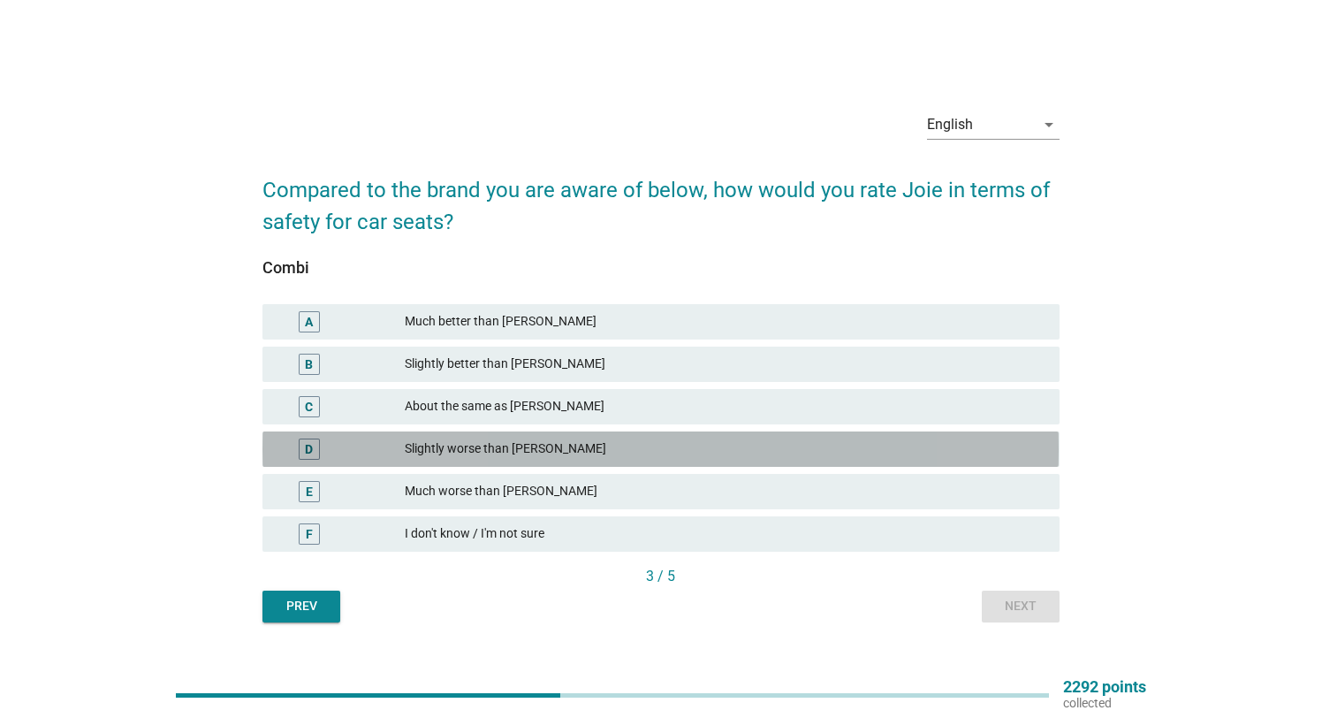
drag, startPoint x: 491, startPoint y: 446, endPoint x: 582, endPoint y: 511, distance: 111.6
click at [494, 445] on div "Slightly worse than [PERSON_NAME]" at bounding box center [725, 448] width 640 height 21
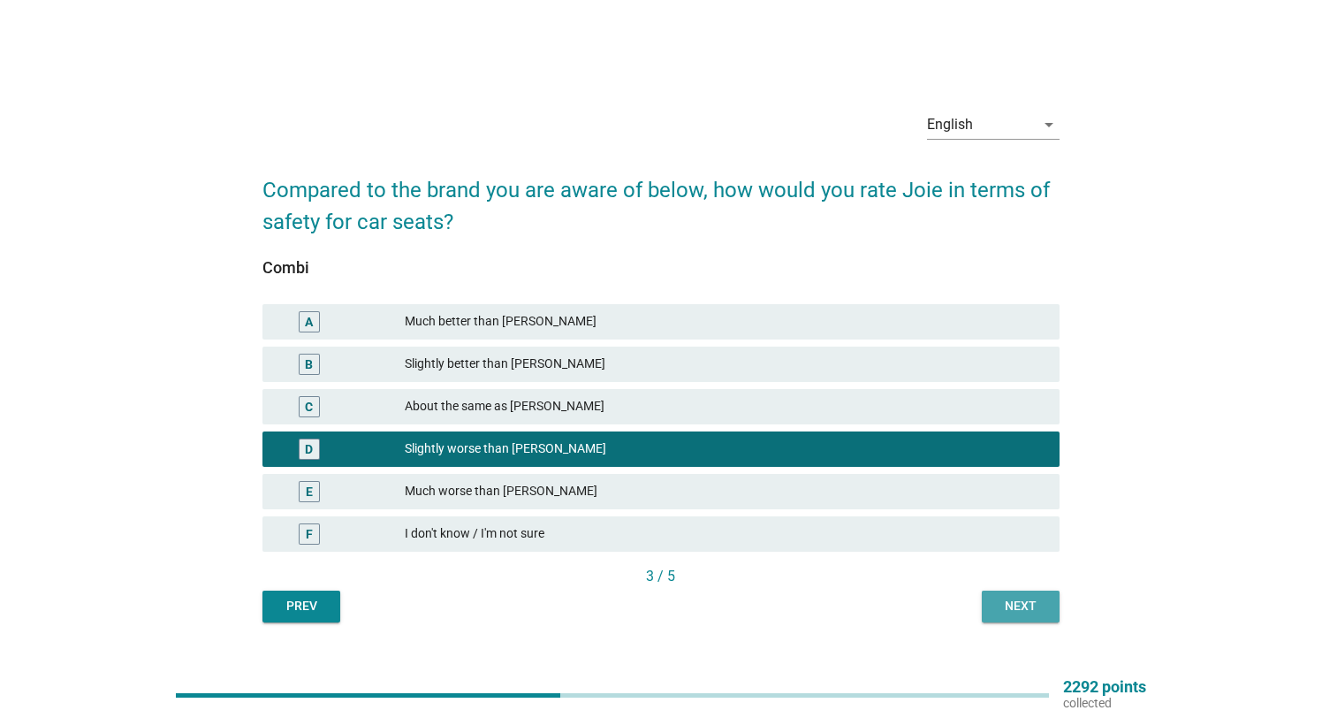
click at [1003, 604] on div "Next" at bounding box center [1020, 606] width 49 height 19
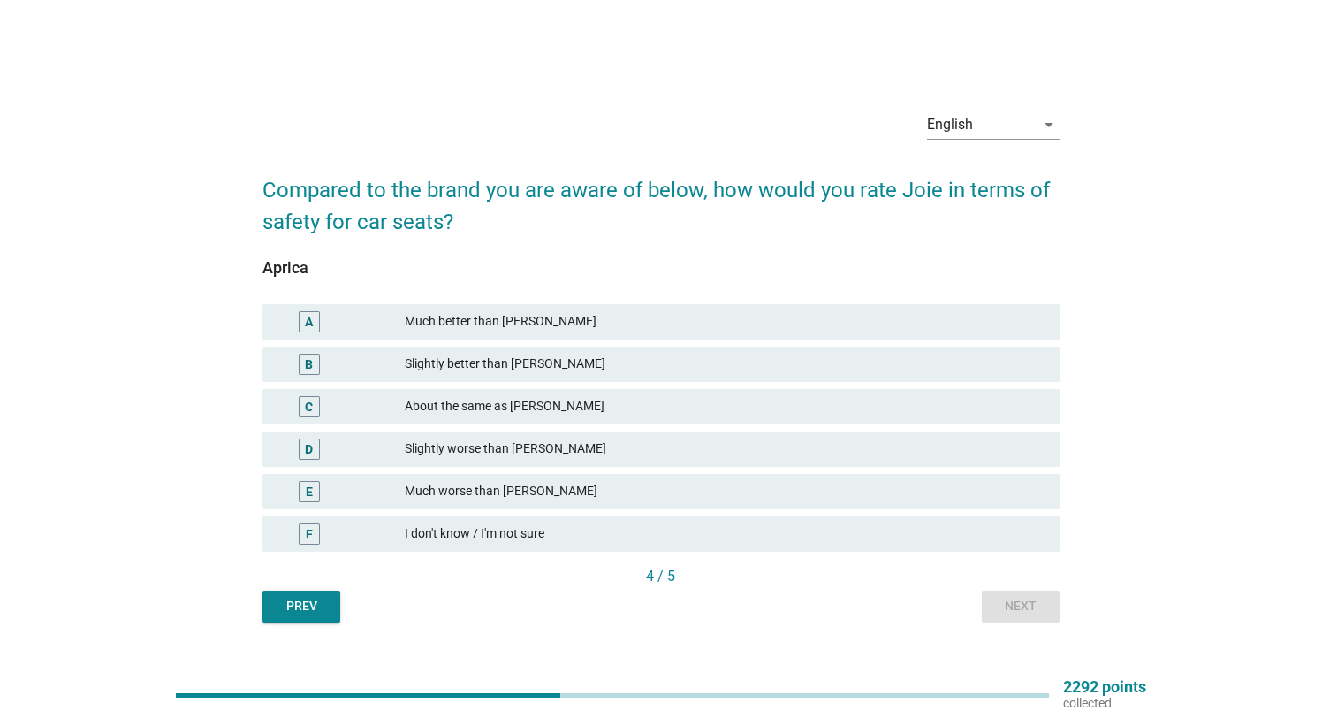
click at [461, 454] on div "Slightly worse than [PERSON_NAME]" at bounding box center [725, 448] width 640 height 21
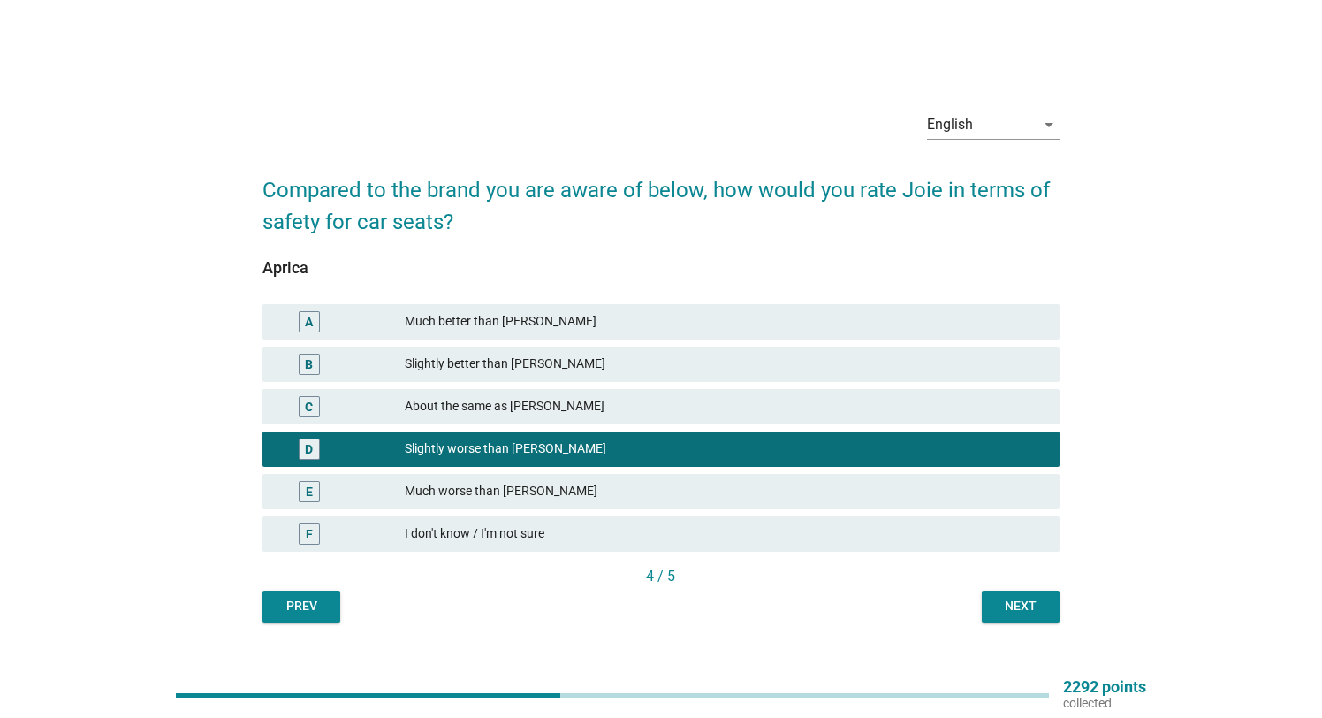
click at [1031, 611] on div "Next" at bounding box center [1020, 606] width 49 height 19
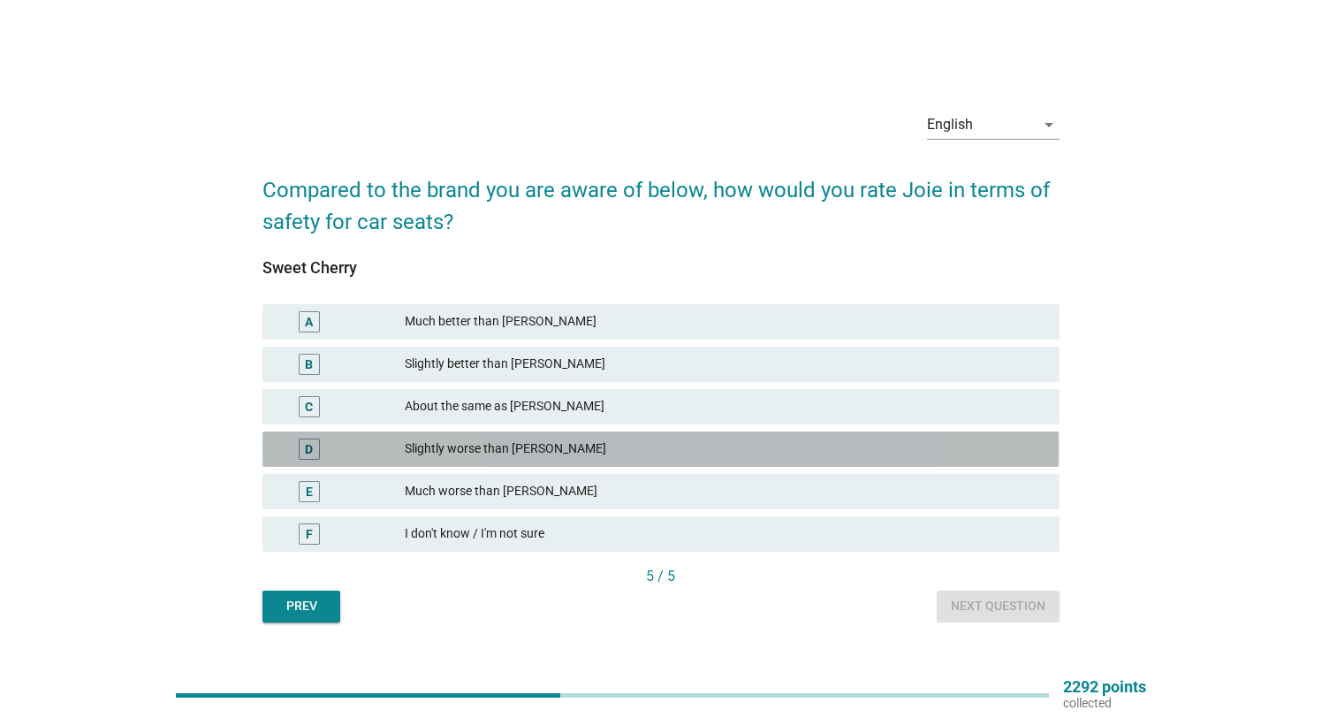
click at [441, 455] on div "Slightly worse than [PERSON_NAME]" at bounding box center [725, 448] width 640 height 21
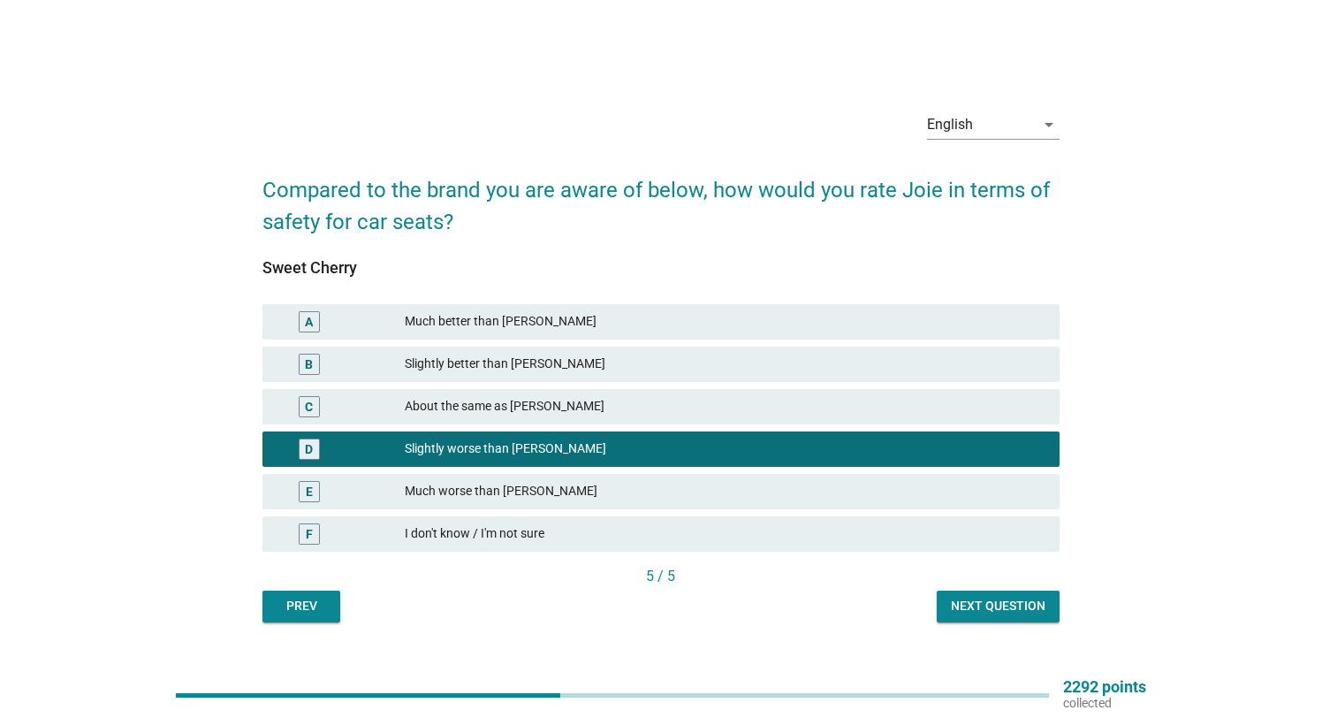
click at [1017, 612] on div "Next question" at bounding box center [998, 606] width 95 height 19
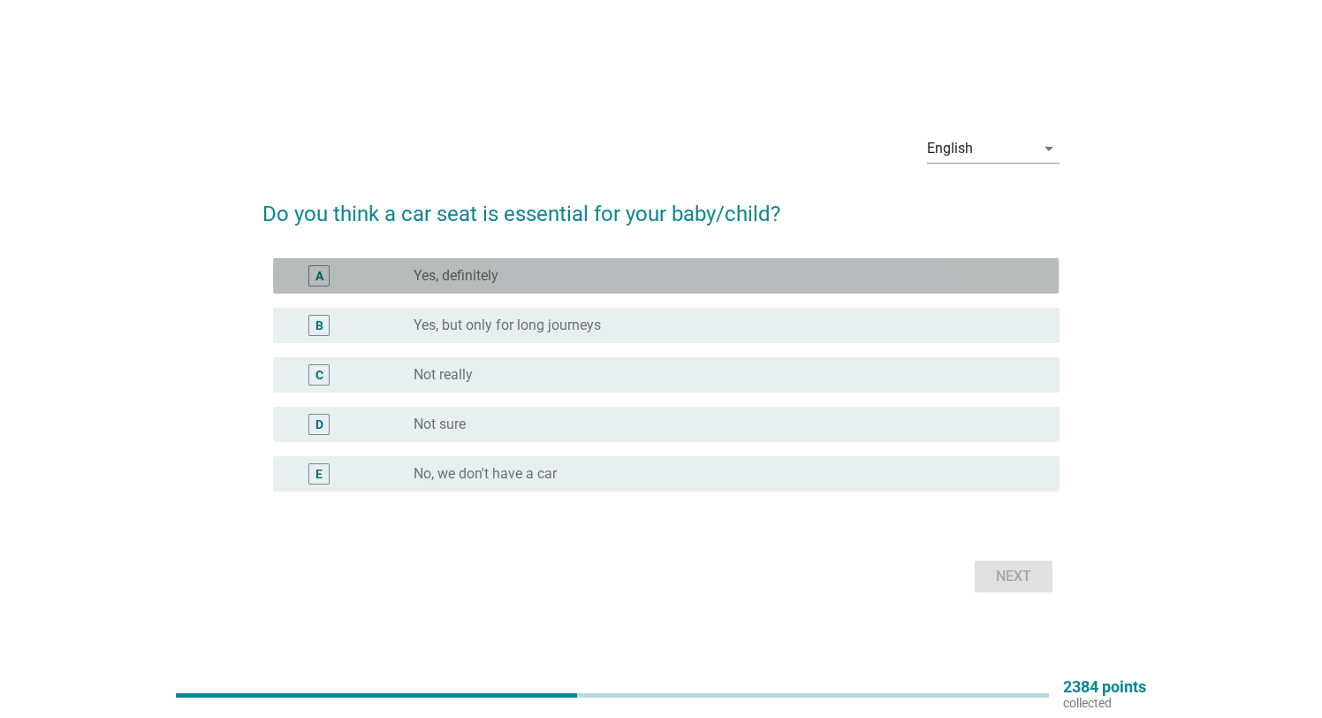
click at [551, 281] on div "radio_button_unchecked Yes, definitely" at bounding box center [722, 276] width 617 height 18
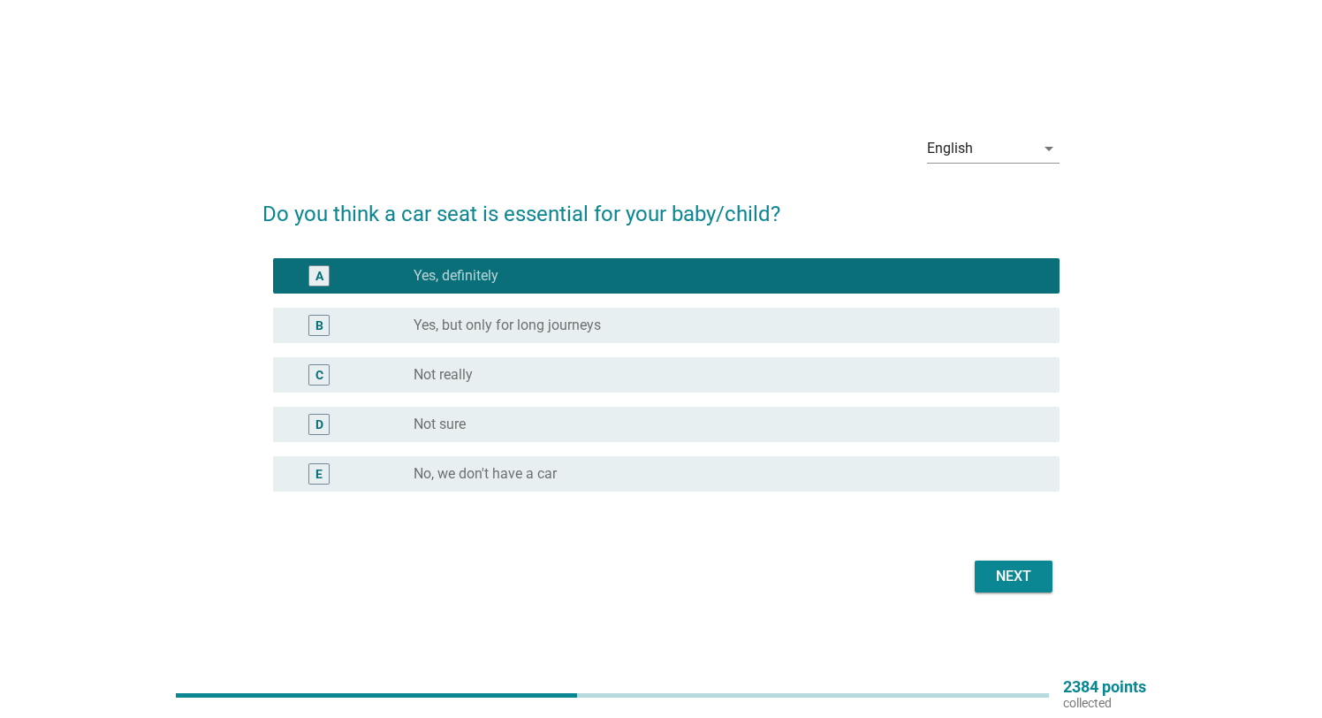
click at [430, 326] on label "Yes, but only for long journeys" at bounding box center [507, 325] width 187 height 18
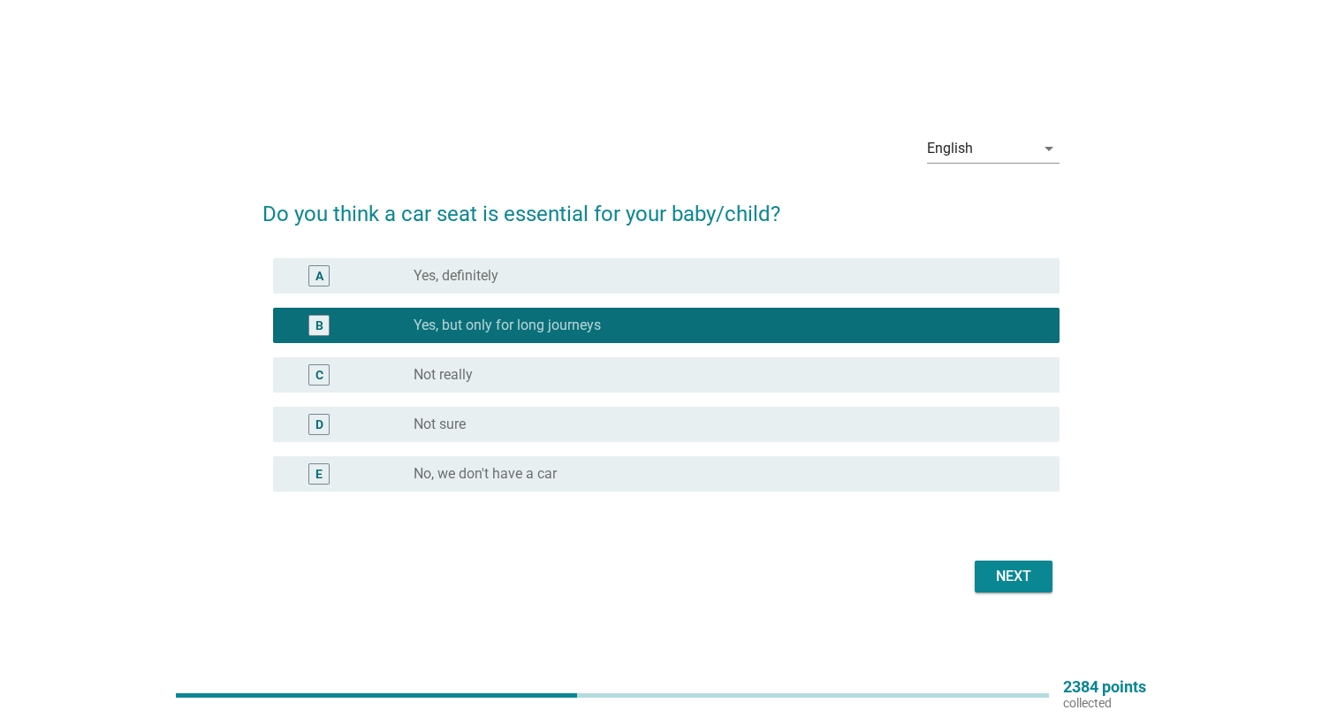
click at [477, 278] on label "Yes, definitely" at bounding box center [456, 276] width 85 height 18
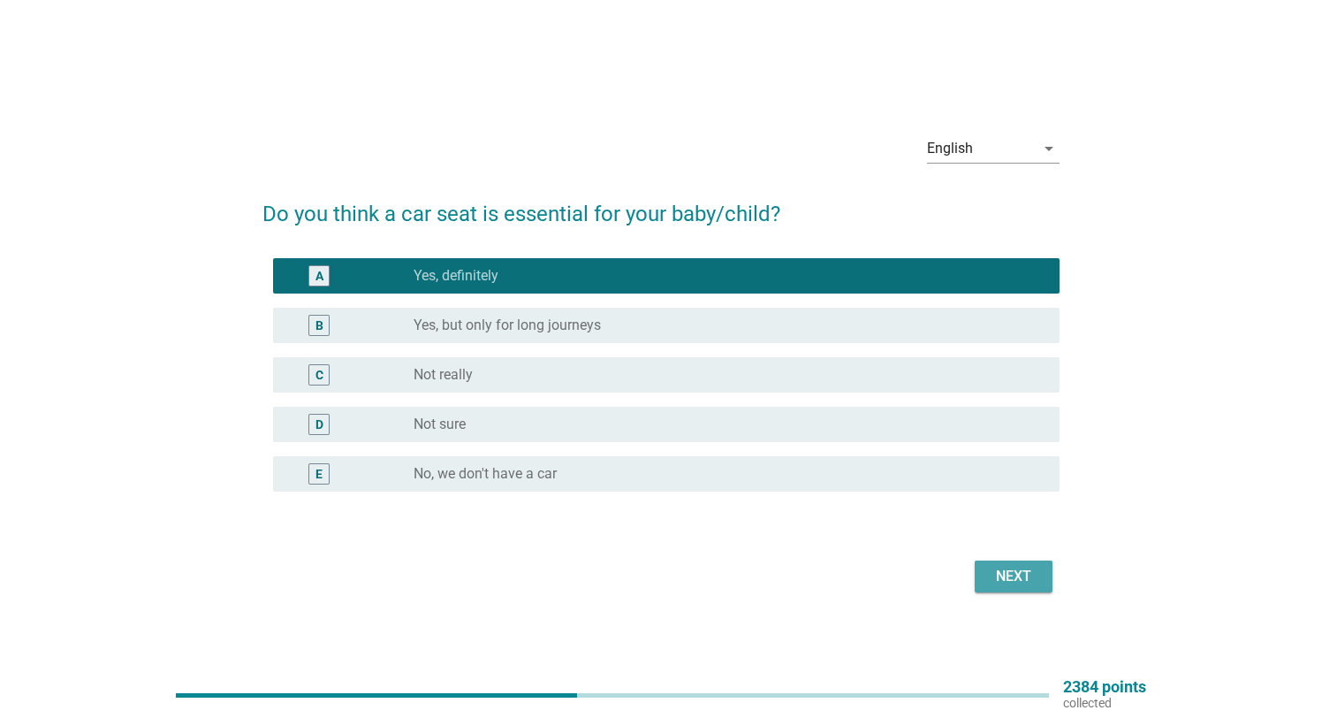
click at [1008, 567] on div "Next" at bounding box center [1013, 576] width 49 height 21
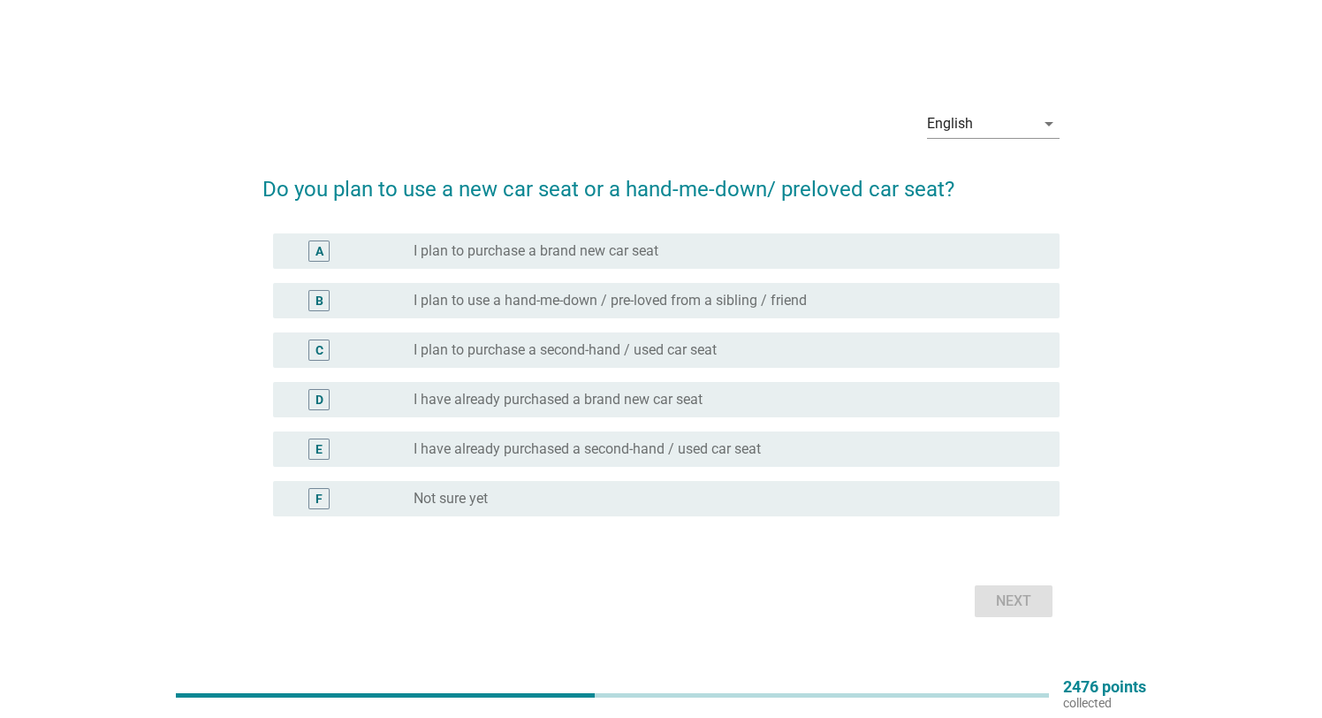
click at [712, 403] on div "radio_button_unchecked I have already purchased a brand new car seat" at bounding box center [722, 400] width 617 height 18
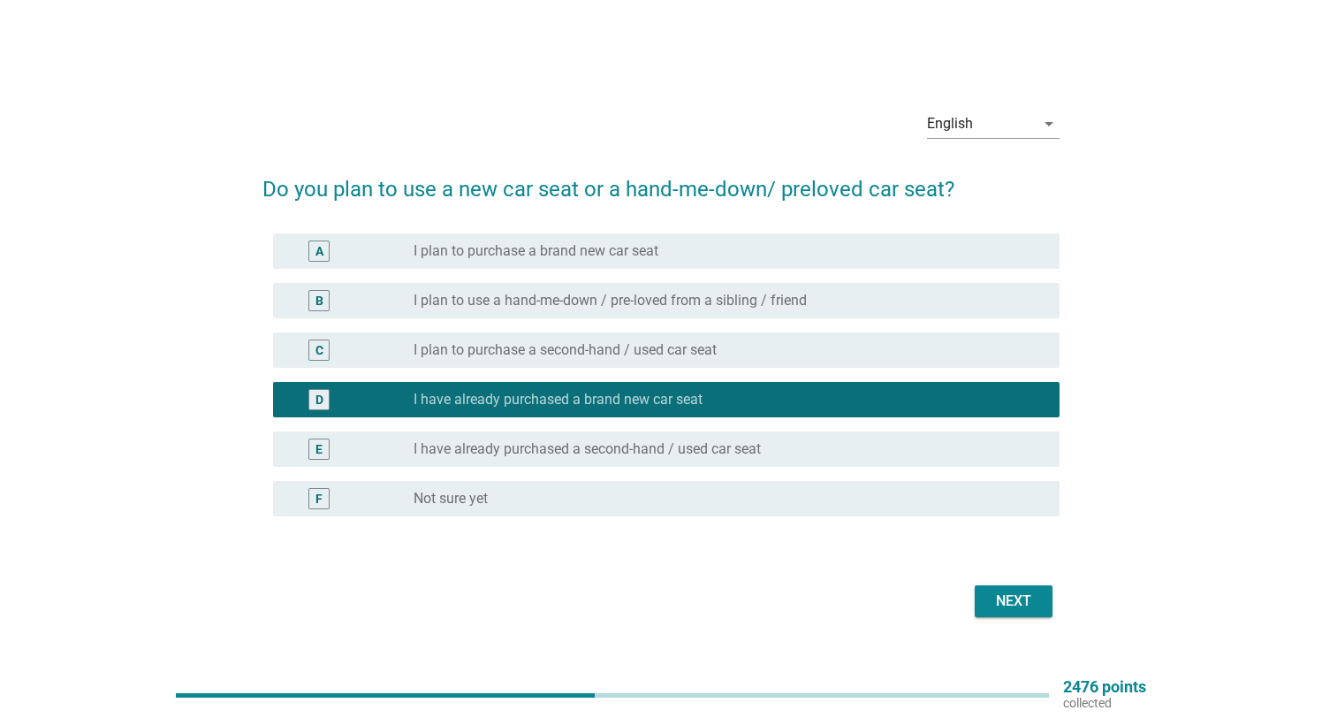
click at [1013, 605] on div "Next" at bounding box center [1013, 600] width 49 height 21
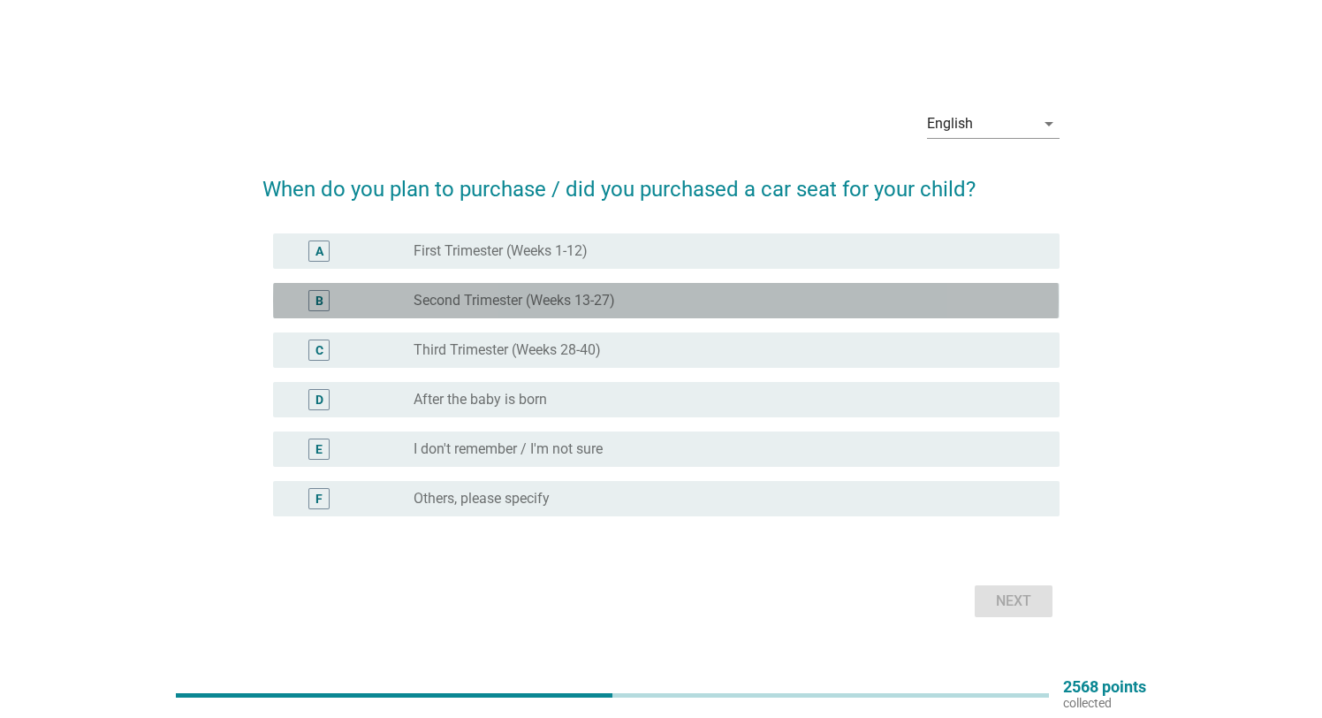
click at [635, 295] on div "radio_button_unchecked Second Trimester (Weeks 13-27)" at bounding box center [722, 301] width 617 height 18
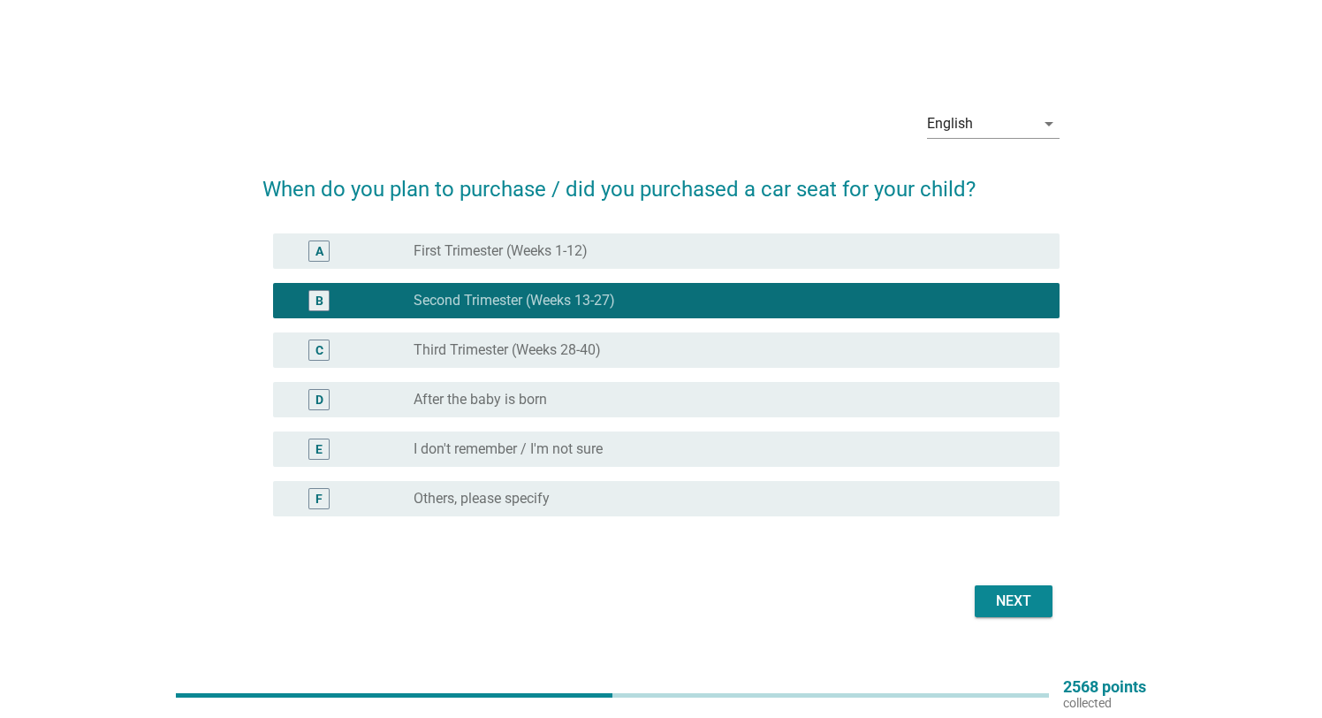
click at [635, 341] on div "radio_button_unchecked Third Trimester (Weeks 28-40)" at bounding box center [722, 350] width 617 height 18
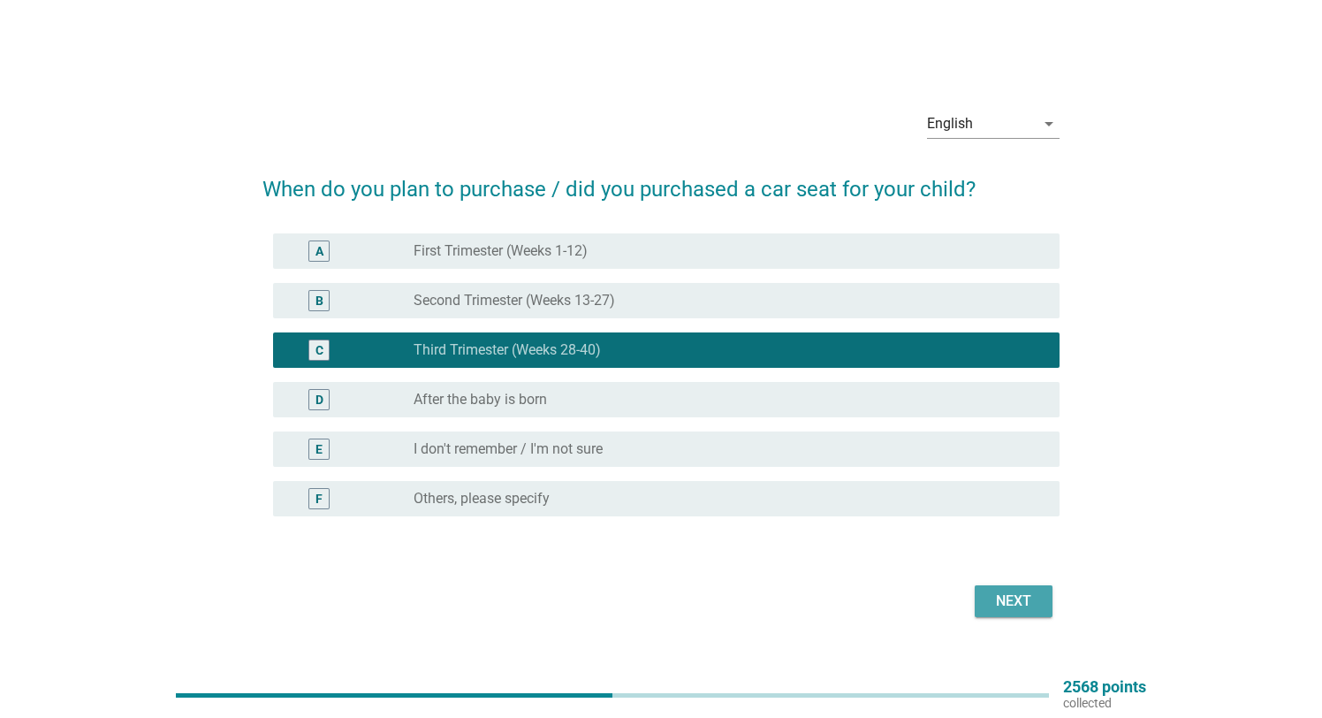
click at [1024, 596] on div "Next" at bounding box center [1013, 600] width 49 height 21
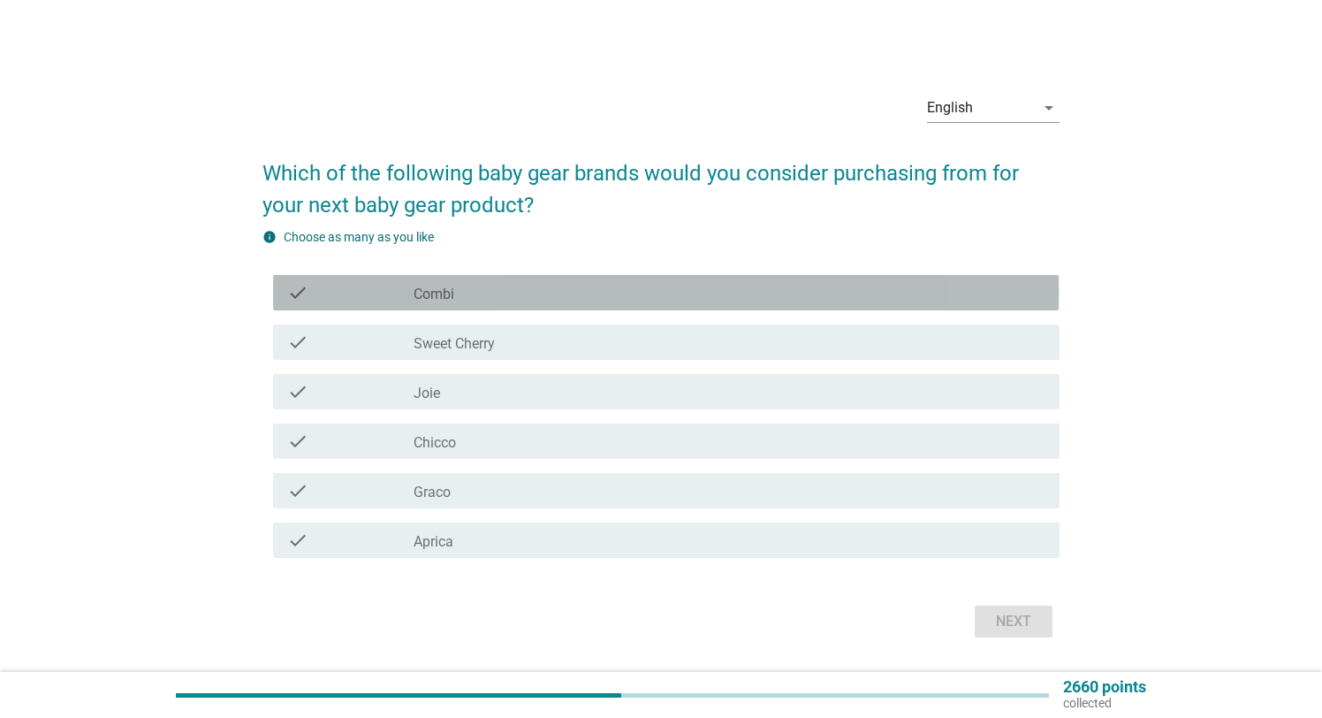
click at [494, 295] on div "check_box_outline_blank Combi" at bounding box center [729, 292] width 631 height 21
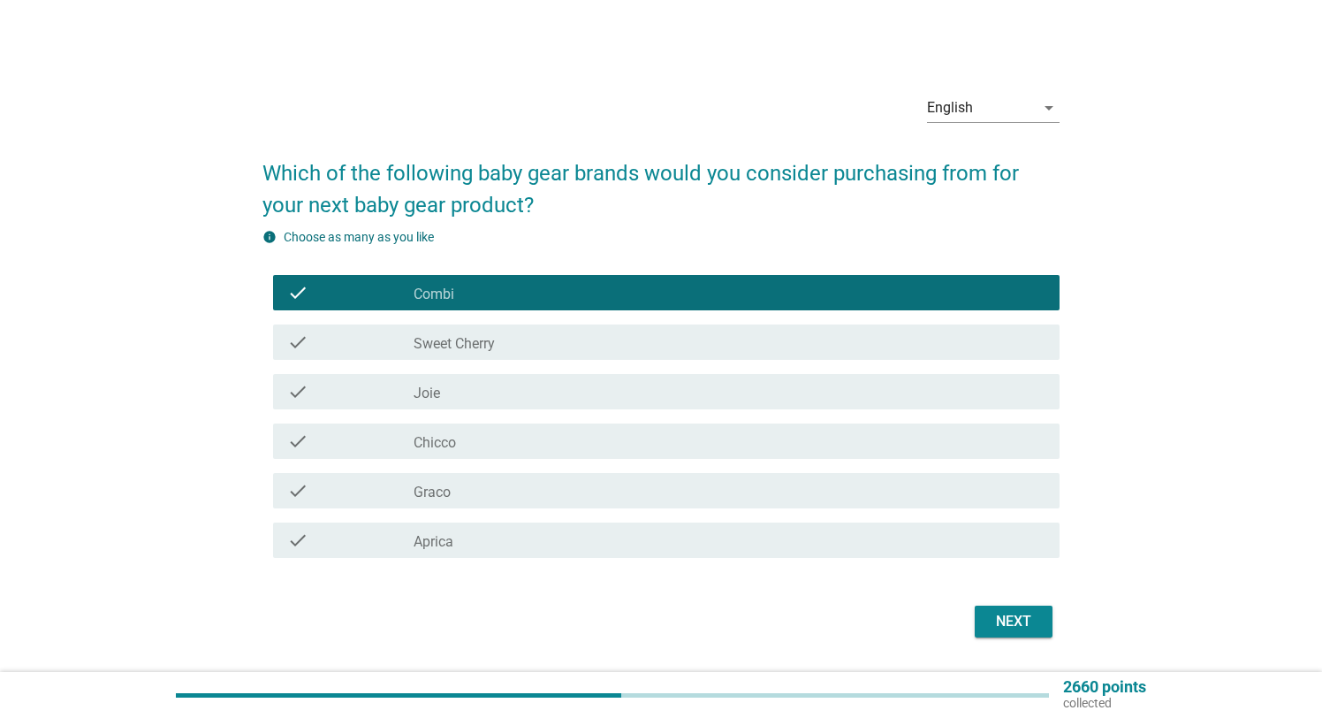
click at [513, 349] on div "check_box_outline_blank Sweet Cherry" at bounding box center [729, 341] width 631 height 21
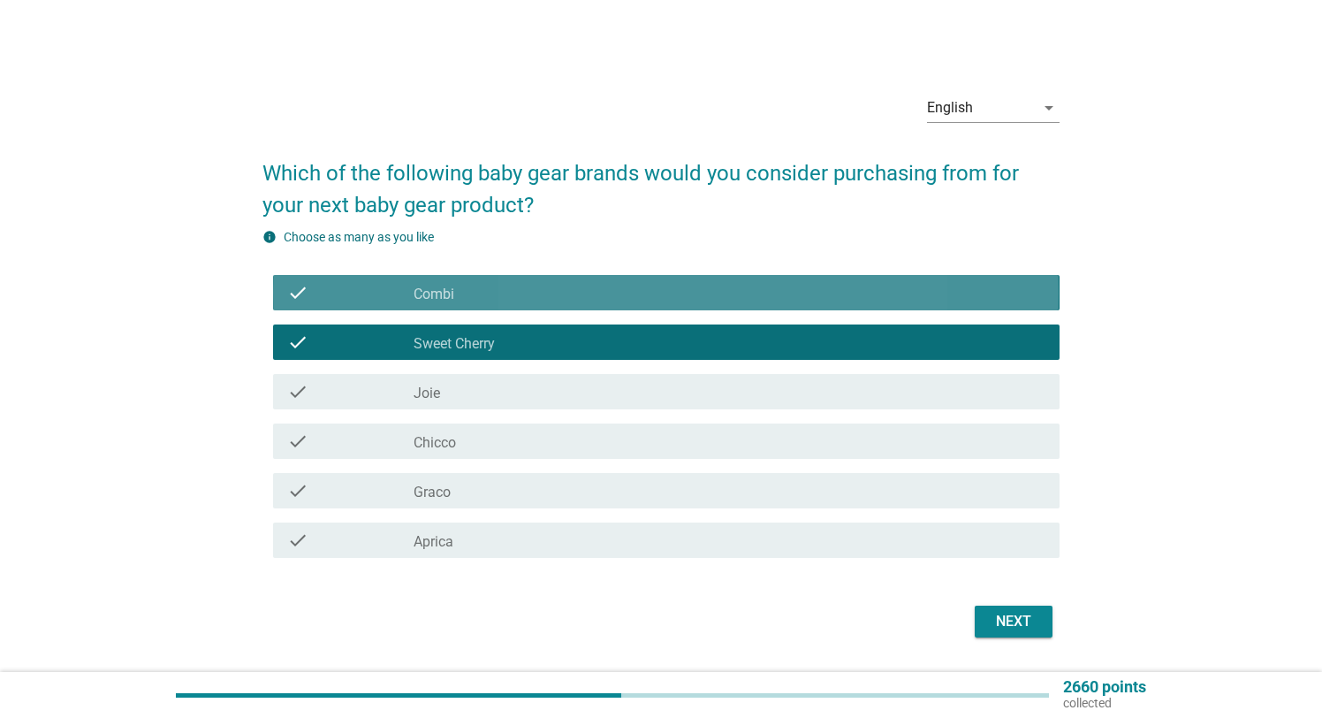
click at [508, 304] on div "check check_box_outline_blank Combi" at bounding box center [666, 292] width 786 height 35
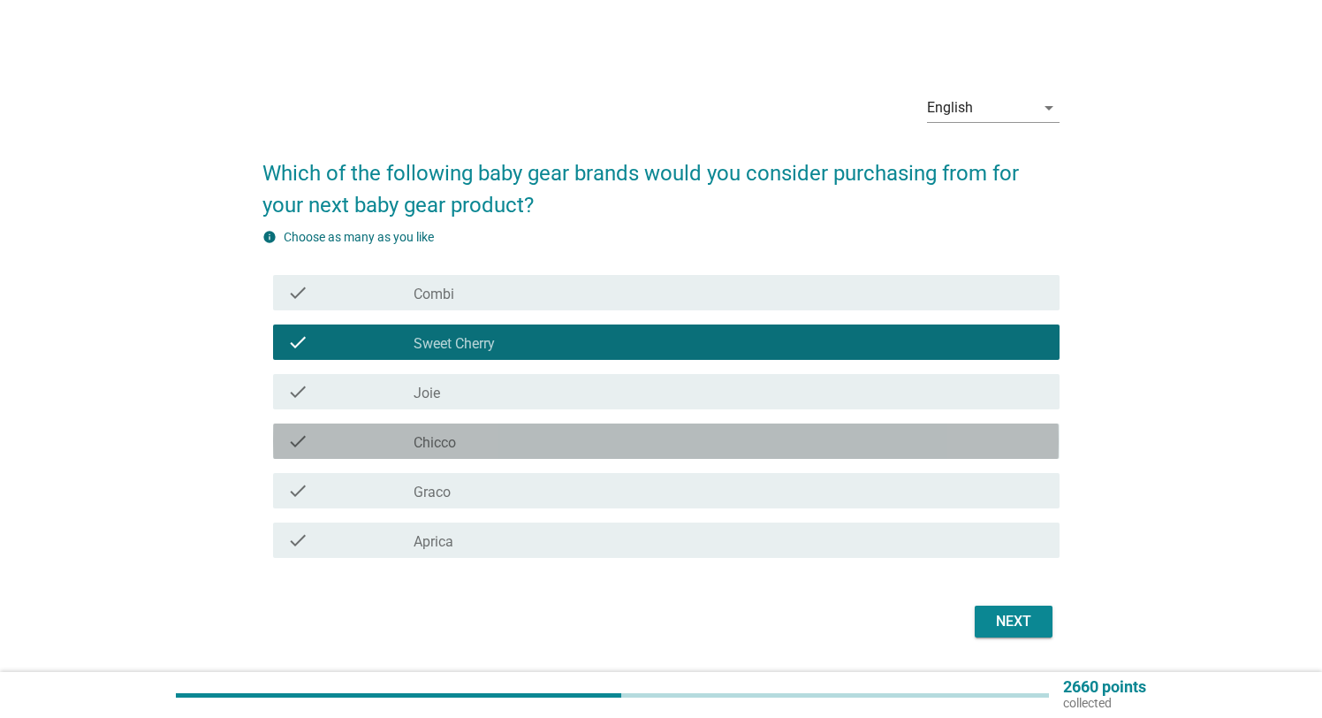
drag, startPoint x: 472, startPoint y: 451, endPoint x: 673, endPoint y: 557, distance: 226.9
click at [472, 450] on div "check_box_outline_blank Chicco" at bounding box center [729, 440] width 631 height 21
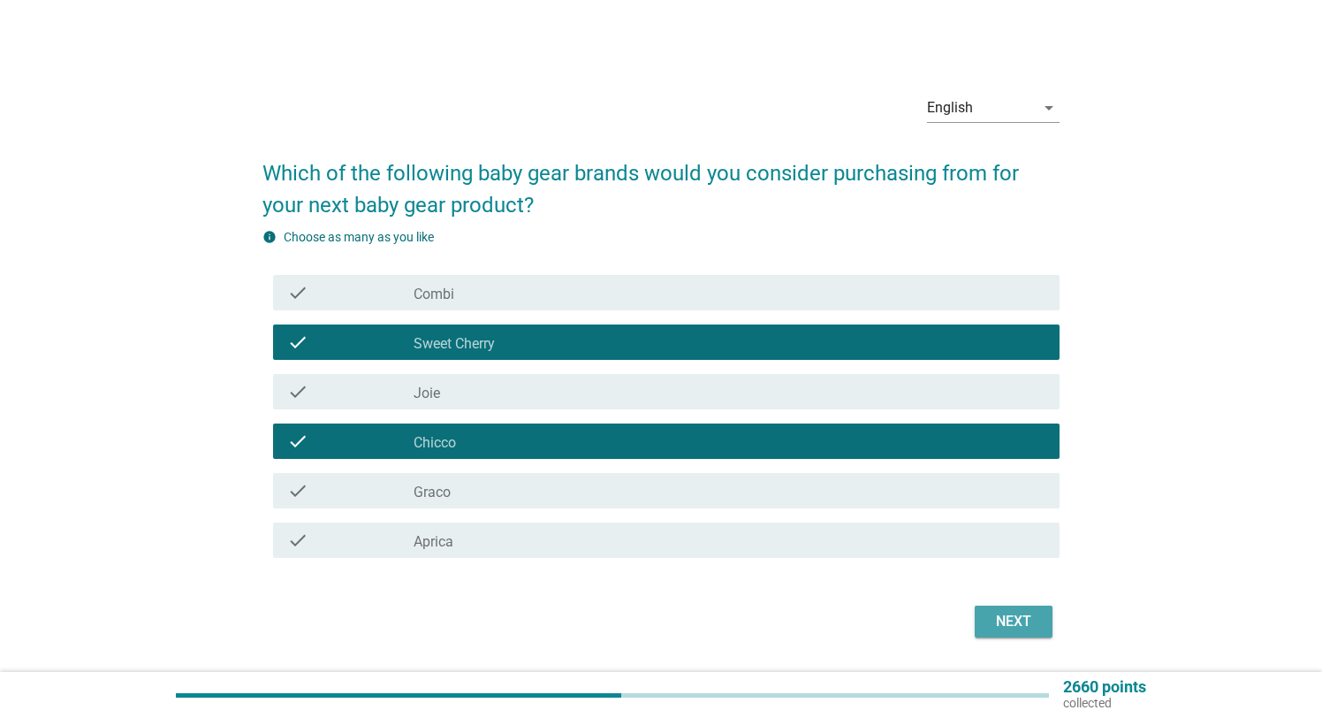
click at [1035, 619] on div "Next" at bounding box center [1013, 621] width 49 height 21
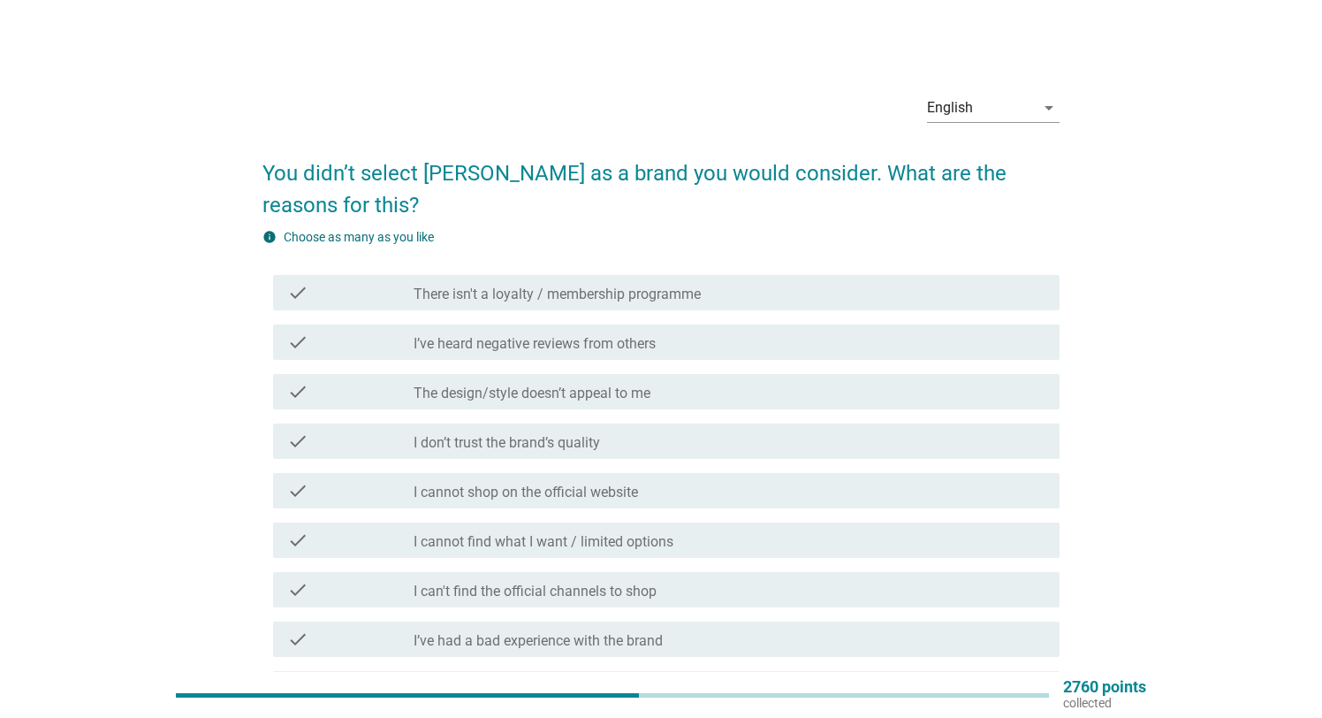
click at [559, 582] on label "I can't find the official channels to shop" at bounding box center [535, 591] width 243 height 18
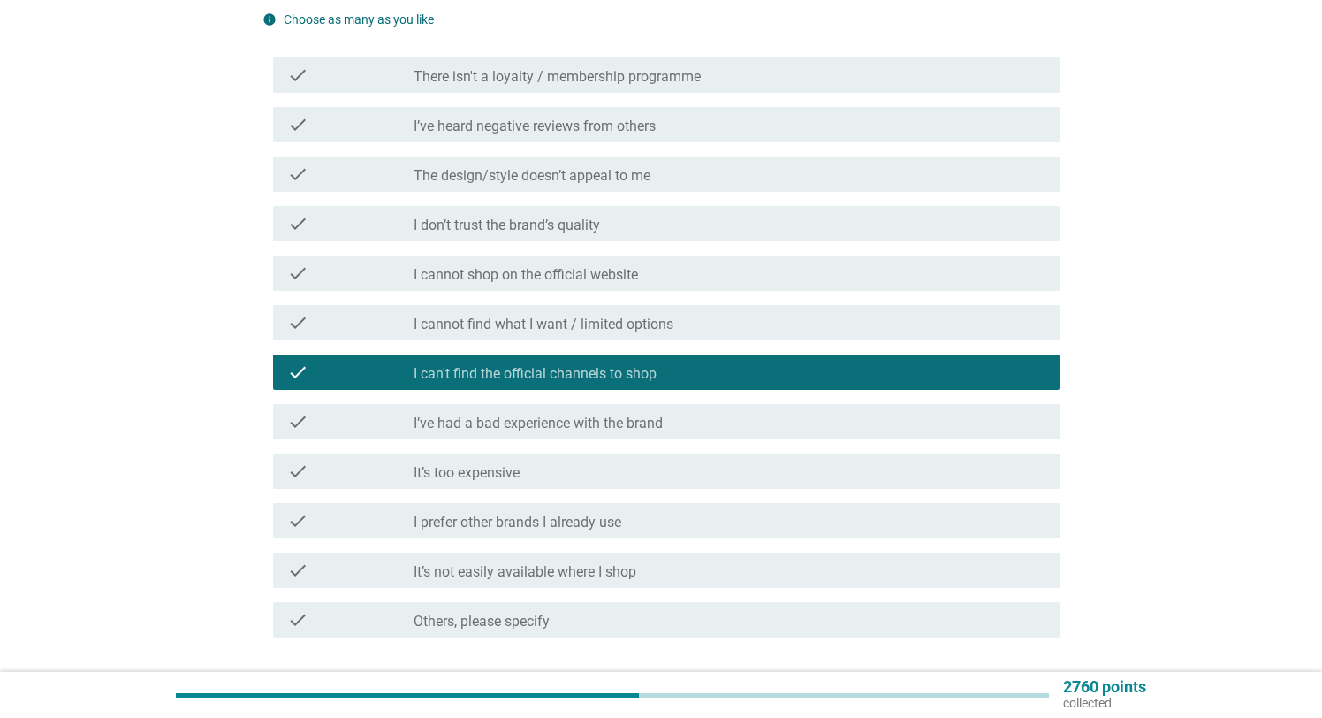
scroll to position [219, 0]
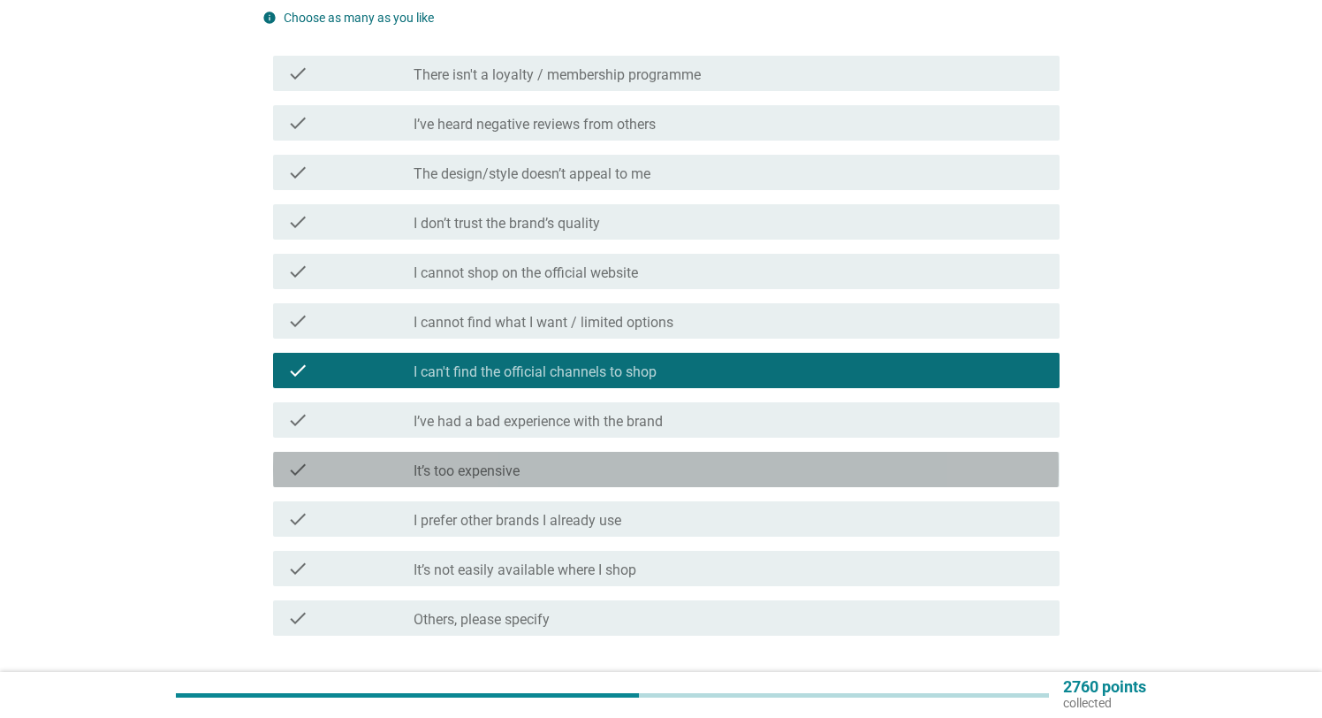
click at [544, 459] on div "check_box_outline_blank It’s too expensive" at bounding box center [729, 469] width 631 height 21
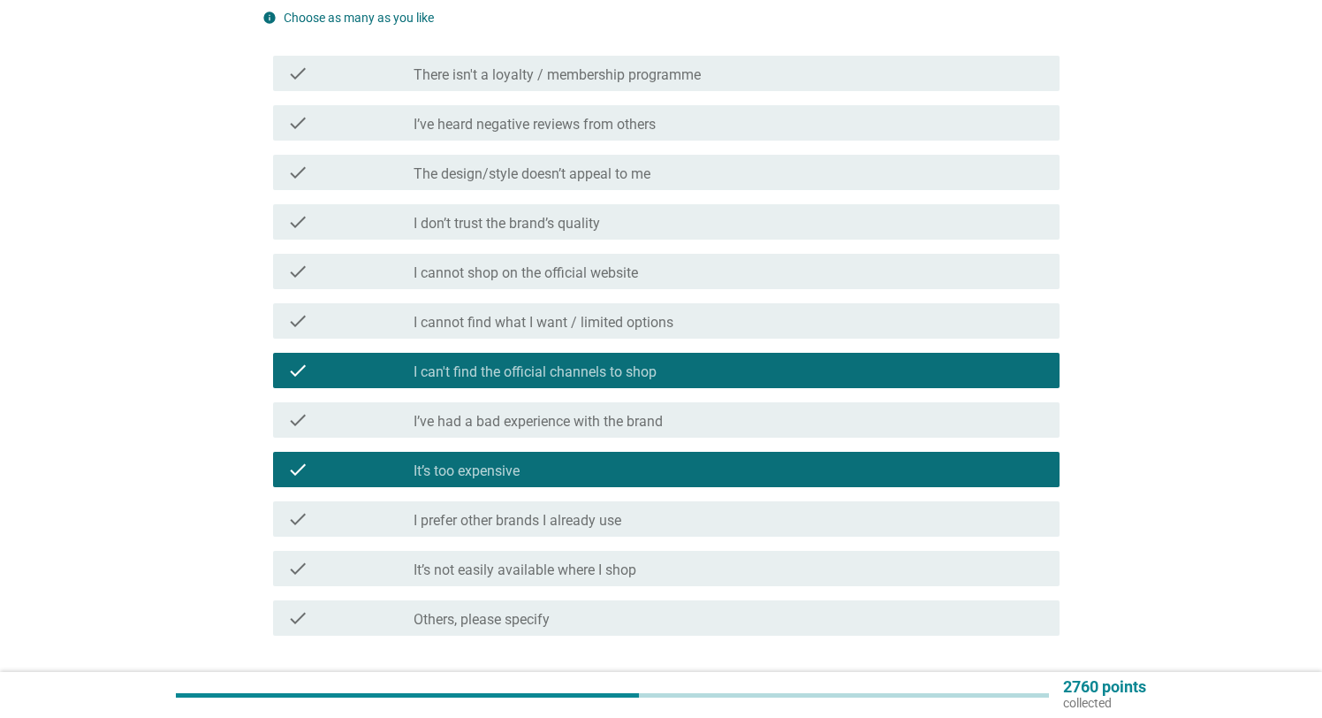
click at [521, 363] on label "I can't find the official channels to shop" at bounding box center [535, 372] width 243 height 18
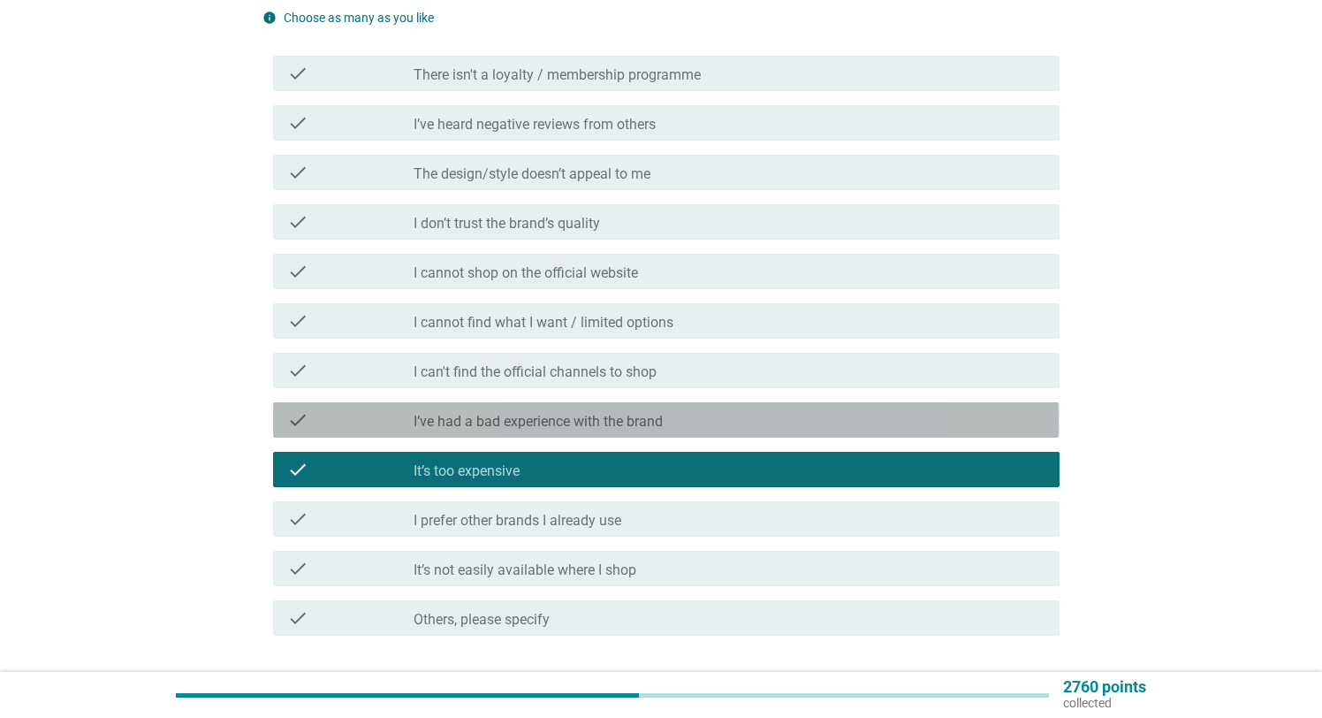
click at [532, 413] on label "I’ve had a bad experience with the brand" at bounding box center [538, 422] width 249 height 18
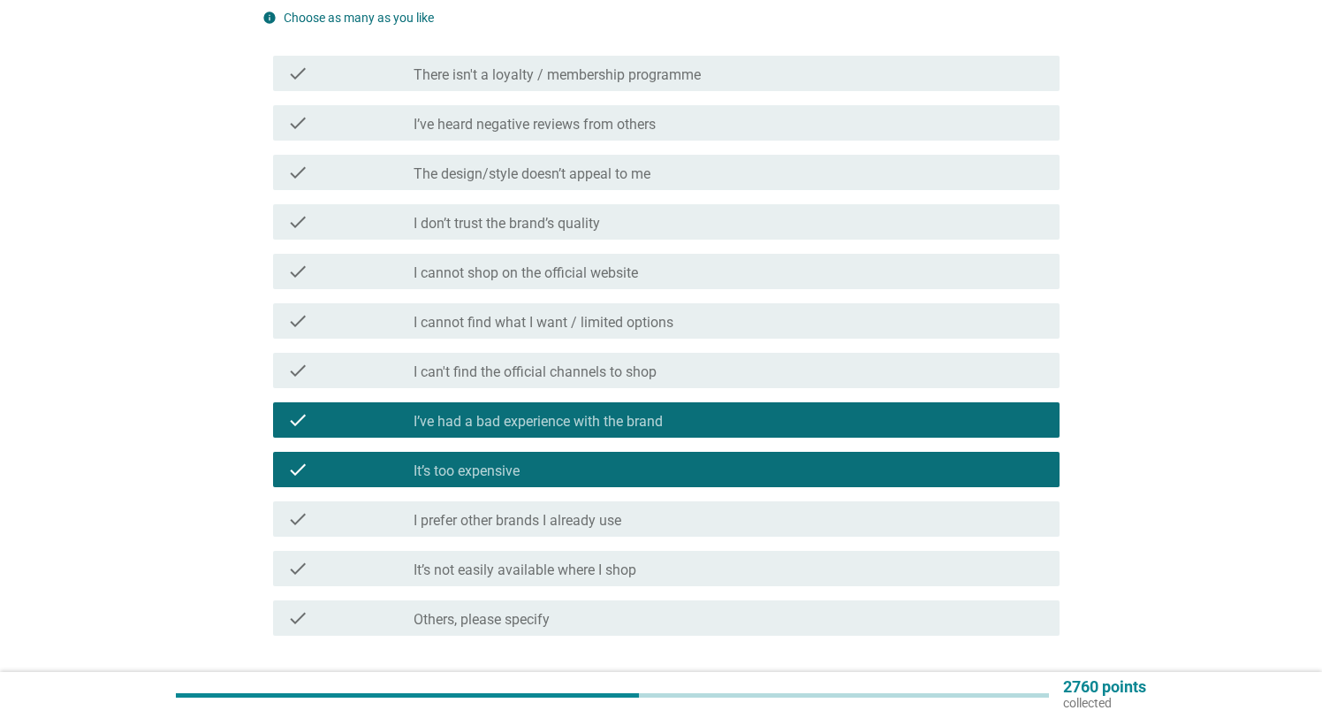
click at [1015, 688] on div "Next" at bounding box center [1013, 698] width 49 height 21
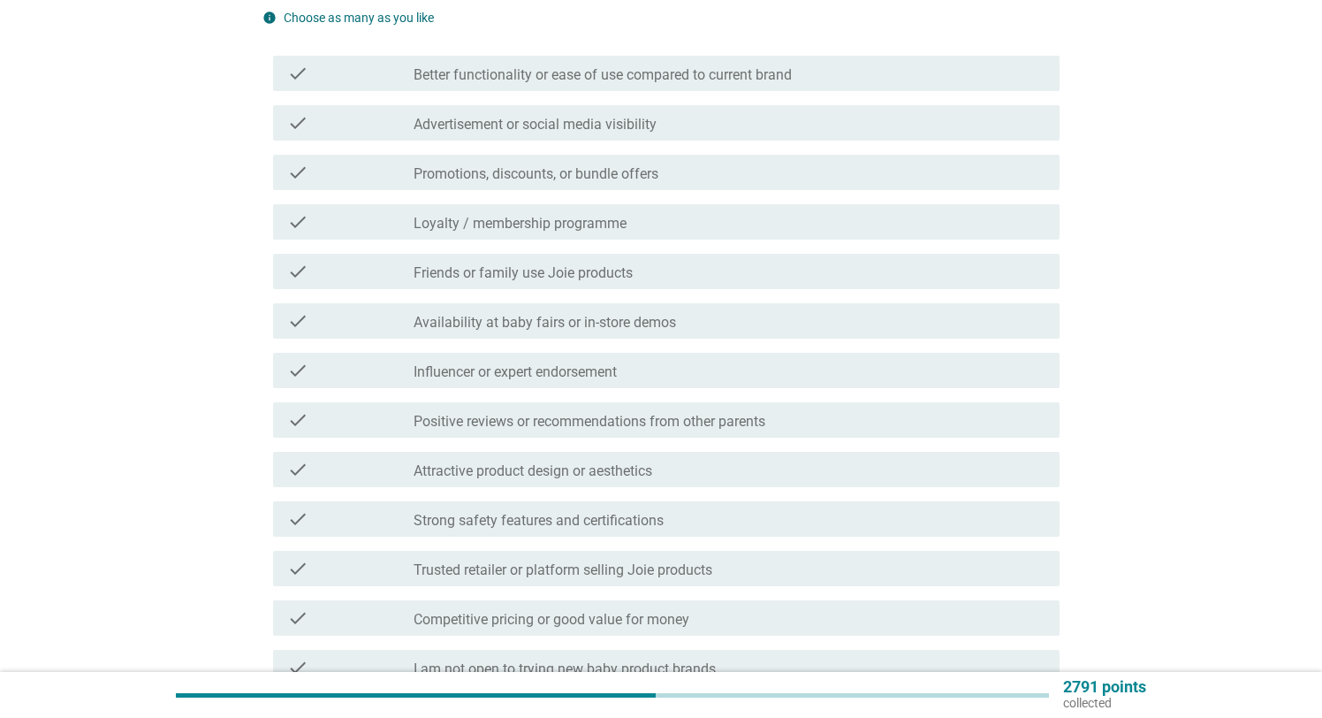
scroll to position [0, 0]
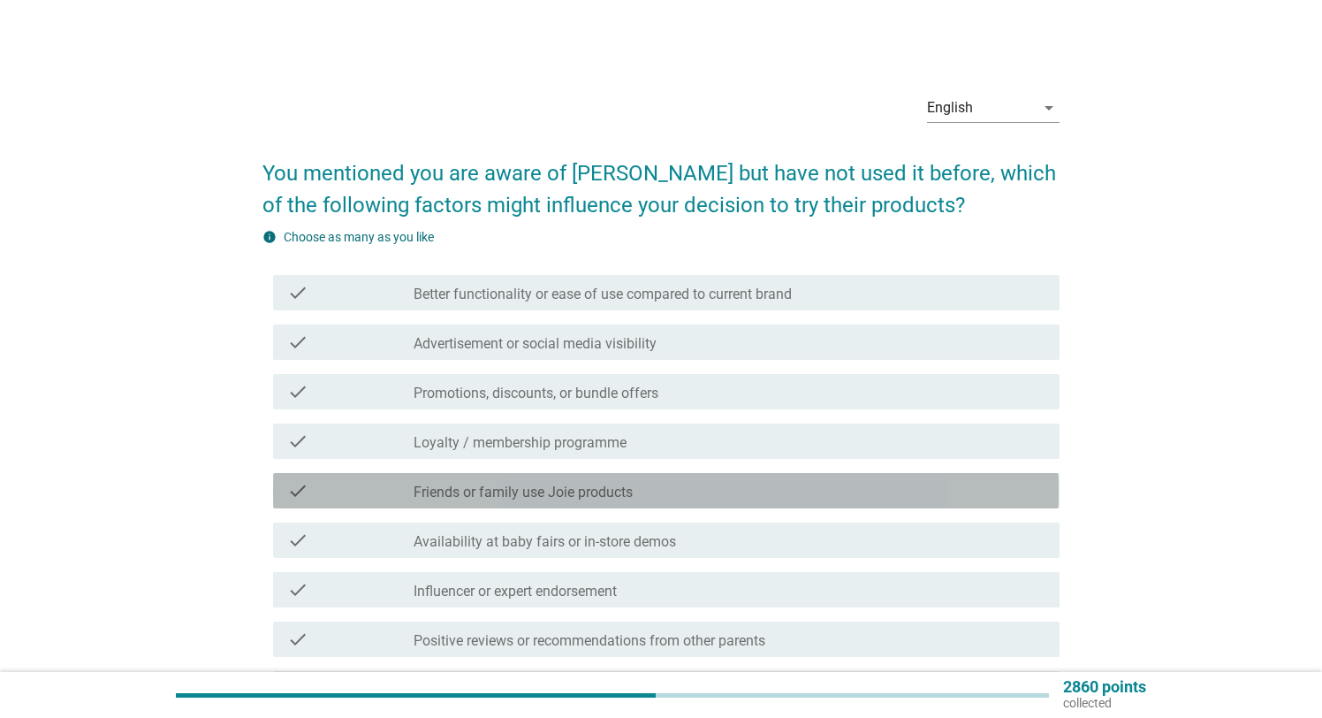
click at [685, 495] on div "check_box_outline_blank Friends or family use Joie products" at bounding box center [729, 490] width 631 height 21
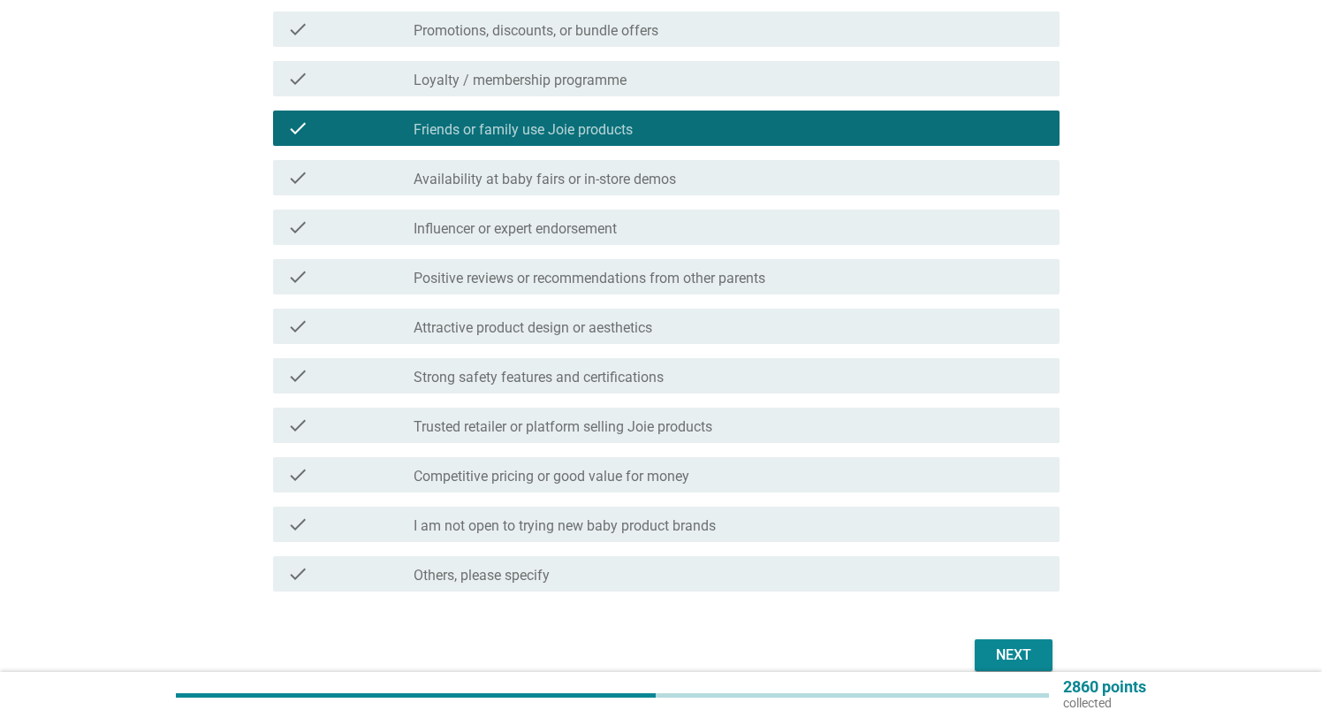
scroll to position [446, 0]
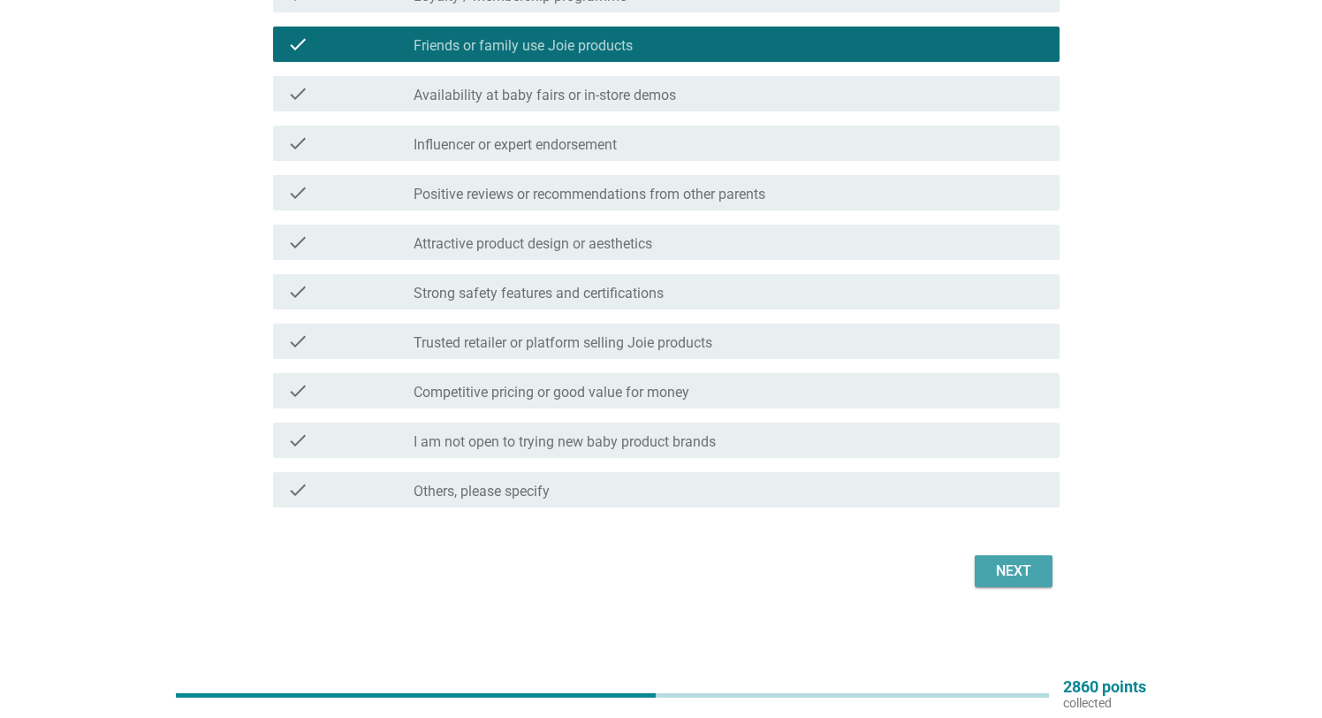
click at [1014, 572] on div "Next" at bounding box center [1013, 570] width 49 height 21
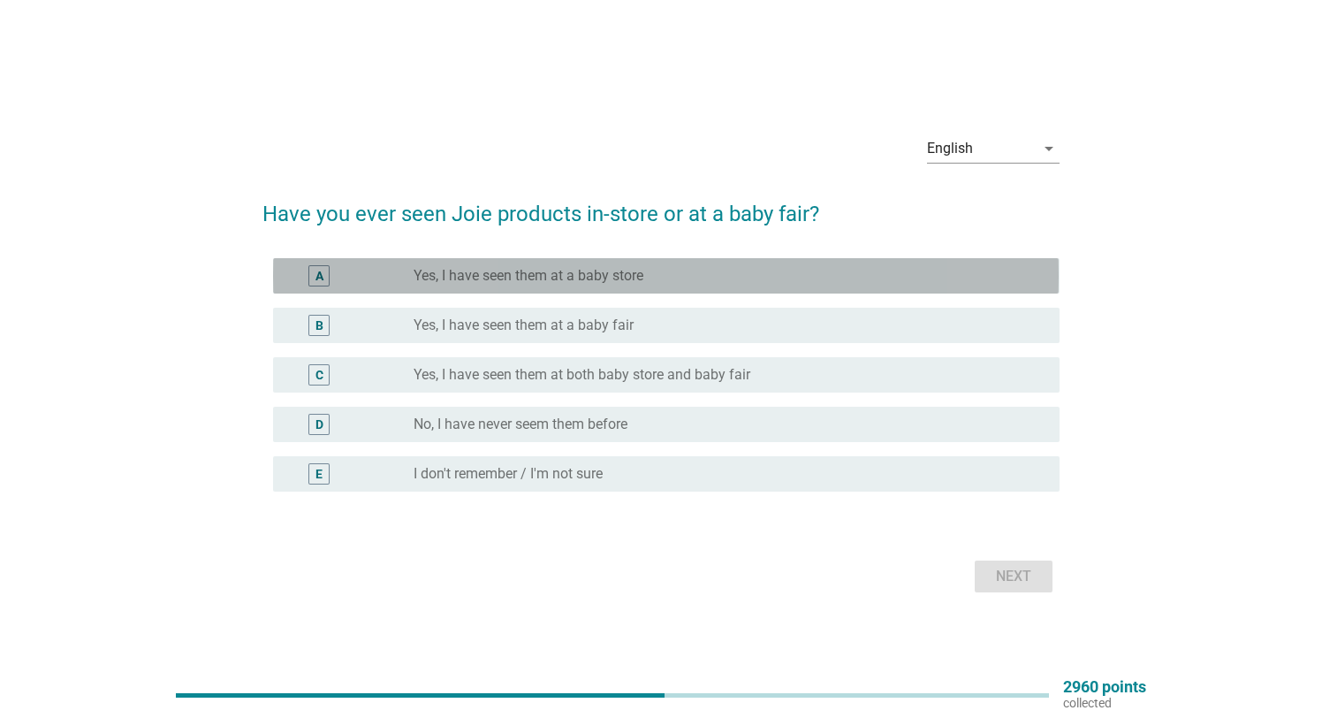
click at [684, 286] on div "A radio_button_unchecked Yes, I have seen them at a baby store" at bounding box center [666, 275] width 786 height 35
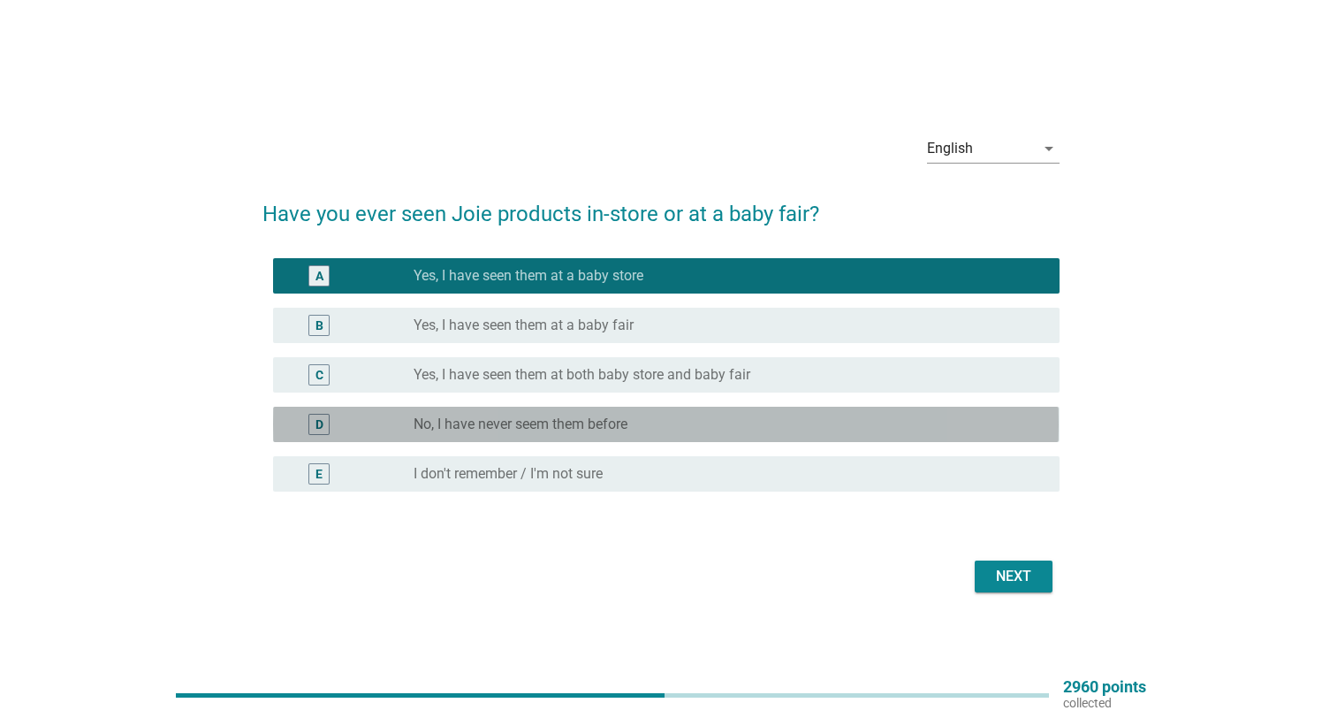
drag, startPoint x: 697, startPoint y: 423, endPoint x: 745, endPoint y: 444, distance: 51.9
click at [700, 422] on div "radio_button_unchecked No, I have never seem them before" at bounding box center [722, 424] width 617 height 18
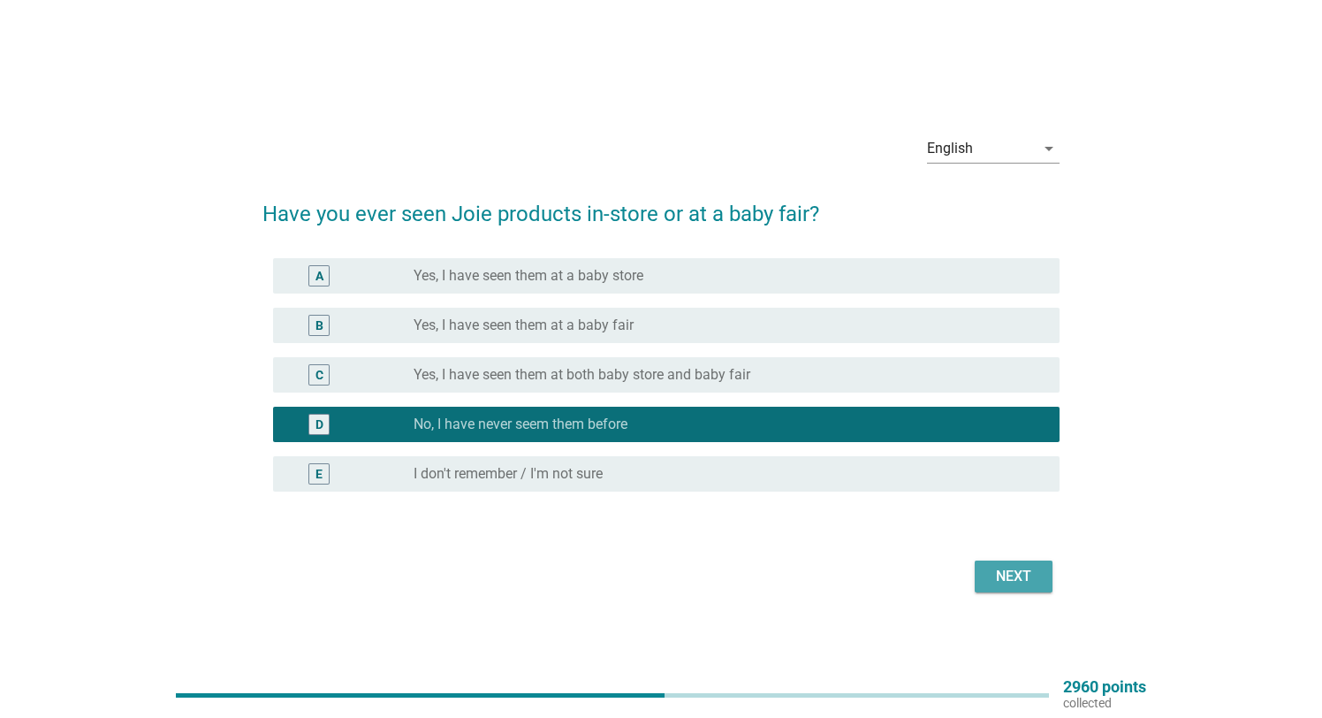
click at [1019, 573] on div "Next" at bounding box center [1013, 576] width 49 height 21
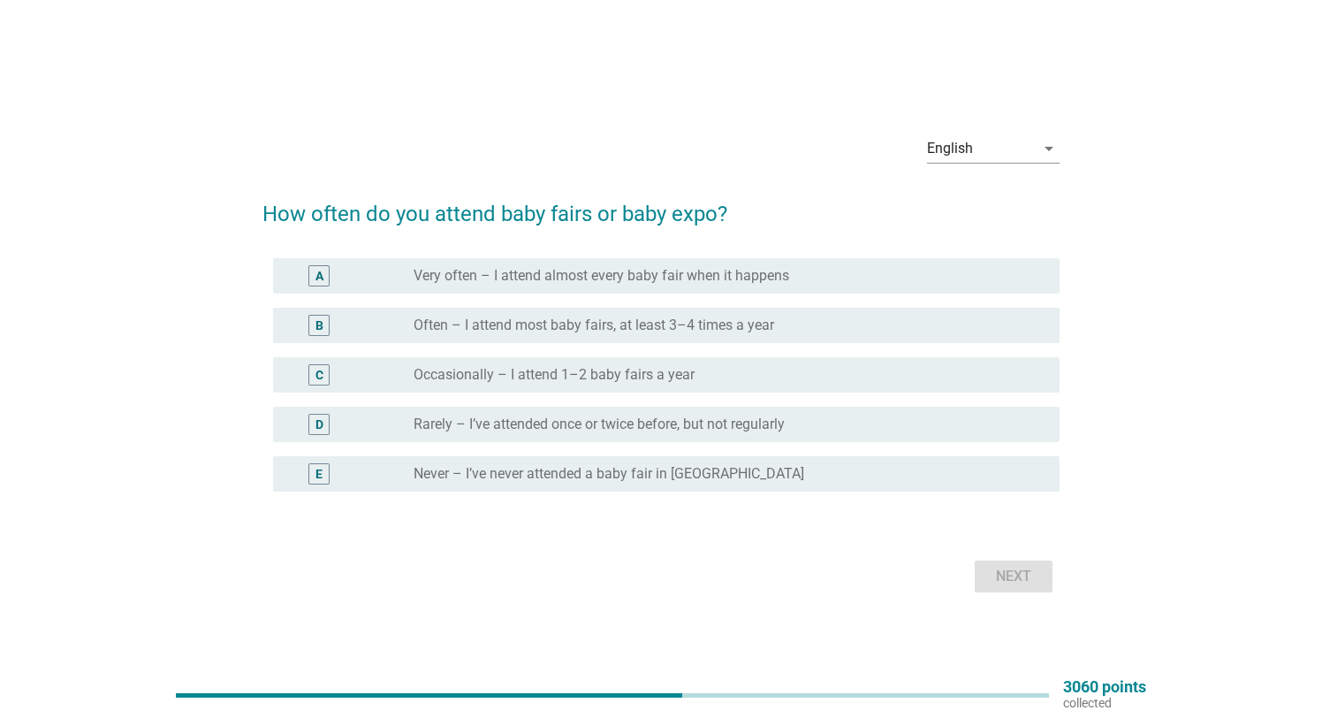
click at [568, 264] on div "A radio_button_unchecked Very often – I attend almost every baby fair when it h…" at bounding box center [666, 275] width 786 height 35
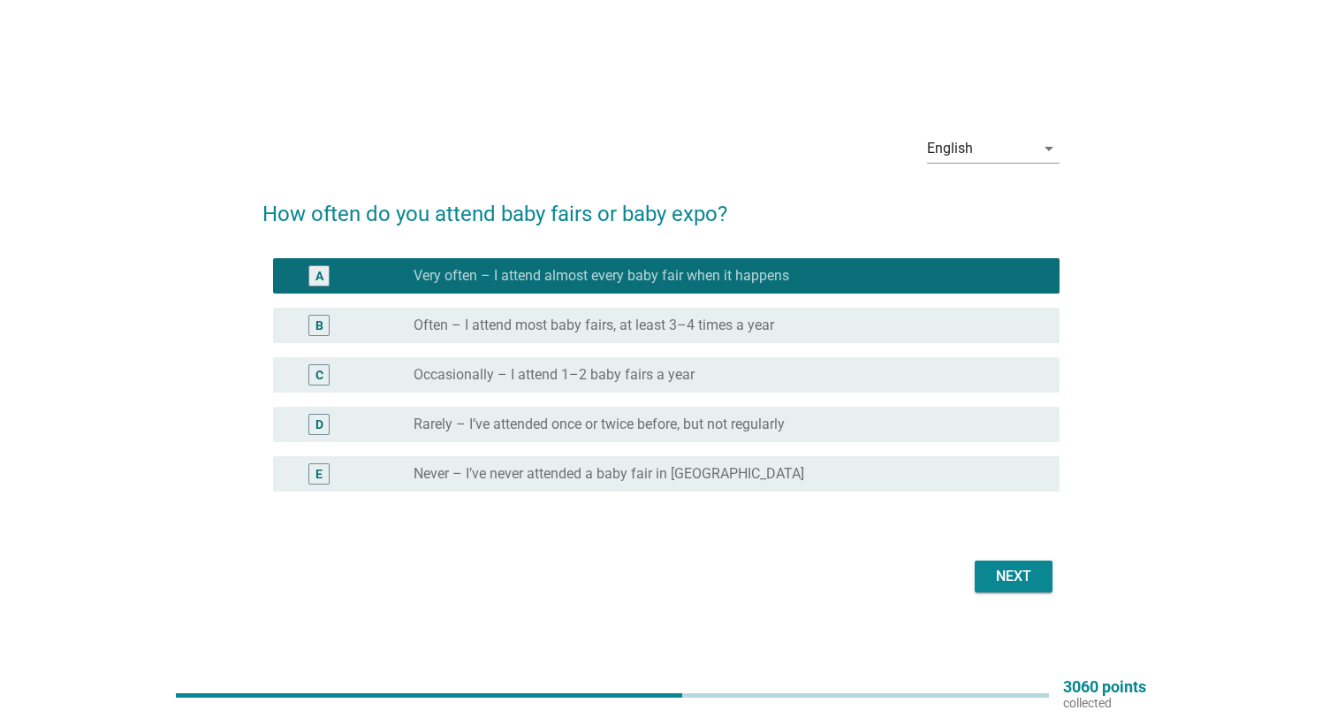
drag, startPoint x: 1013, startPoint y: 579, endPoint x: 1022, endPoint y: 577, distance: 9.0
click at [1015, 578] on div "Next" at bounding box center [1013, 576] width 49 height 21
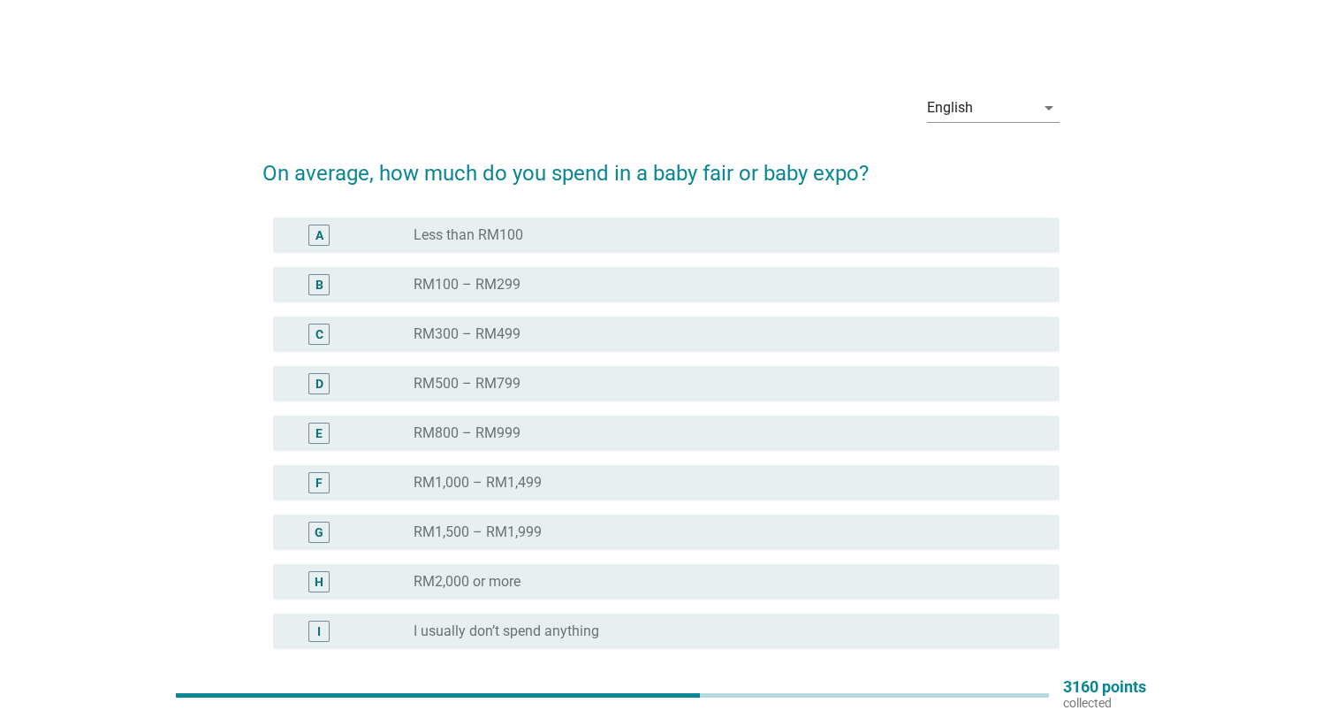
click at [514, 483] on label "RM1,000 – RM1,499" at bounding box center [478, 483] width 128 height 18
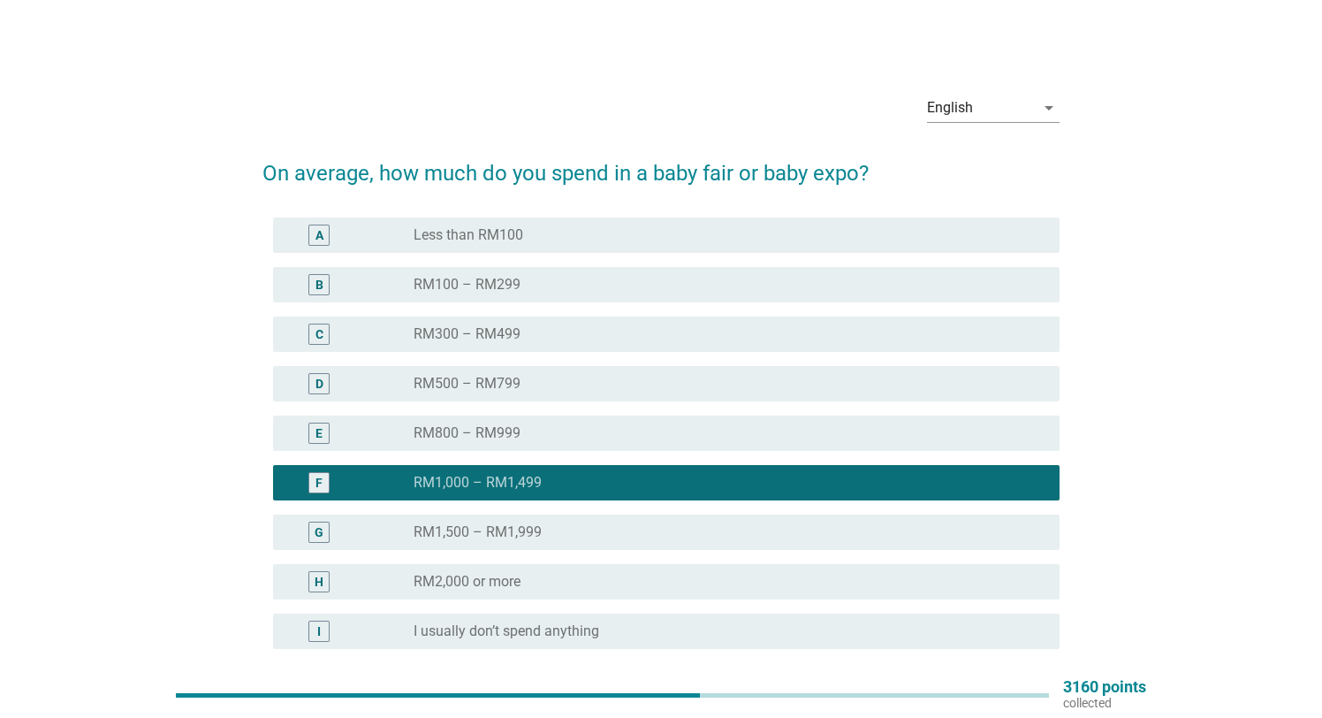
click at [489, 385] on label "RM500 – RM799" at bounding box center [467, 384] width 107 height 18
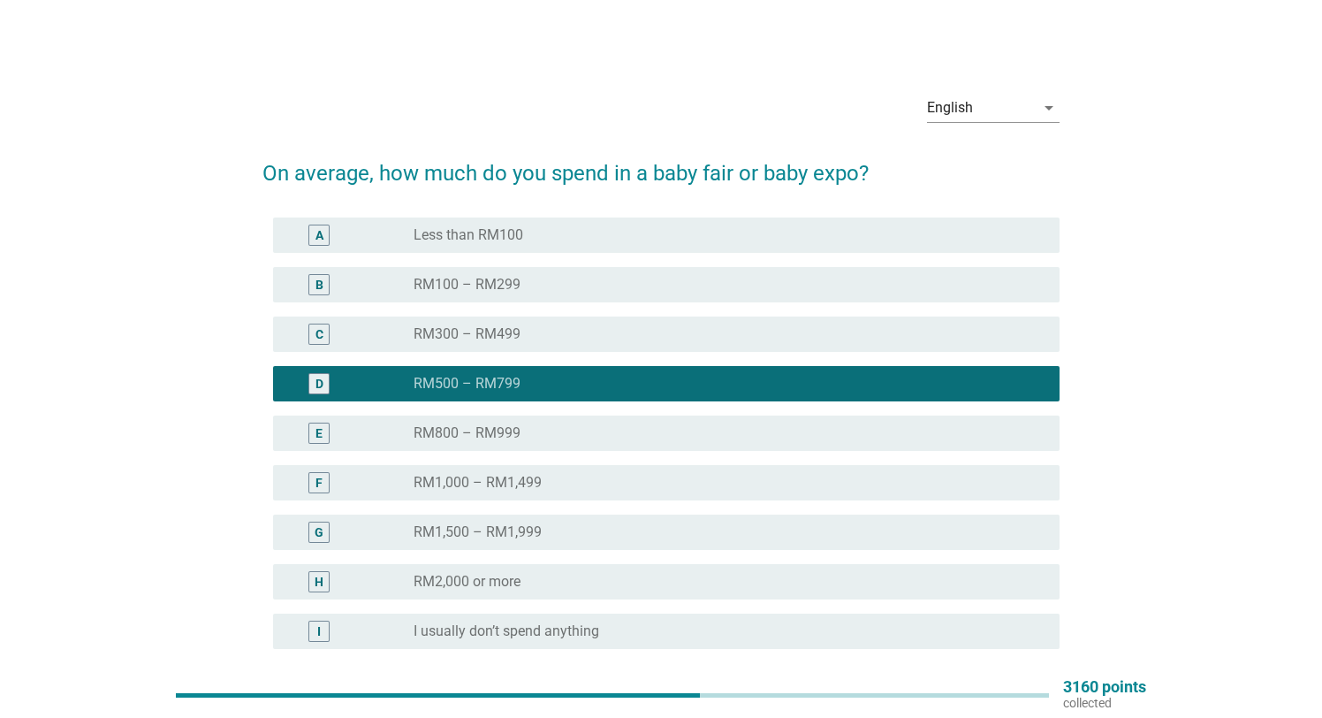
drag, startPoint x: 509, startPoint y: 479, endPoint x: 603, endPoint y: 515, distance: 100.4
click at [512, 479] on label "RM1,000 – RM1,499" at bounding box center [478, 483] width 128 height 18
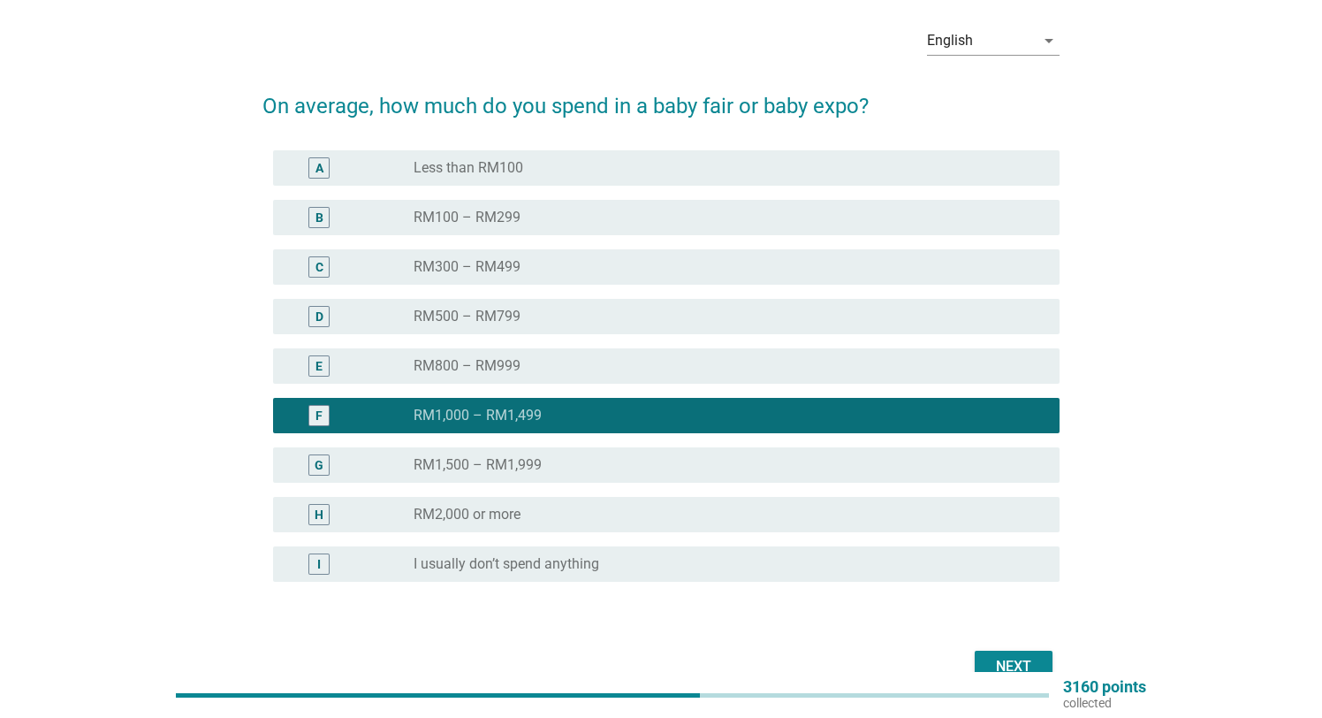
scroll to position [69, 0]
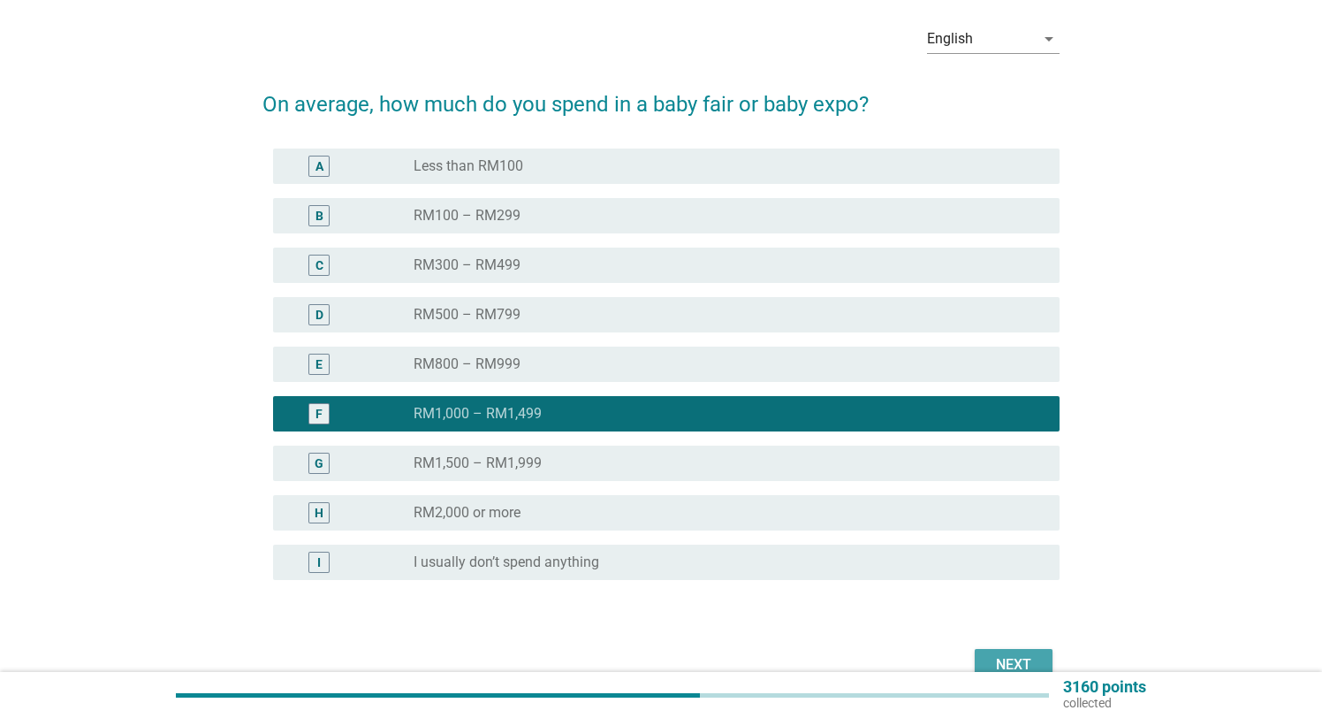
click at [1023, 654] on div "Next" at bounding box center [1013, 664] width 49 height 21
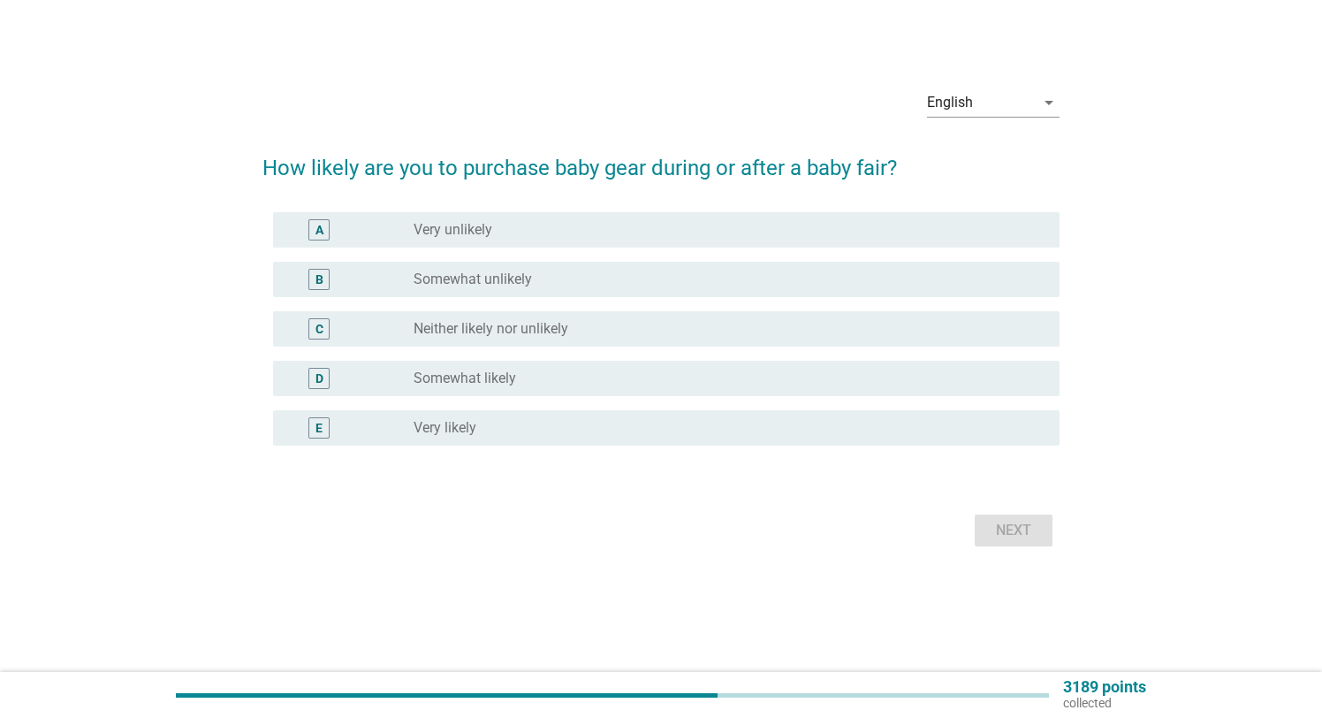
scroll to position [0, 0]
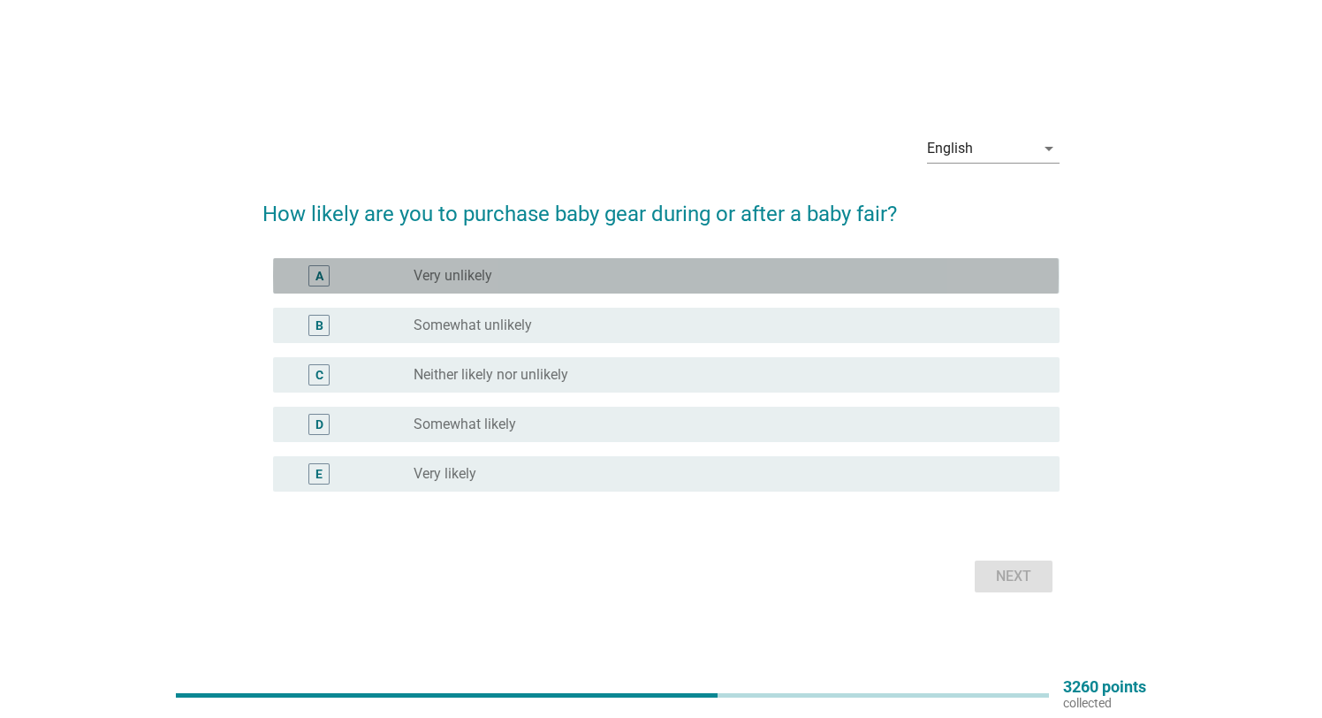
click at [530, 272] on div "radio_button_unchecked Very unlikely" at bounding box center [722, 276] width 617 height 18
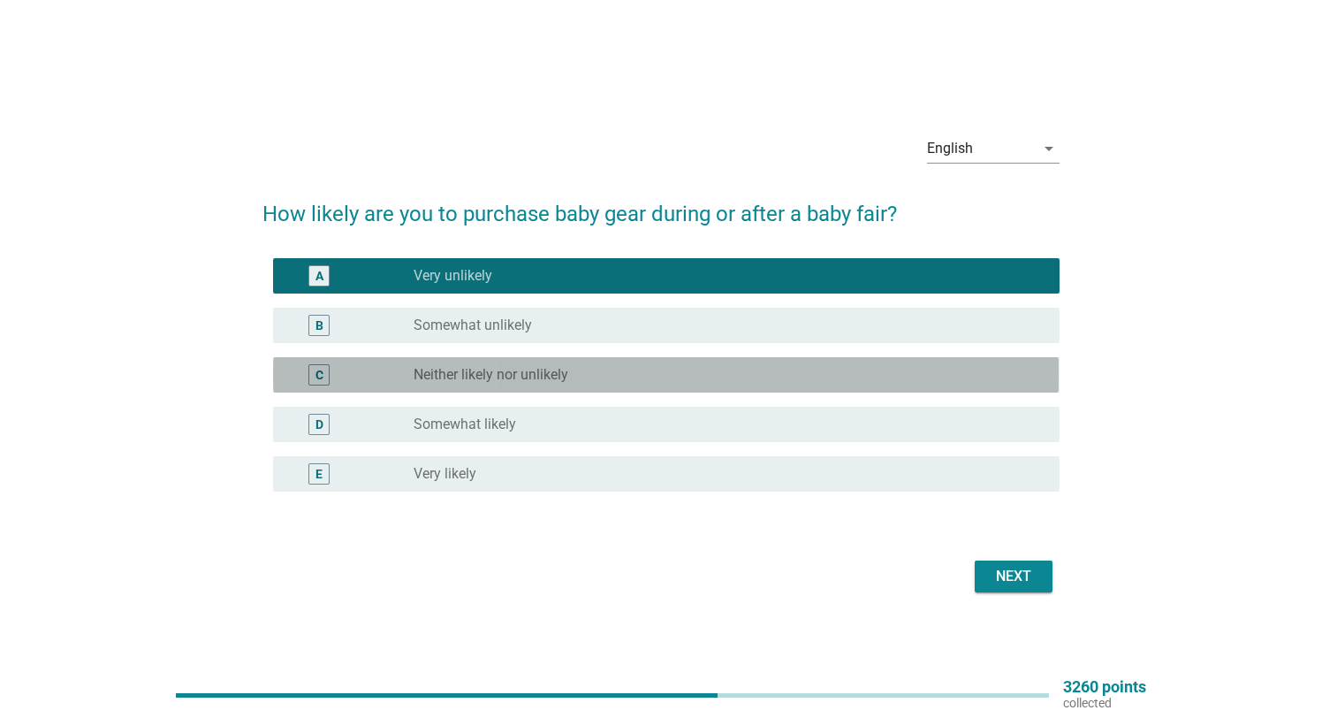
click at [534, 383] on label "Neither likely nor unlikely" at bounding box center [491, 375] width 155 height 18
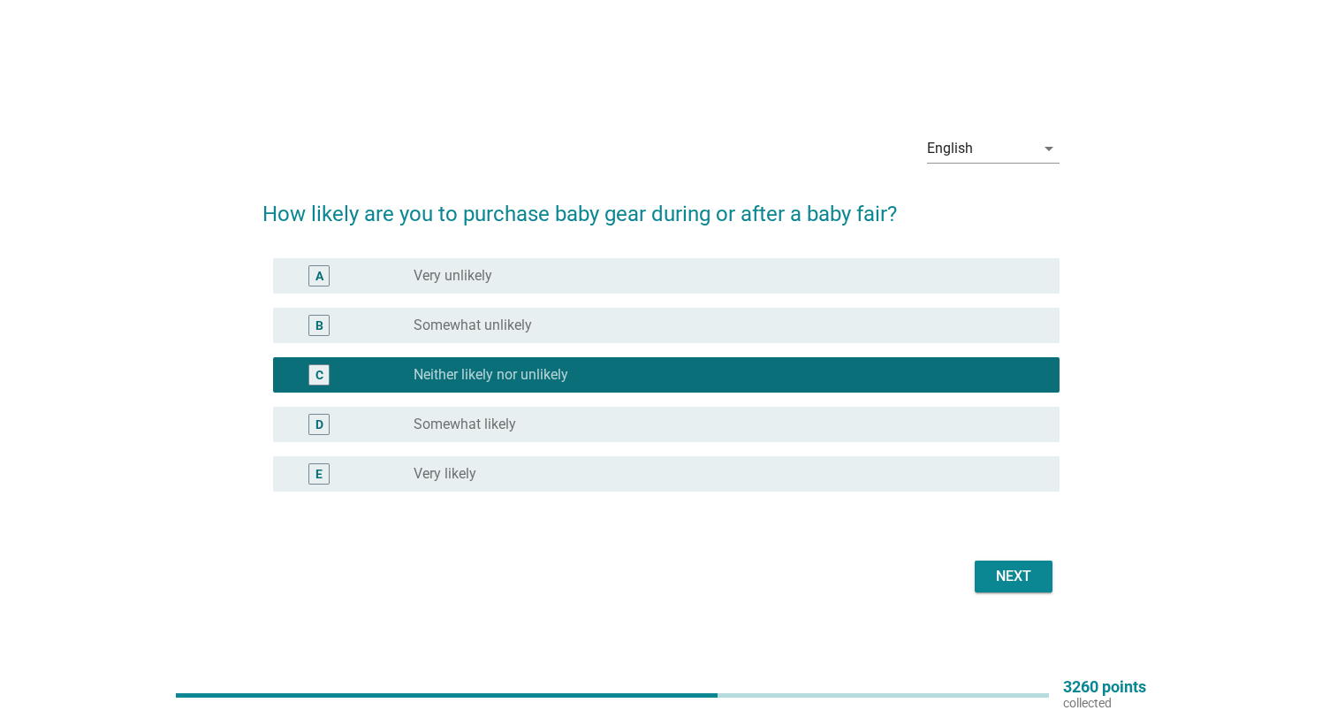
click at [1001, 574] on div "Next" at bounding box center [1013, 576] width 49 height 21
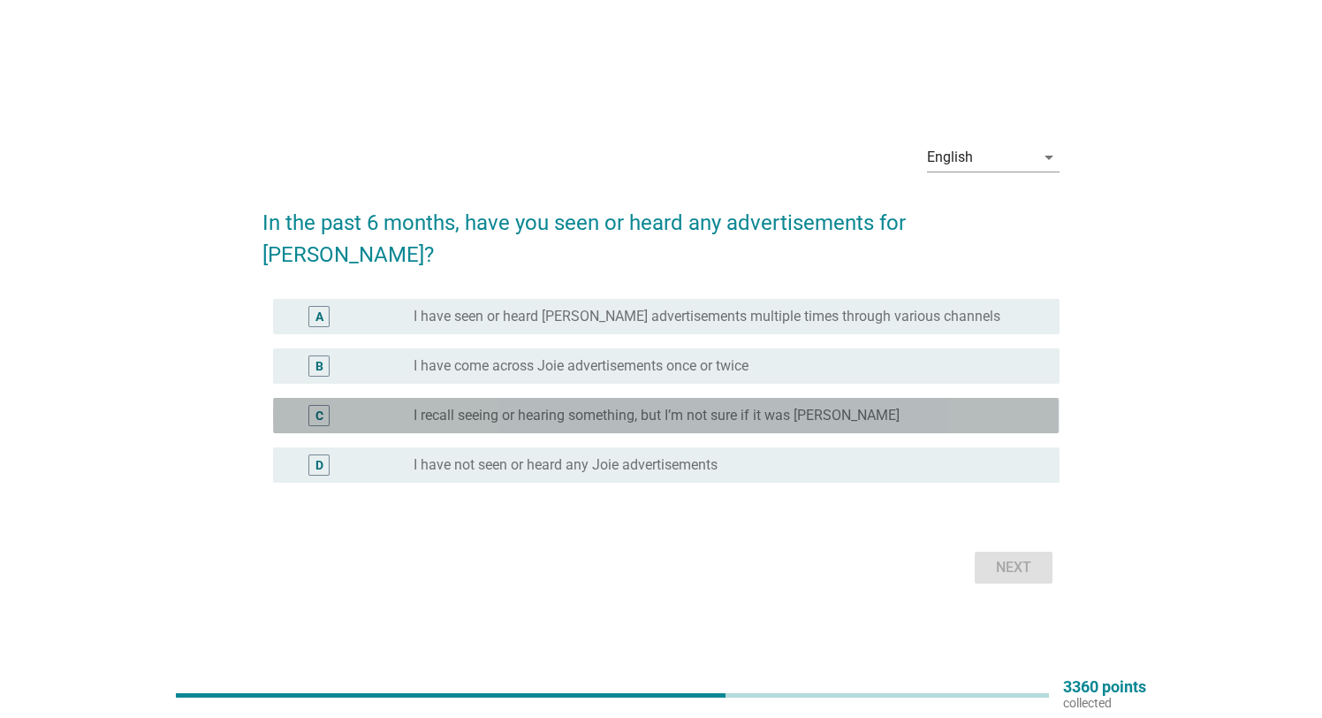
click at [527, 407] on label "I recall seeing or hearing something, but I’m not sure if it was [PERSON_NAME]" at bounding box center [657, 416] width 486 height 18
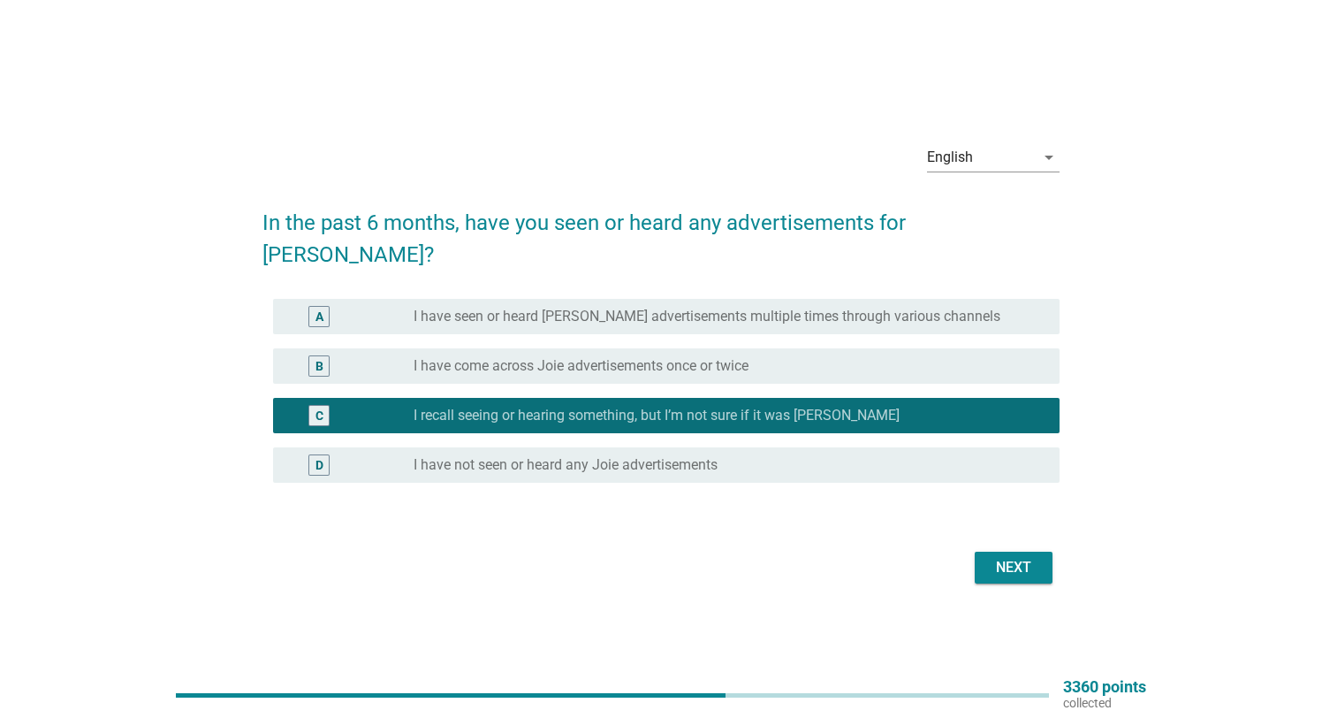
click at [1014, 560] on div "Next" at bounding box center [1013, 567] width 49 height 21
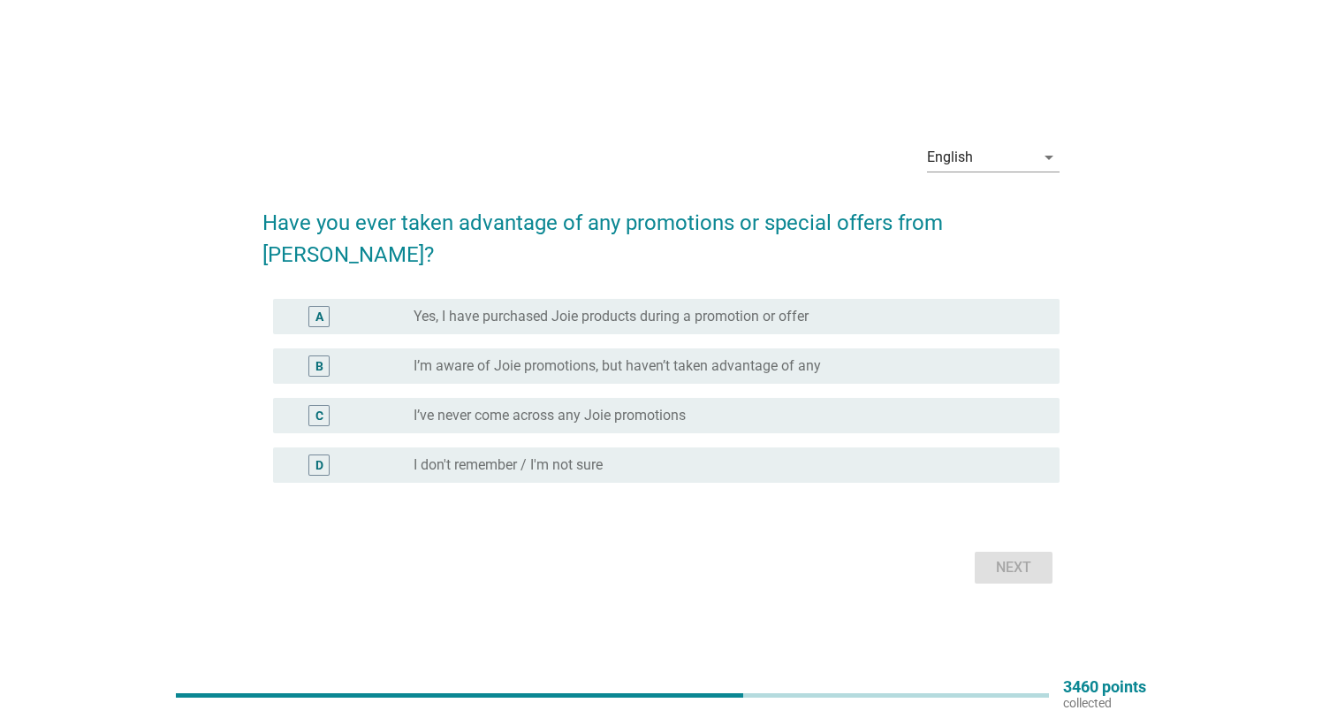
click at [556, 407] on label "I’ve never come across any Joie promotions" at bounding box center [550, 416] width 272 height 18
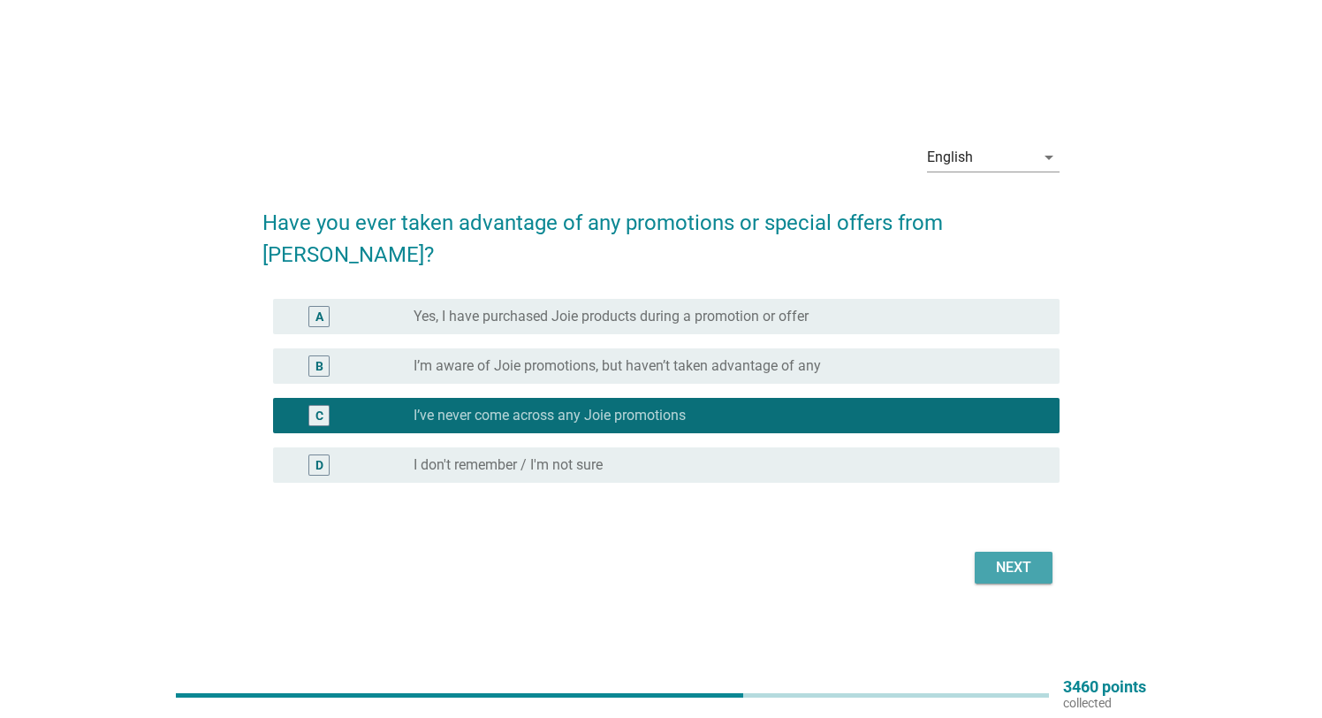
click at [1013, 557] on div "Next" at bounding box center [1013, 567] width 49 height 21
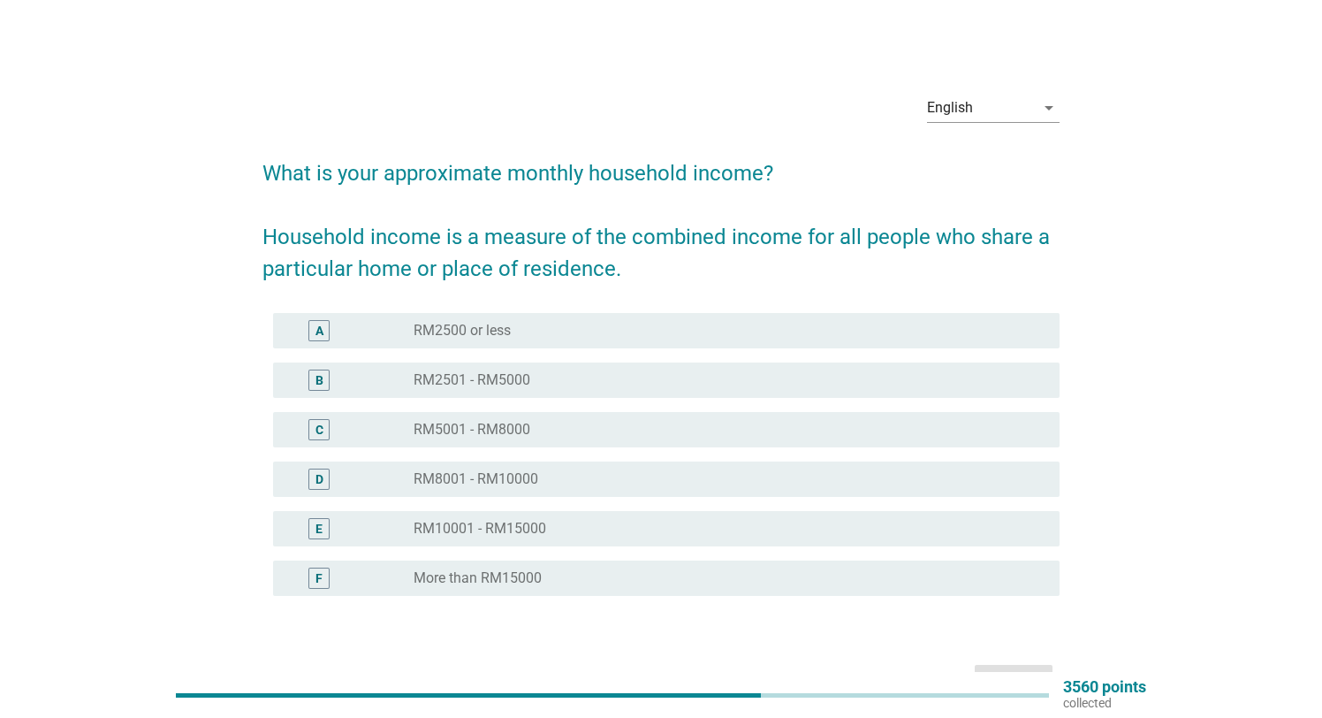
click at [457, 579] on label "More than RM15000" at bounding box center [478, 578] width 128 height 18
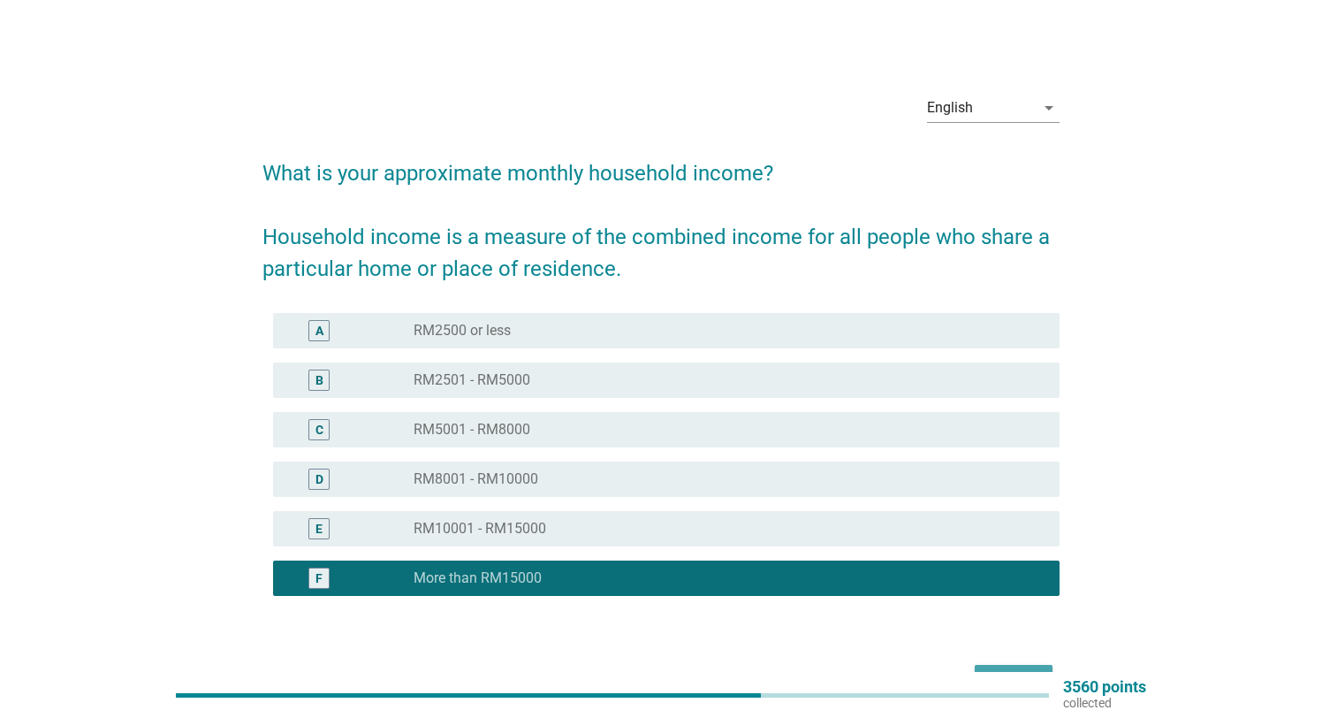
click at [1017, 666] on button "Next" at bounding box center [1014, 681] width 78 height 32
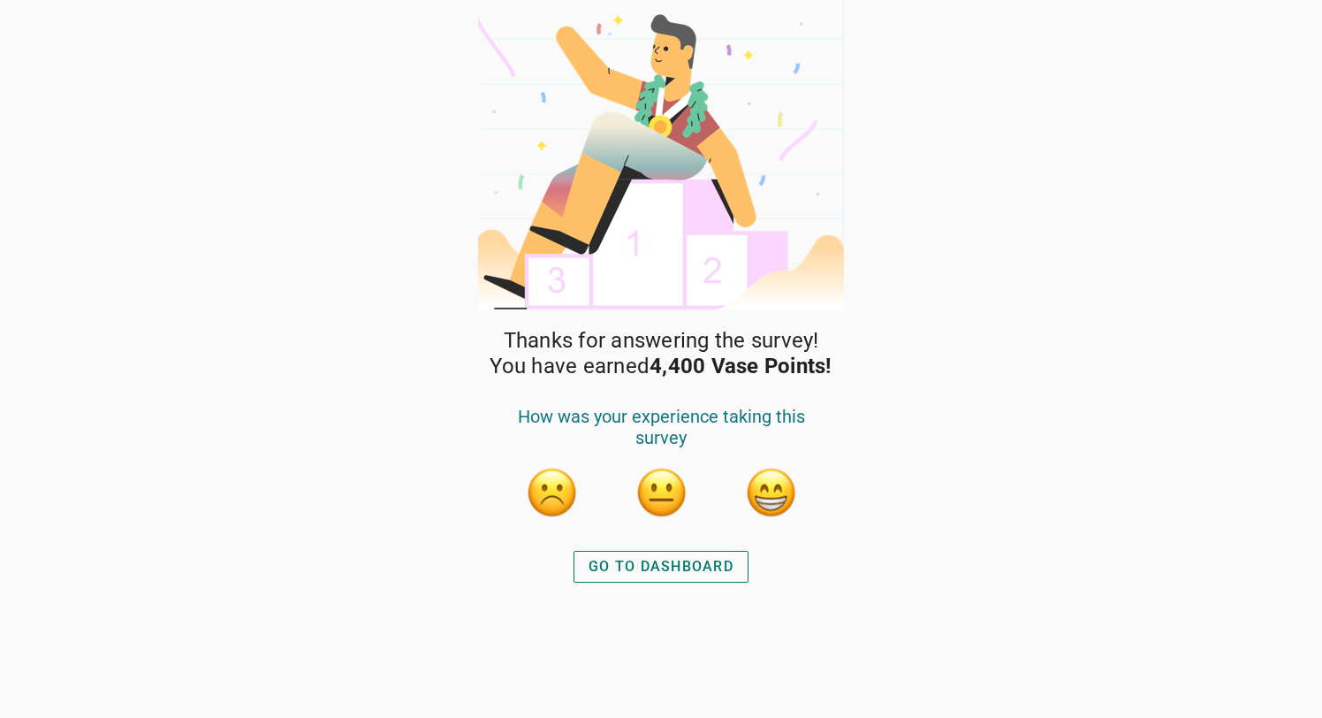
click at [707, 559] on div "GO TO DASHBOARD" at bounding box center [661, 566] width 145 height 21
